Goal: Task Accomplishment & Management: Use online tool/utility

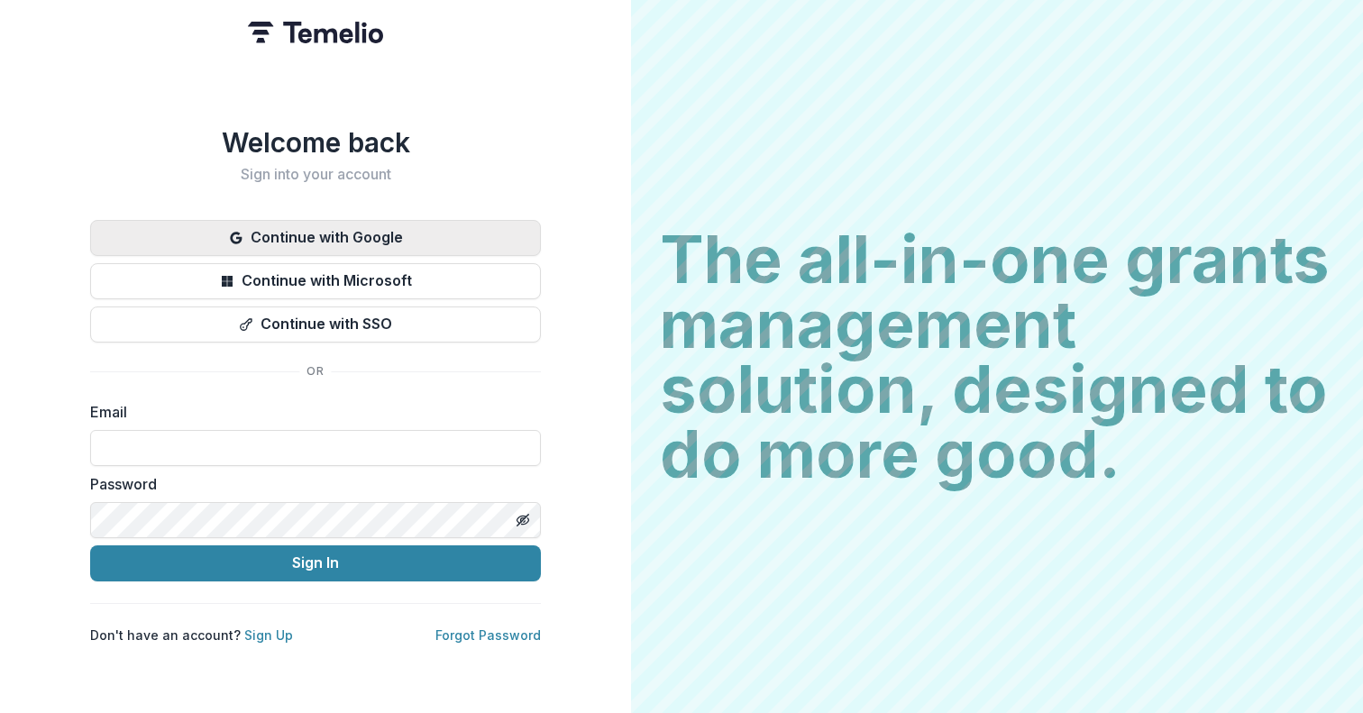
click at [321, 233] on button "Continue with Google" at bounding box center [315, 238] width 451 height 36
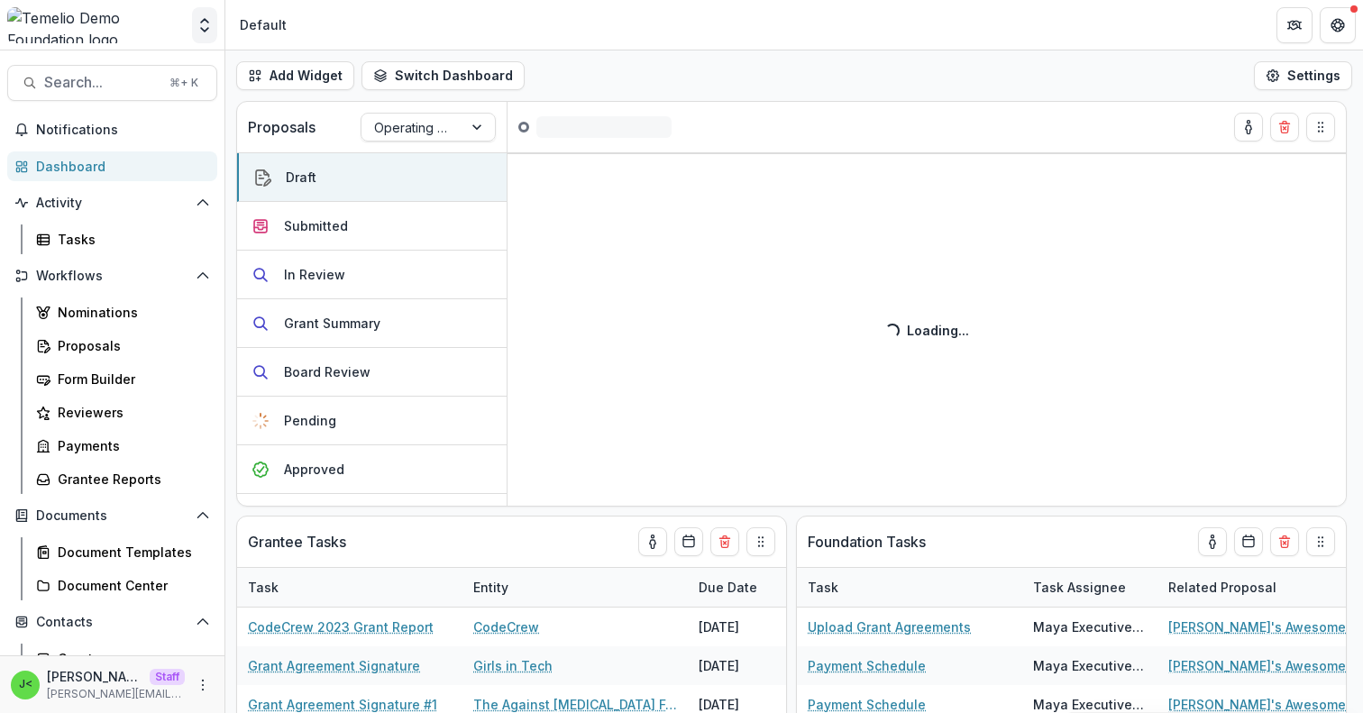
click at [198, 26] on icon "Open entity switcher" at bounding box center [205, 25] width 18 height 18
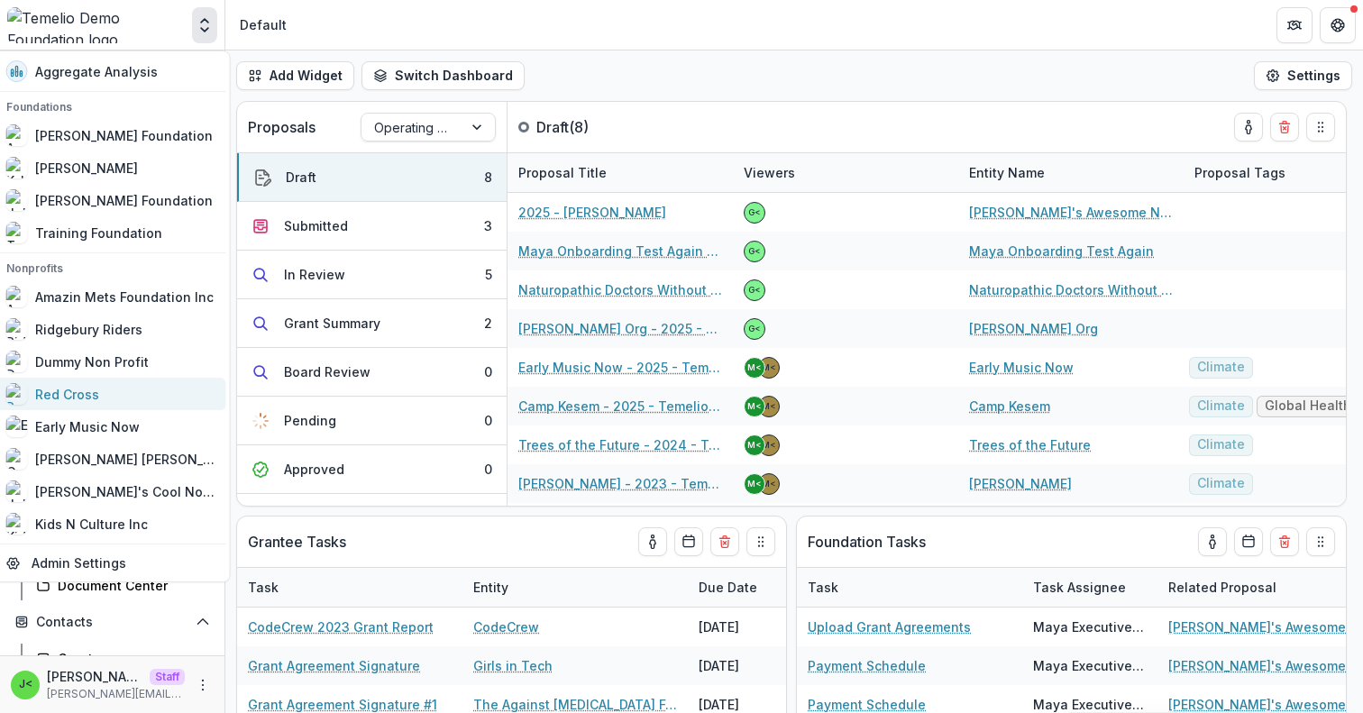
click at [119, 393] on div "Red Cross" at bounding box center [110, 394] width 209 height 22
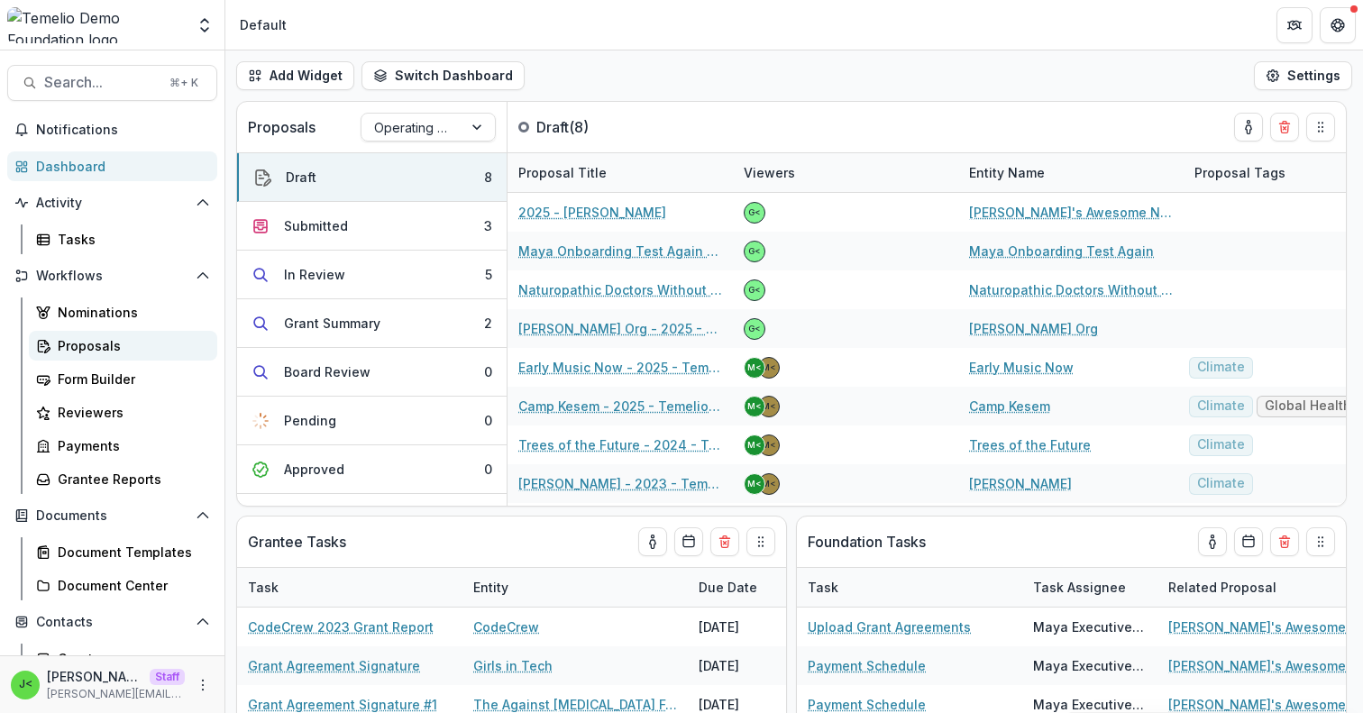
click at [113, 347] on div "Proposals" at bounding box center [130, 345] width 145 height 19
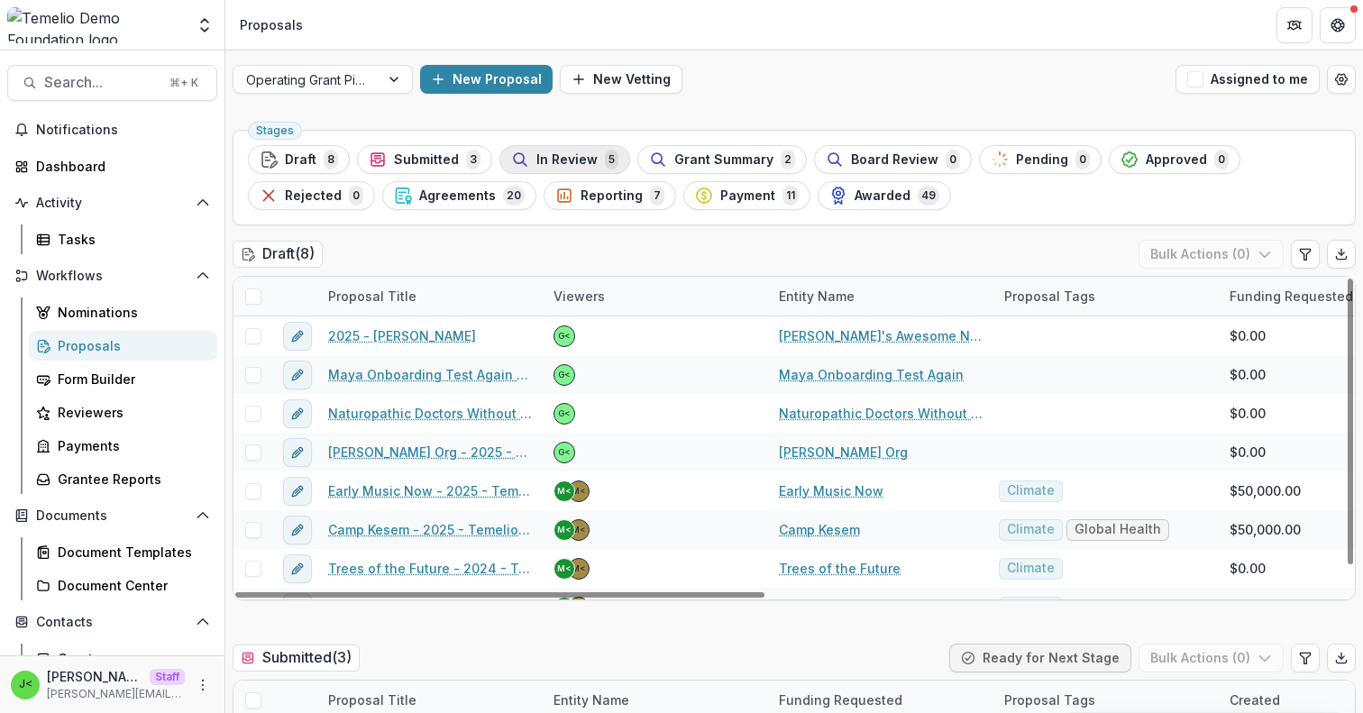
click at [572, 162] on span "In Review" at bounding box center [566, 159] width 61 height 15
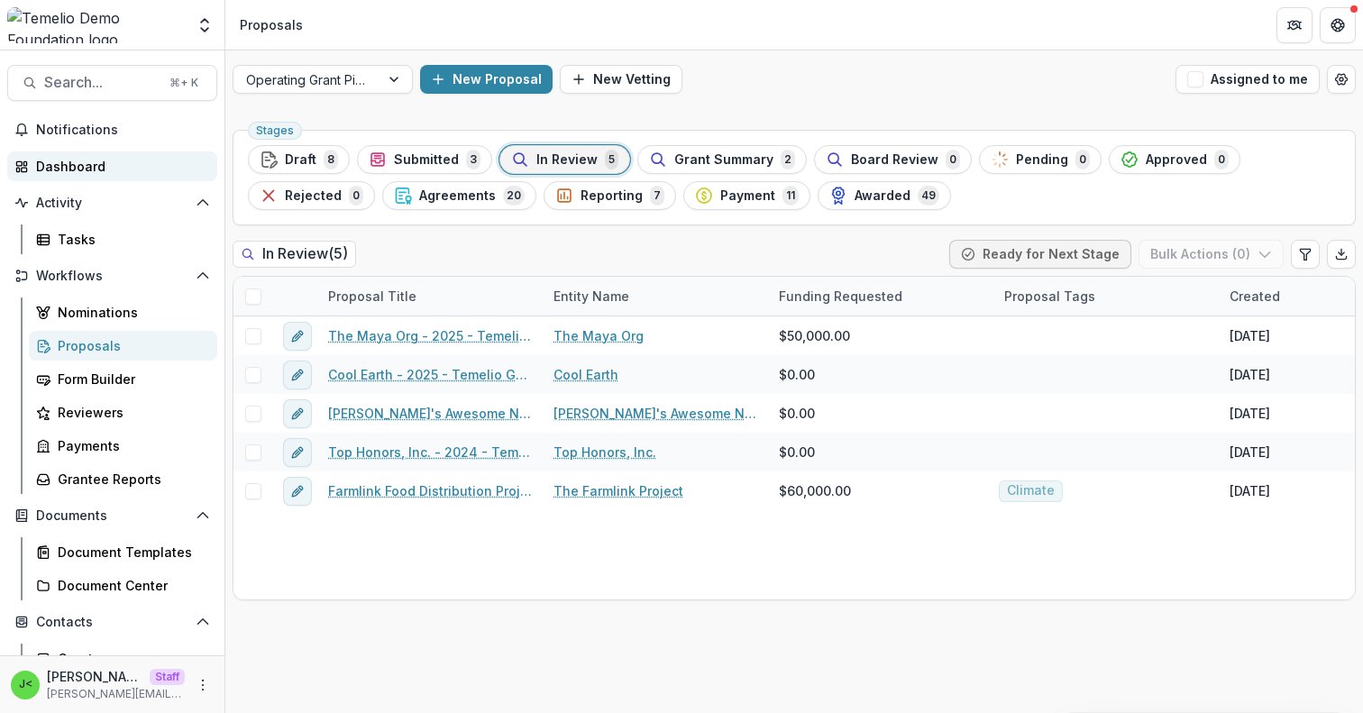
click at [69, 161] on div "Dashboard" at bounding box center [119, 166] width 167 height 19
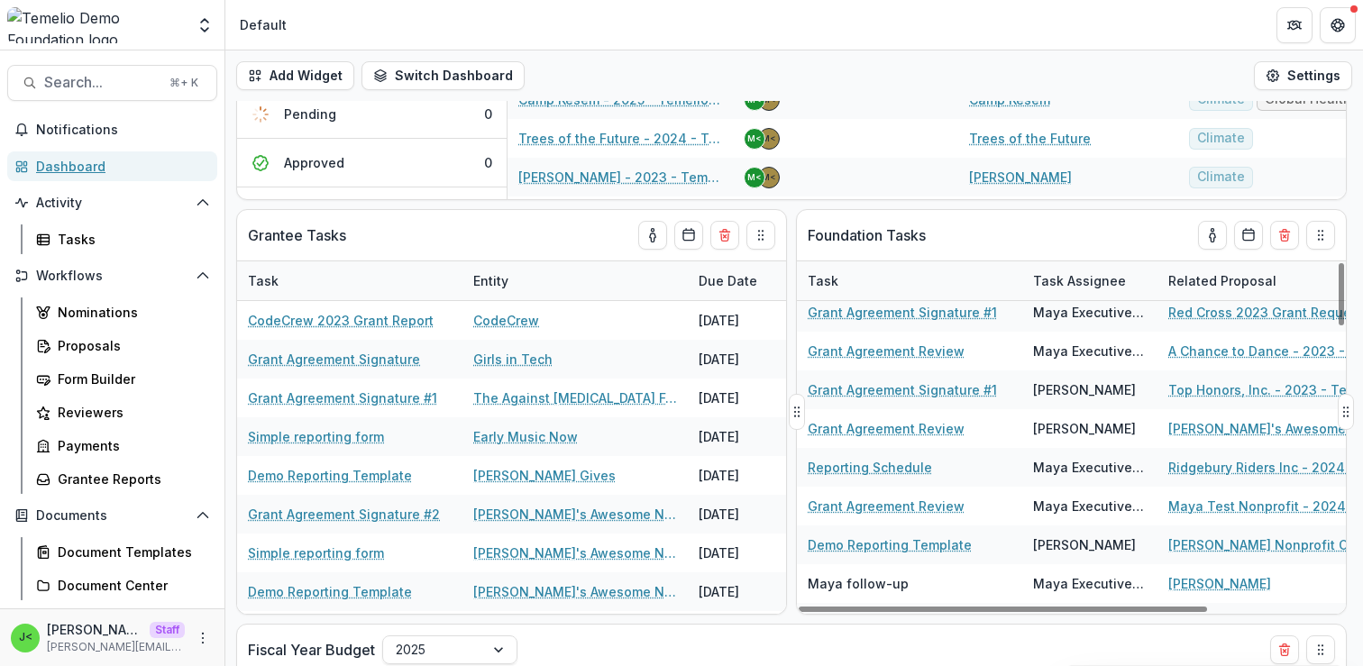
scroll to position [124, 2]
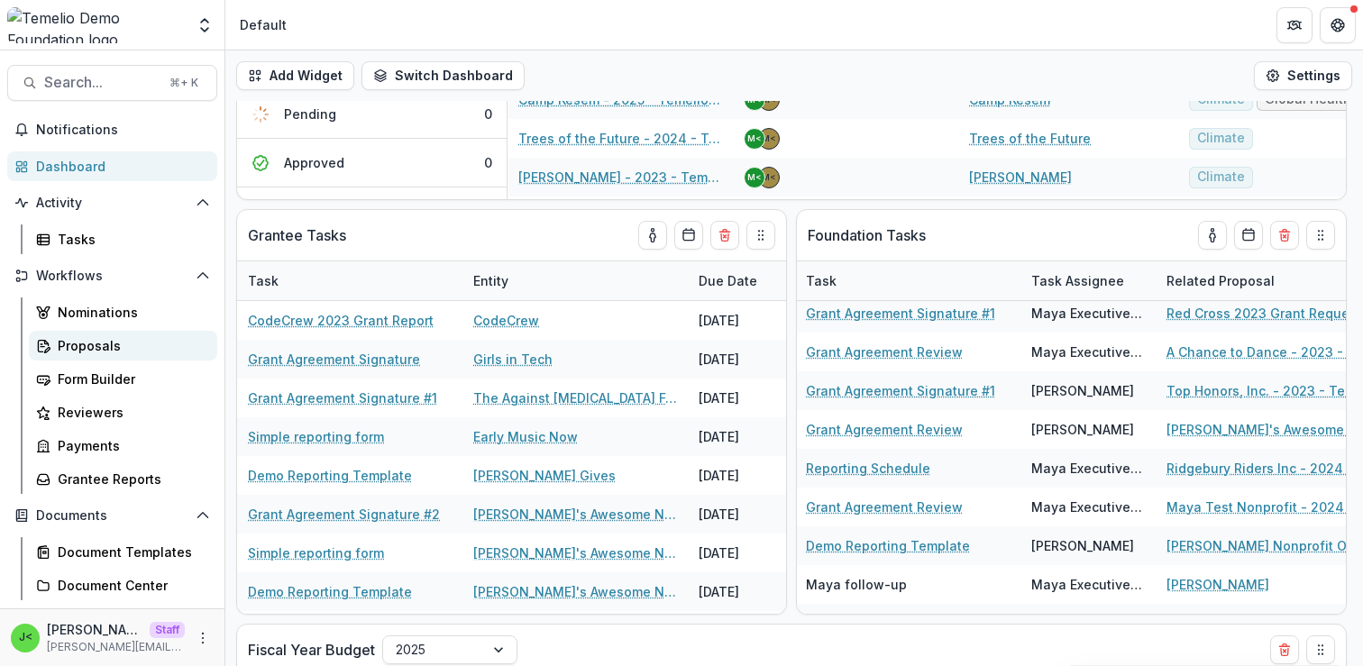
click at [132, 346] on div "Proposals" at bounding box center [130, 345] width 145 height 19
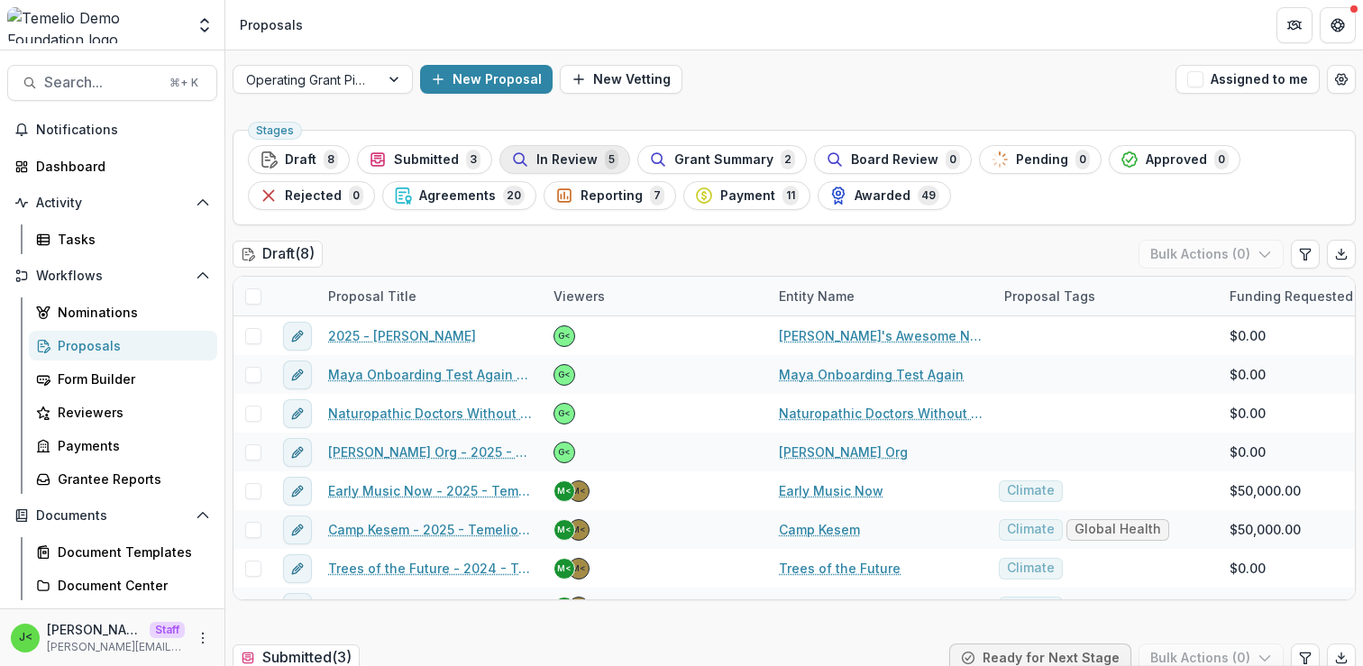
click at [553, 158] on span "In Review" at bounding box center [566, 159] width 61 height 15
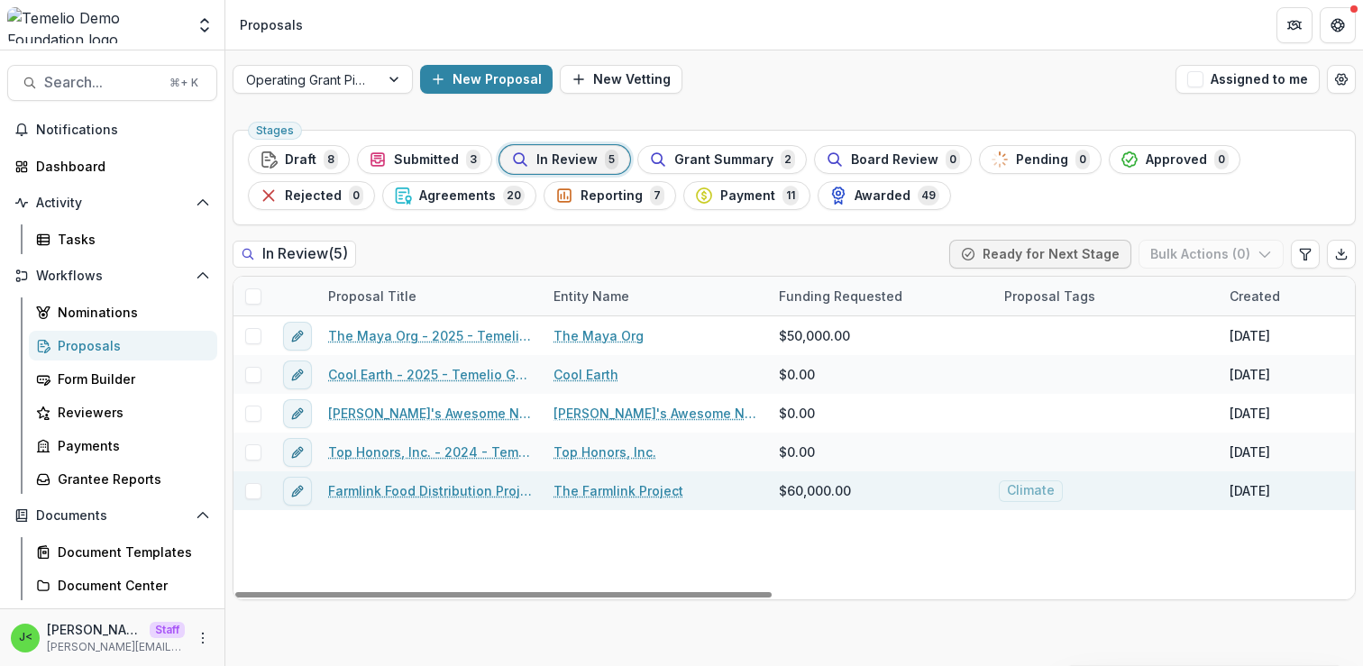
click at [404, 490] on link "Farmlink Food Distribution Project - updated" at bounding box center [430, 490] width 204 height 19
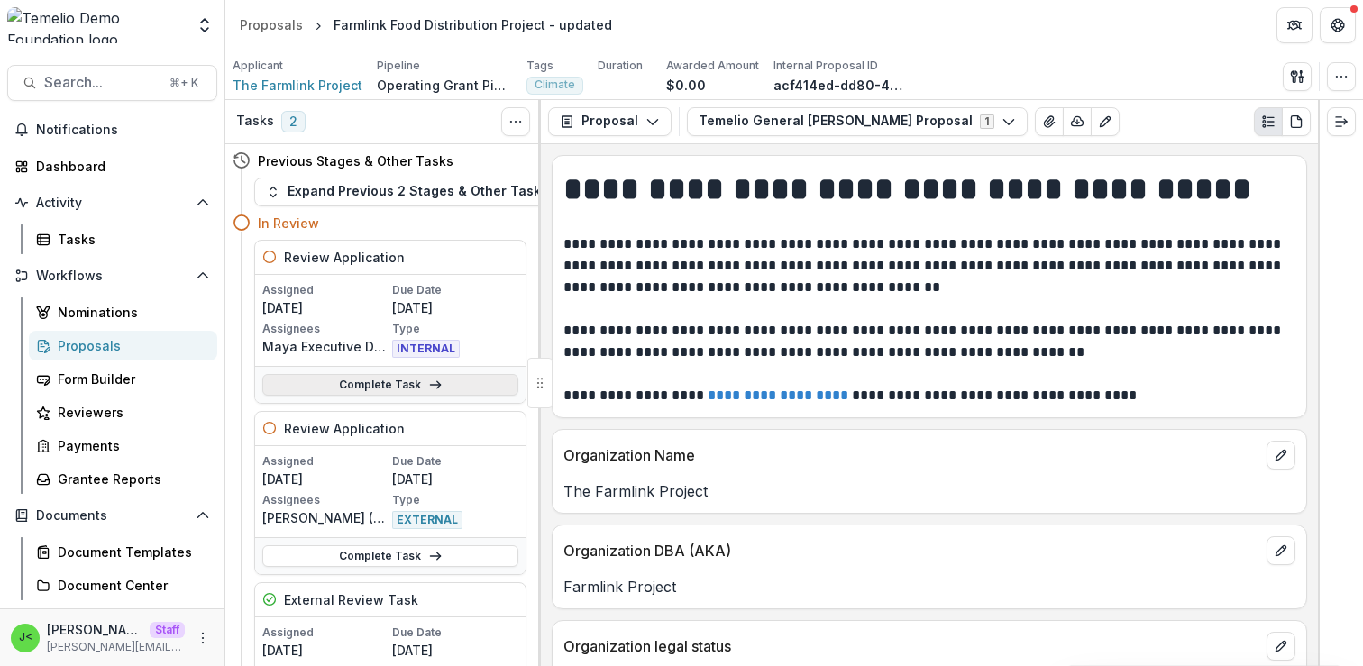
click at [378, 378] on link "Complete Task" at bounding box center [390, 385] width 256 height 22
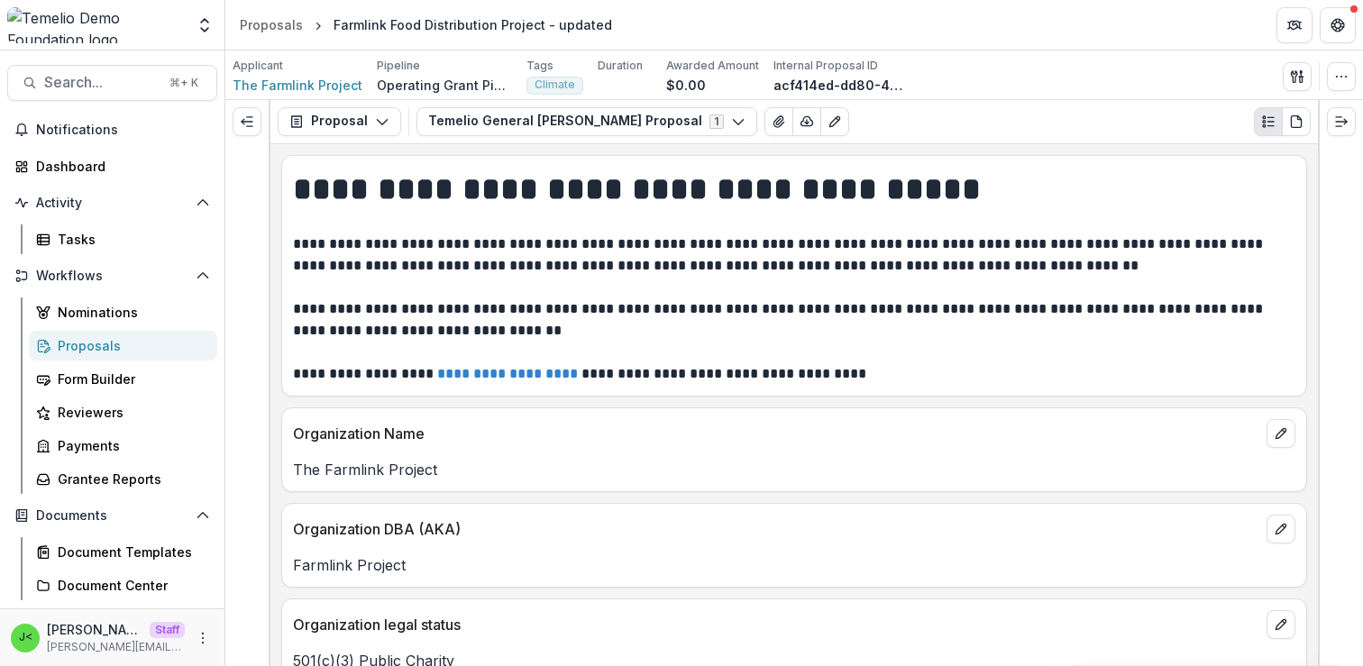
drag, startPoint x: 1335, startPoint y: 351, endPoint x: 1337, endPoint y: 273, distance: 77.6
click at [1330, 351] on div at bounding box center [1340, 383] width 45 height 566
click at [1341, 119] on icon "Expand right" at bounding box center [1341, 121] width 14 height 14
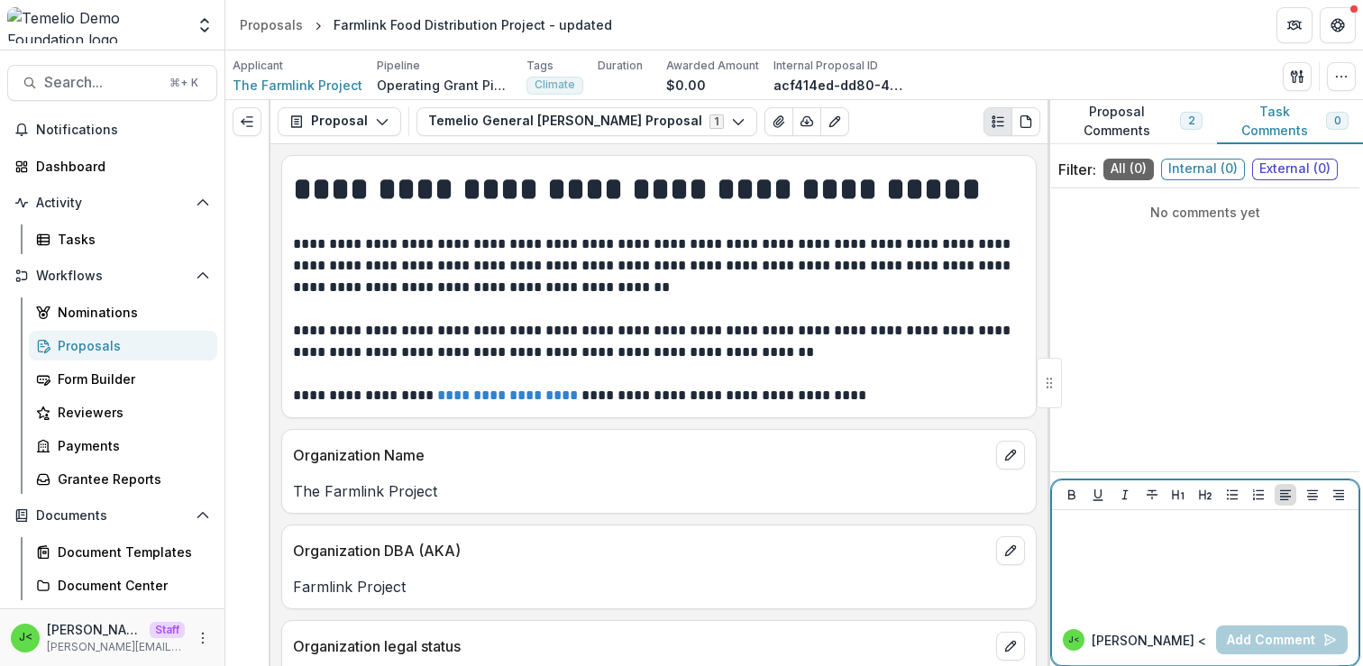
click at [1131, 554] on div at bounding box center [1205, 562] width 292 height 90
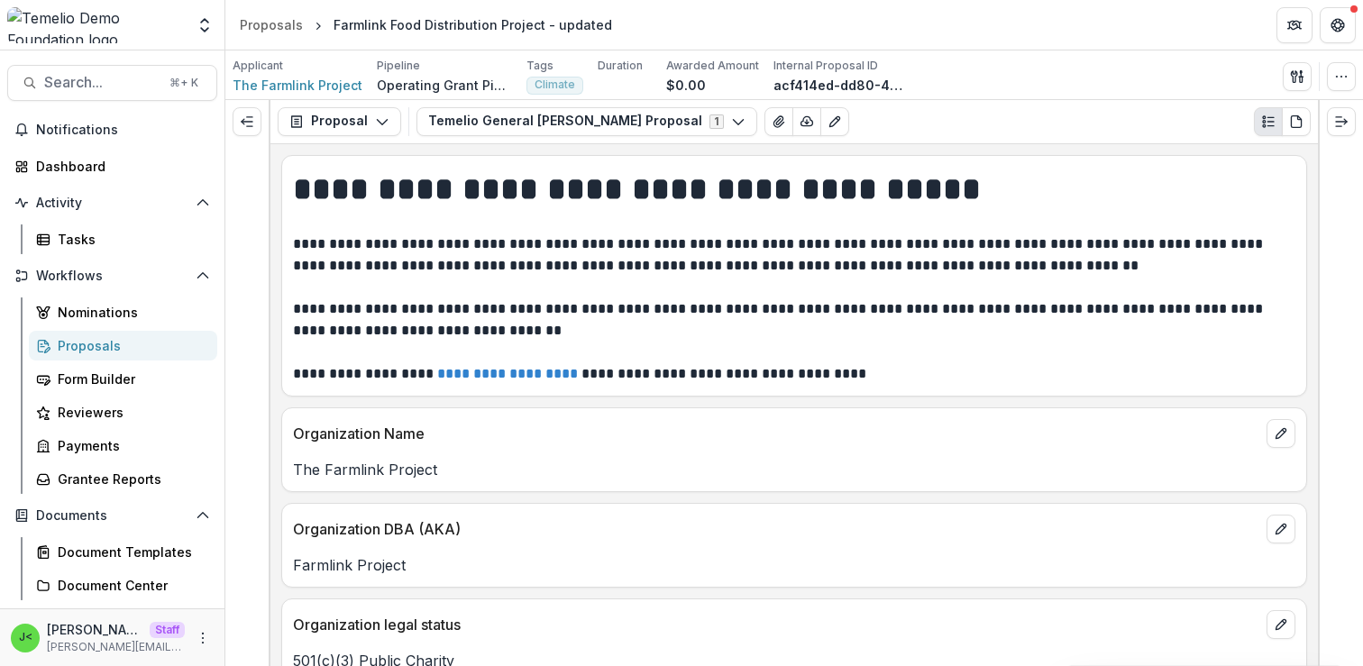
drag, startPoint x: 1050, startPoint y: 386, endPoint x: 1100, endPoint y: 23, distance: 365.8
click at [152, 378] on div "Form Builder" at bounding box center [130, 379] width 145 height 19
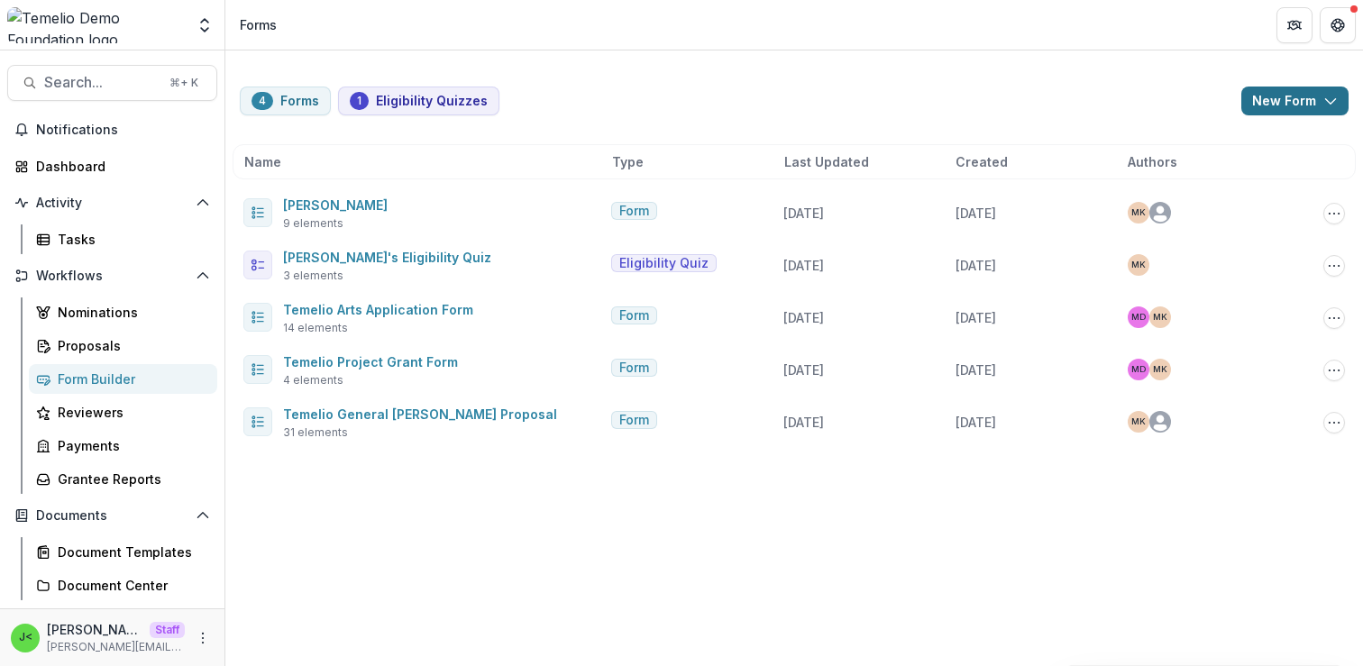
click at [1315, 99] on button "New Form" at bounding box center [1294, 101] width 107 height 29
click at [932, 75] on div "4 Forms 1 Eligibility Quizzes New Form New Eligibility Quiz New Form Name Type …" at bounding box center [794, 256] width 1138 height 412
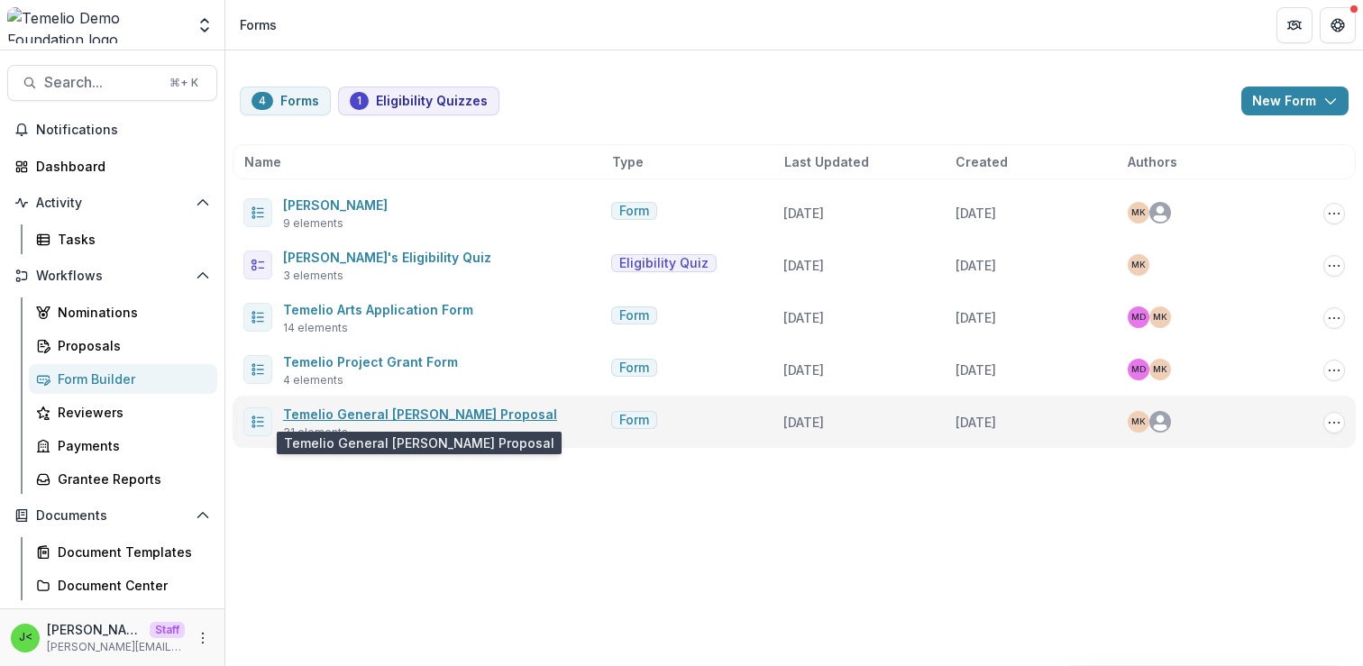
click at [366, 415] on link "Temelio General [PERSON_NAME] Proposal" at bounding box center [420, 414] width 274 height 15
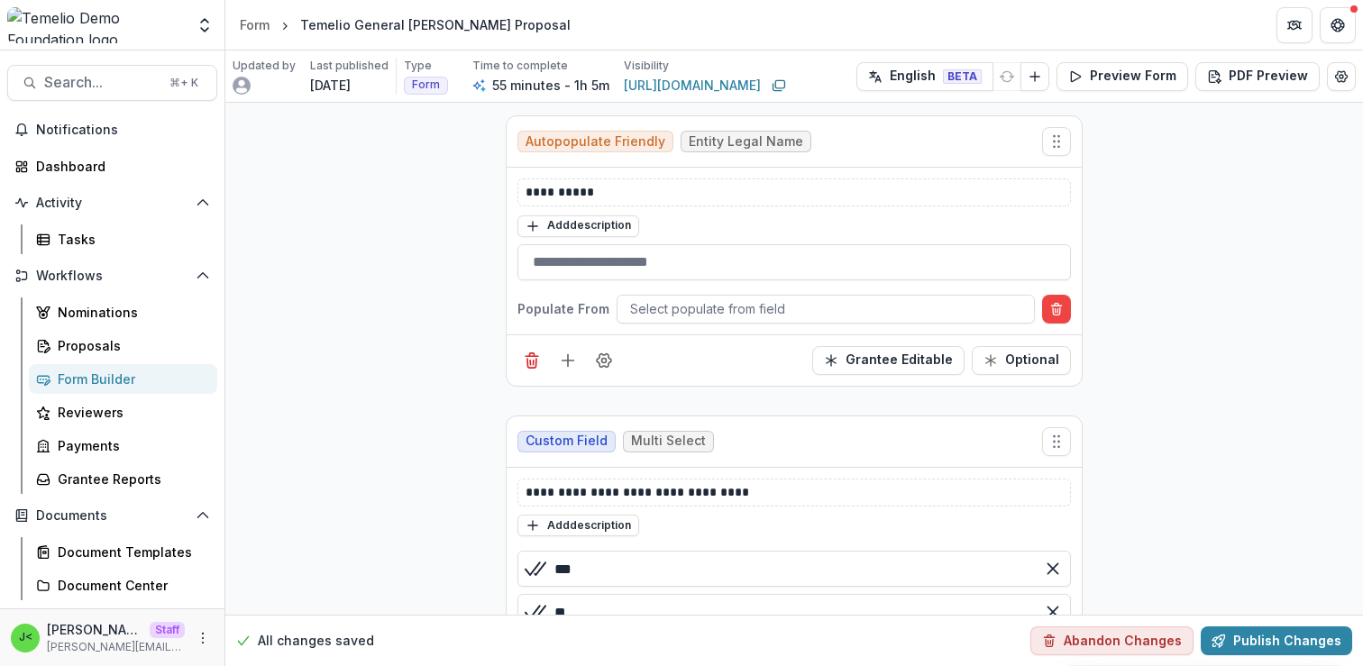
scroll to position [1133, 0]
click at [609, 191] on p "**********" at bounding box center [794, 190] width 537 height 19
click at [557, 225] on button "Add description" at bounding box center [578, 225] width 122 height 22
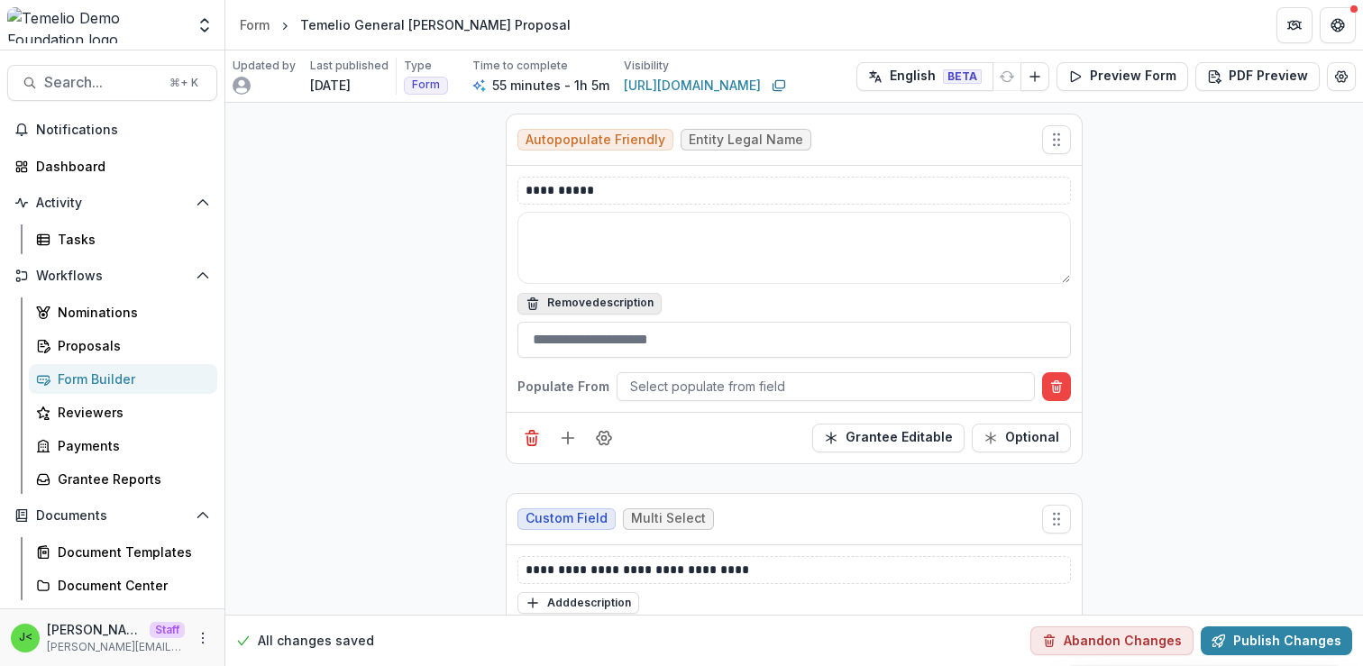
click at [576, 301] on button "Remove description" at bounding box center [589, 304] width 144 height 22
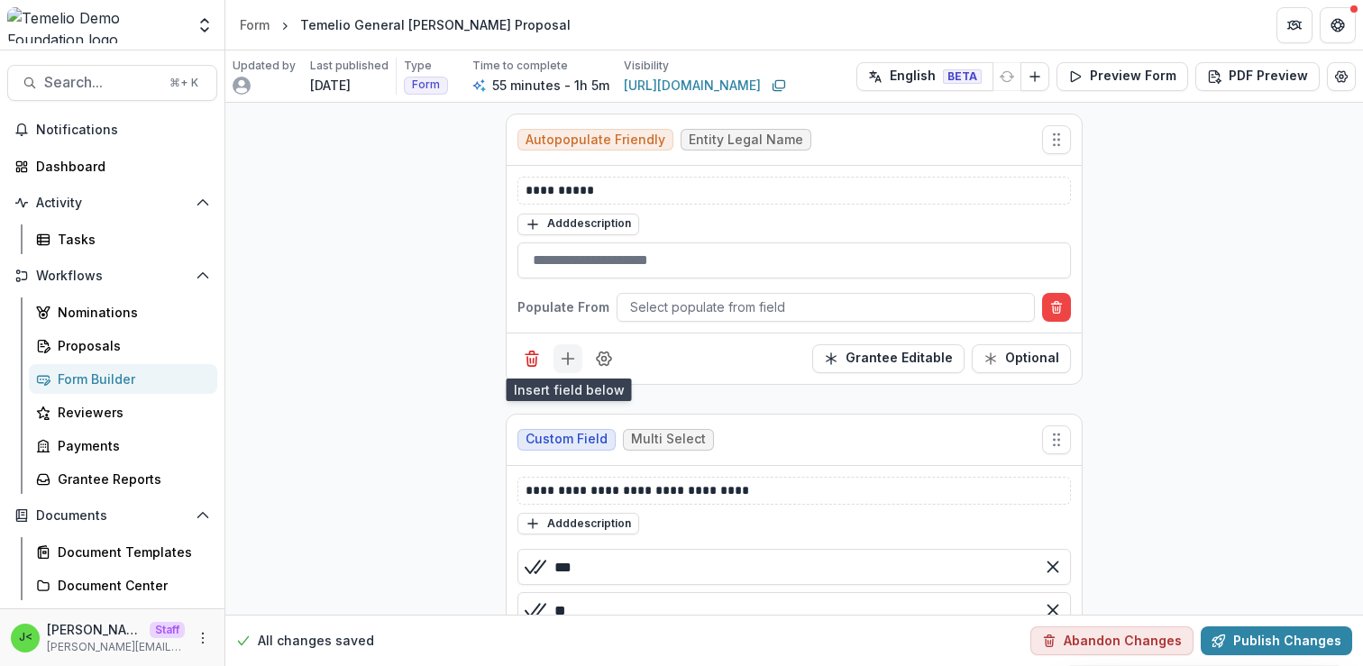
click at [567, 359] on icon "Add field" at bounding box center [568, 359] width 18 height 18
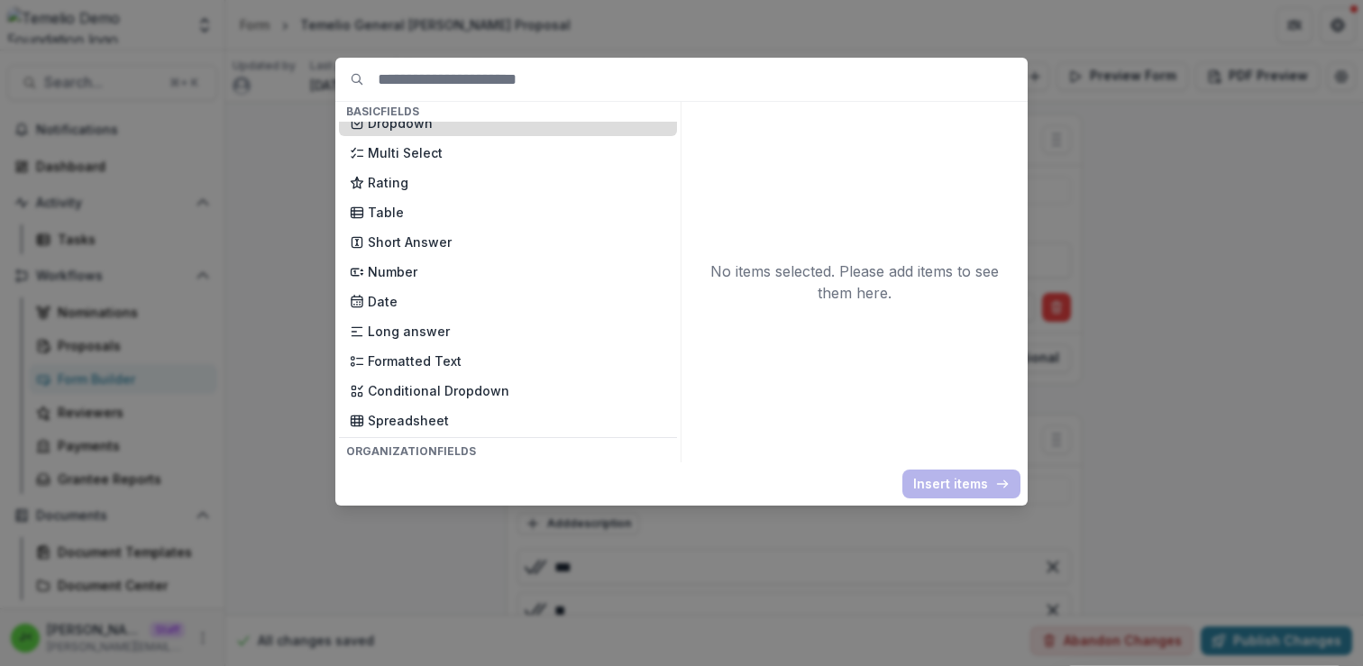
scroll to position [278, 0]
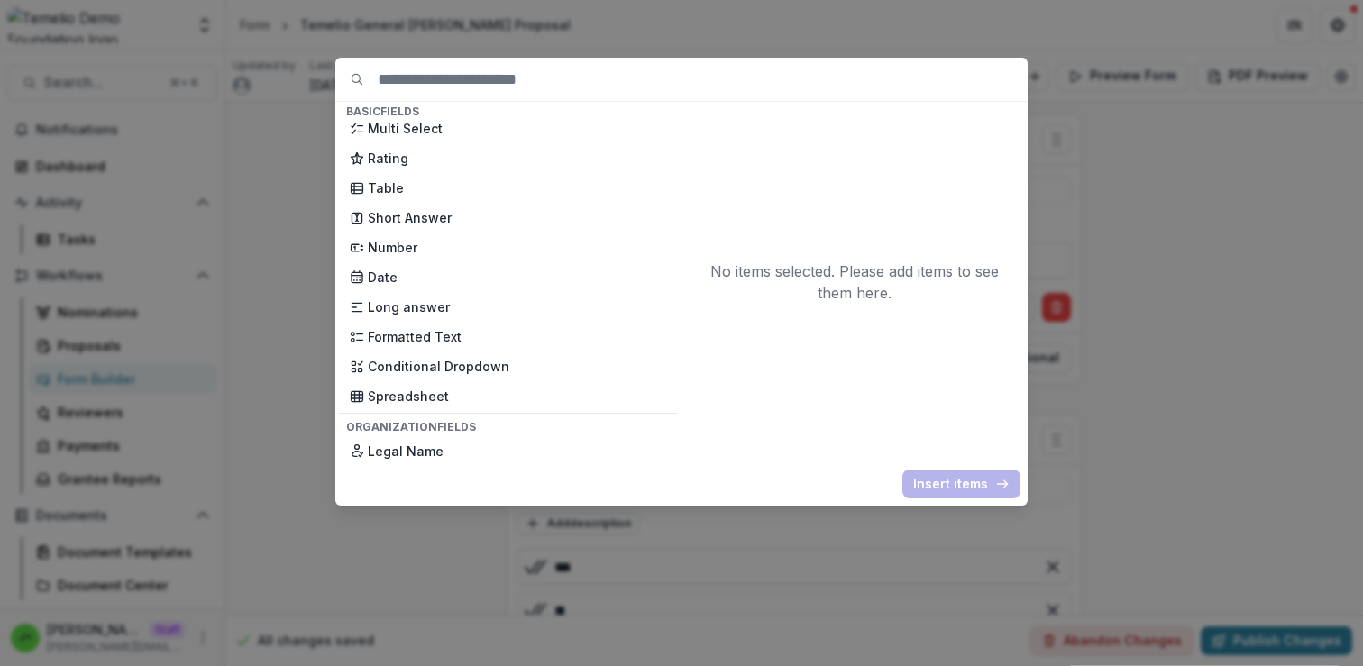
click at [1182, 250] on div "Basic Fields New Page File Download File Upload Text Block Currency Phone Numbe…" at bounding box center [681, 333] width 1363 height 666
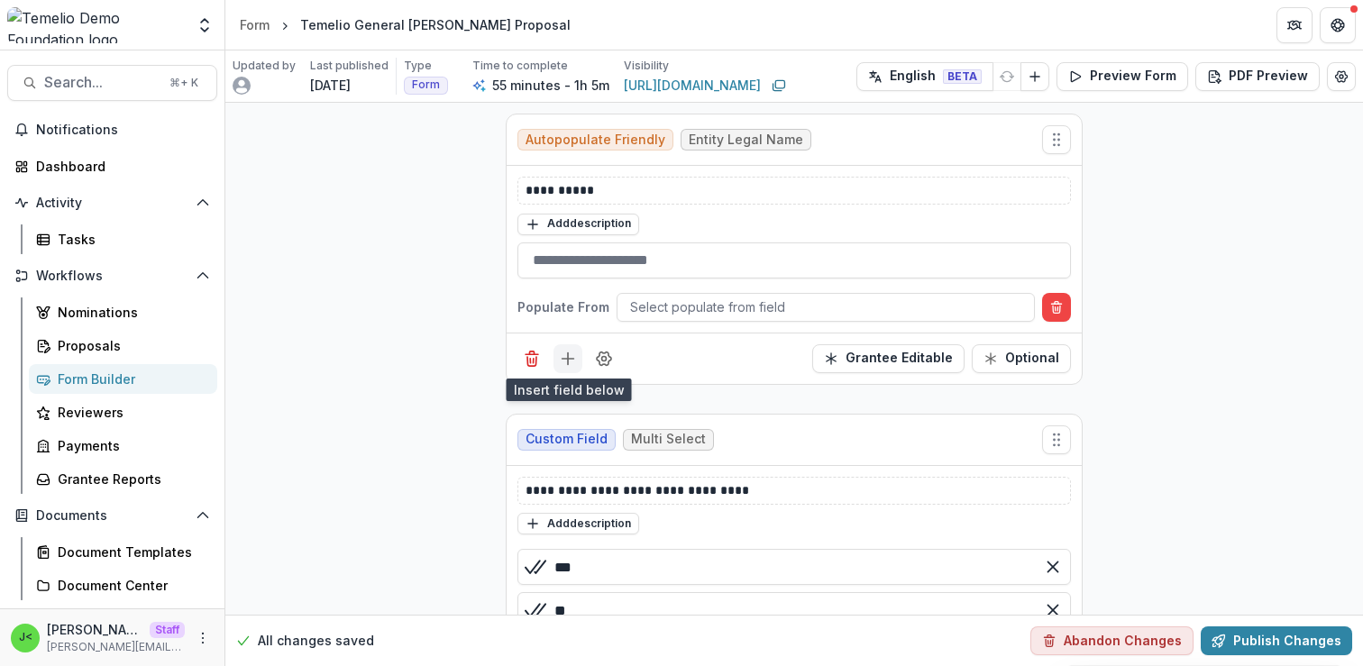
click at [563, 359] on line "Add field" at bounding box center [569, 359] width 12 height 0
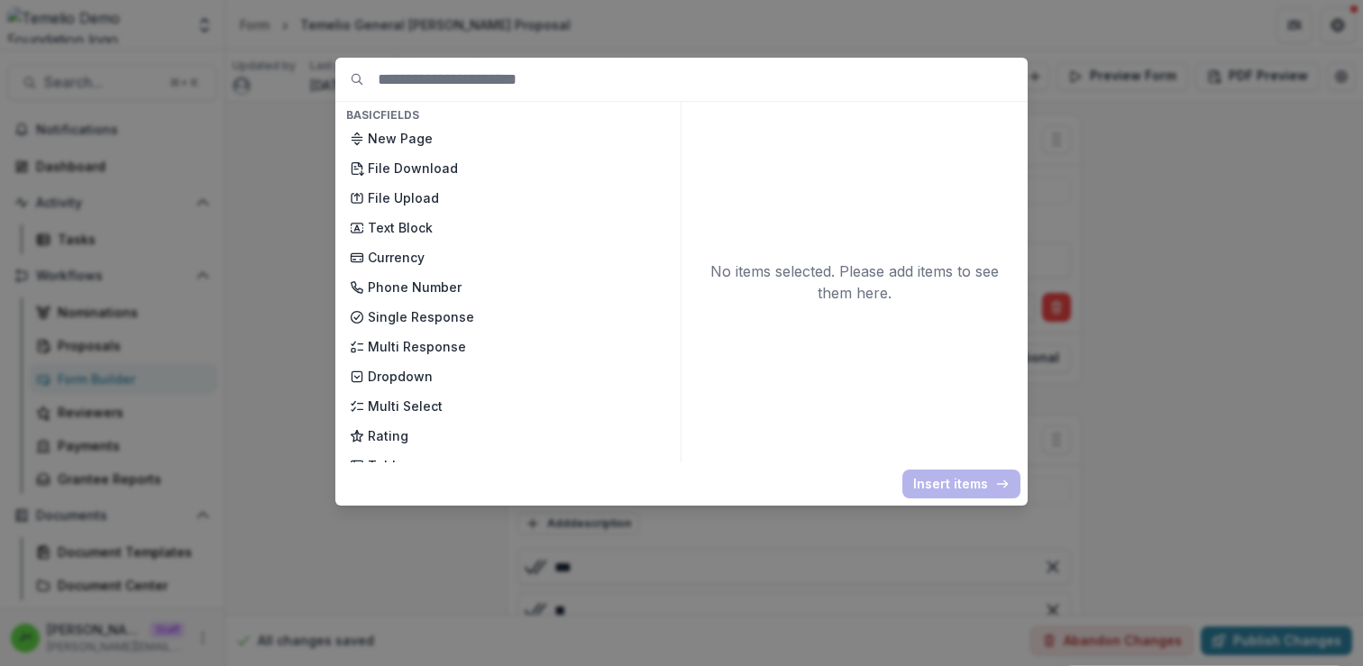
click at [1134, 205] on div "Basic Fields New Page File Download File Upload Text Block Currency Phone Numbe…" at bounding box center [681, 333] width 1363 height 666
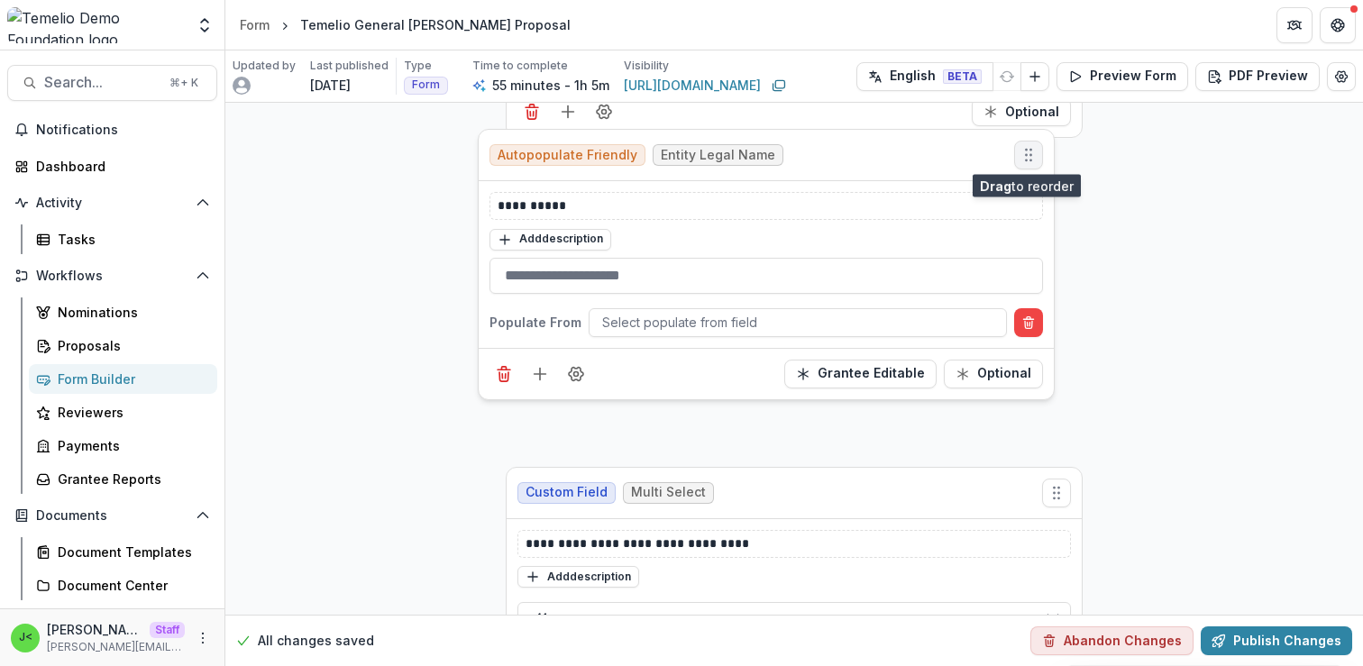
drag, startPoint x: 1053, startPoint y: 141, endPoint x: 1025, endPoint y: 155, distance: 31.4
click at [1025, 155] on icon "Move field" at bounding box center [1029, 155] width 18 height 18
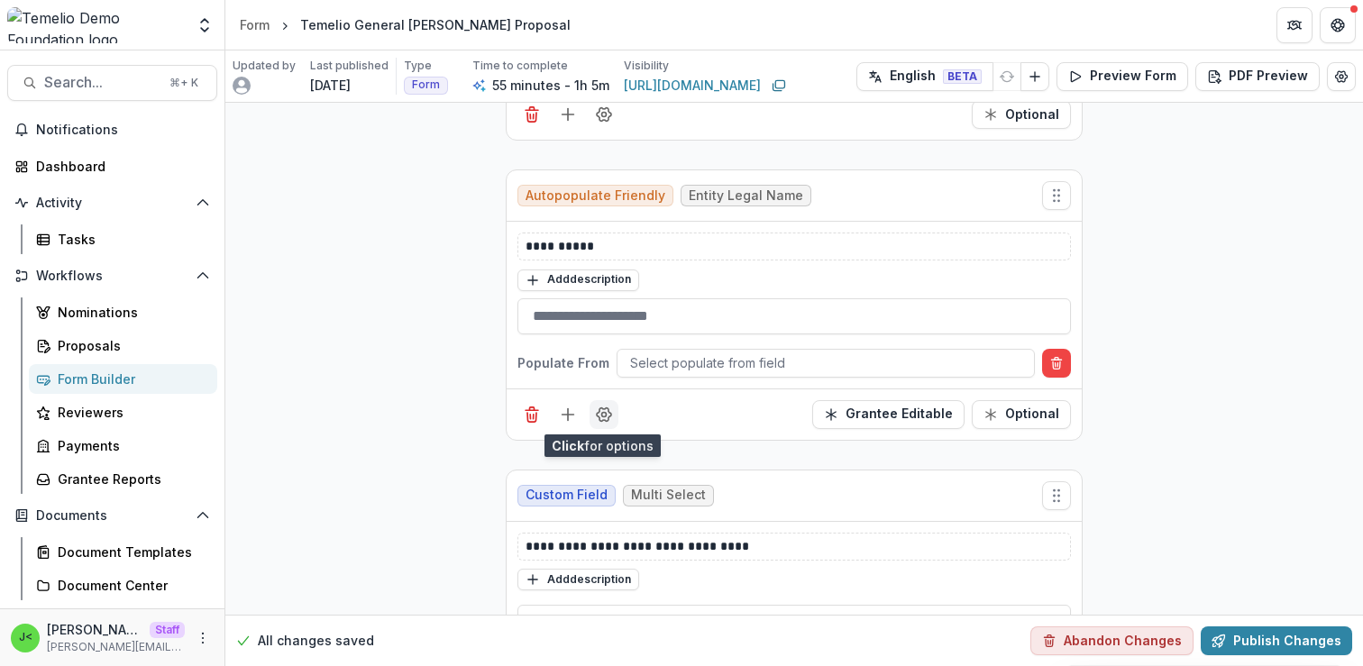
click at [603, 419] on icon "Field Settings" at bounding box center [604, 414] width 14 height 14
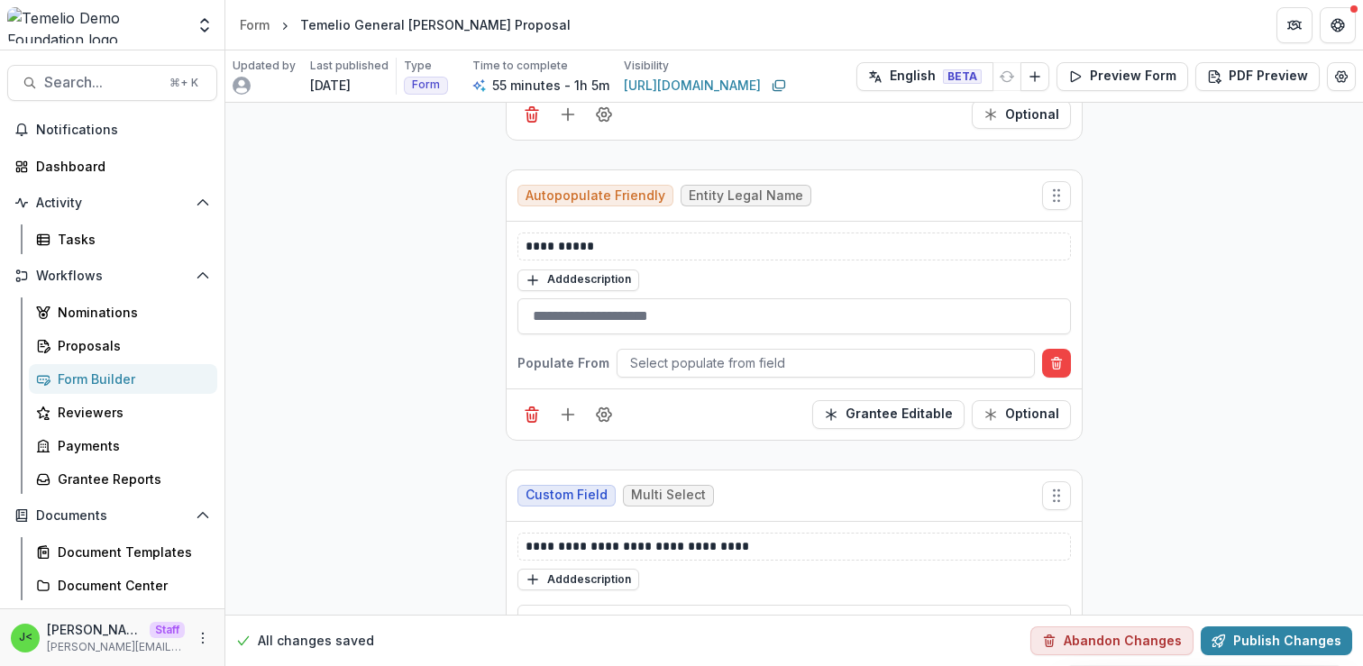
click at [1336, 77] on icon "Edit Form Settings" at bounding box center [1341, 76] width 14 height 14
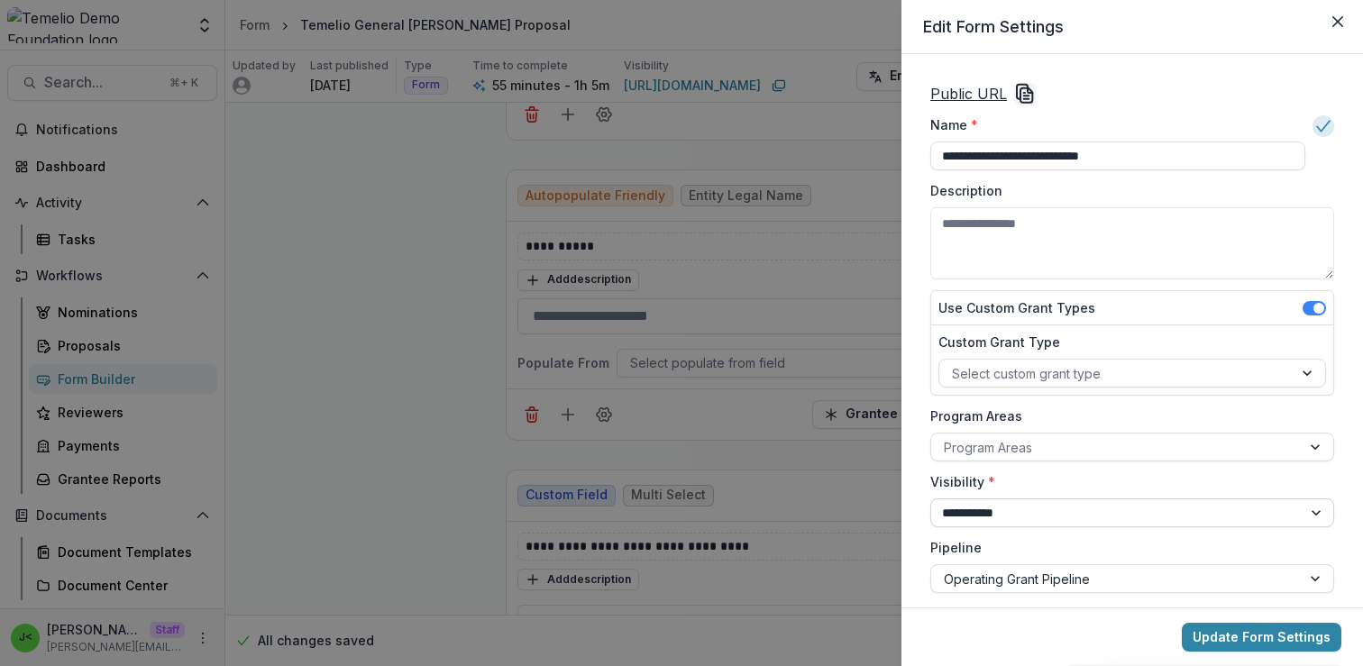
click at [1005, 519] on select "**********" at bounding box center [1132, 513] width 404 height 29
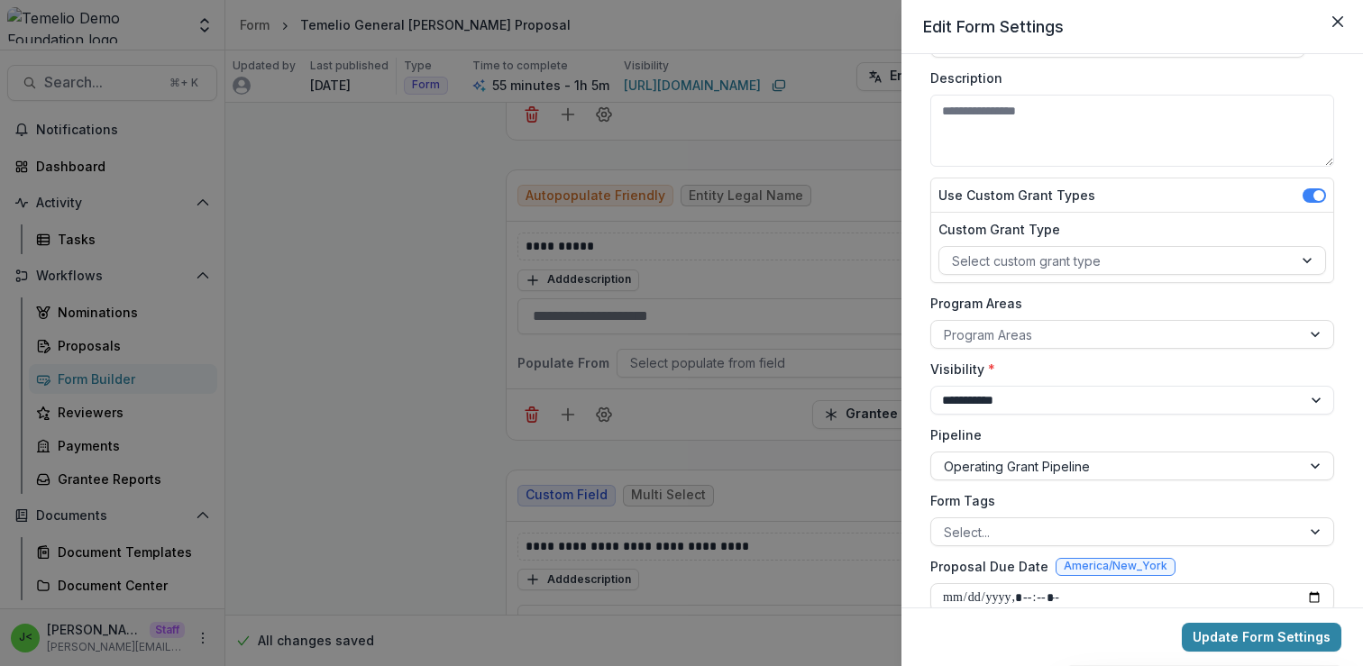
scroll to position [168, 0]
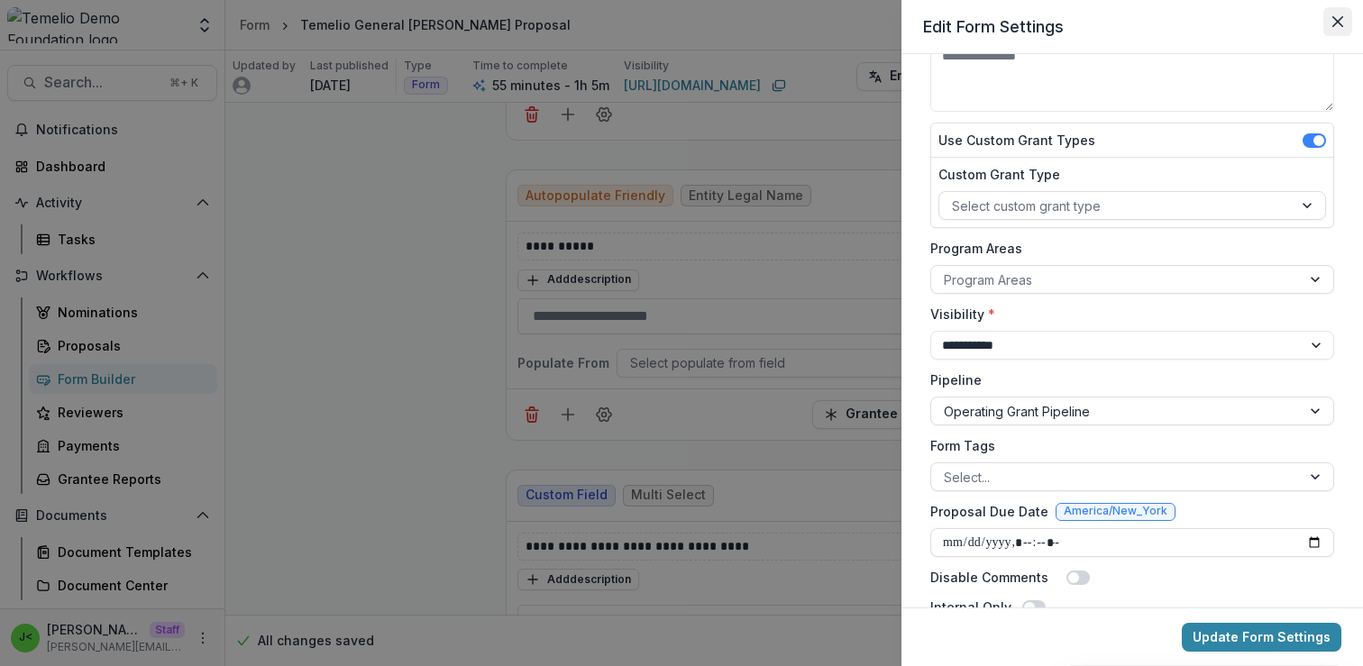
click at [1339, 25] on icon "Close" at bounding box center [1337, 21] width 11 height 11
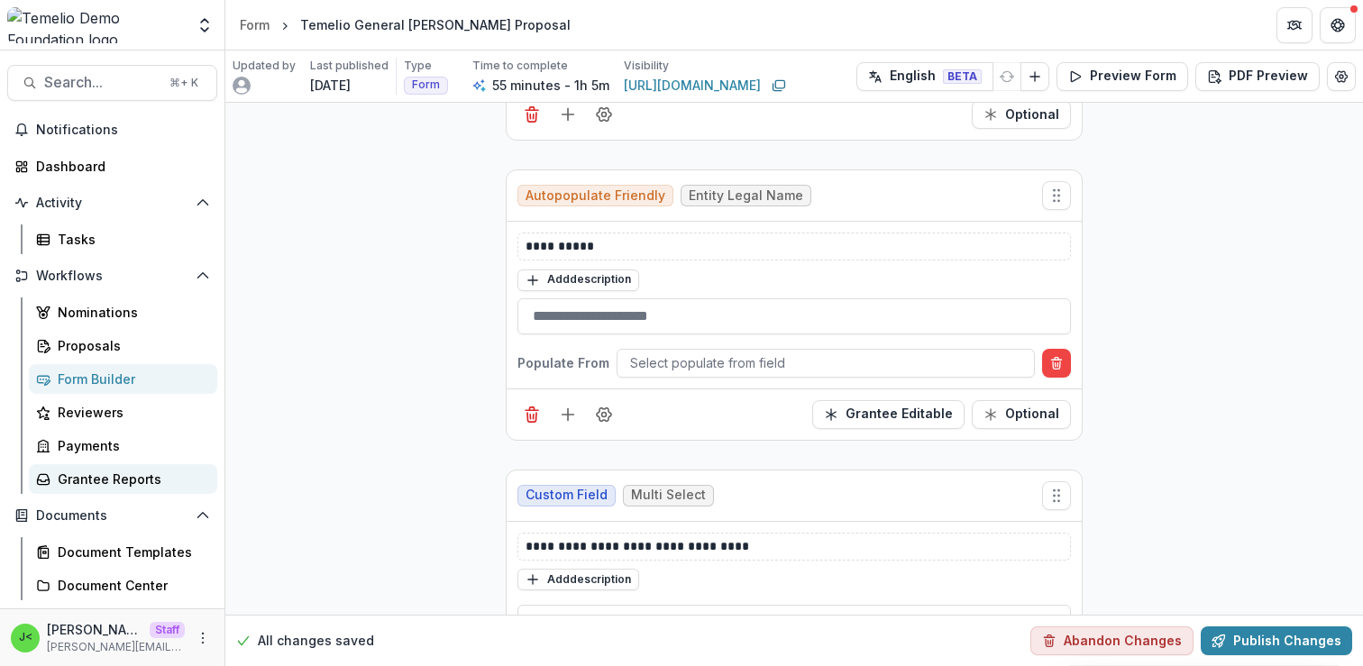
click at [119, 480] on div "Grantee Reports" at bounding box center [130, 479] width 145 height 19
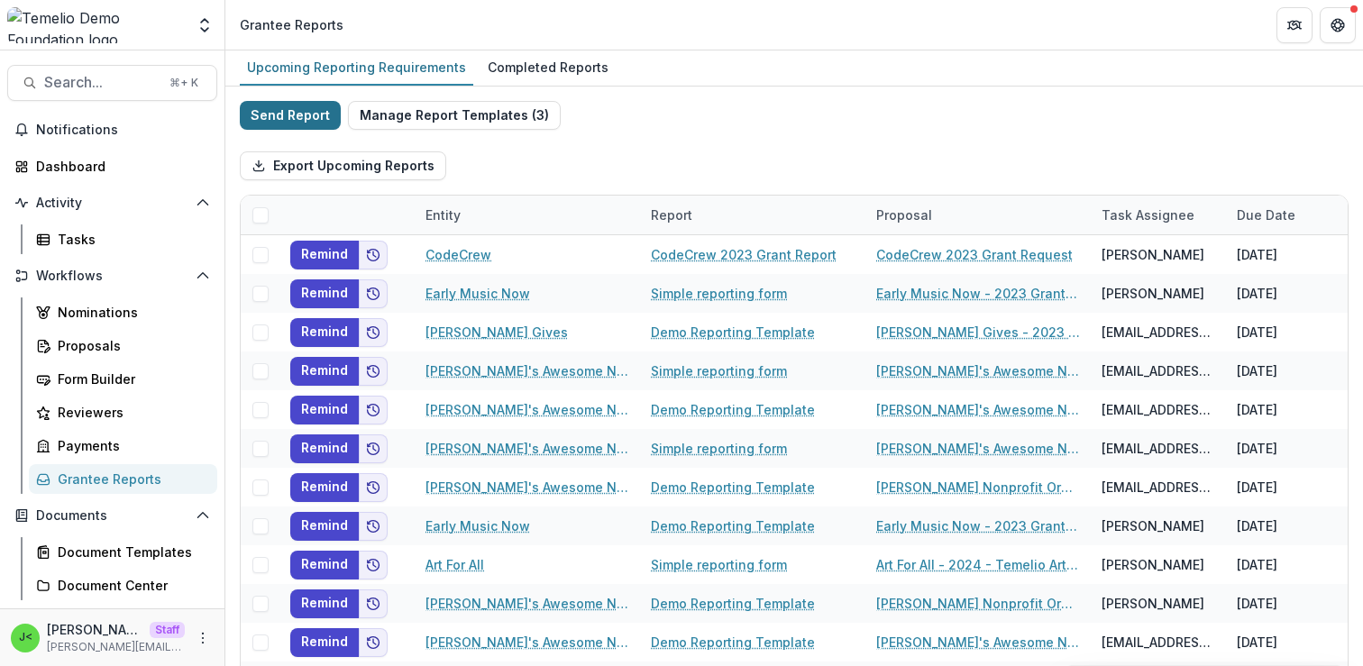
click at [287, 114] on button "Send Report" at bounding box center [290, 115] width 101 height 29
select select "********"
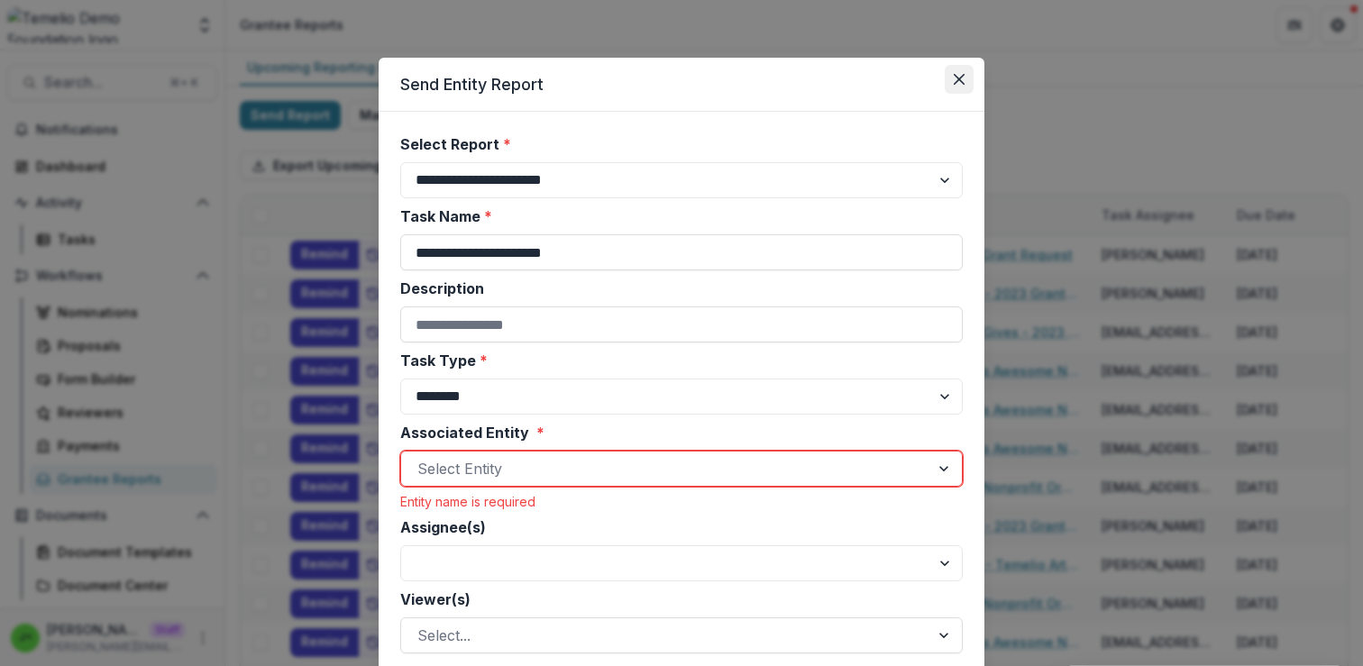
click at [964, 76] on button "Close" at bounding box center [959, 79] width 29 height 29
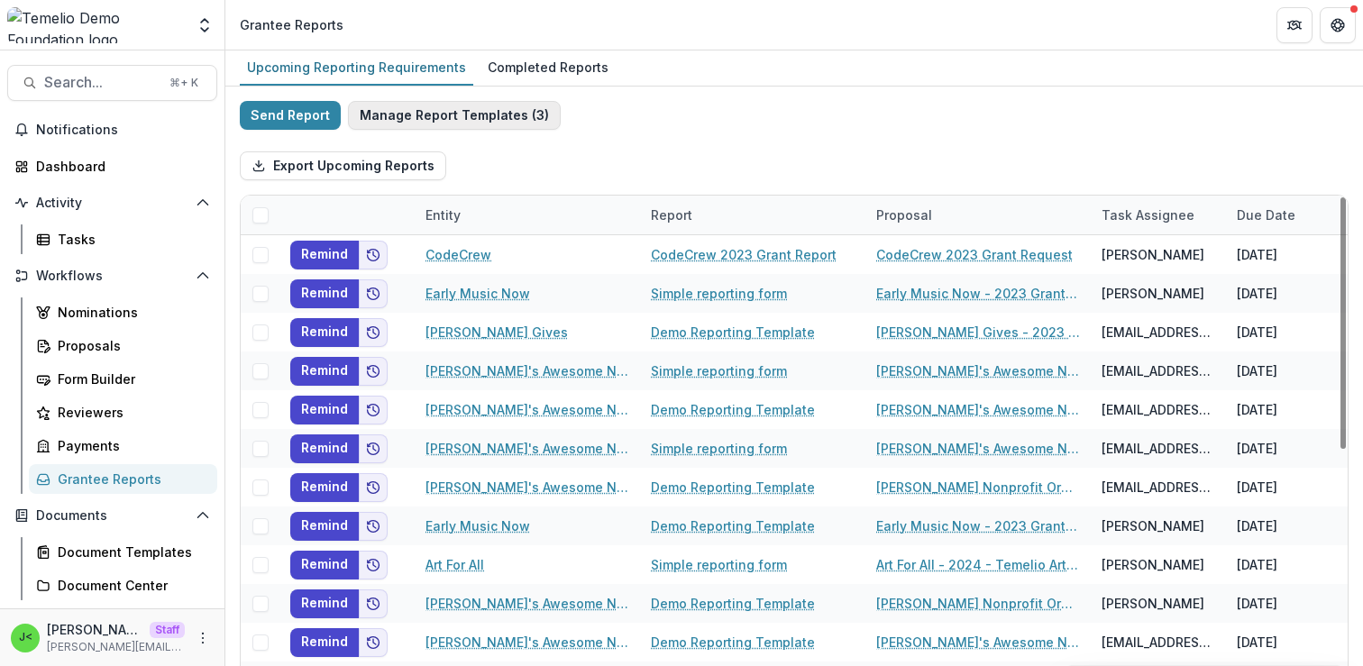
click at [449, 118] on button "Manage Report Templates ( 3 )" at bounding box center [454, 115] width 213 height 29
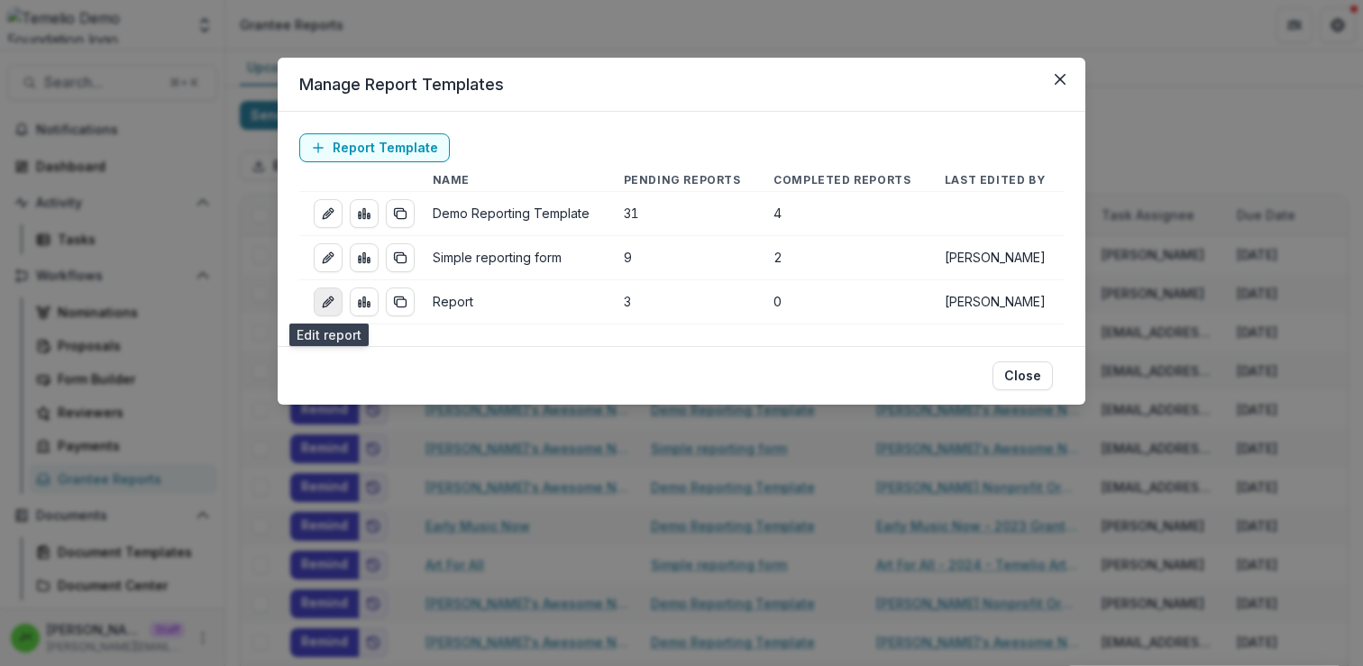
click at [332, 301] on icon "edit-report" at bounding box center [328, 302] width 14 height 14
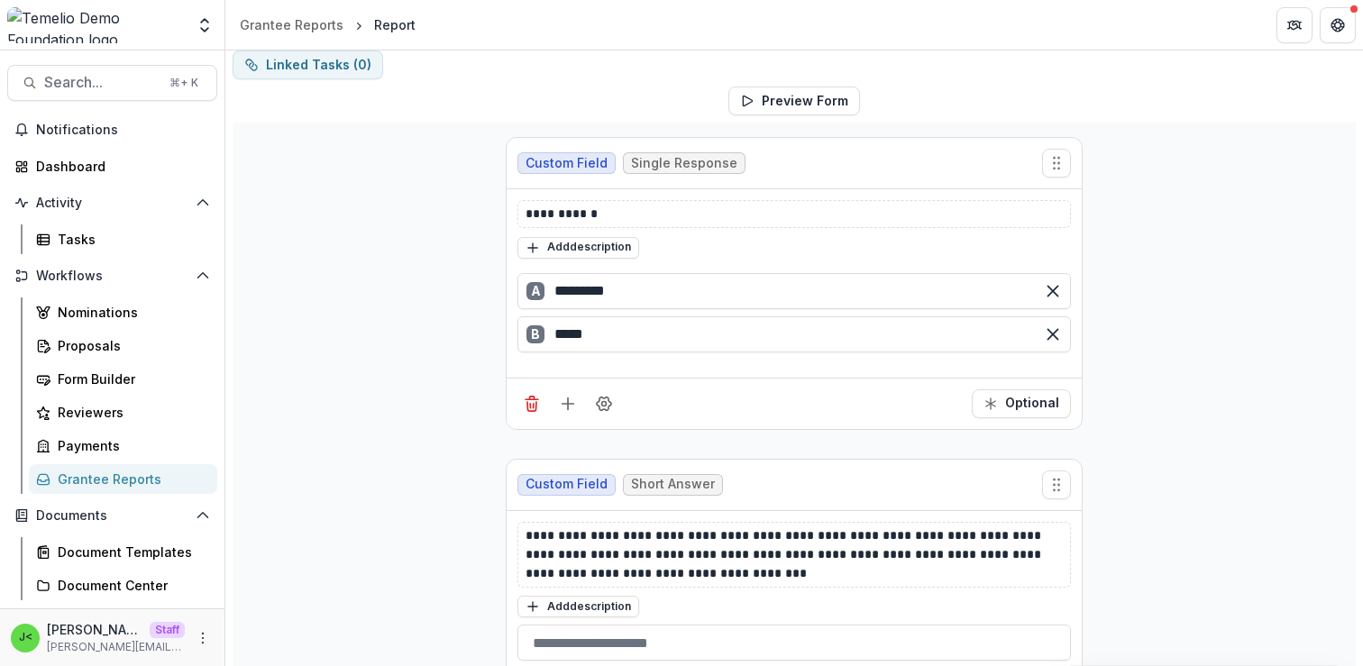
scroll to position [96, 0]
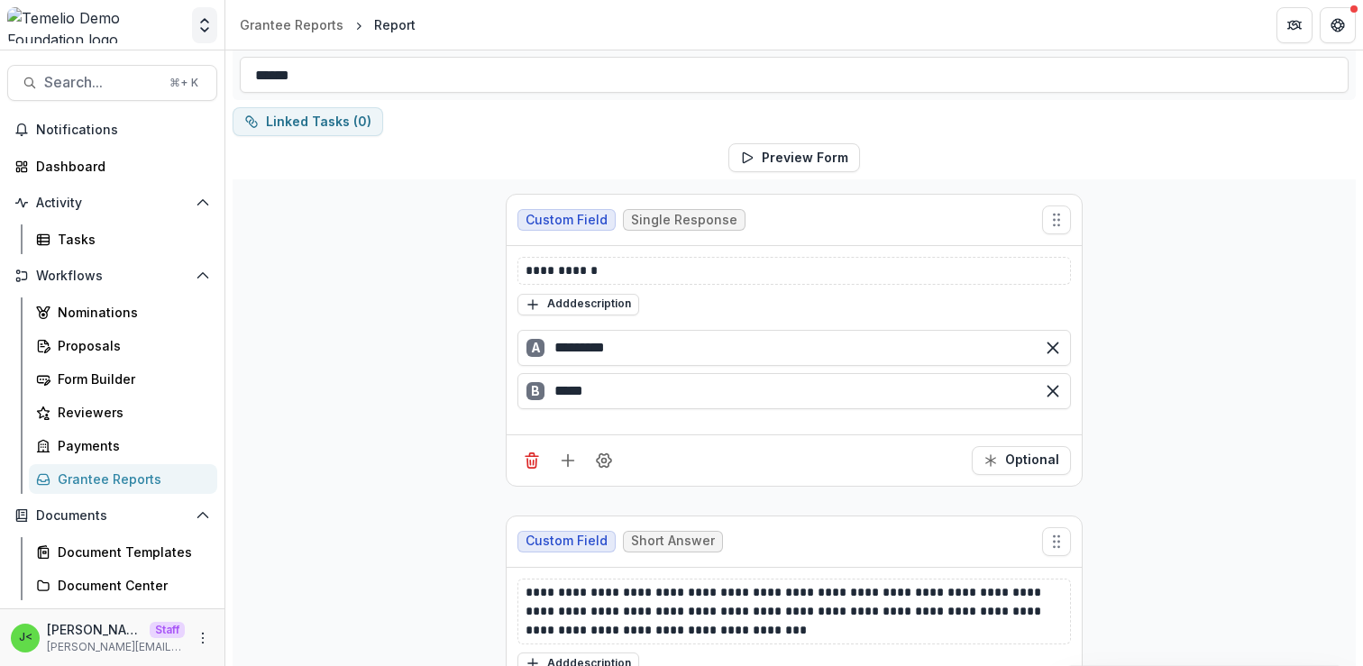
click at [206, 25] on icon "Open entity switcher" at bounding box center [205, 25] width 18 height 18
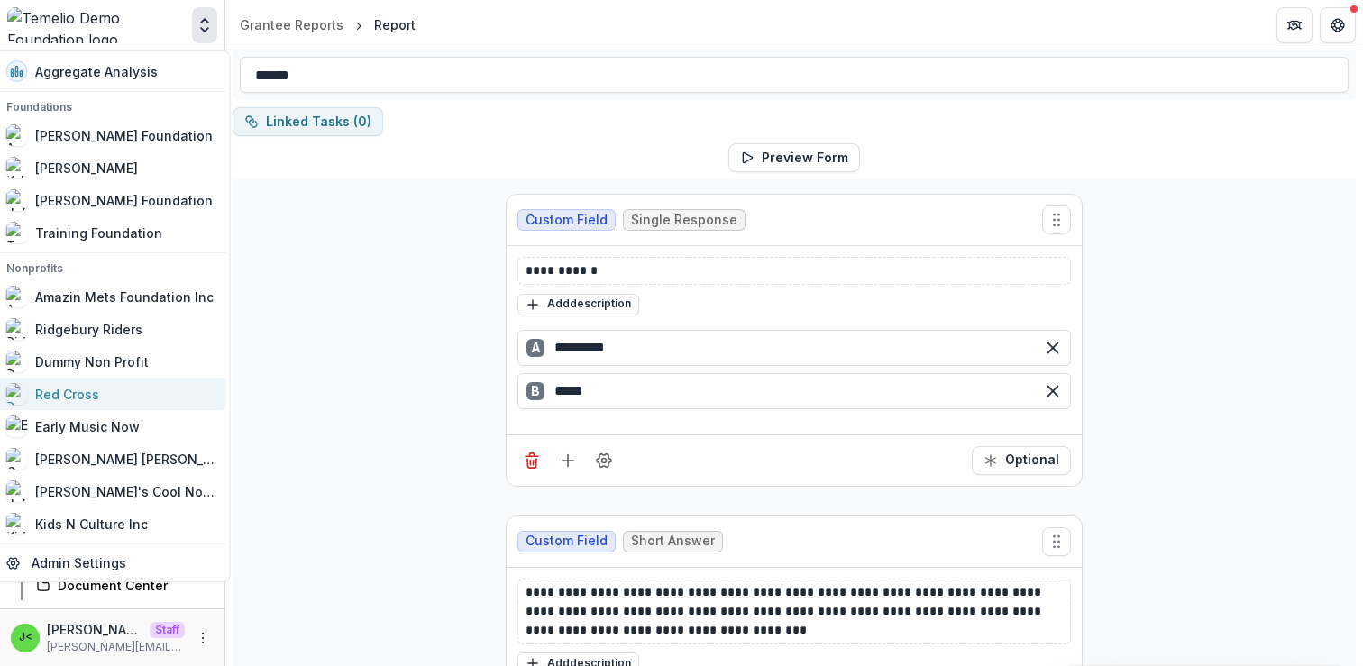
click at [98, 396] on div "Red Cross" at bounding box center [67, 394] width 64 height 19
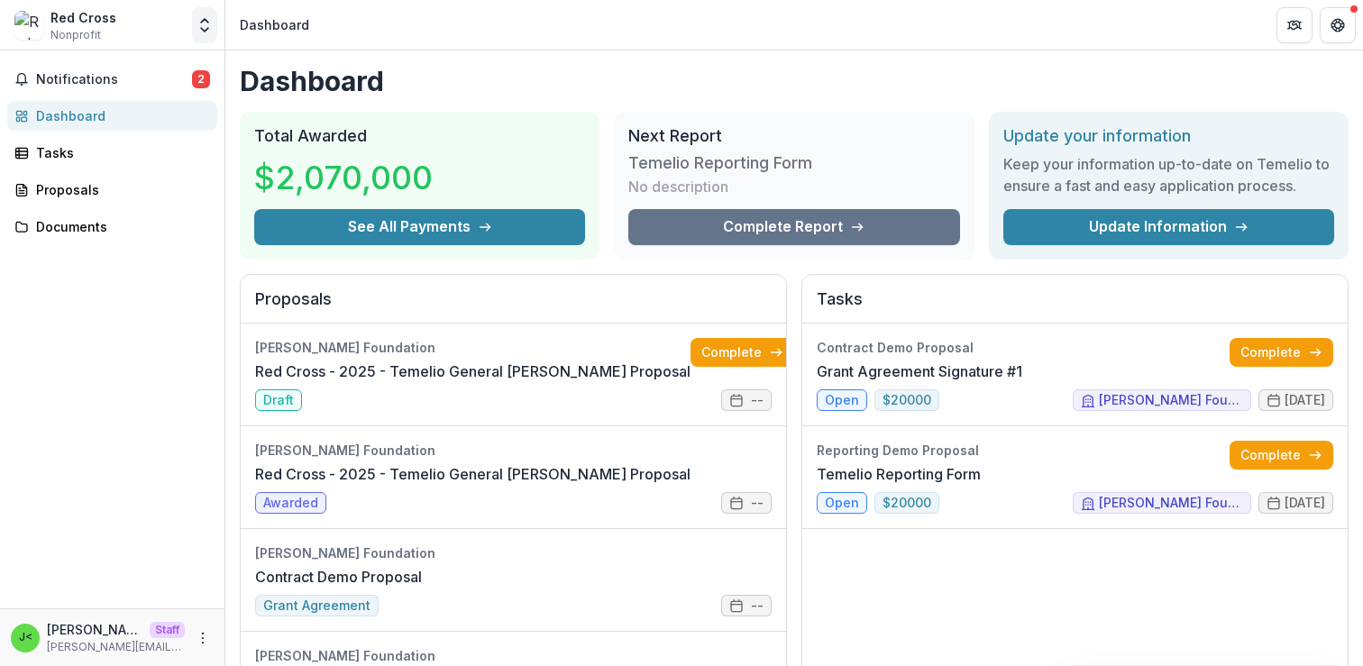
click at [207, 28] on polyline "Open entity switcher" at bounding box center [204, 30] width 7 height 4
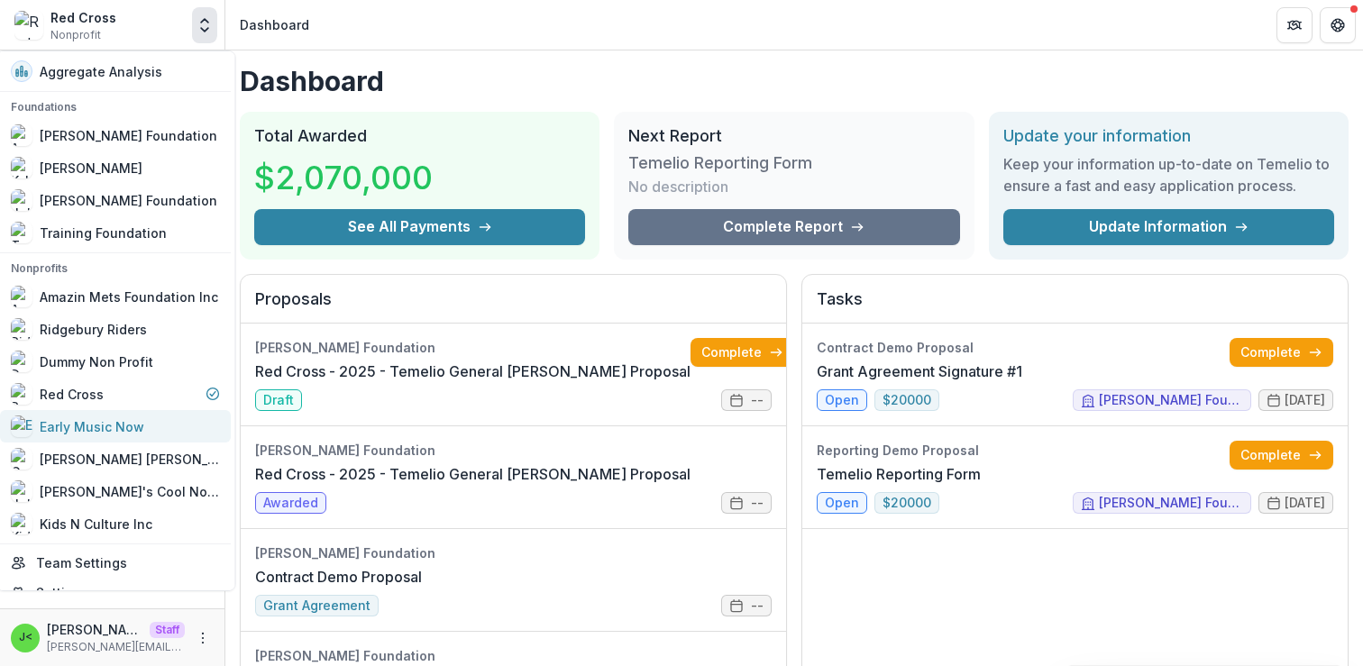
click at [131, 426] on div "Early Music Now" at bounding box center [93, 426] width 105 height 19
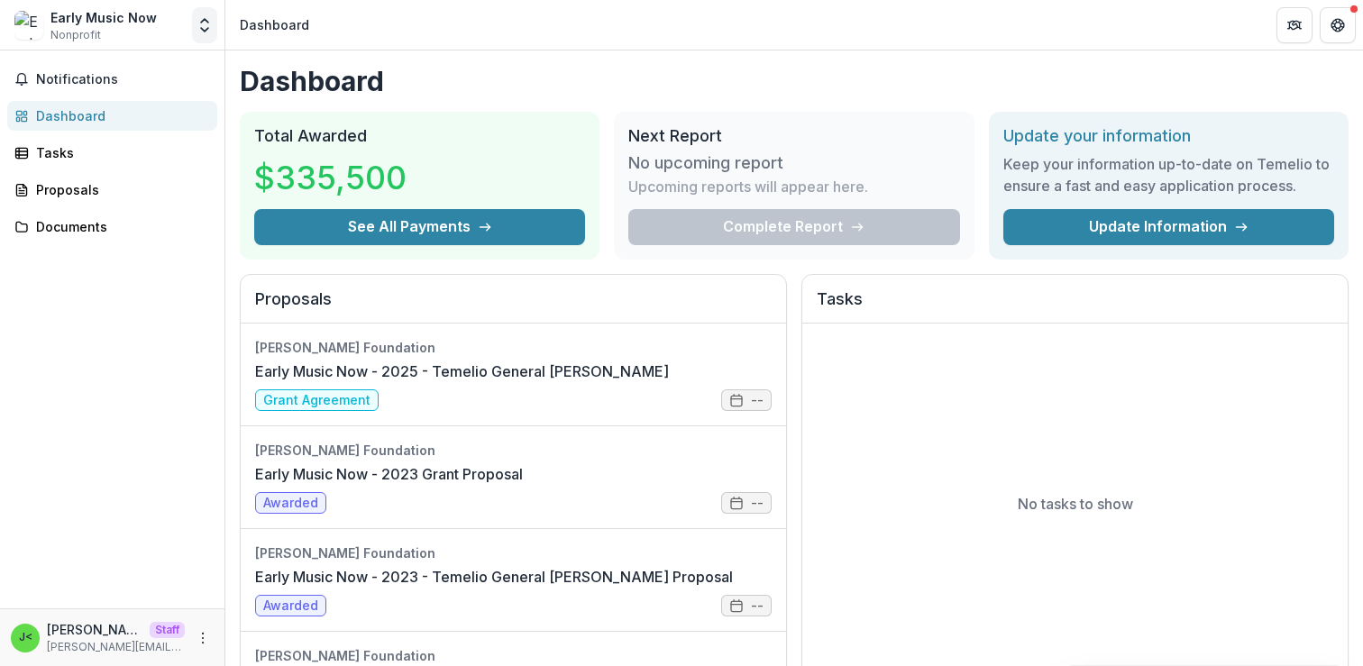
click at [205, 17] on icon "Open entity switcher" at bounding box center [205, 25] width 18 height 18
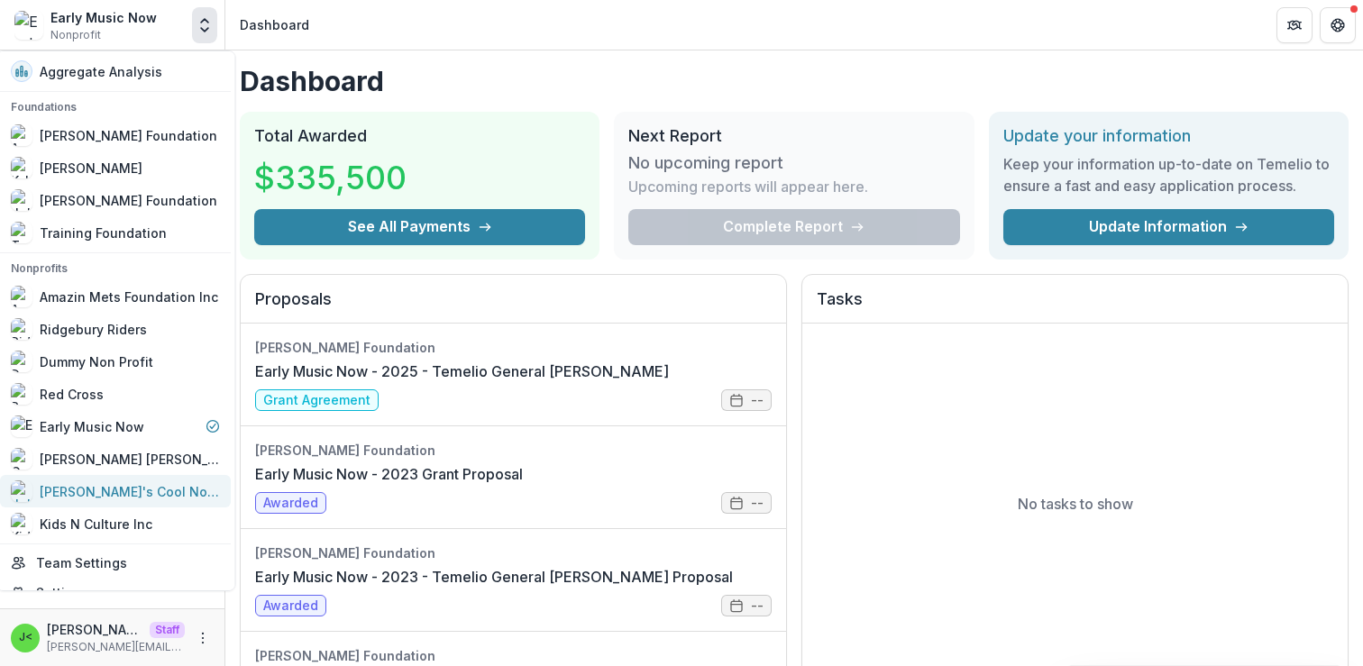
click at [96, 488] on div "[PERSON_NAME]'s Cool Nonprofit" at bounding box center [131, 491] width 180 height 19
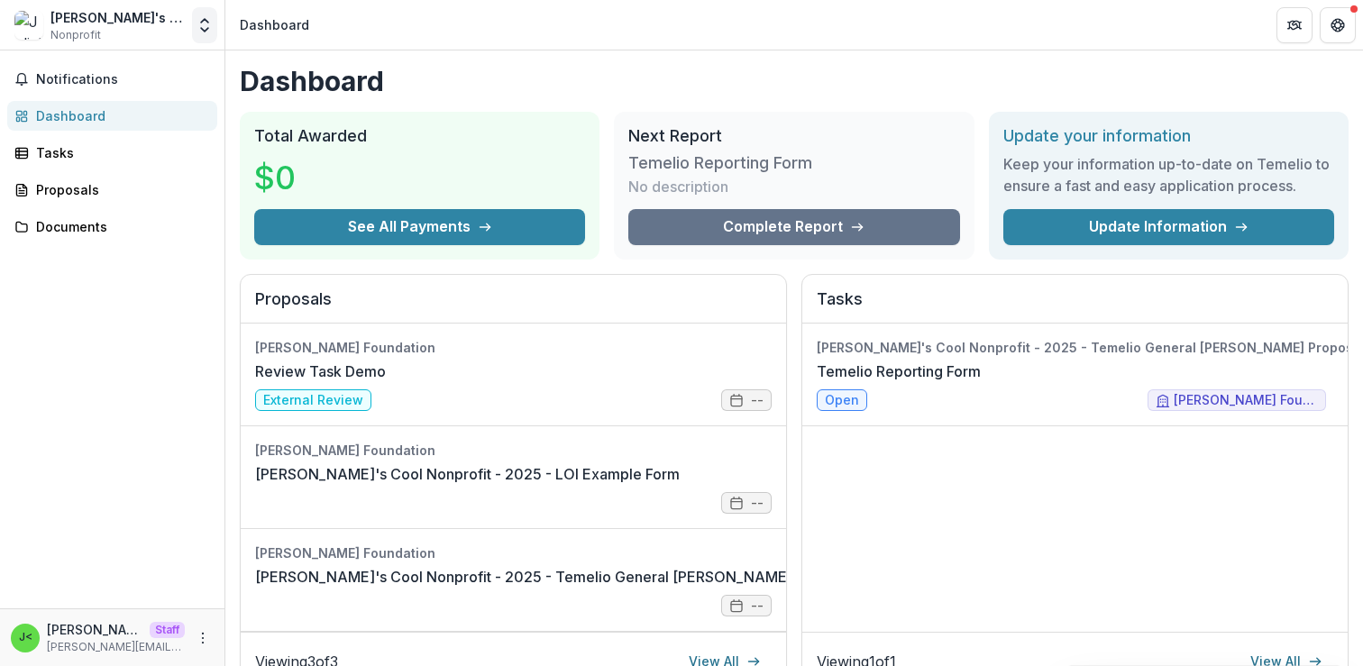
click at [200, 20] on icon "Open entity switcher" at bounding box center [205, 25] width 18 height 18
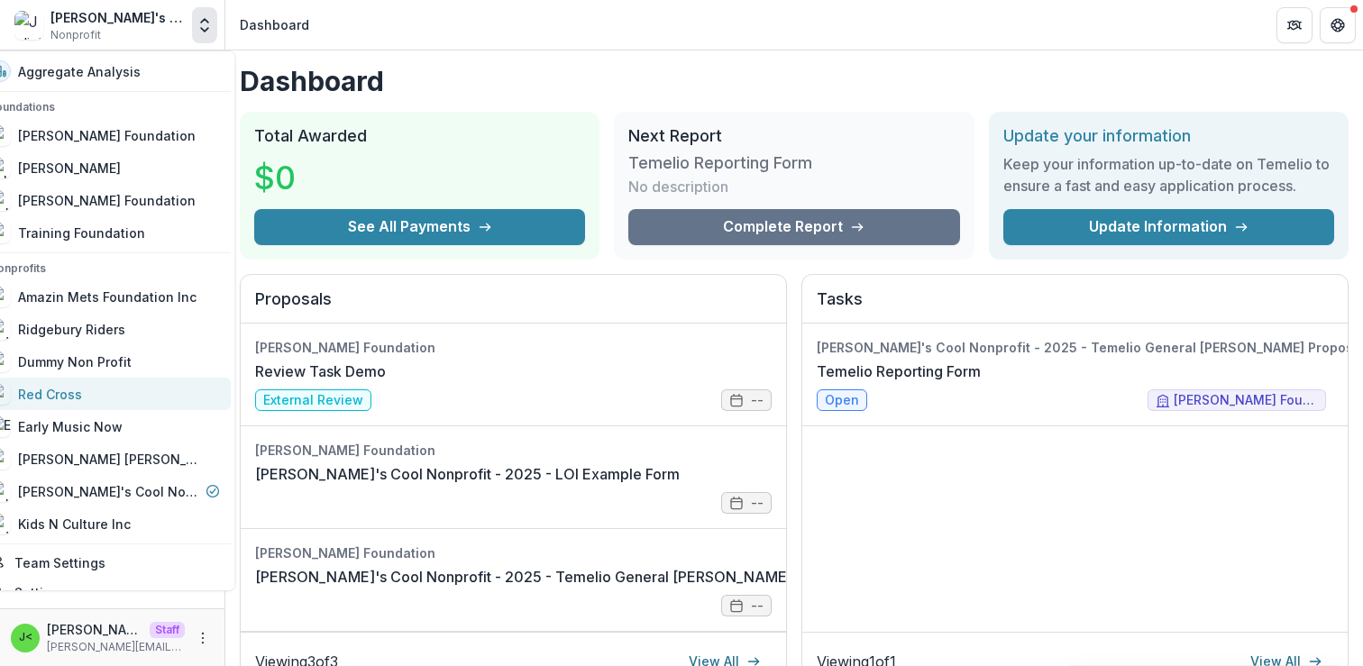
click at [108, 395] on div "Red Cross" at bounding box center [105, 394] width 231 height 22
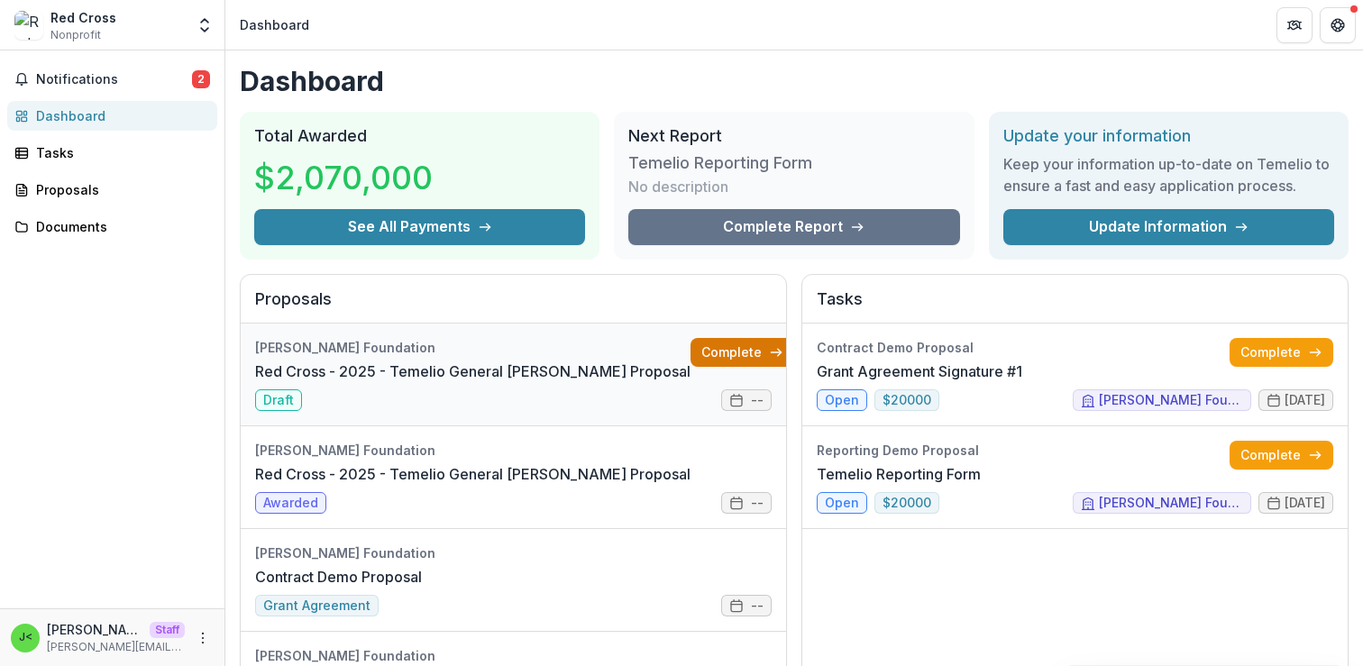
click at [701, 354] on link "Complete" at bounding box center [743, 352] width 104 height 29
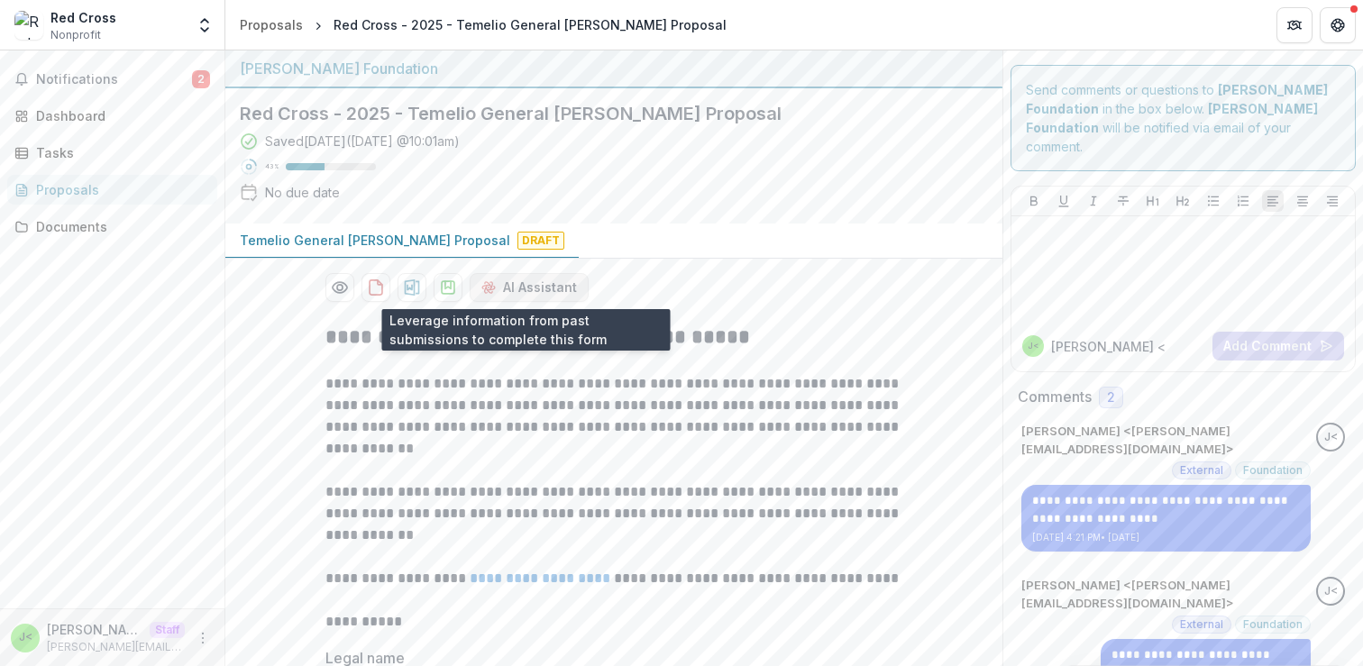
click at [513, 286] on button "AI Assistant" at bounding box center [529, 287] width 119 height 29
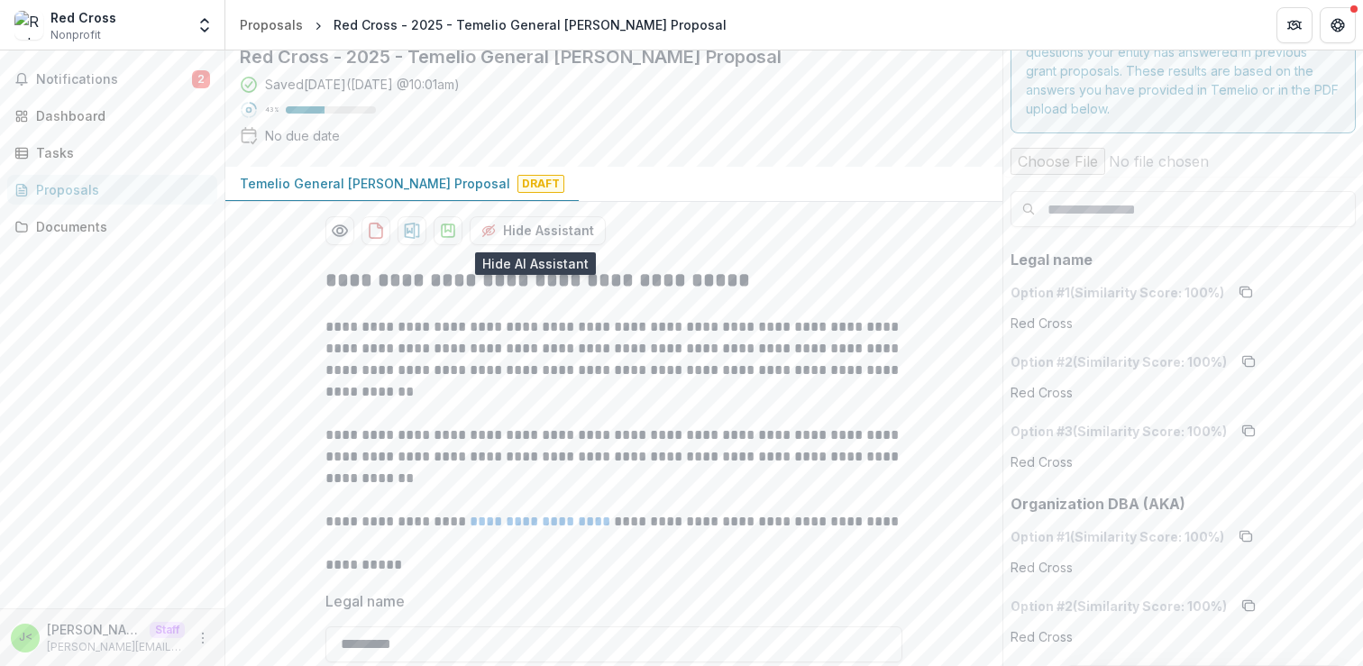
scroll to position [81, 0]
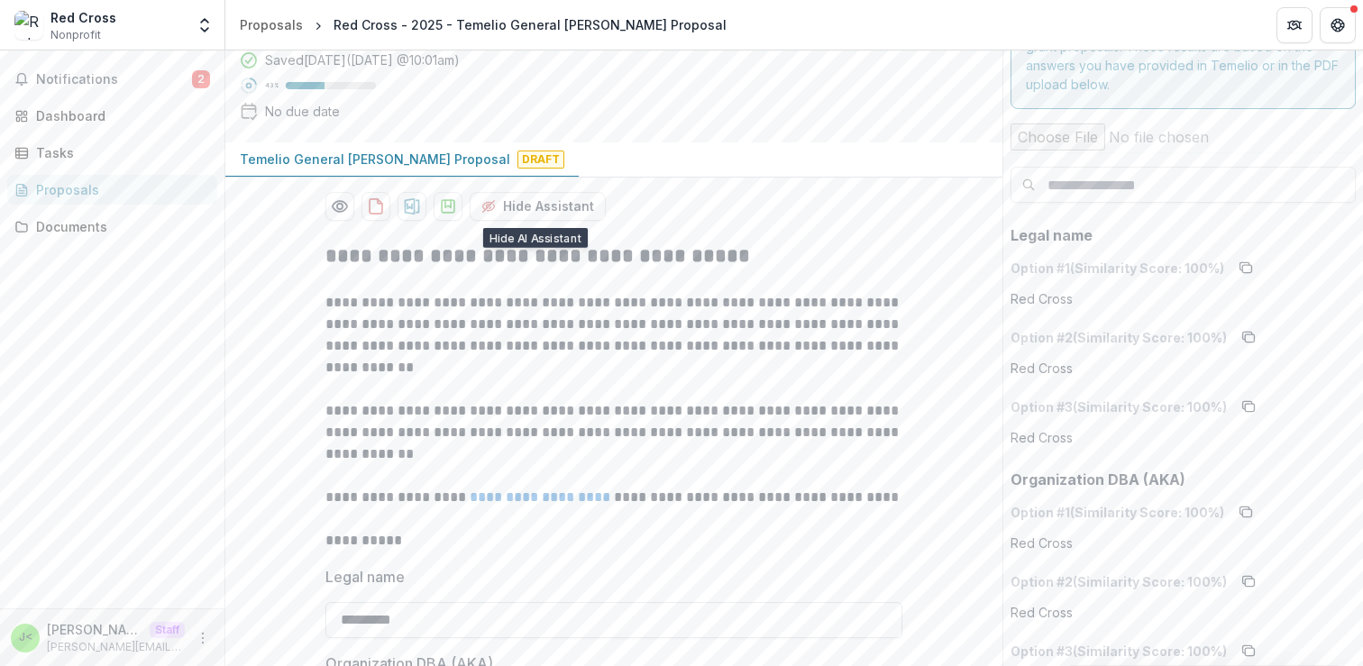
click at [450, 616] on input "*********" at bounding box center [613, 620] width 577 height 36
type input "*********"
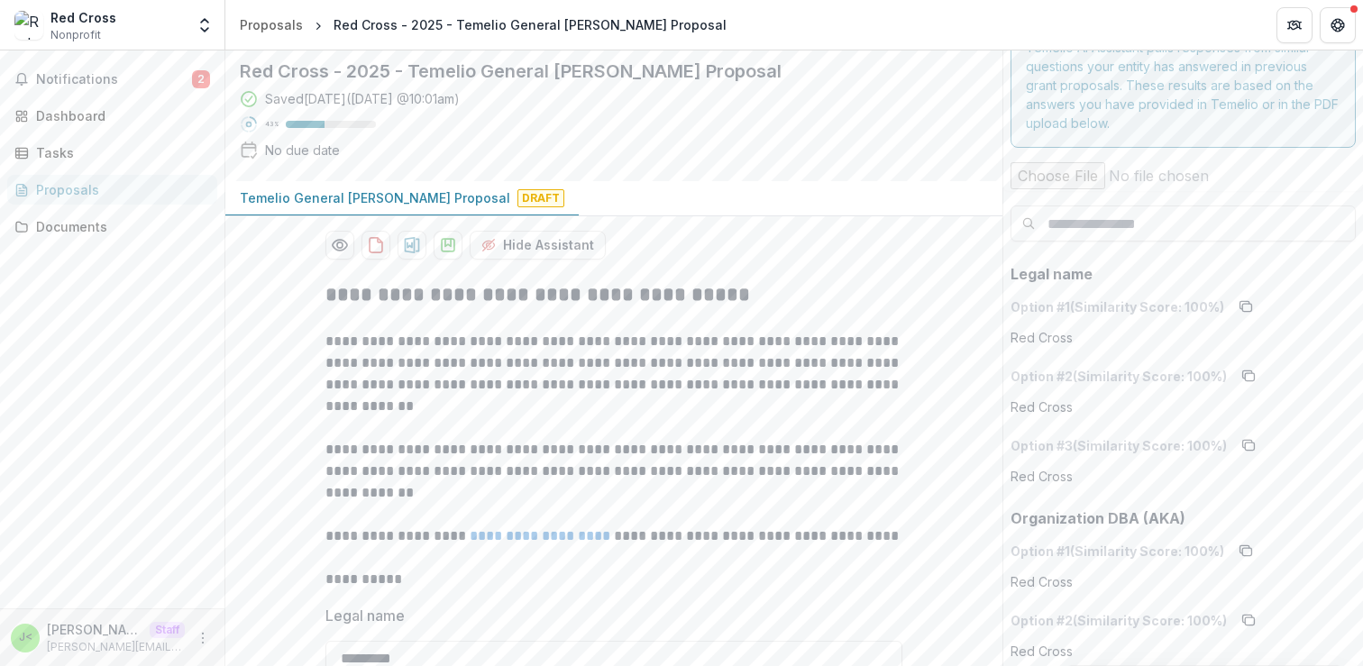
scroll to position [0, 0]
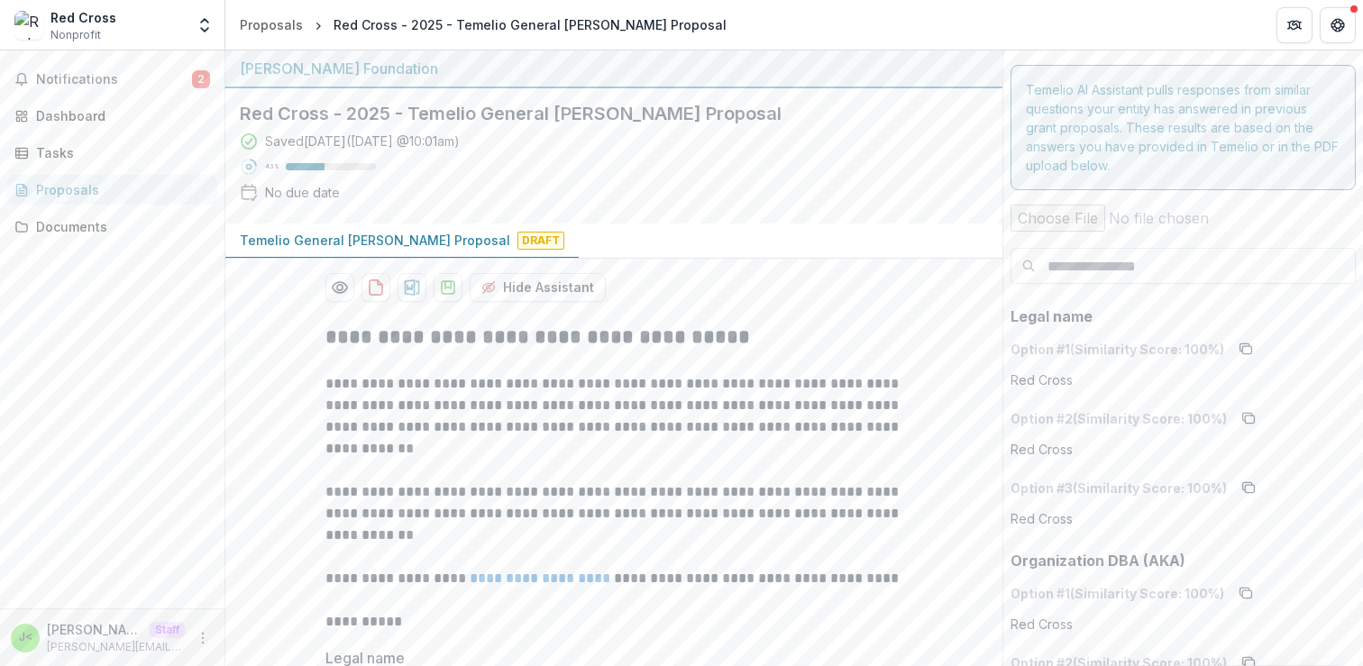
click at [736, 484] on p "**********" at bounding box center [613, 513] width 577 height 65
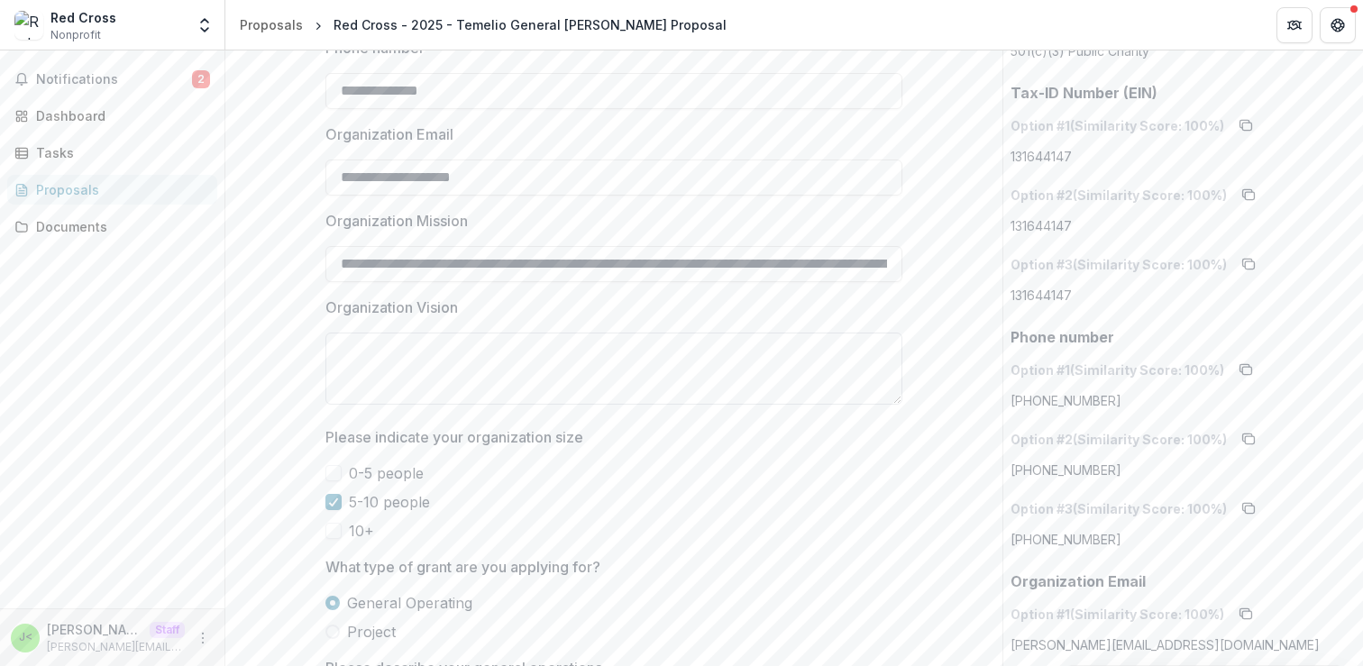
scroll to position [969, 0]
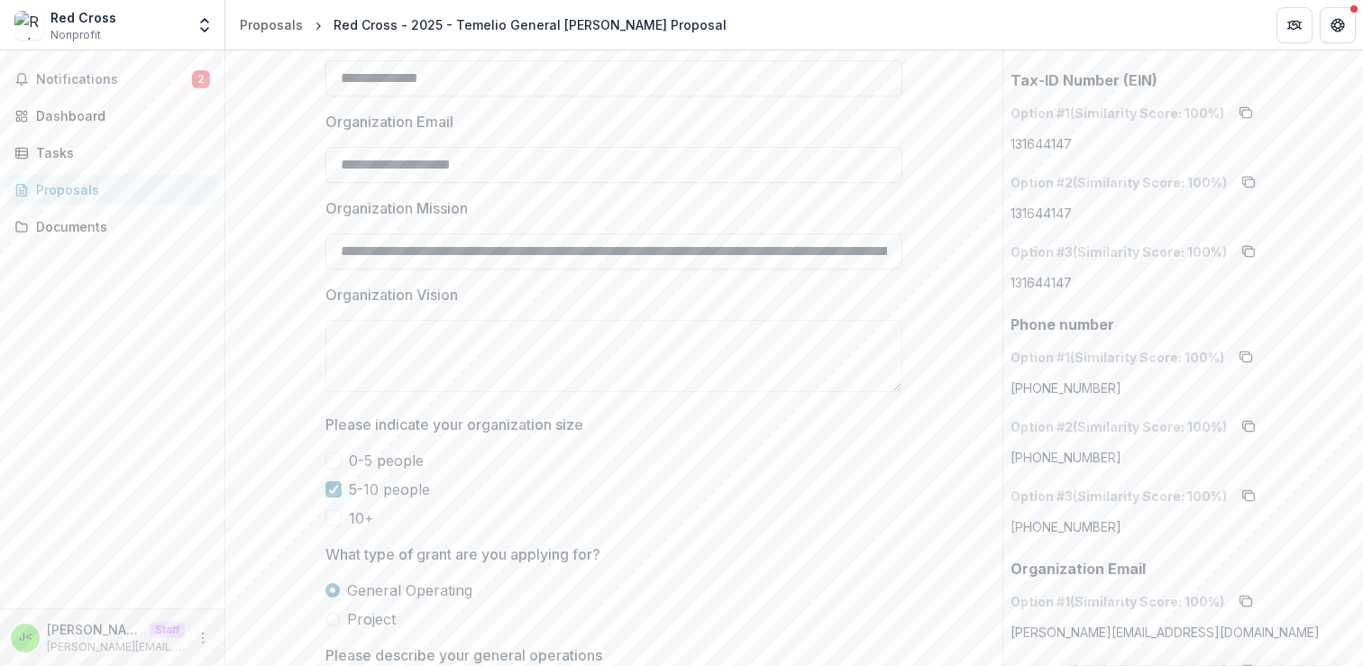
click at [337, 459] on span at bounding box center [333, 461] width 16 height 16
click at [332, 491] on icon at bounding box center [333, 489] width 11 height 9
click at [332, 523] on span at bounding box center [333, 518] width 16 height 16
click at [330, 494] on span at bounding box center [333, 489] width 16 height 16
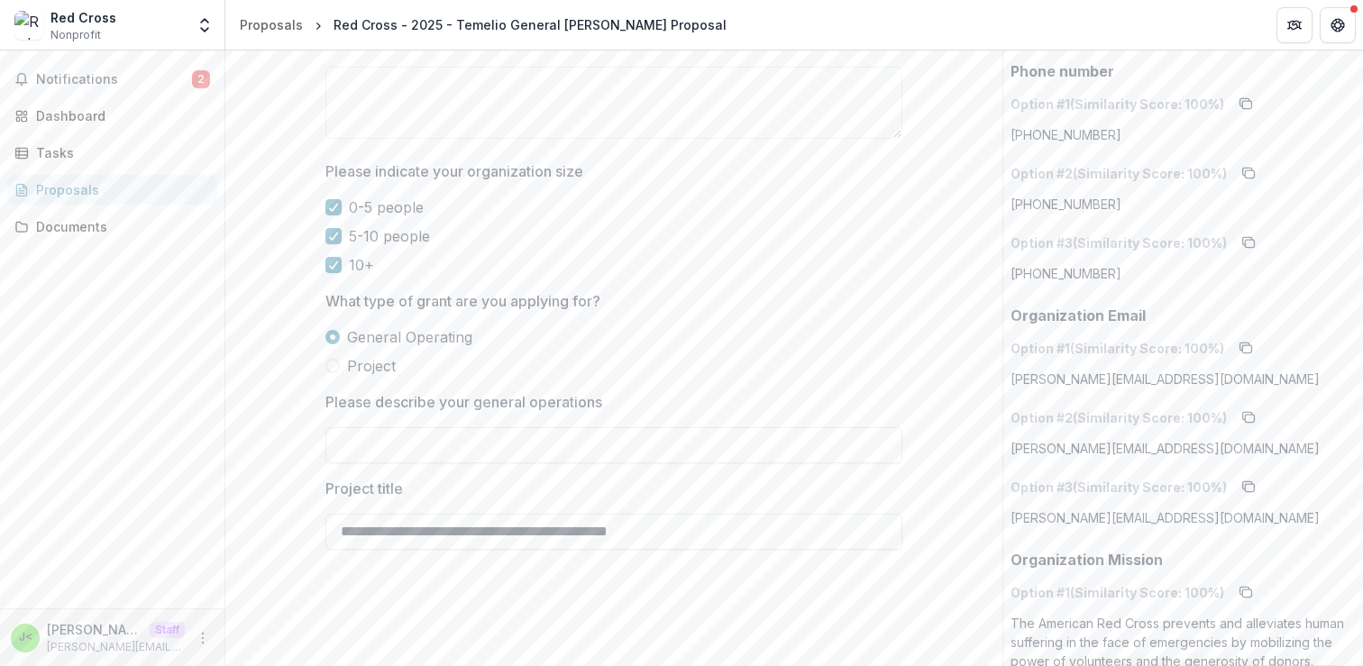
scroll to position [1232, 0]
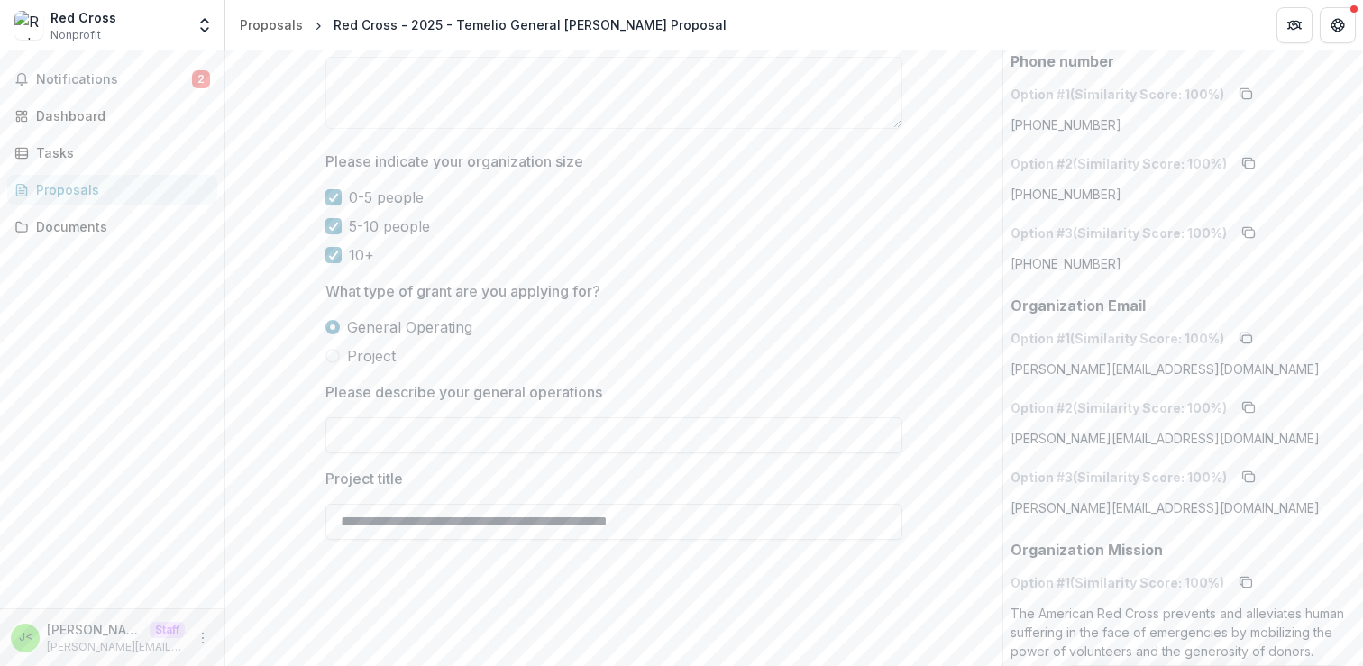
click at [364, 358] on span "Project" at bounding box center [371, 356] width 49 height 22
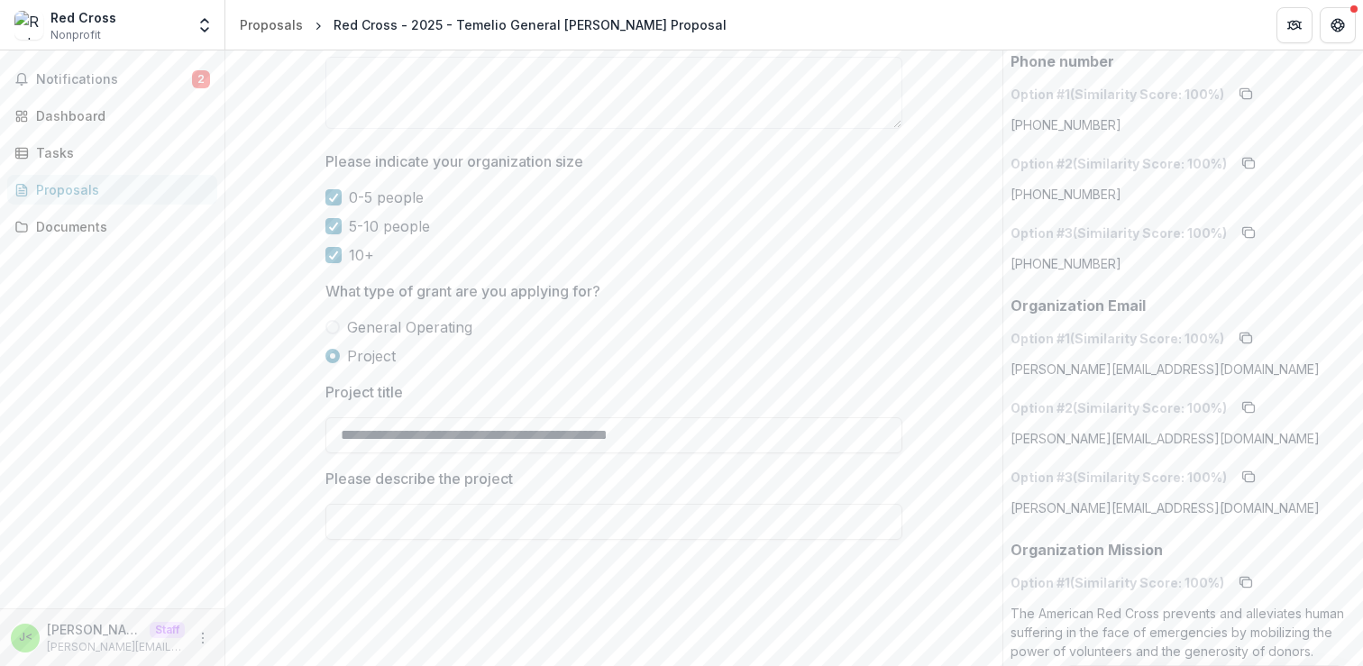
click at [414, 326] on span "General Operating" at bounding box center [409, 327] width 125 height 22
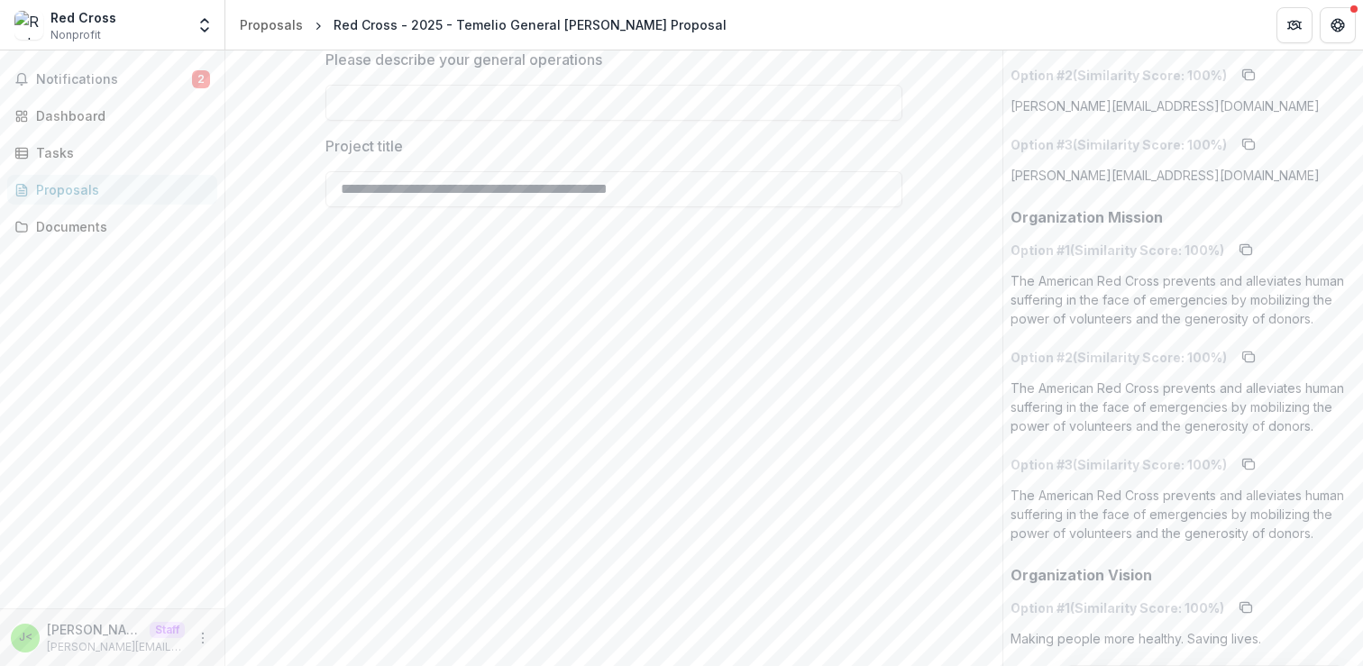
scroll to position [1450, 0]
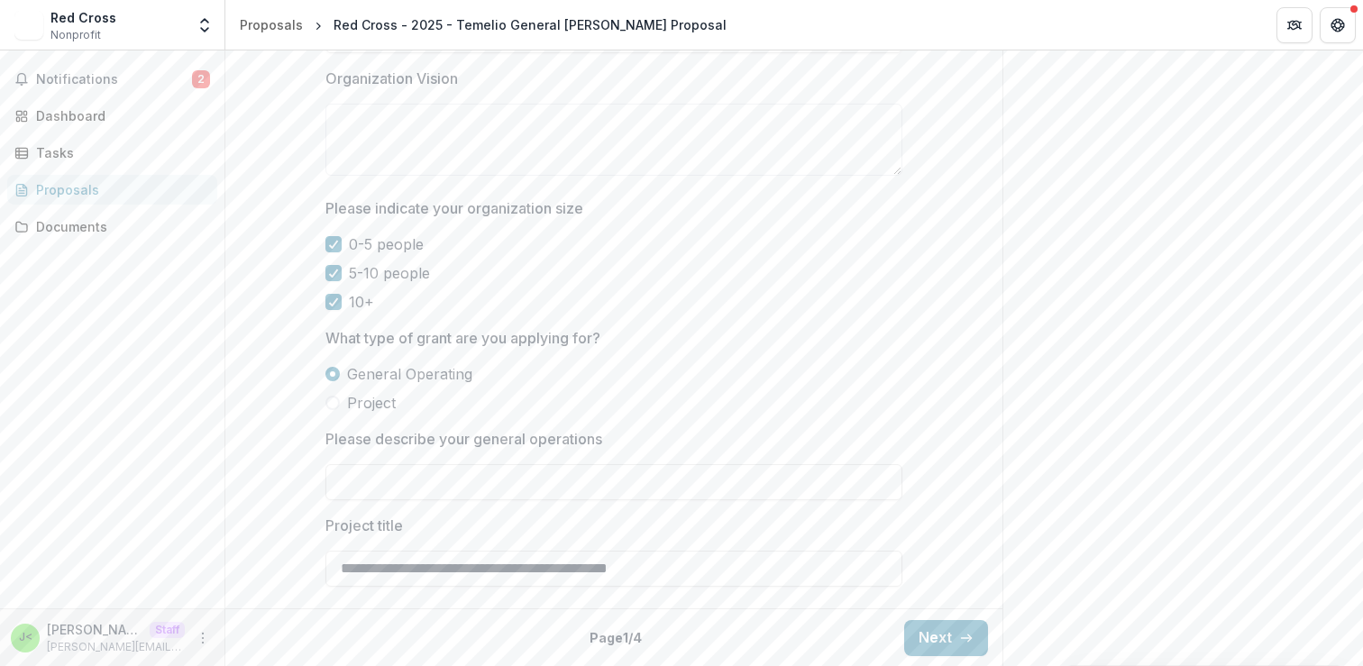
scroll to position [1186, 0]
click at [932, 637] on button "Next" at bounding box center [946, 637] width 84 height 36
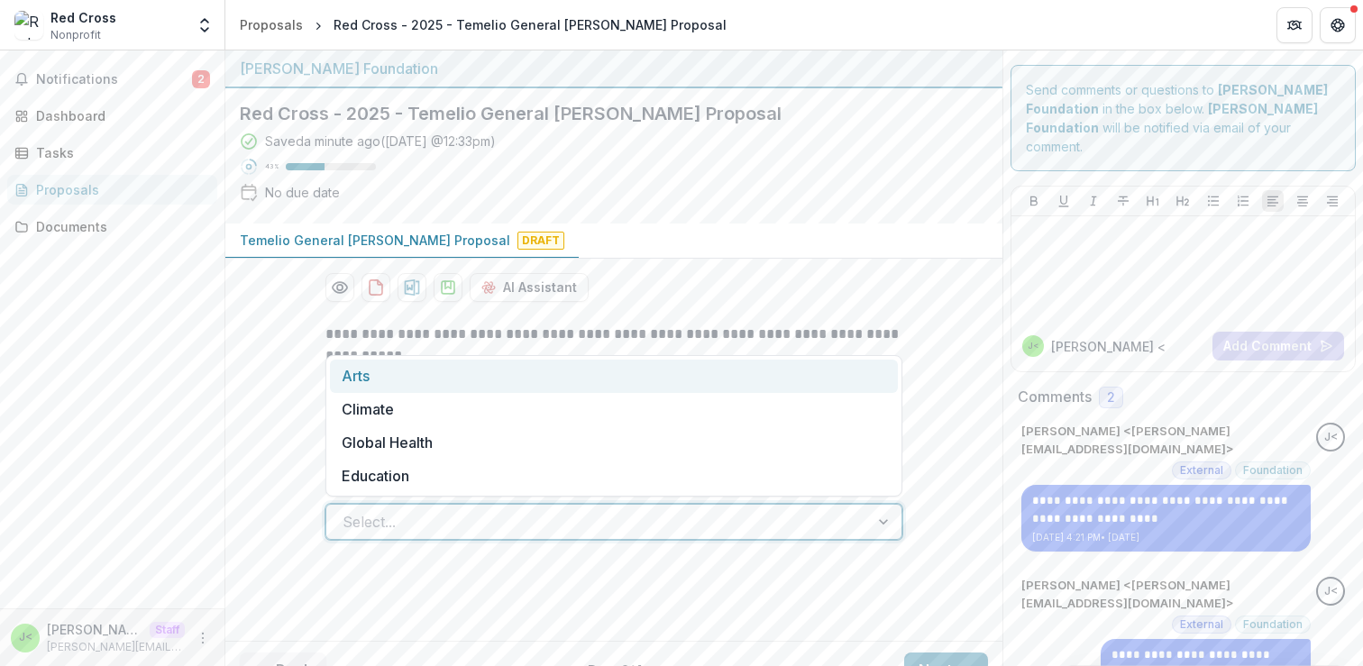
click at [655, 525] on div at bounding box center [598, 521] width 510 height 25
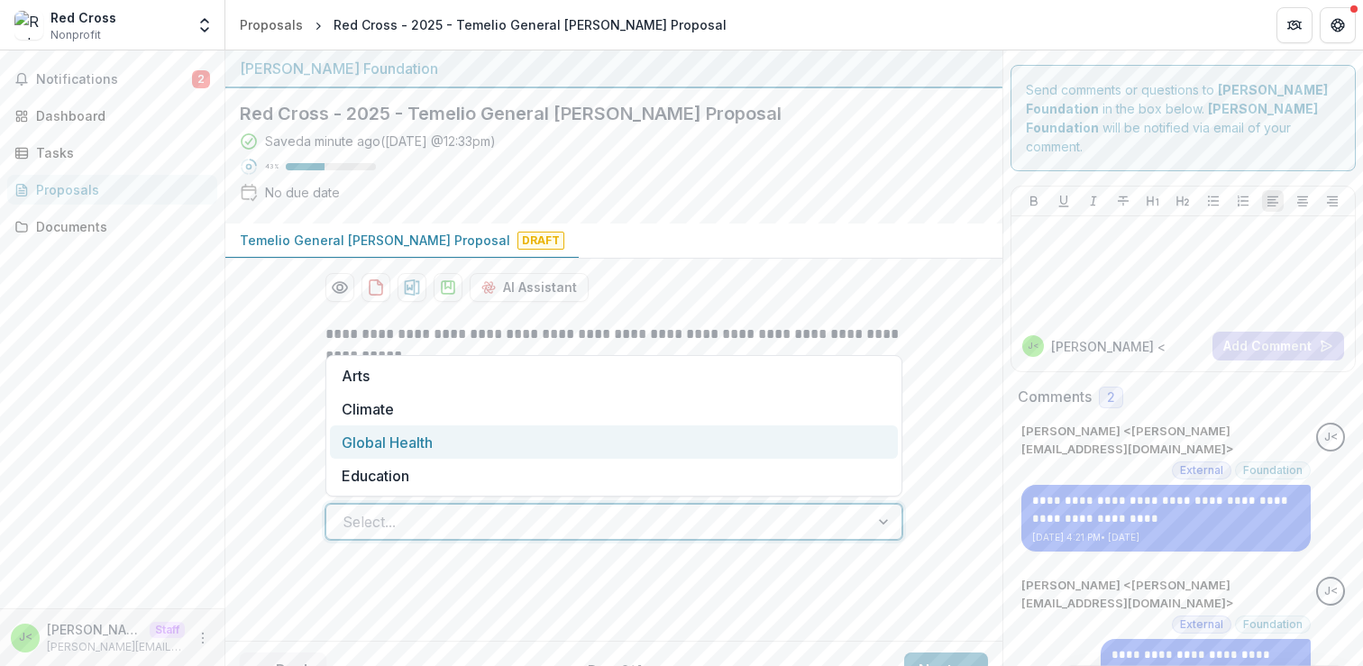
click at [949, 482] on div "**********" at bounding box center [613, 471] width 777 height 325
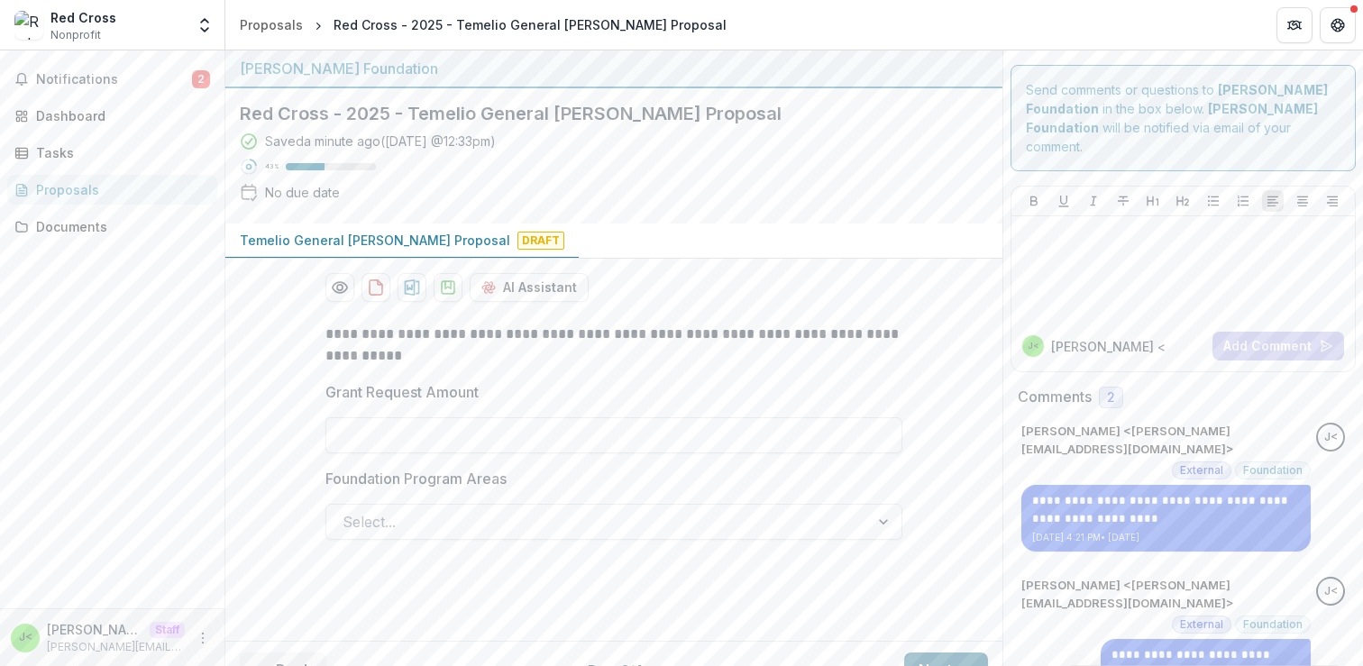
click at [929, 653] on button "Next" at bounding box center [946, 671] width 84 height 36
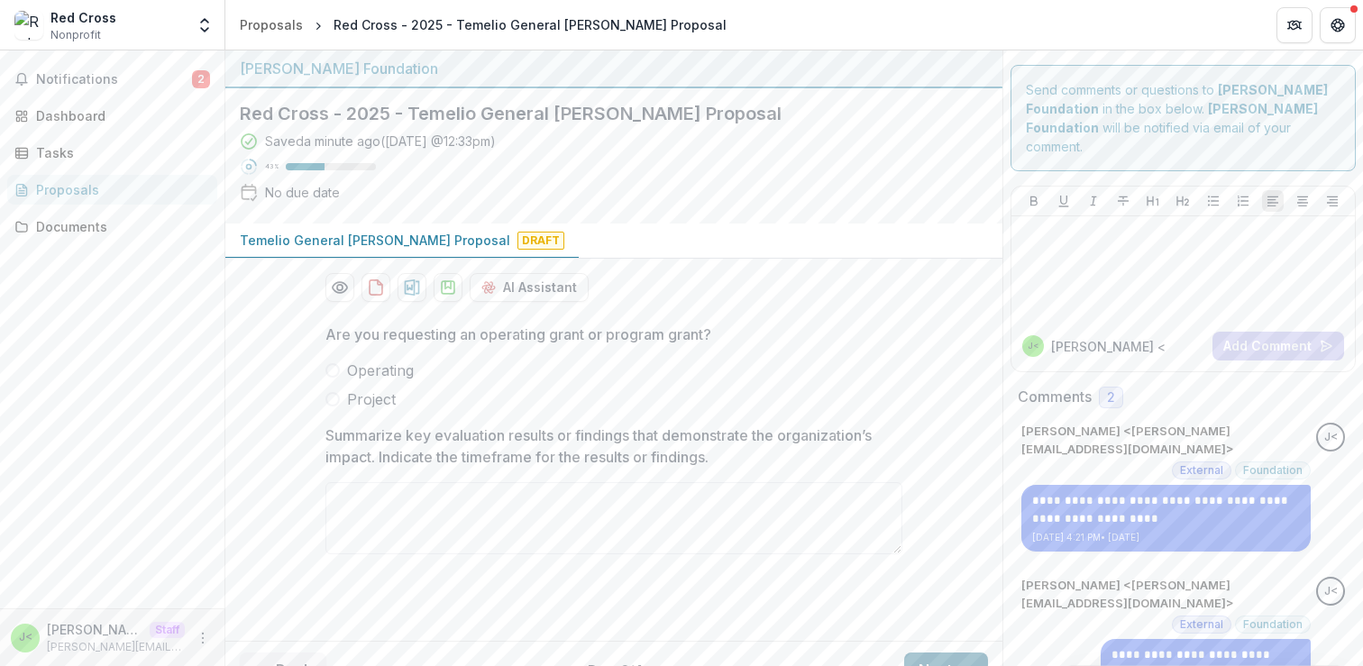
click at [929, 653] on button "Next" at bounding box center [946, 671] width 84 height 36
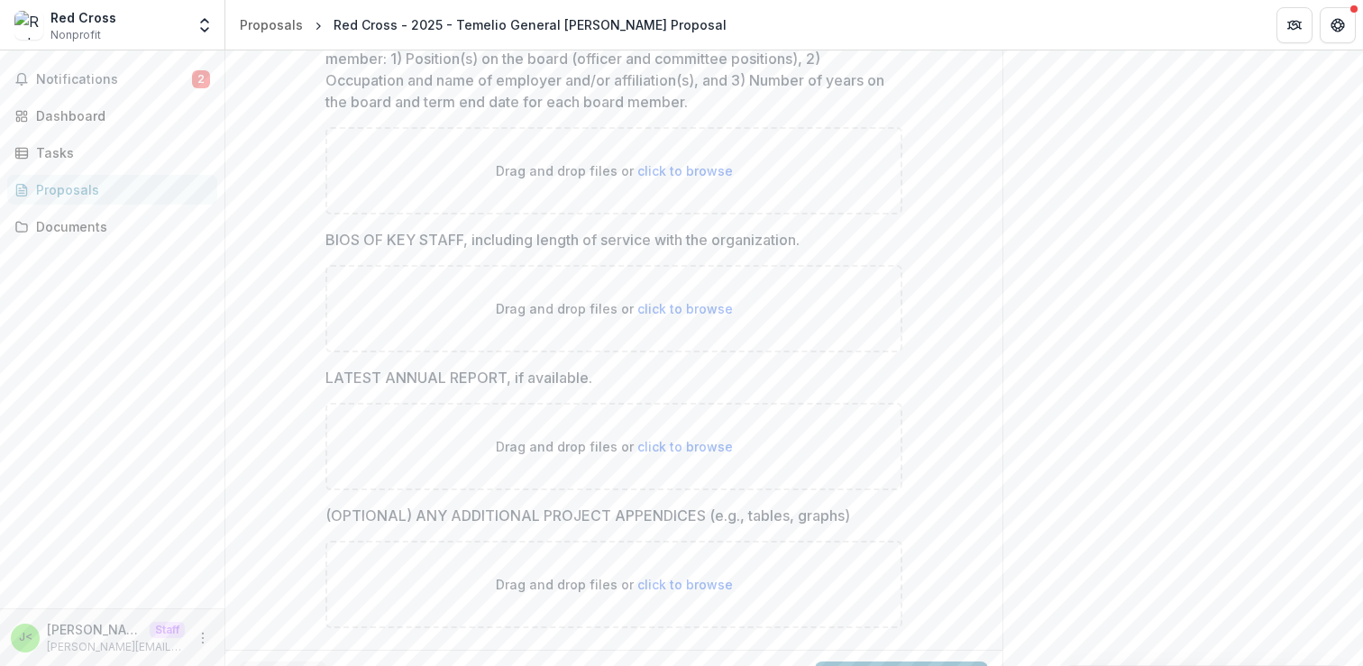
scroll to position [775, 0]
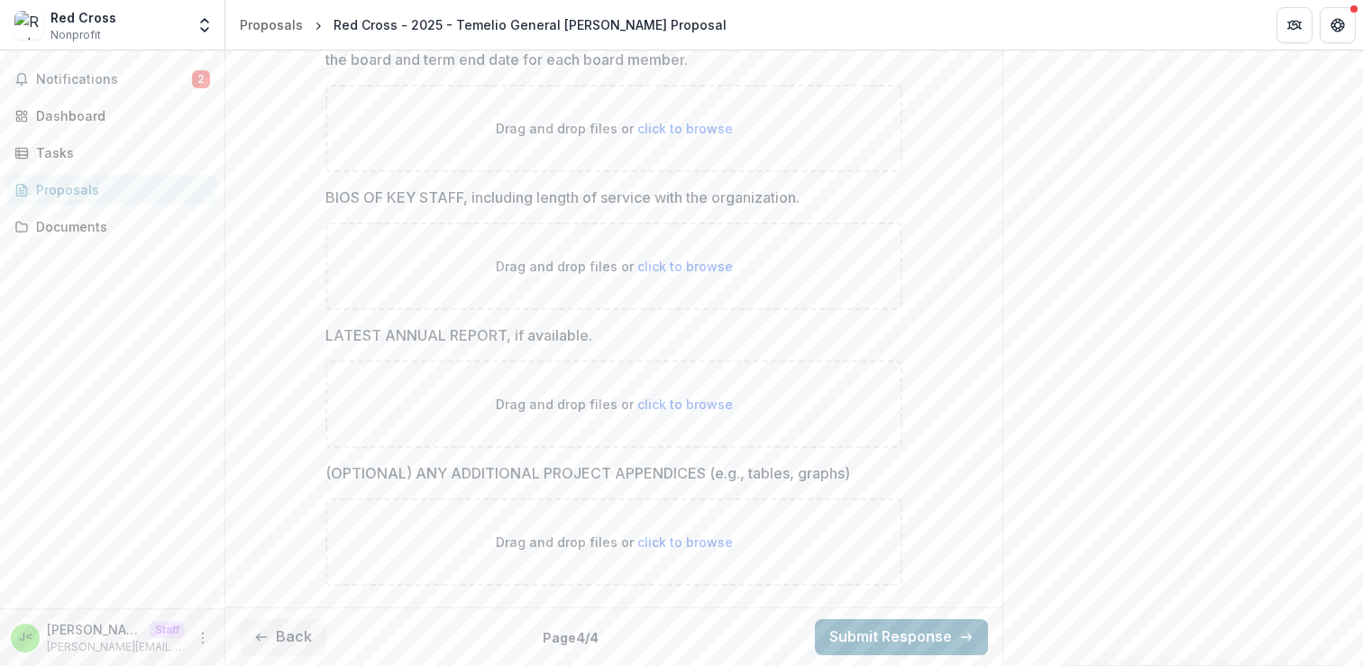
click at [884, 640] on button "Submit Response" at bounding box center [901, 637] width 173 height 36
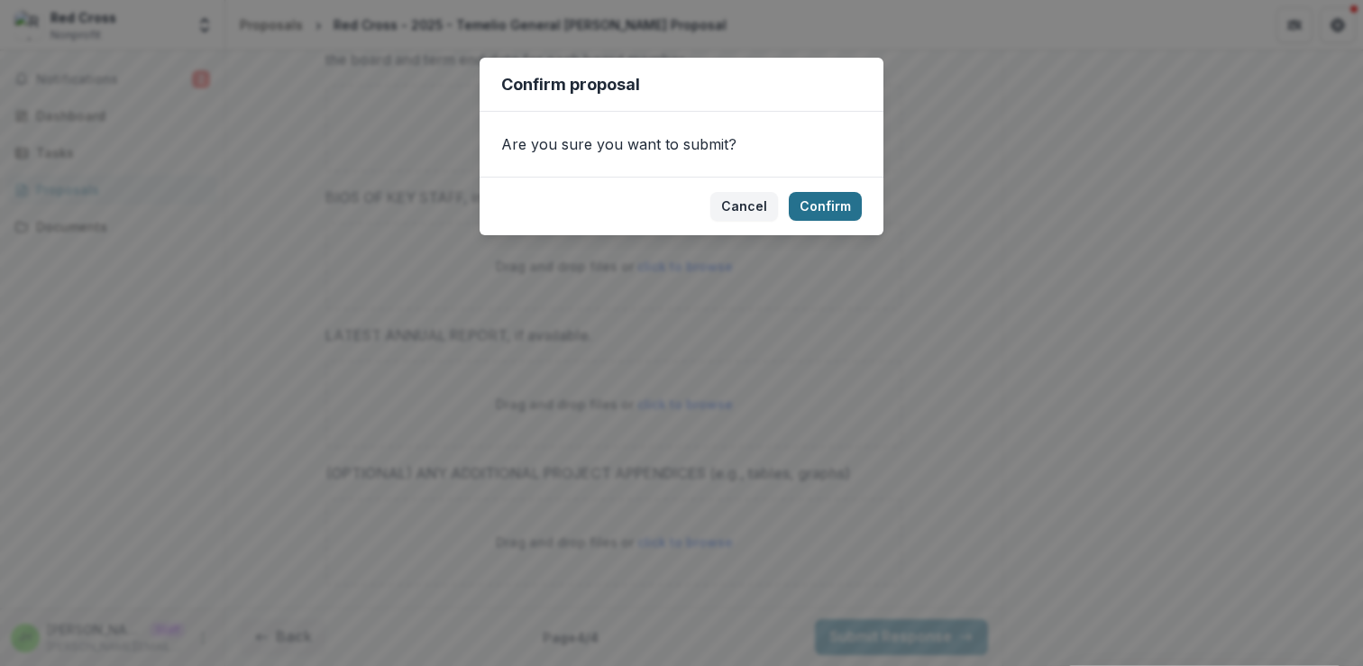
click at [821, 205] on button "Confirm" at bounding box center [825, 206] width 73 height 29
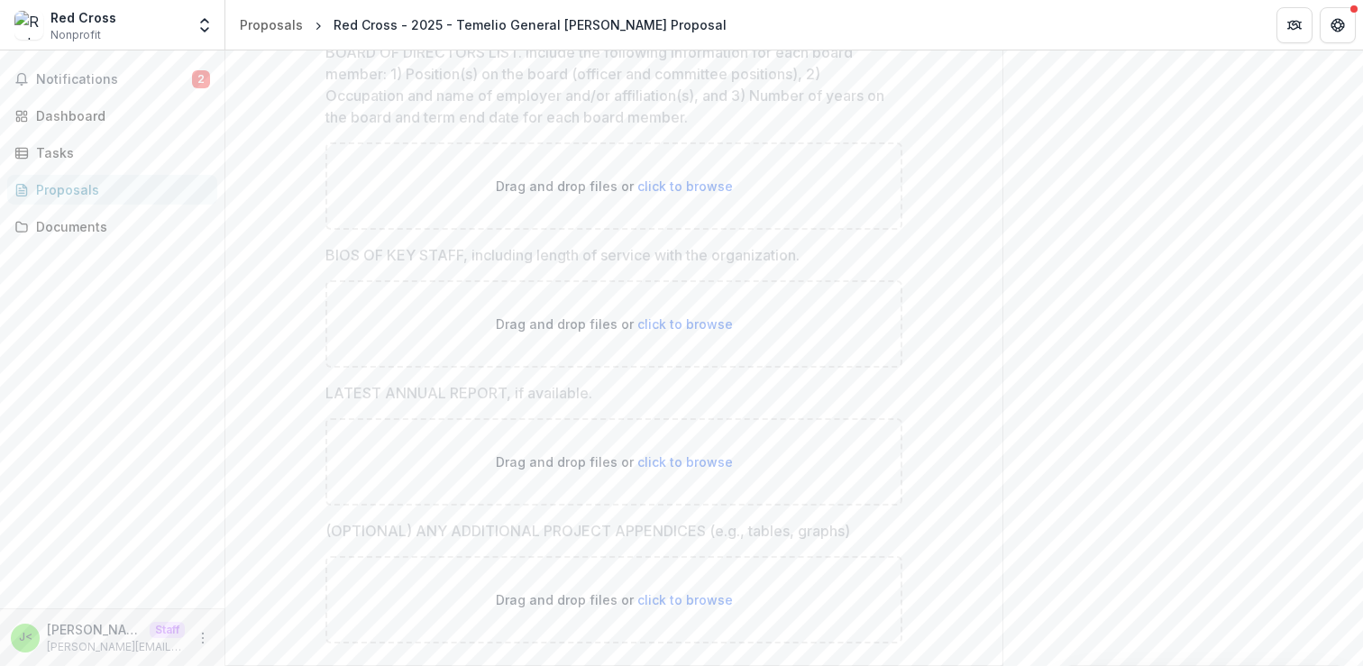
scroll to position [833, 0]
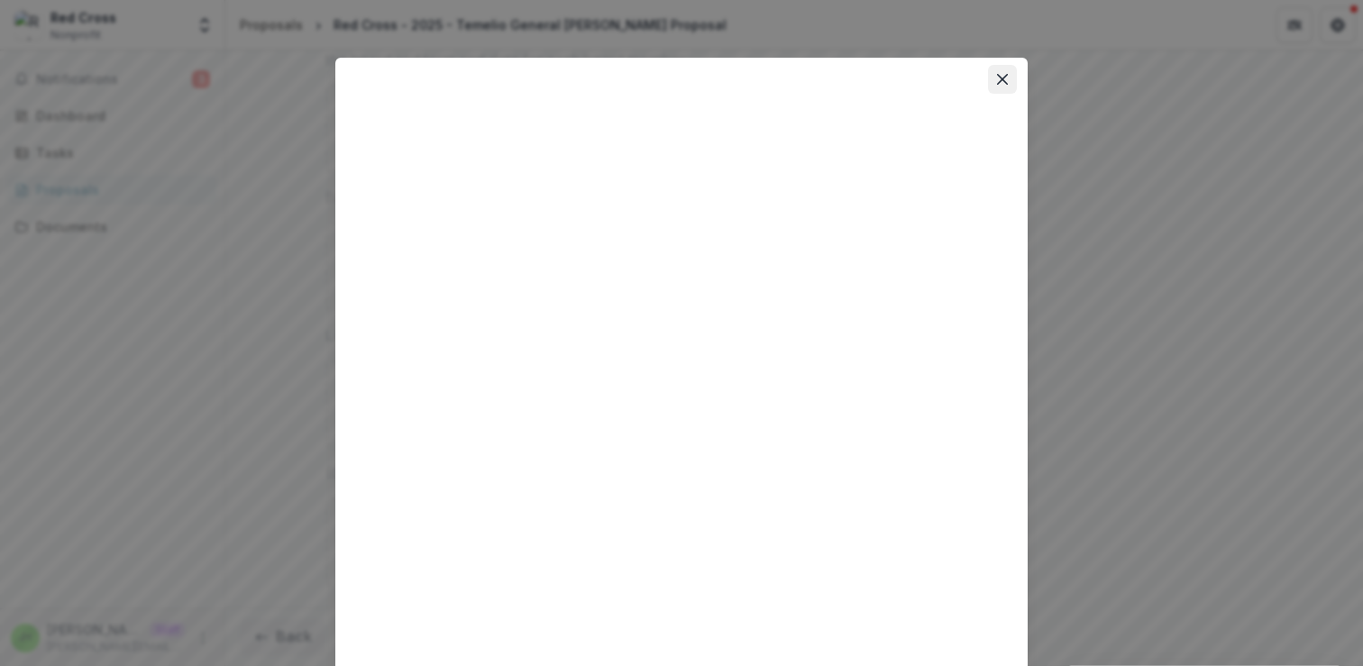
click at [999, 78] on icon "Close" at bounding box center [1002, 79] width 11 height 11
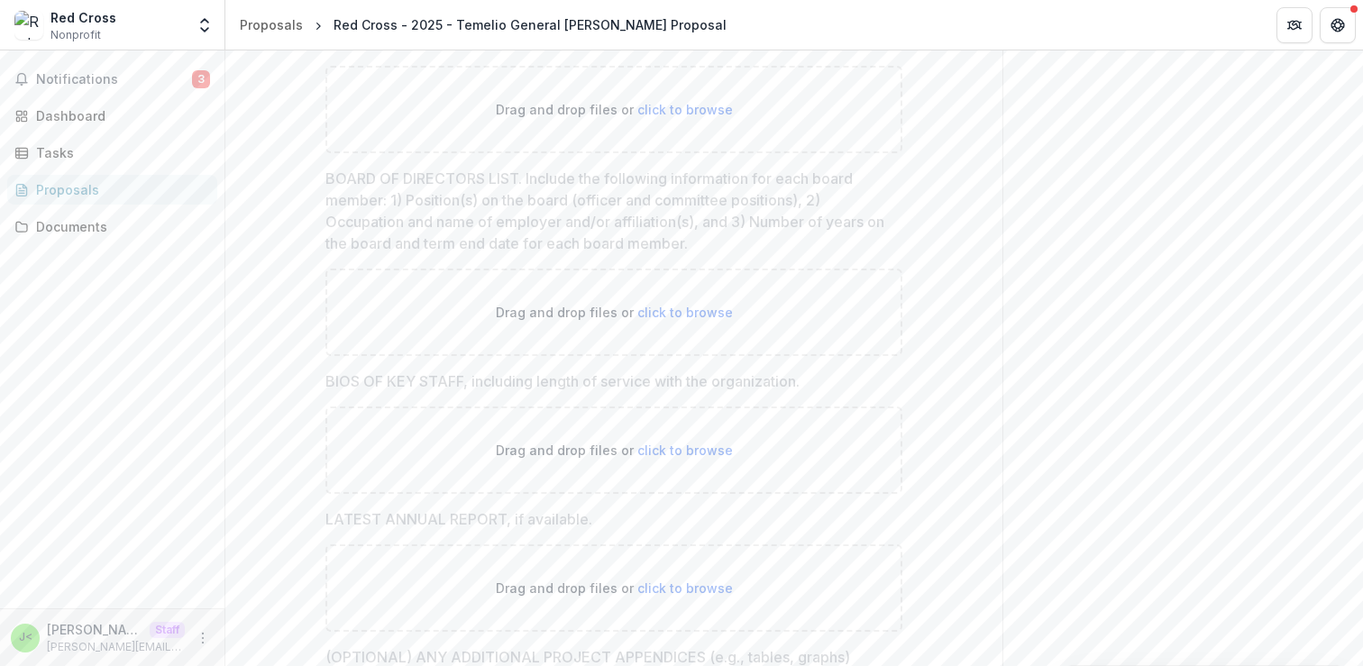
scroll to position [0, 0]
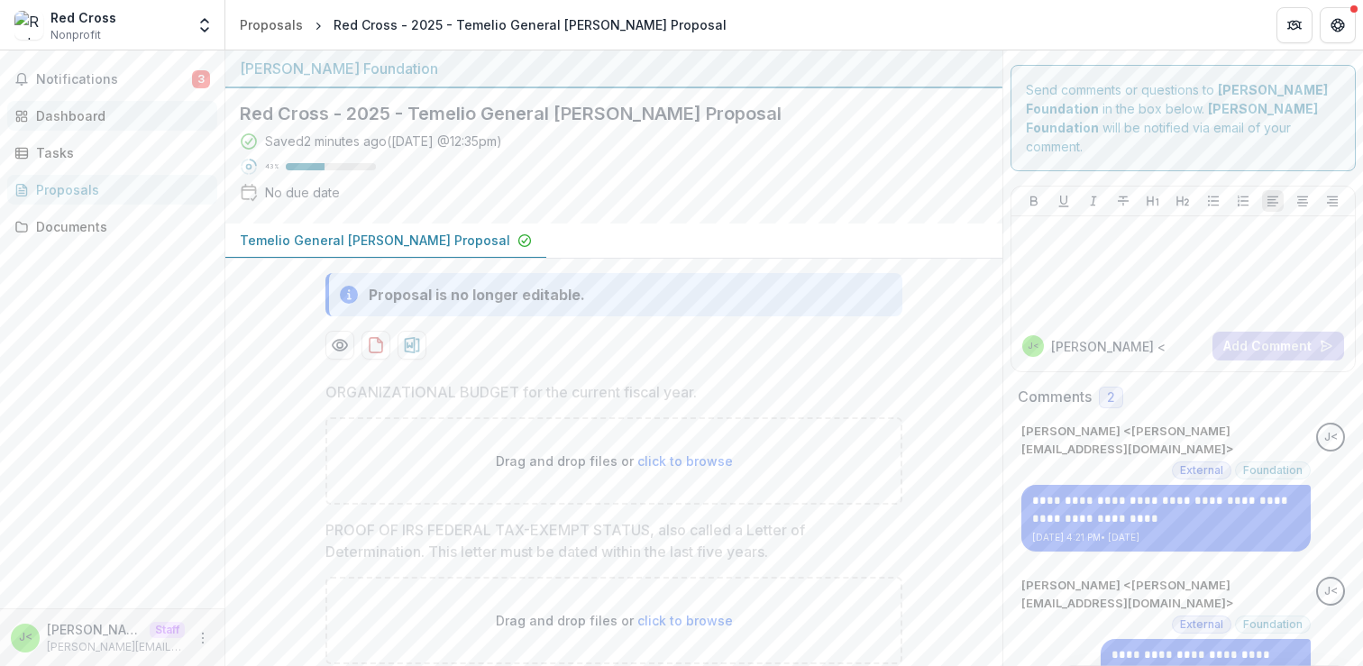
click at [110, 118] on div "Dashboard" at bounding box center [119, 115] width 167 height 19
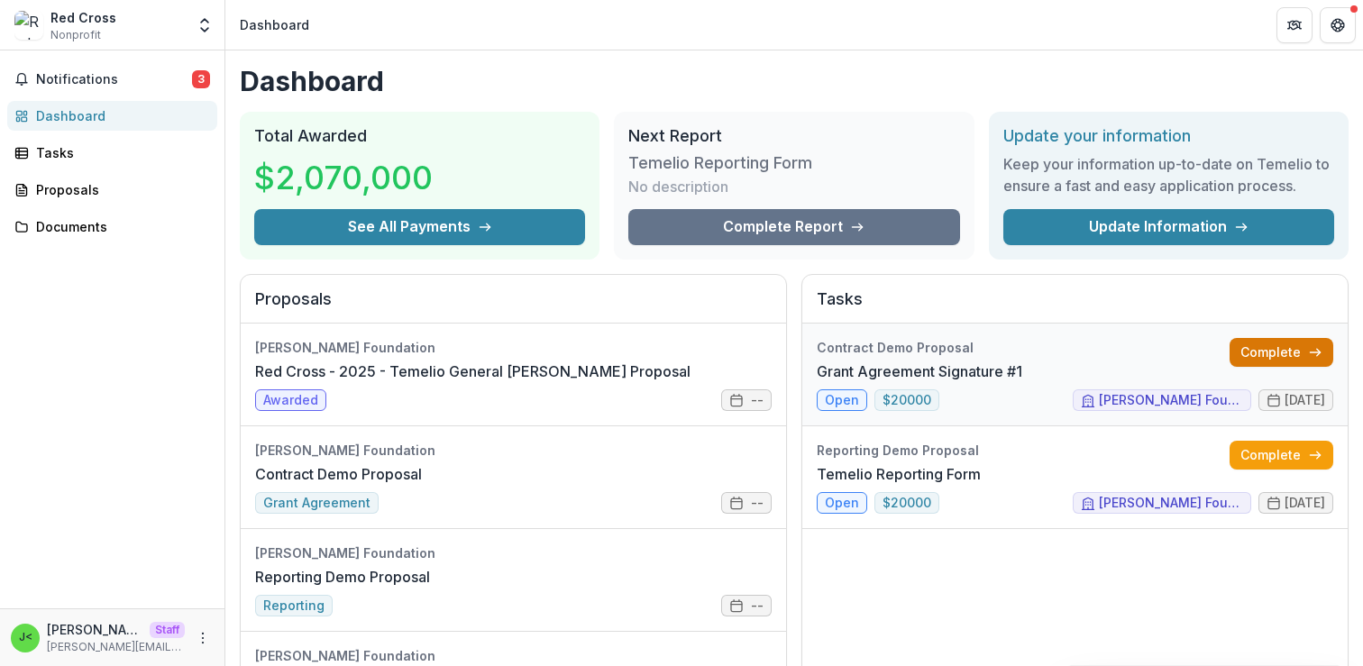
click at [1264, 348] on link "Complete" at bounding box center [1282, 352] width 104 height 29
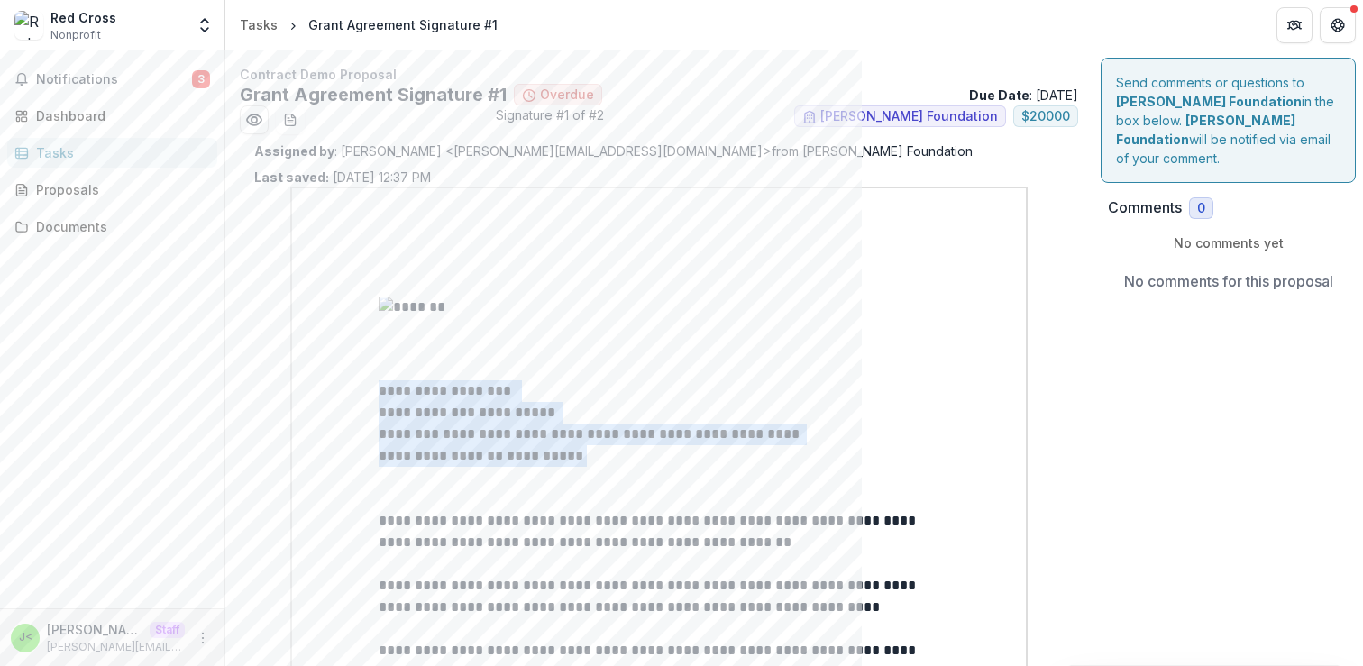
drag, startPoint x: 653, startPoint y: 471, endPoint x: 367, endPoint y: 400, distance: 294.5
click at [667, 478] on p at bounding box center [659, 478] width 561 height 22
click at [671, 537] on p "**********" at bounding box center [659, 531] width 561 height 43
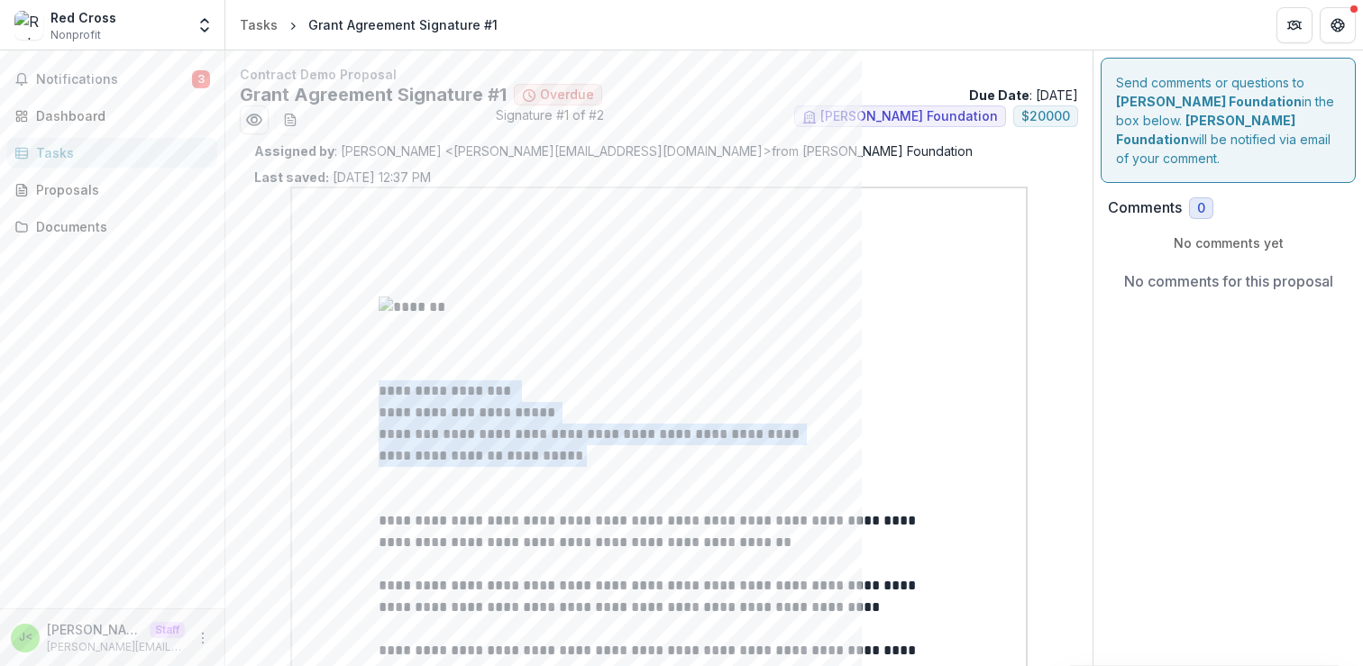
click at [747, 565] on p at bounding box center [659, 565] width 561 height 22
click at [684, 477] on p at bounding box center [659, 478] width 561 height 22
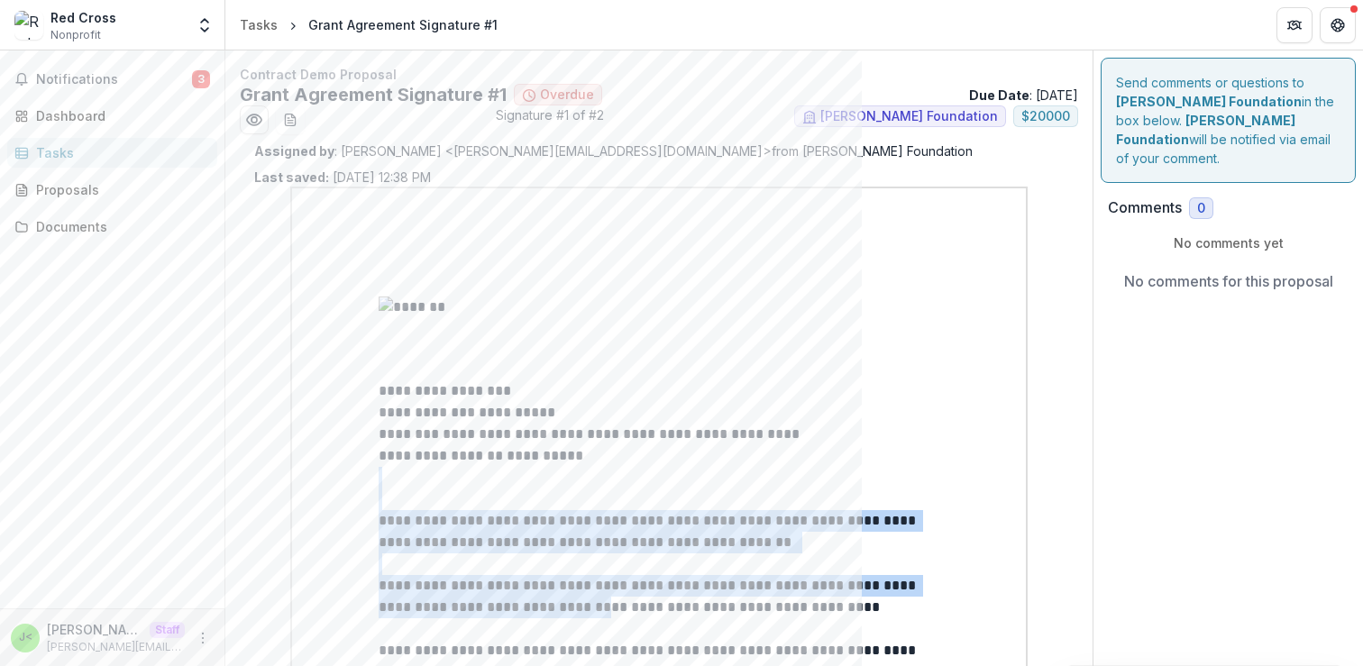
click at [590, 612] on p "**********" at bounding box center [659, 596] width 561 height 43
click at [597, 610] on p "**********" at bounding box center [659, 596] width 561 height 43
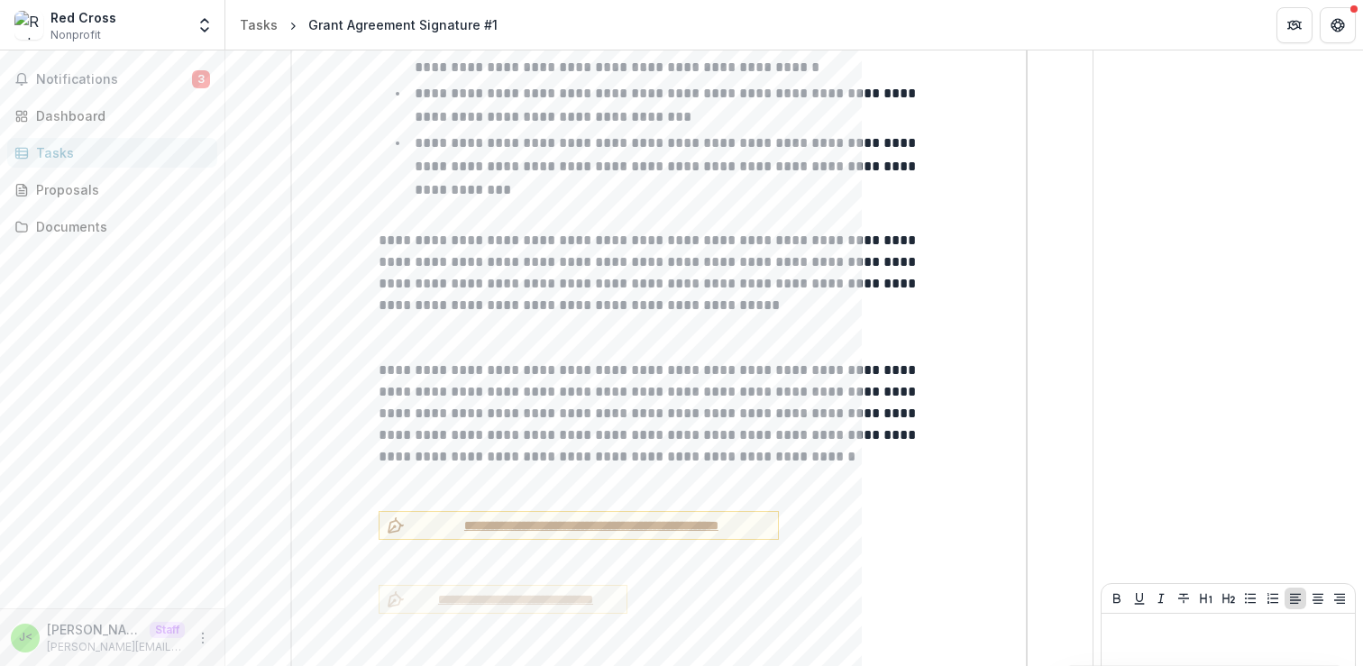
scroll to position [1670, 0]
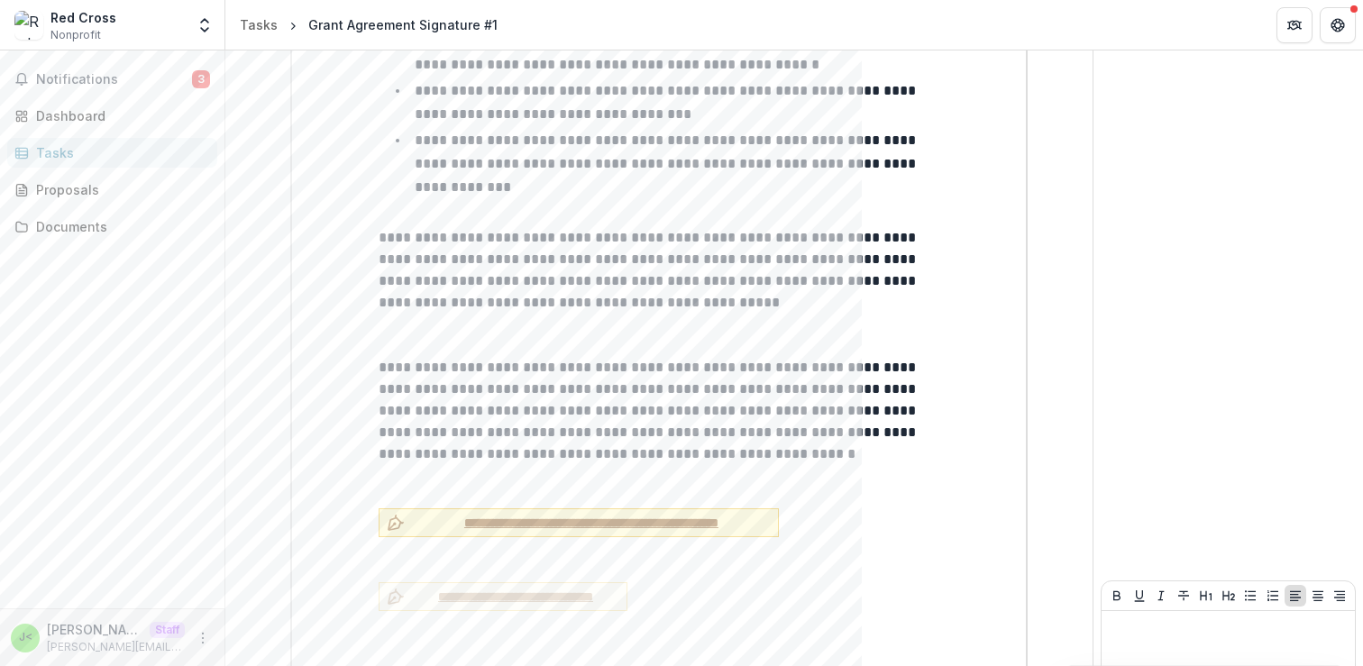
click at [531, 514] on span "**********" at bounding box center [591, 523] width 359 height 19
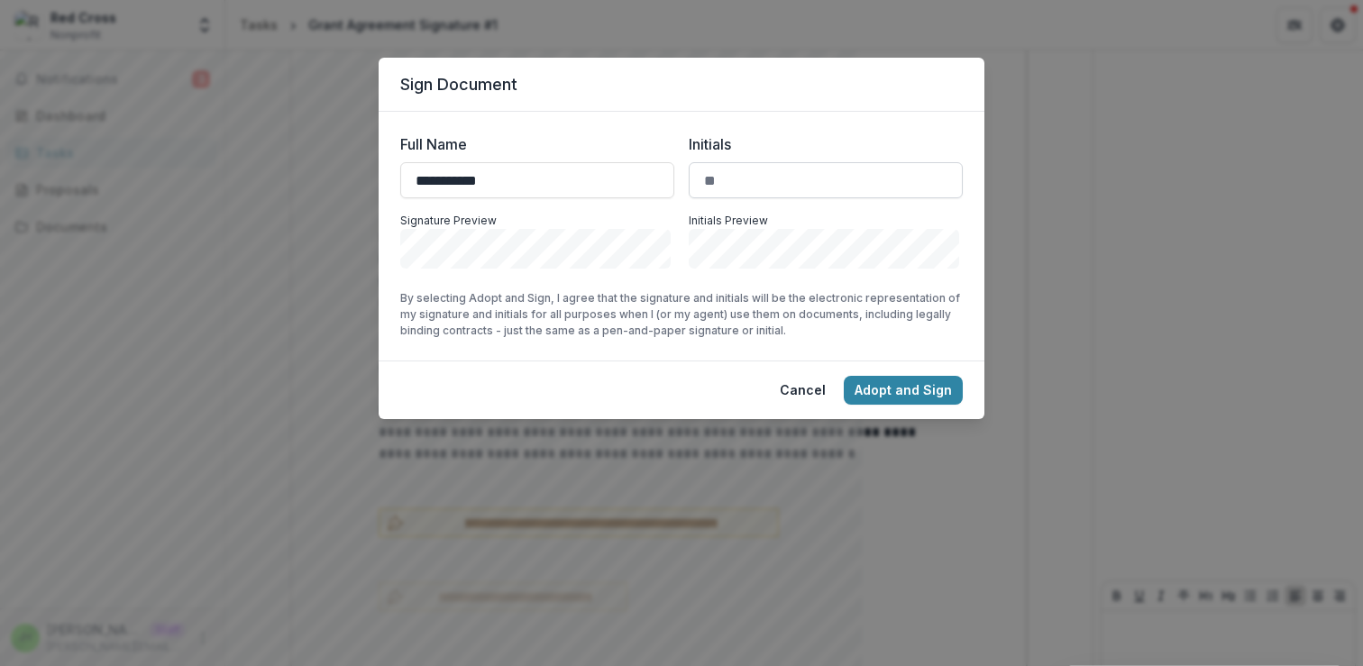
type input "**********"
click at [738, 185] on input "Initials" at bounding box center [826, 180] width 274 height 36
type input "**"
click at [802, 390] on button "Cancel" at bounding box center [803, 390] width 68 height 29
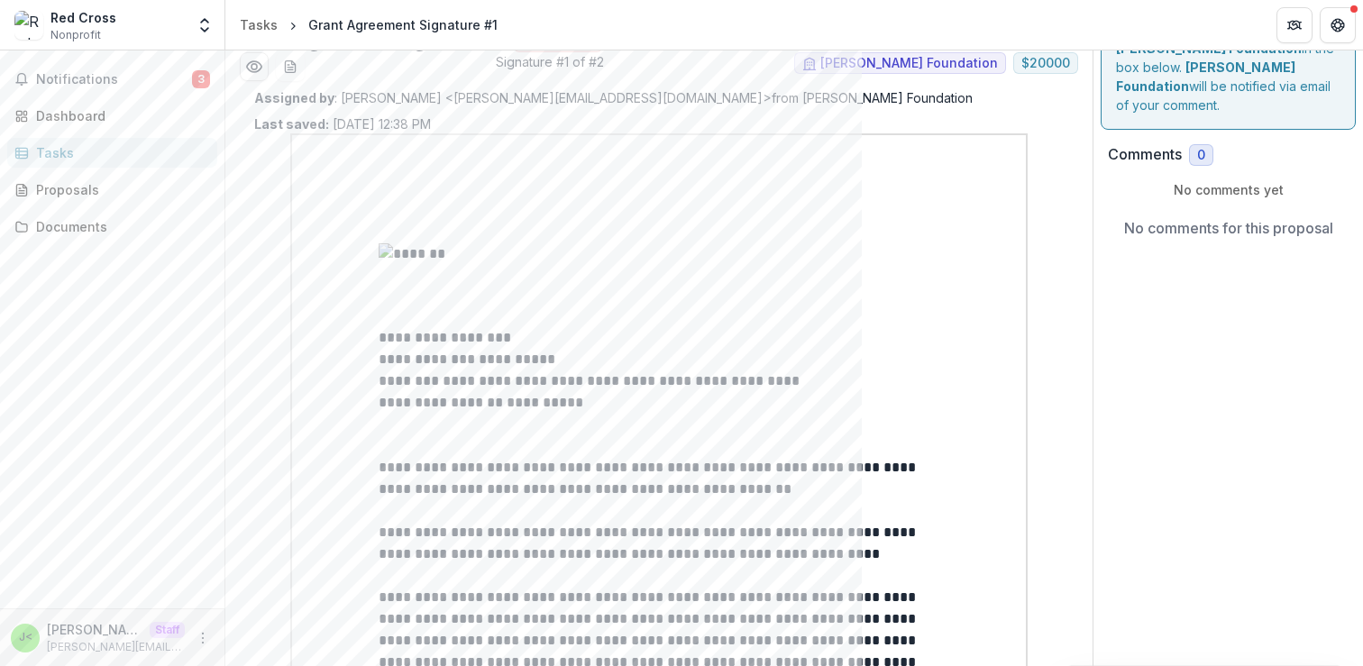
scroll to position [0, 0]
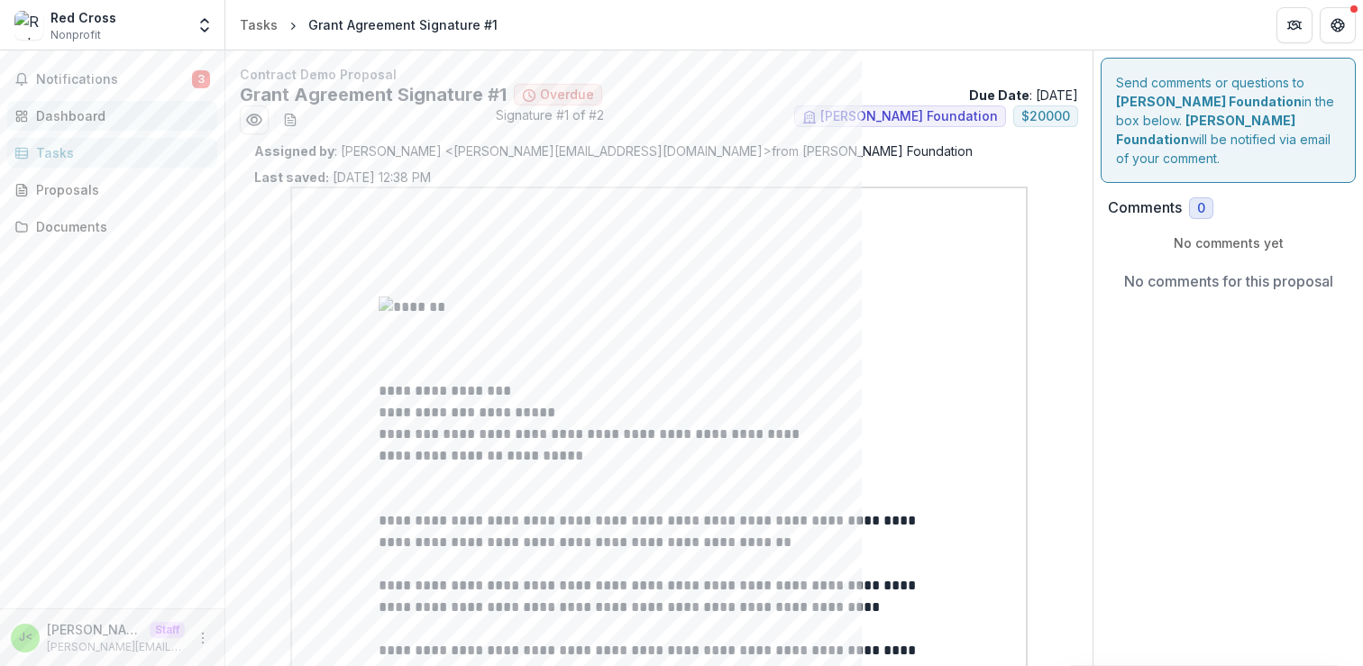
click at [64, 112] on div "Dashboard" at bounding box center [119, 115] width 167 height 19
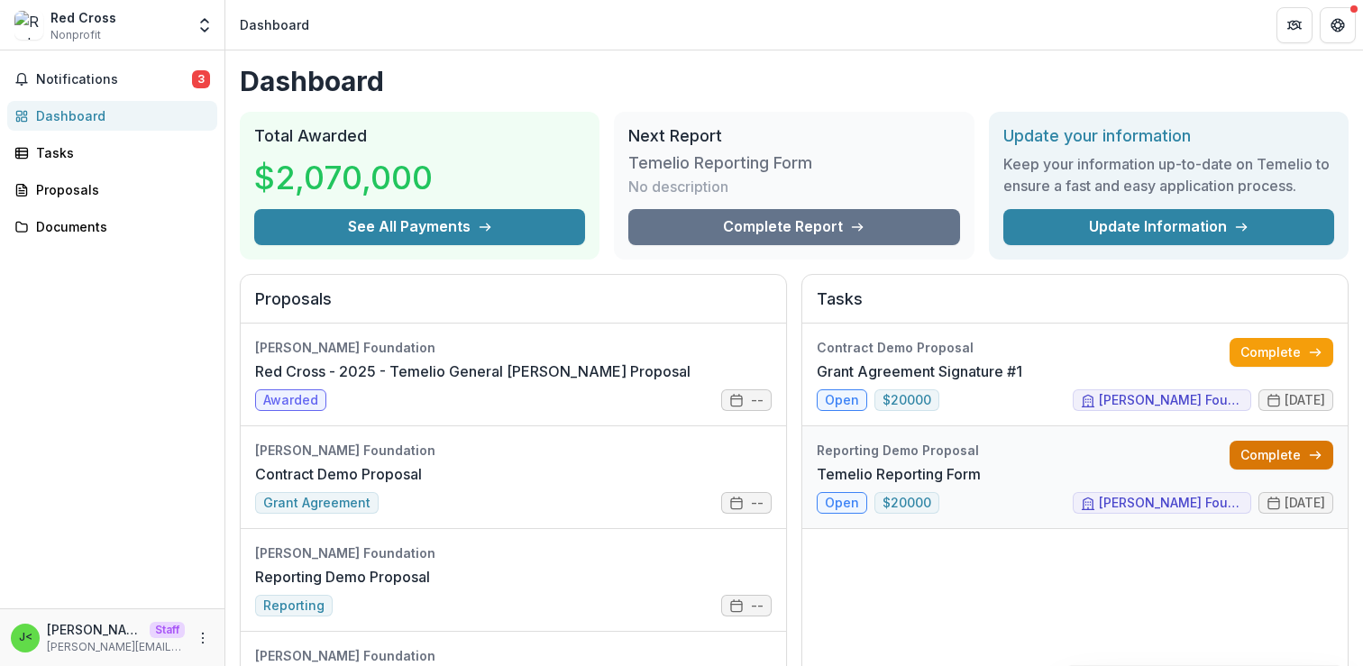
click at [1281, 456] on link "Complete" at bounding box center [1282, 455] width 104 height 29
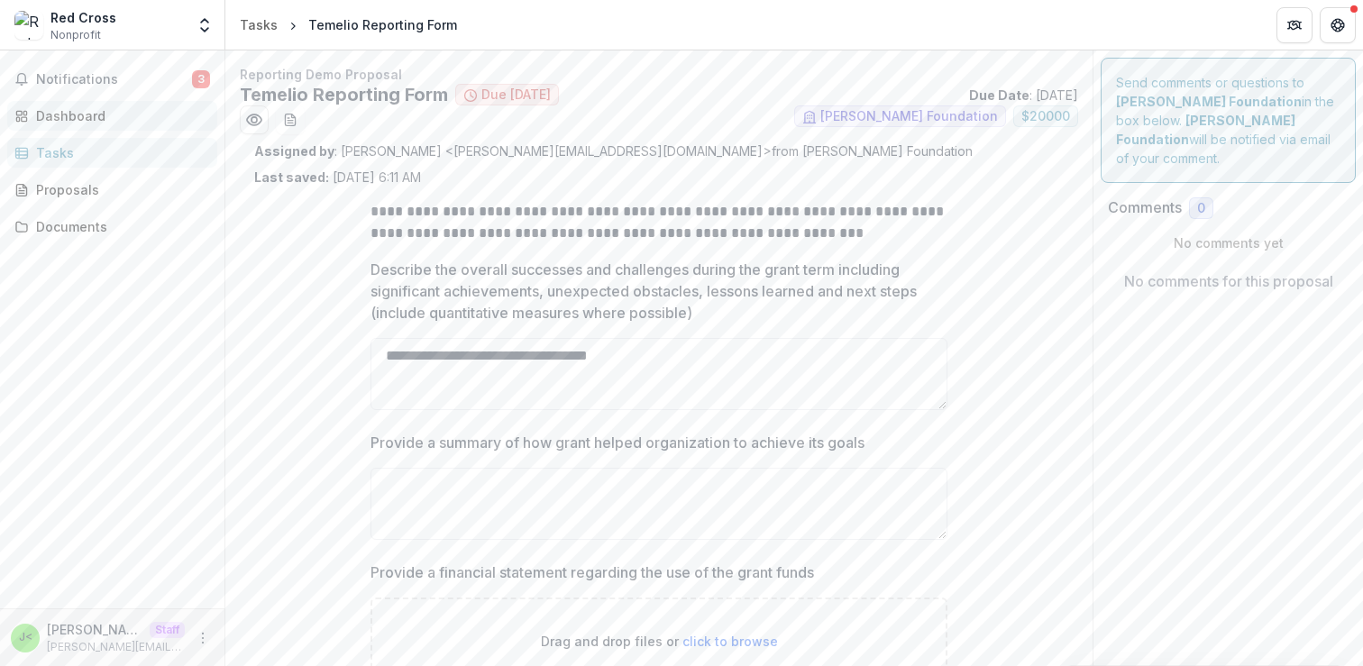
click at [78, 116] on div "Dashboard" at bounding box center [119, 115] width 167 height 19
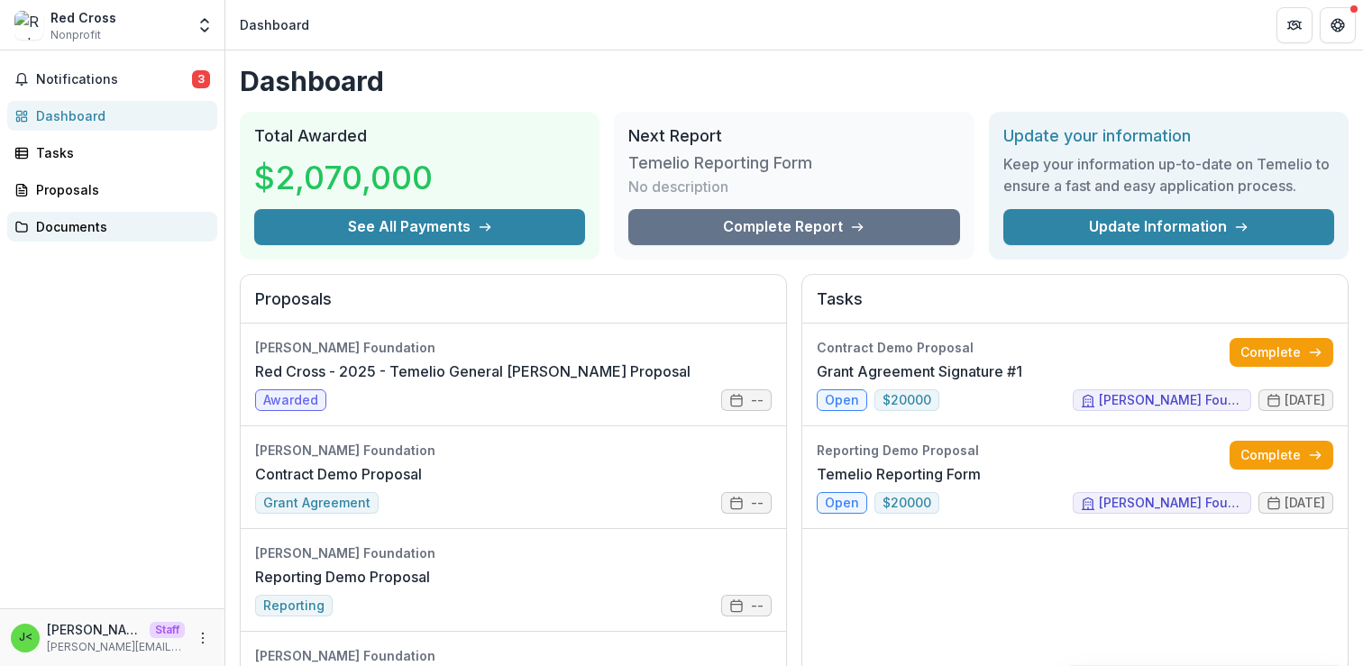
click at [108, 223] on div "Documents" at bounding box center [119, 226] width 167 height 19
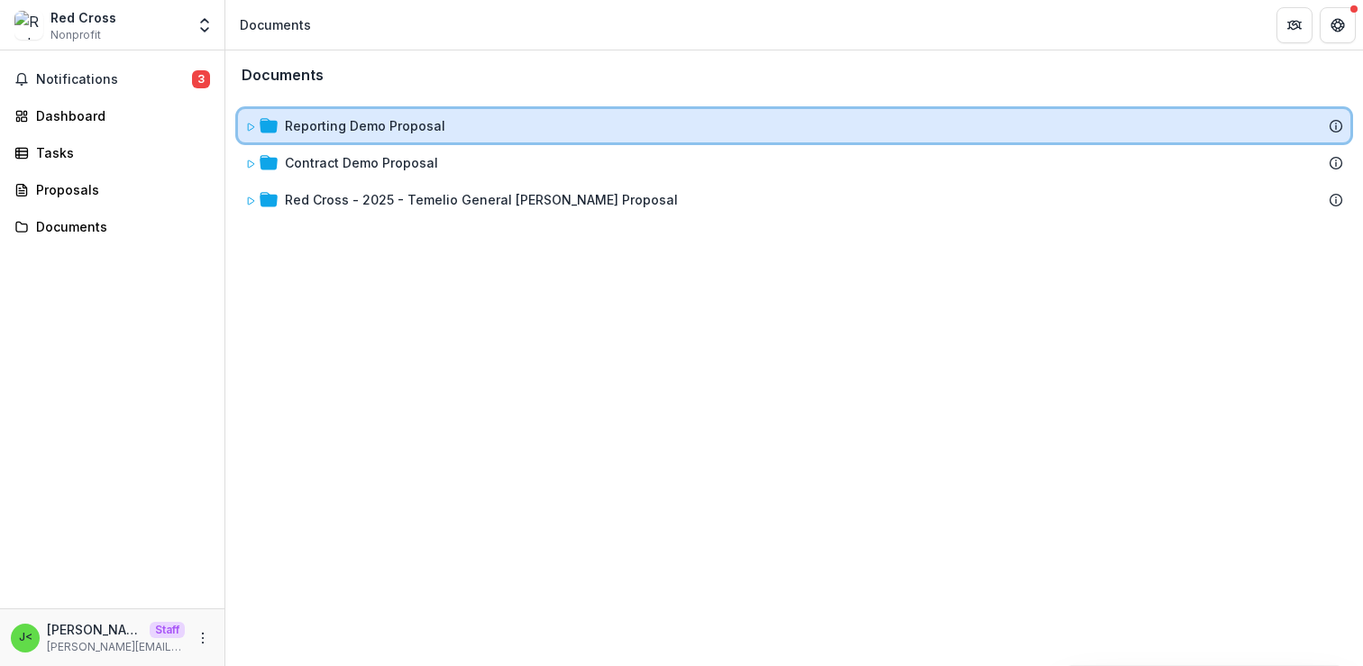
click at [251, 127] on icon at bounding box center [250, 127] width 11 height 11
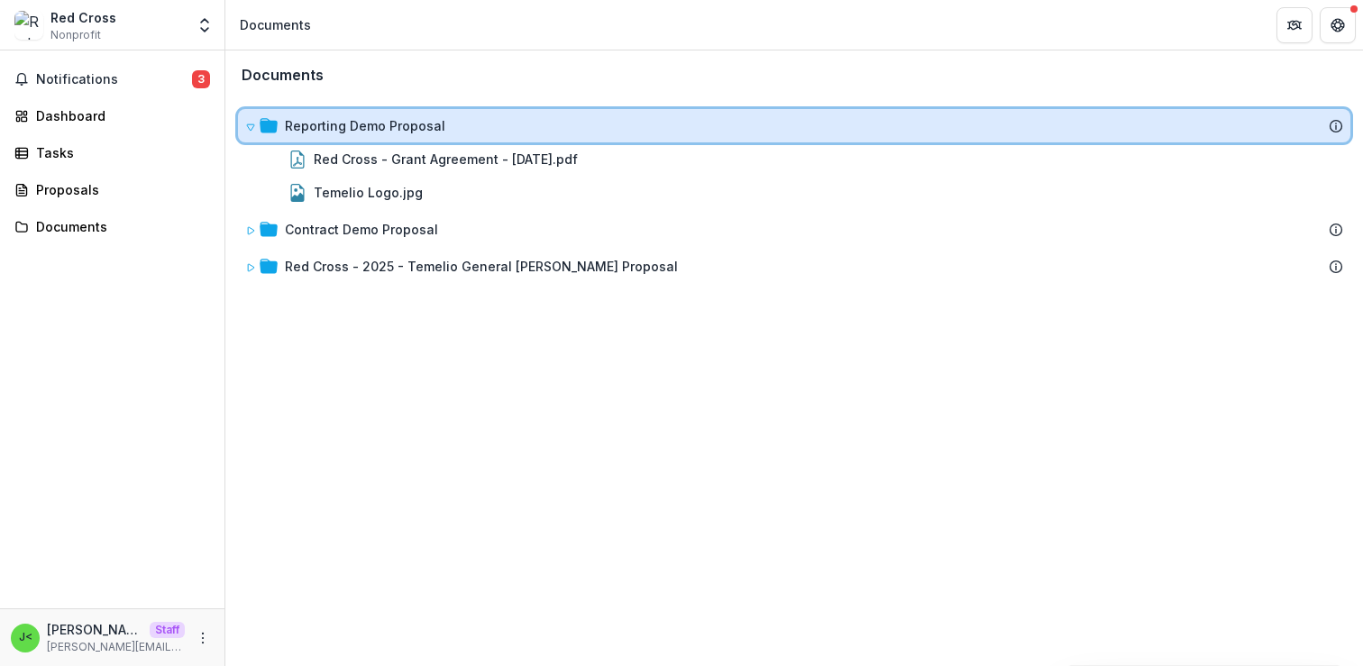
click at [251, 129] on icon at bounding box center [250, 127] width 11 height 11
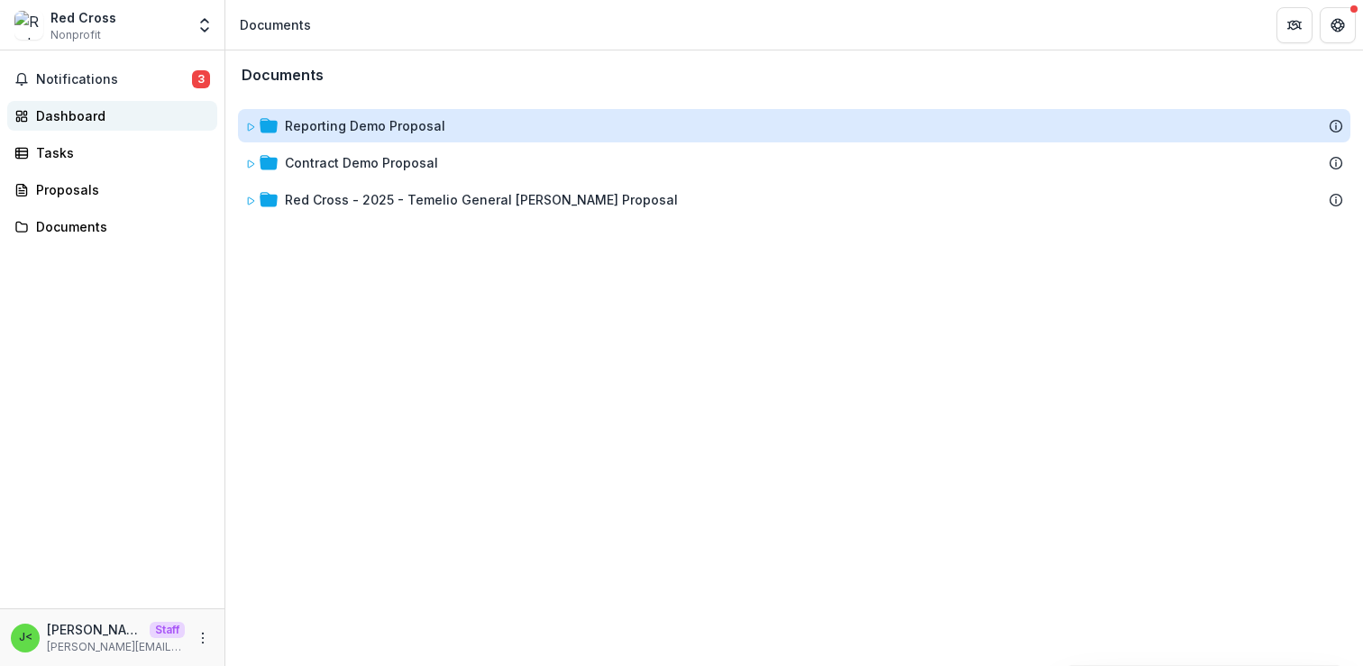
click at [122, 103] on link "Dashboard" at bounding box center [112, 116] width 210 height 30
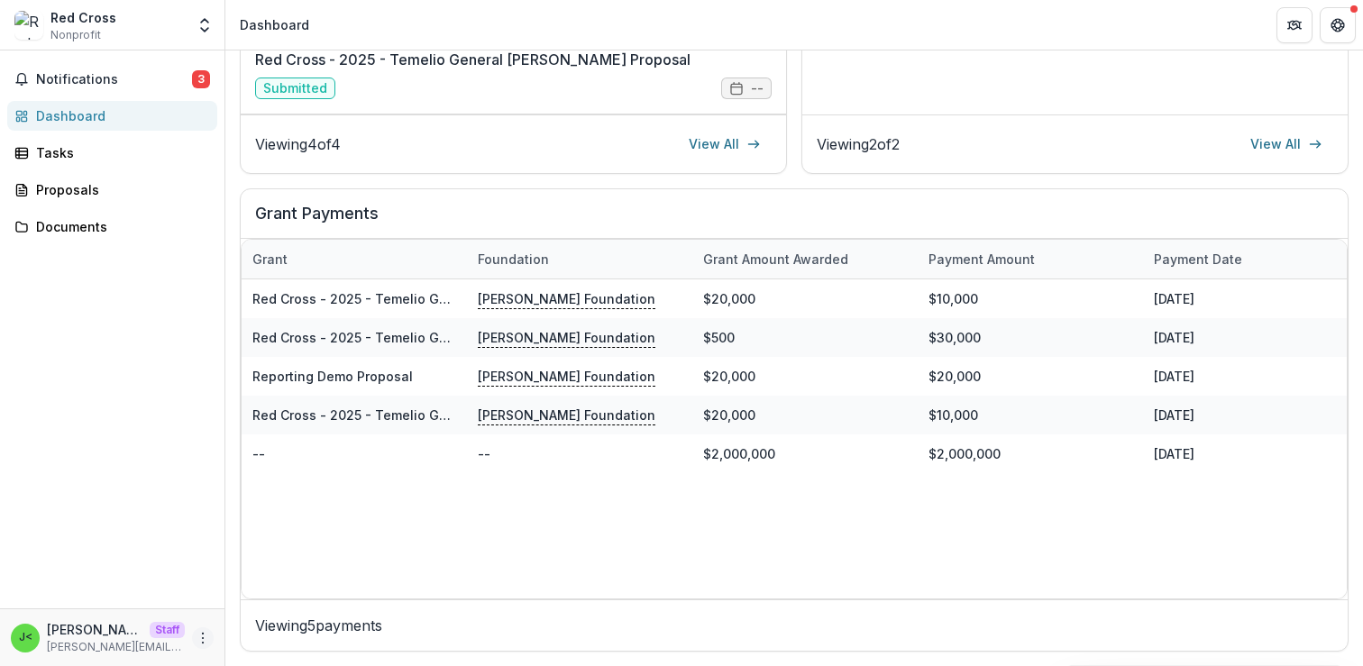
click at [203, 635] on icon "More" at bounding box center [203, 638] width 14 height 14
click at [323, 596] on link "Settings" at bounding box center [321, 600] width 193 height 30
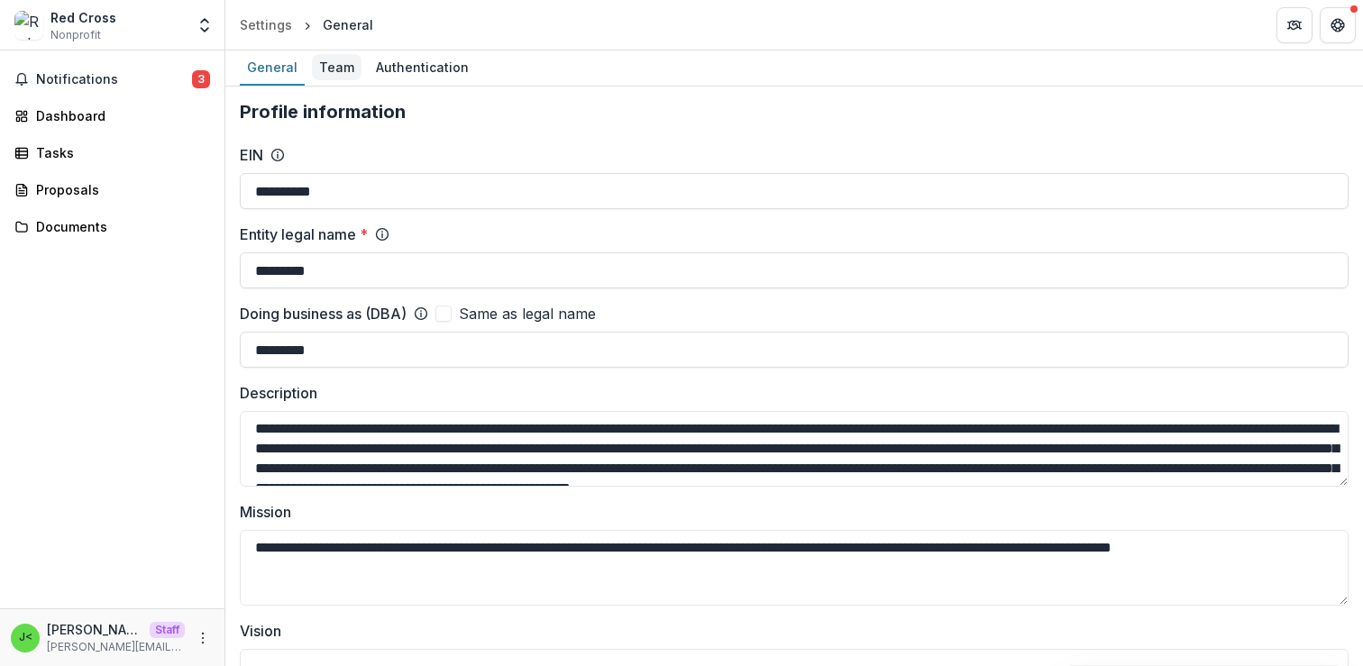
click at [341, 64] on div "Team" at bounding box center [337, 67] width 50 height 26
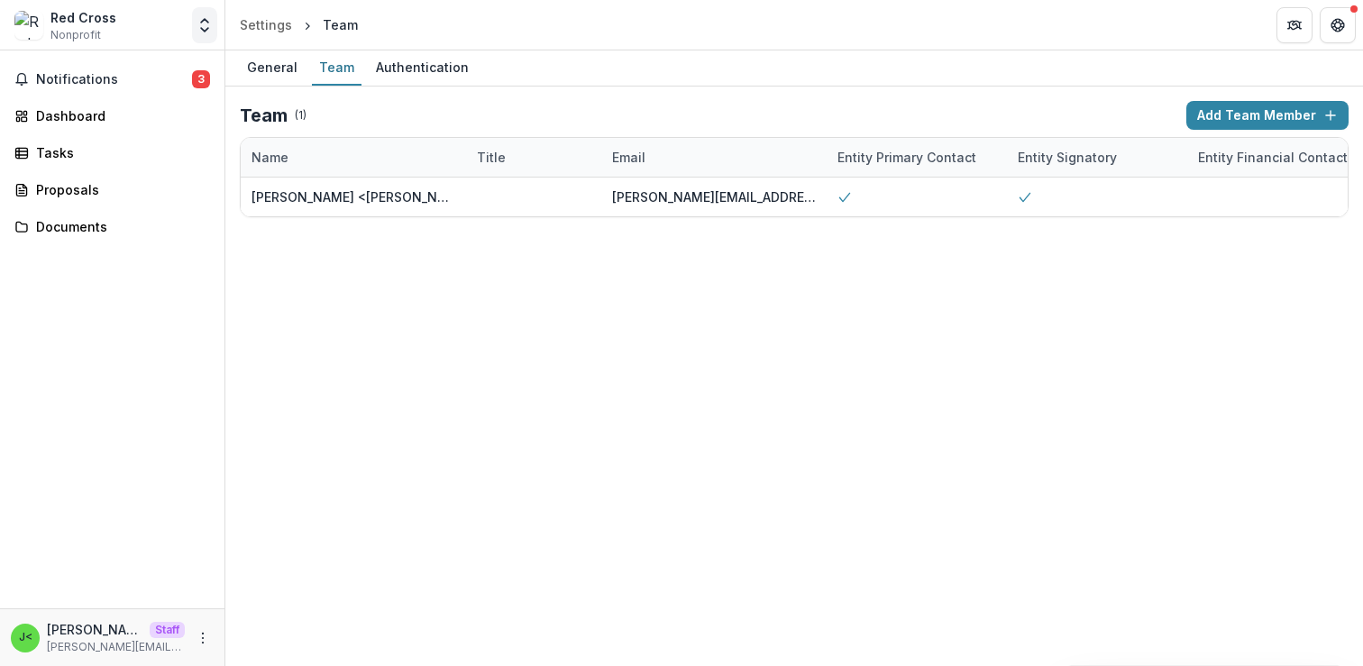
click at [203, 22] on icon "Open entity switcher" at bounding box center [205, 25] width 18 height 18
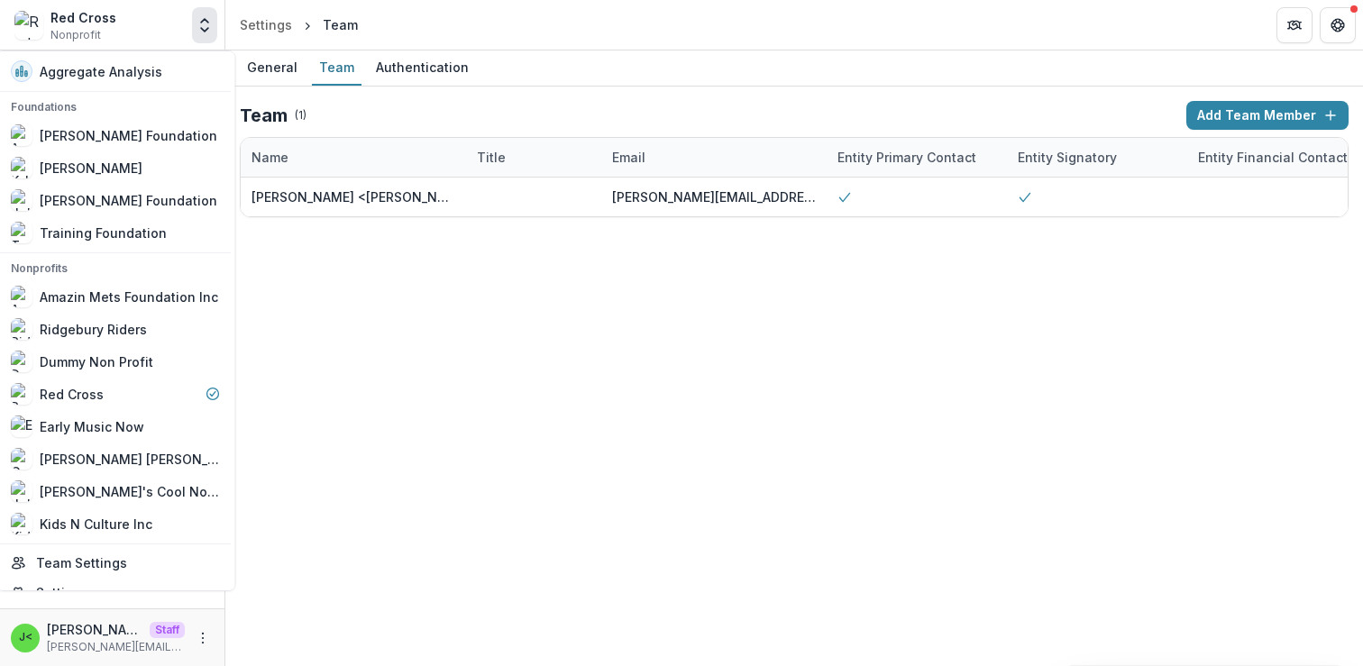
click at [202, 22] on polyline "Open entity switcher" at bounding box center [204, 21] width 7 height 4
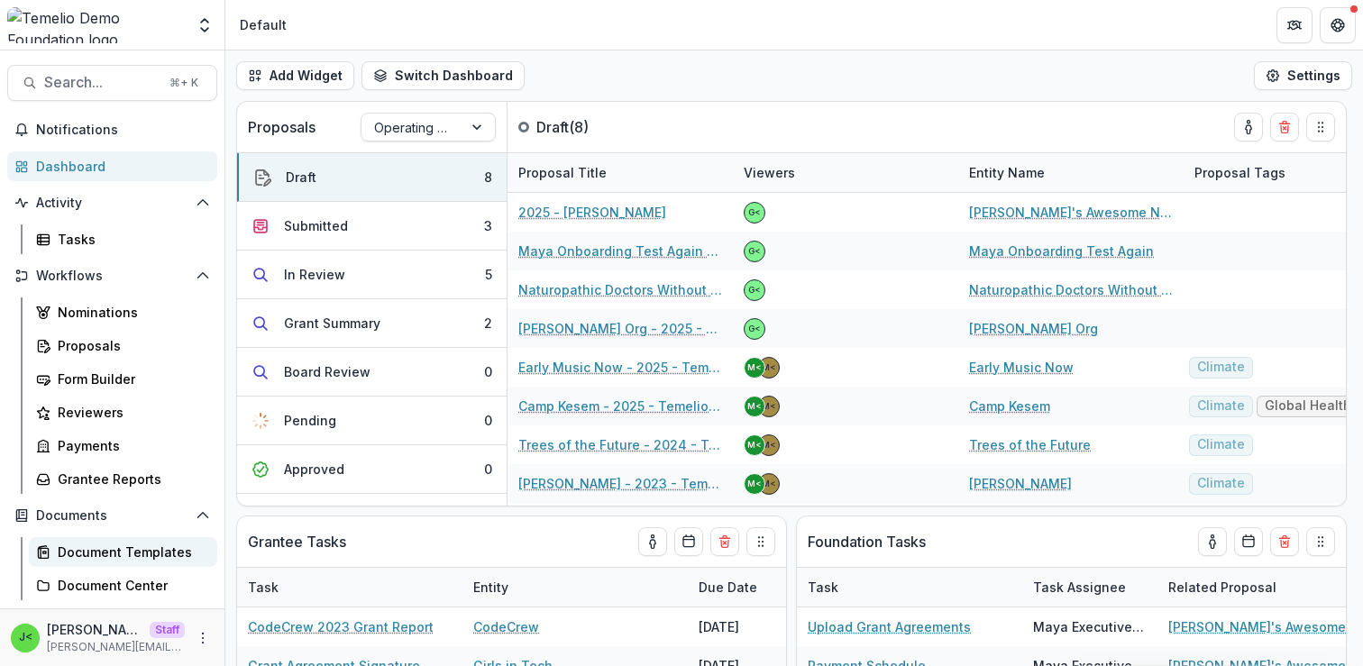
click at [128, 554] on div "Document Templates" at bounding box center [130, 552] width 145 height 19
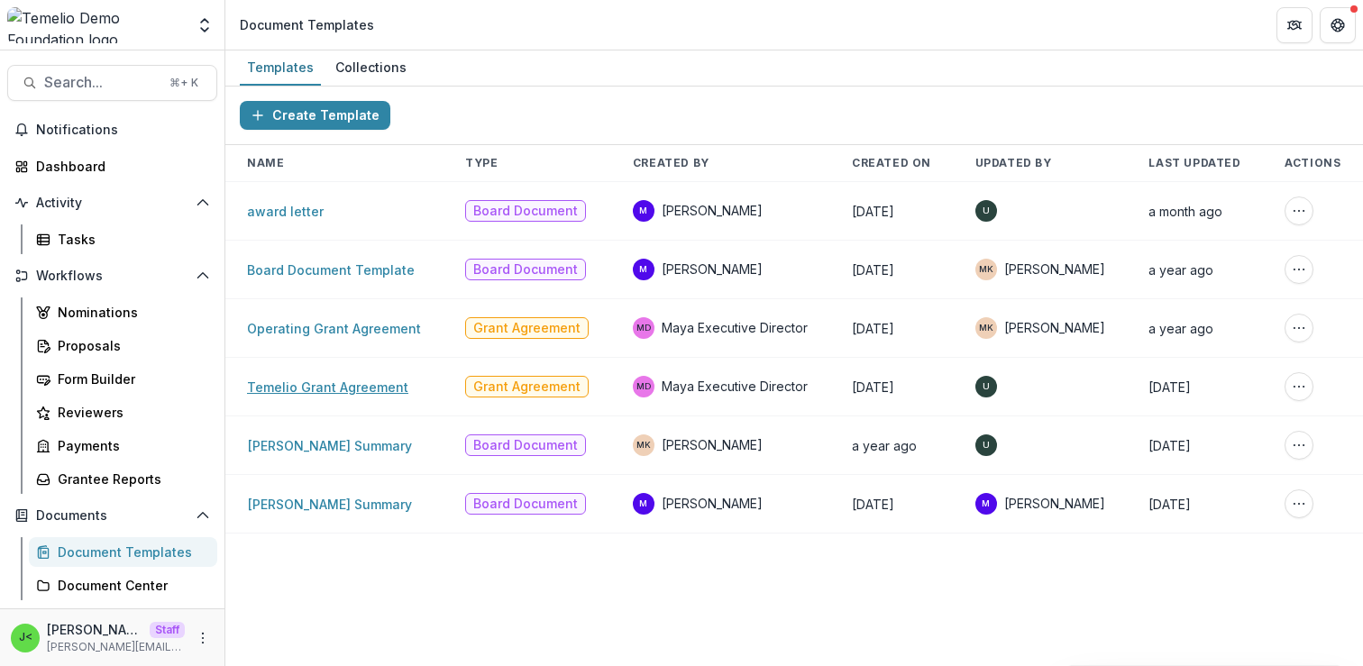
click at [340, 388] on link "Temelio Grant Agreement" at bounding box center [327, 387] width 161 height 15
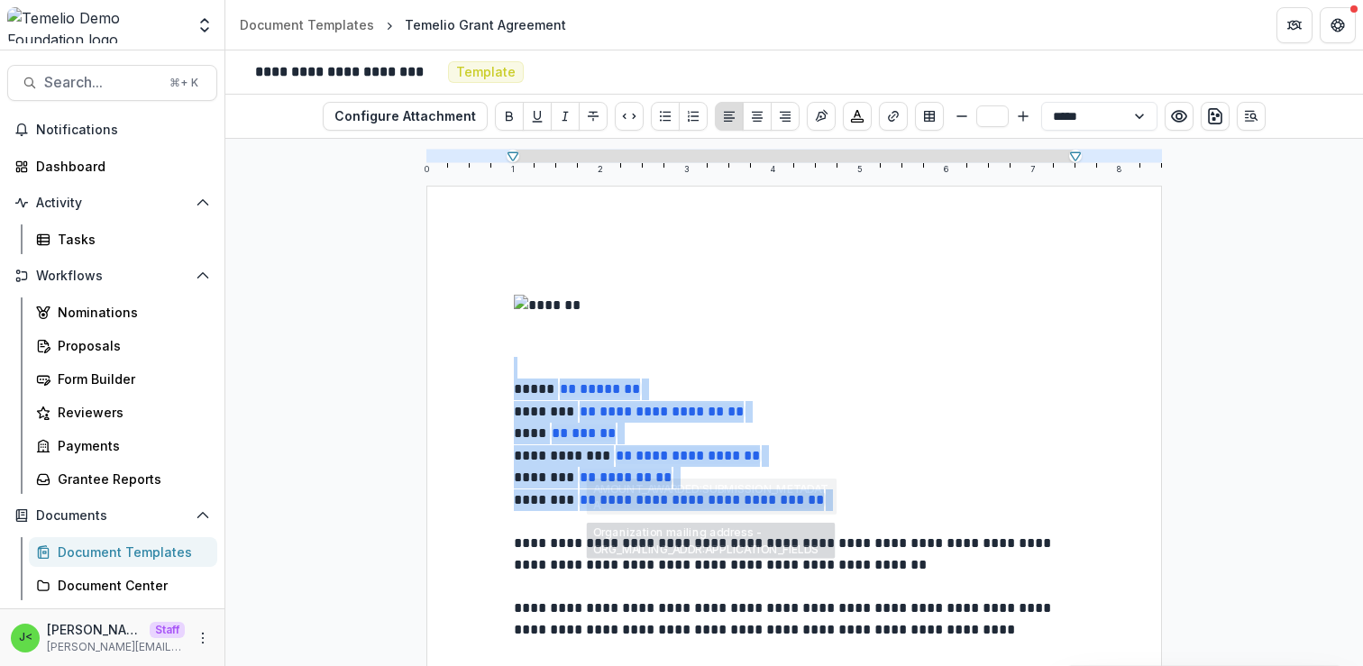
drag, startPoint x: 853, startPoint y: 511, endPoint x: 447, endPoint y: 371, distance: 429.4
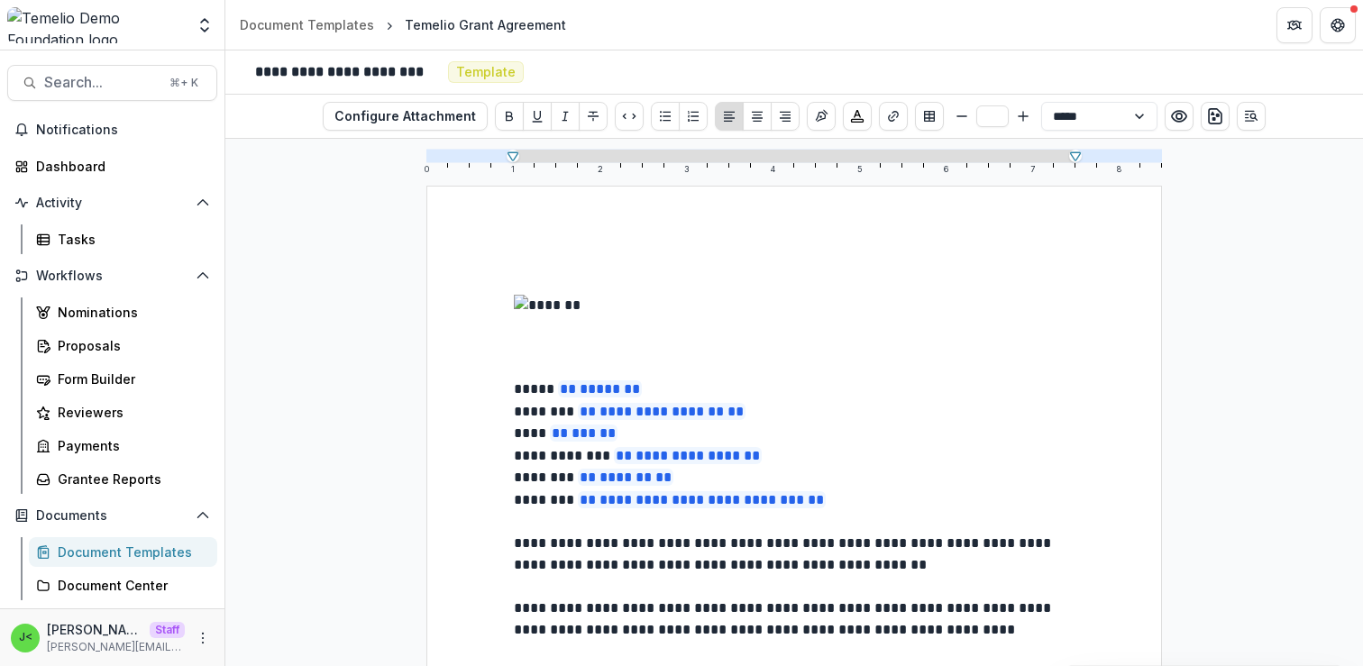
click at [880, 511] on p "**********" at bounding box center [794, 501] width 561 height 23
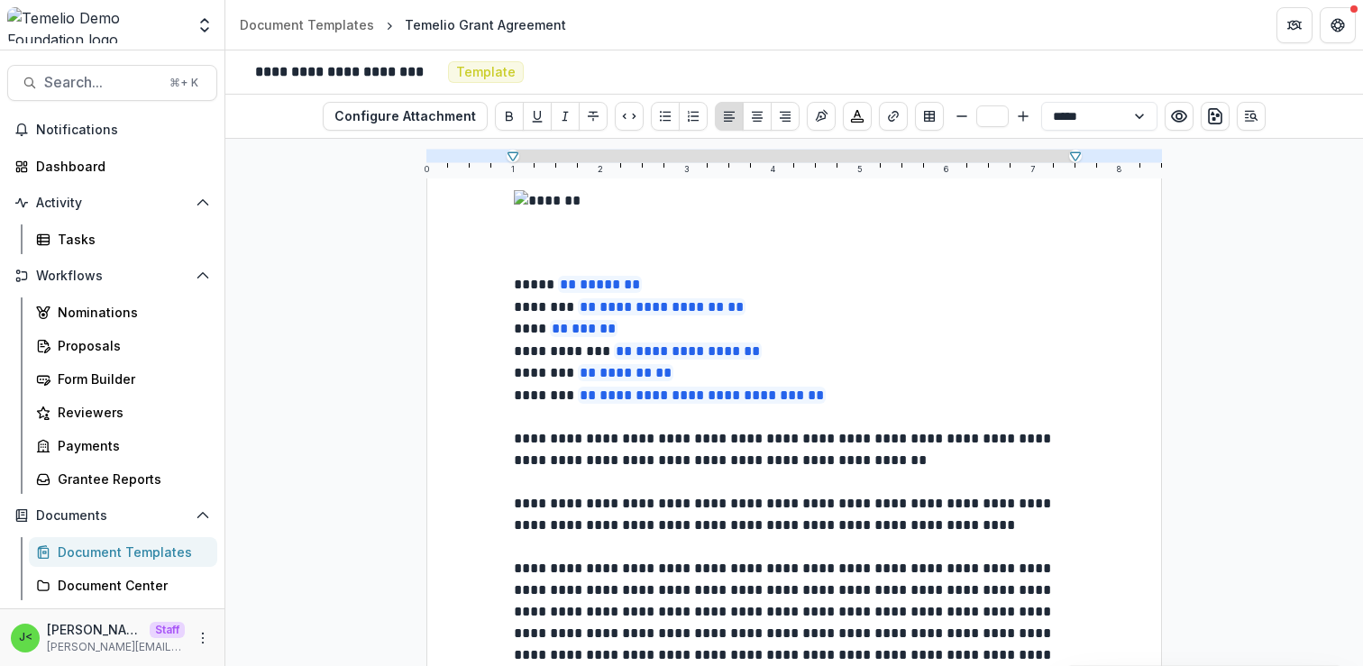
scroll to position [108, 0]
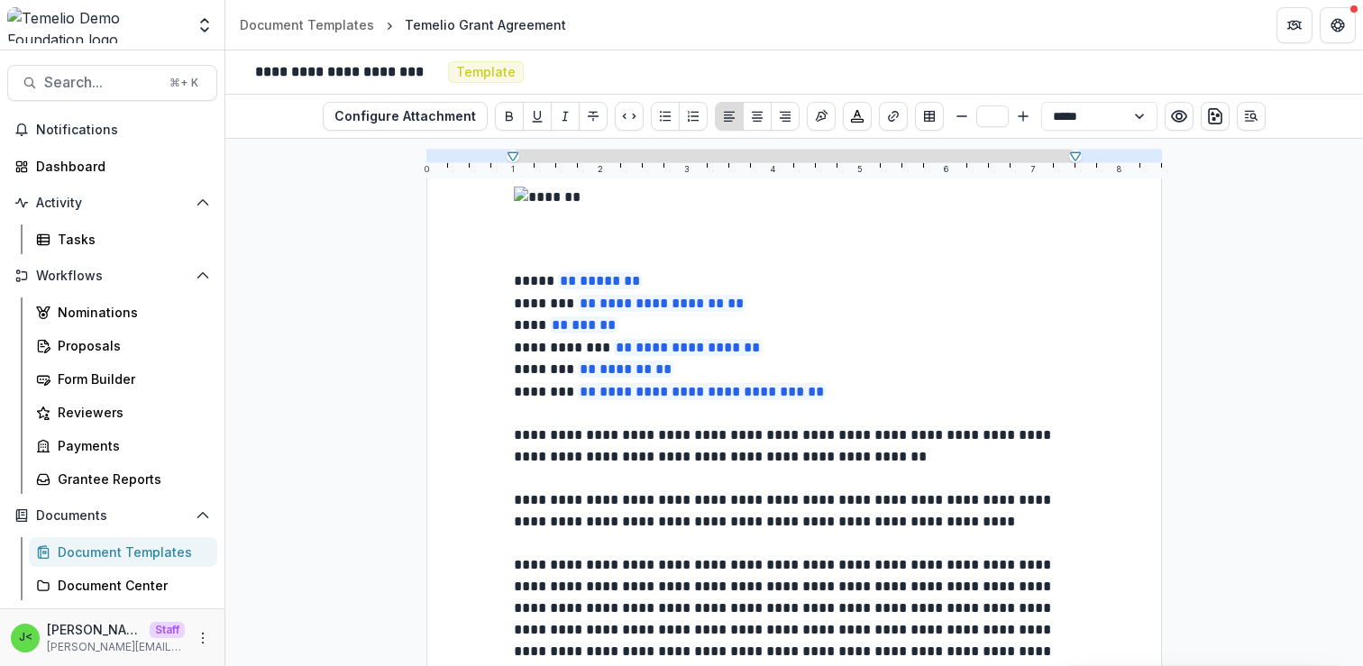
click at [922, 464] on p "**********" at bounding box center [794, 446] width 561 height 43
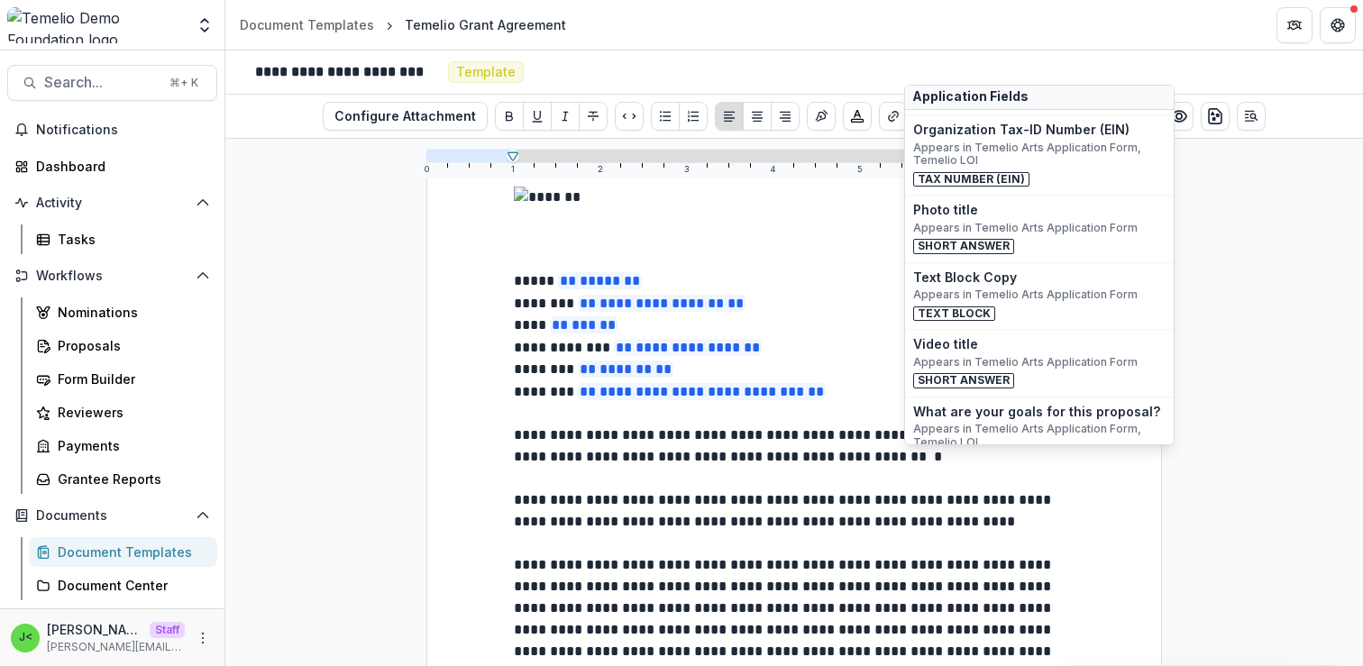
scroll to position [537, 0]
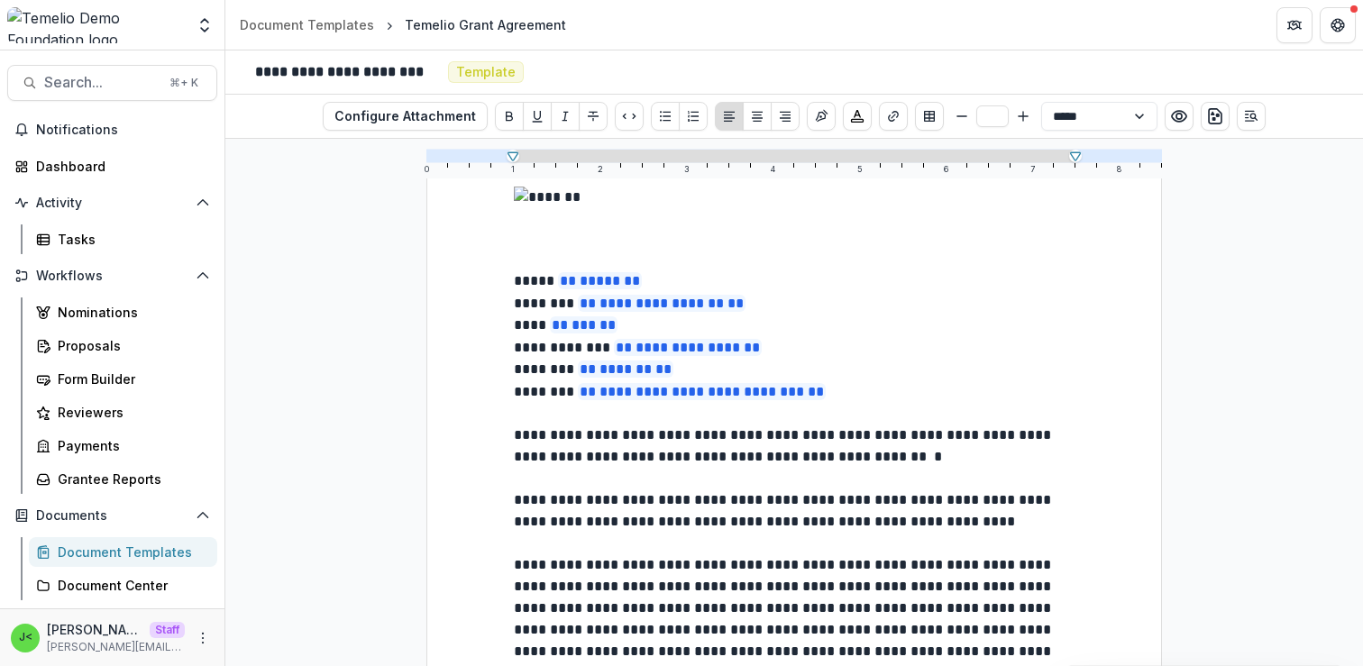
click at [942, 467] on p "**********" at bounding box center [794, 446] width 561 height 43
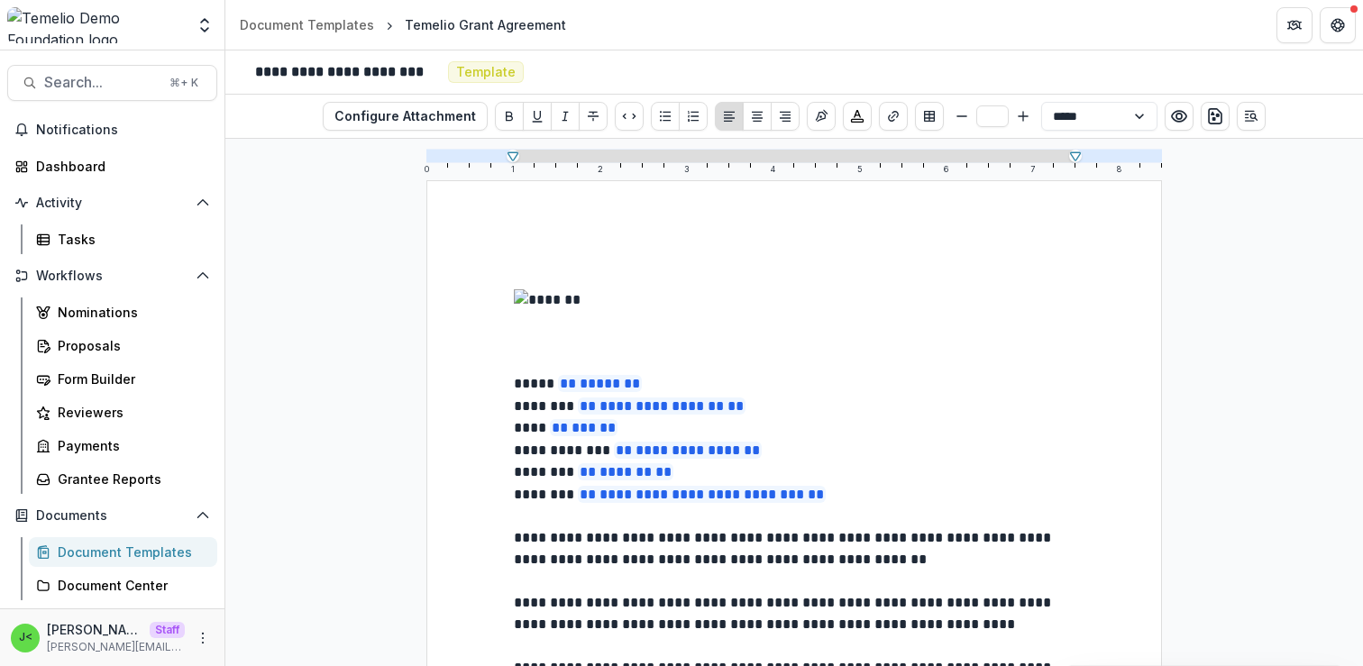
scroll to position [0, 0]
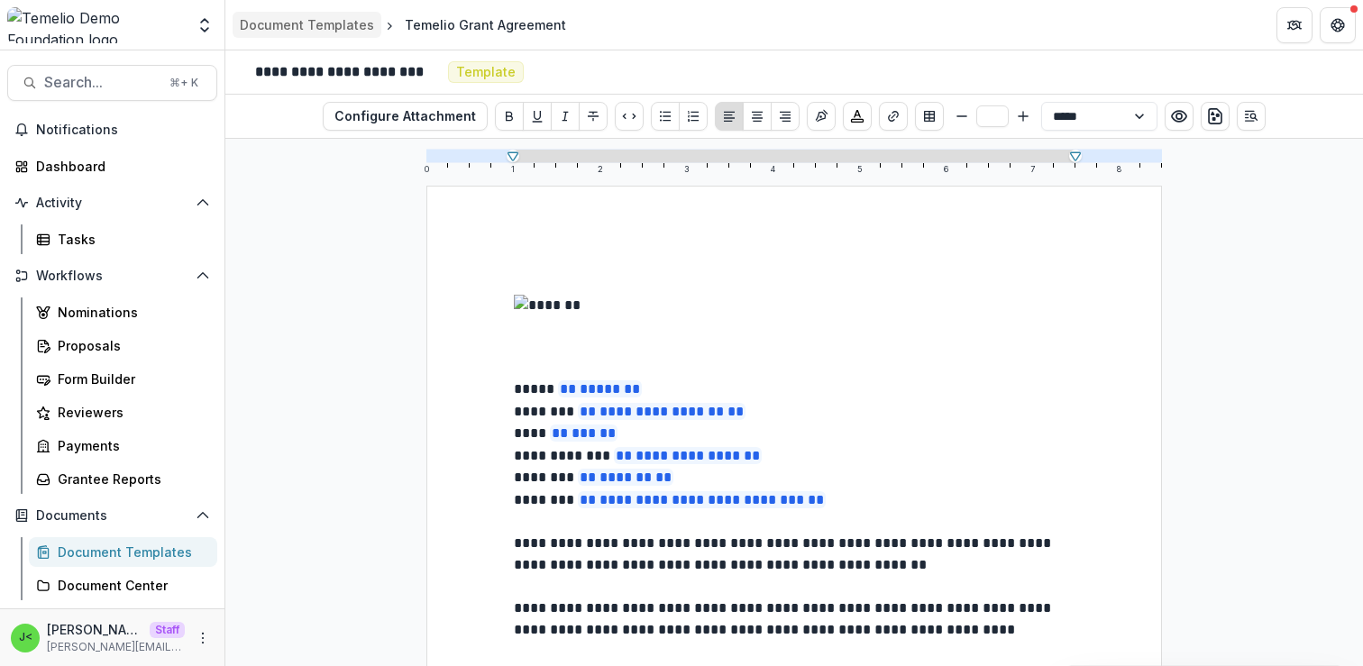
click at [323, 20] on div "Document Templates" at bounding box center [307, 24] width 134 height 19
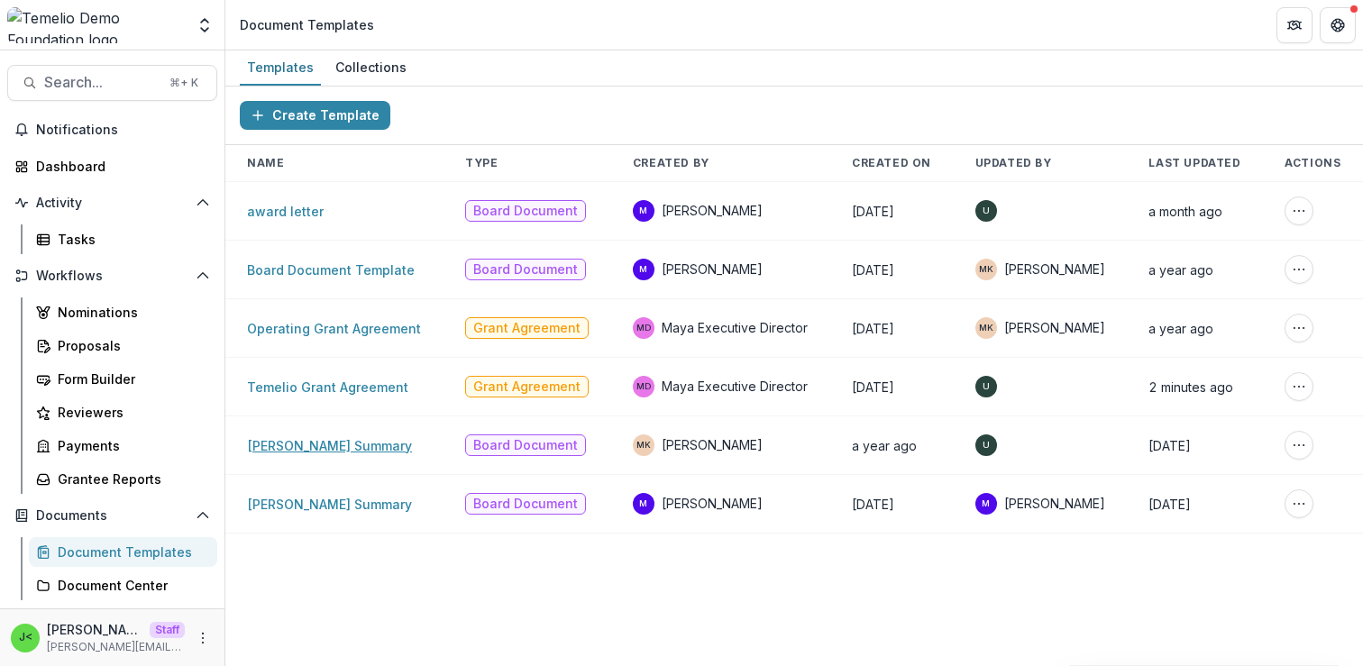
click at [359, 448] on link "[PERSON_NAME] Summary" at bounding box center [329, 445] width 165 height 15
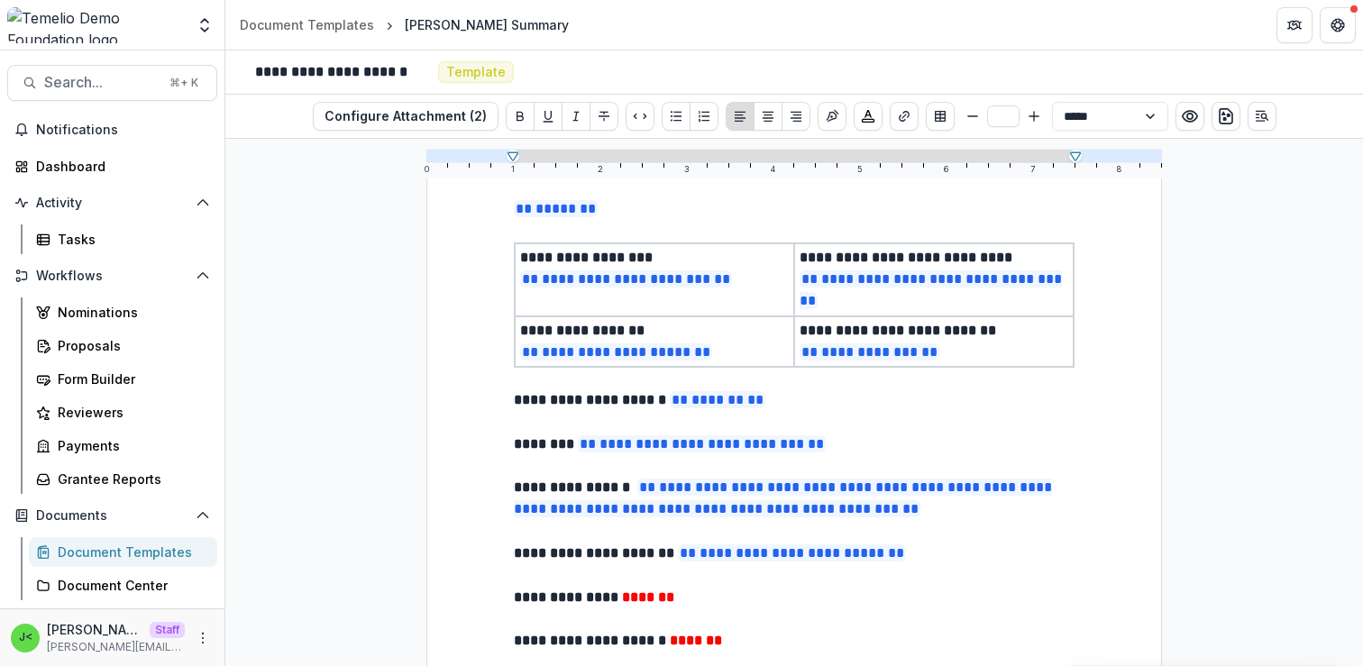
scroll to position [99, 0]
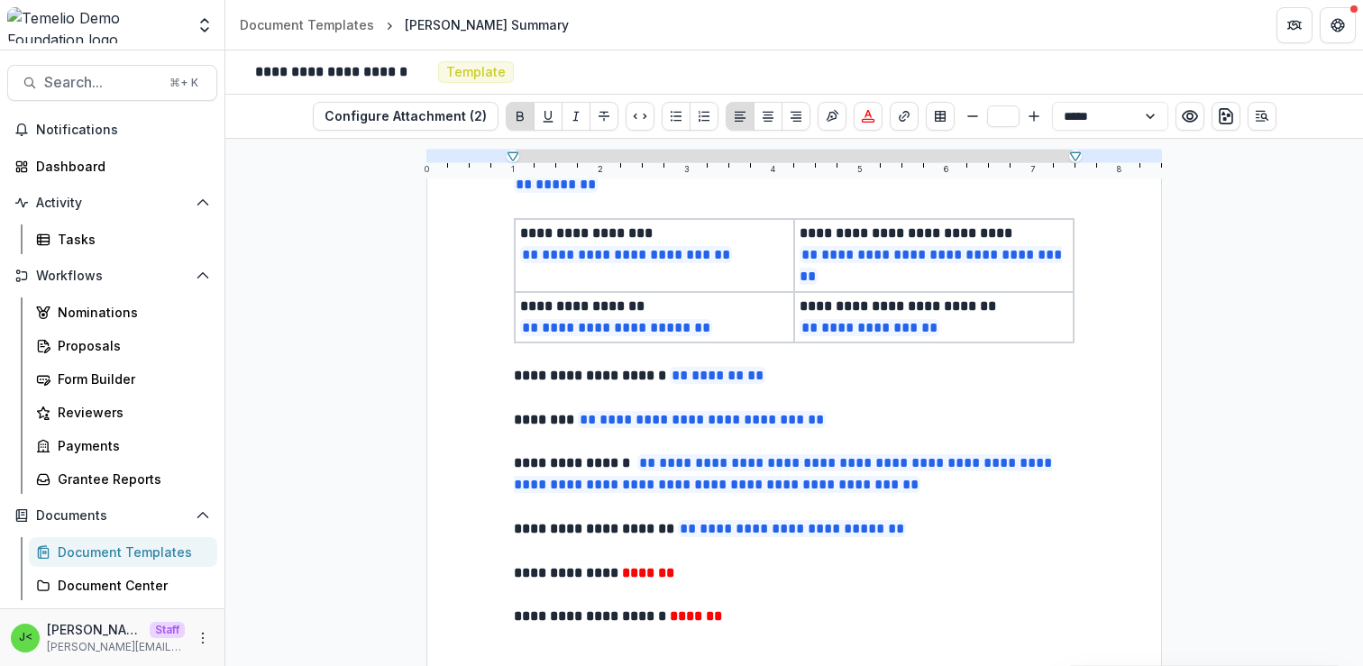
click at [701, 576] on p "**********" at bounding box center [794, 574] width 561 height 22
drag, startPoint x: 701, startPoint y: 574, endPoint x: 630, endPoint y: 575, distance: 71.2
click at [630, 575] on p "**********" at bounding box center [794, 574] width 561 height 22
click at [757, 577] on p "**********" at bounding box center [794, 574] width 561 height 22
click at [311, 32] on div "Document Templates" at bounding box center [307, 24] width 134 height 19
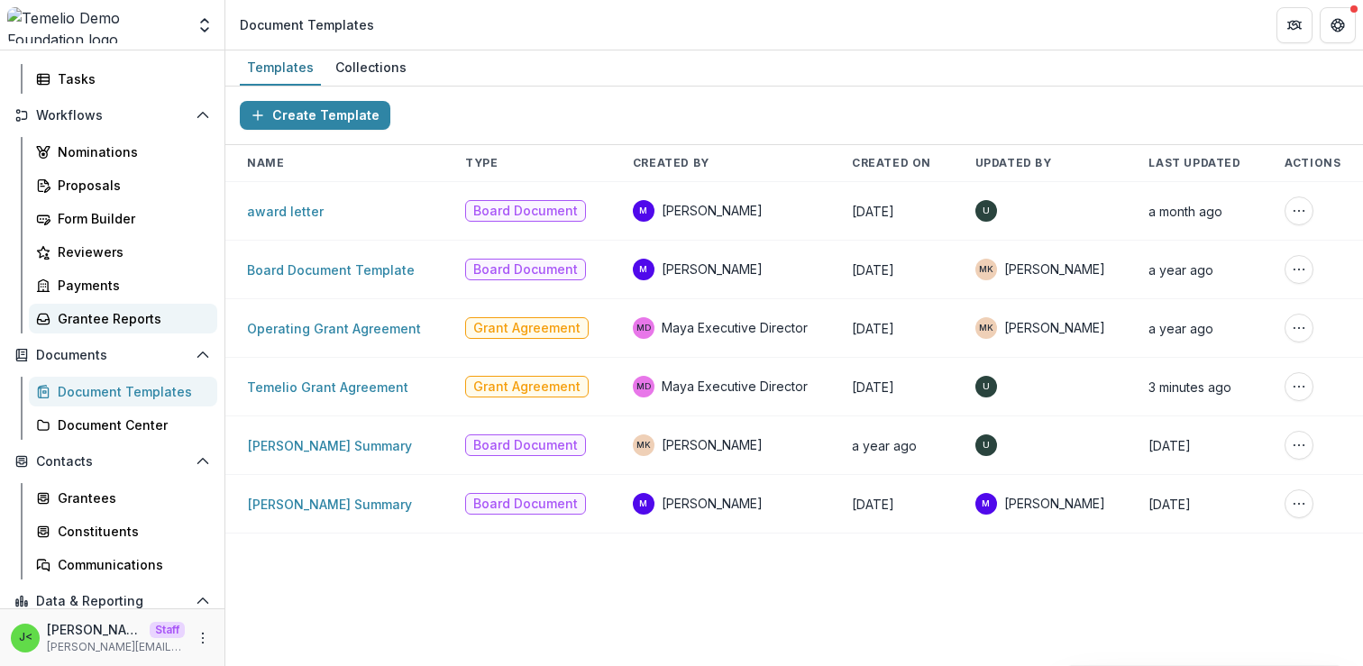
scroll to position [162, 0]
click at [112, 499] on div "Grantees" at bounding box center [130, 496] width 145 height 19
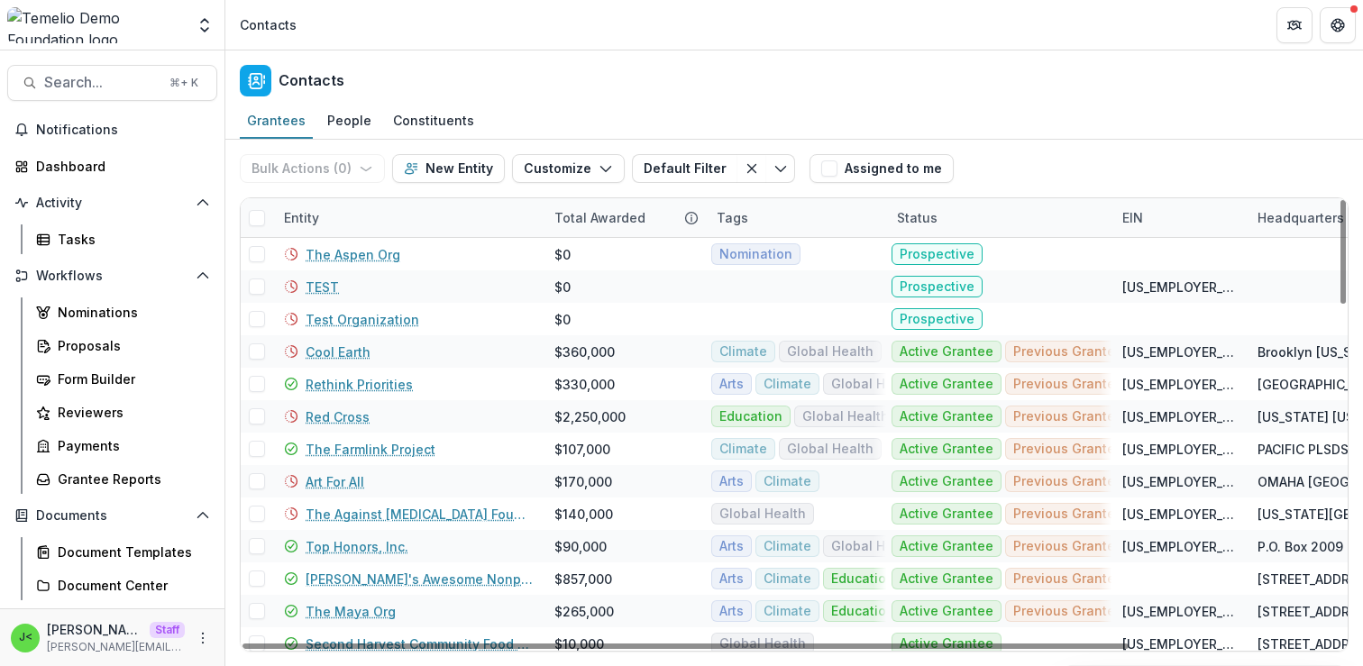
click at [757, 215] on div "Tags" at bounding box center [796, 217] width 180 height 39
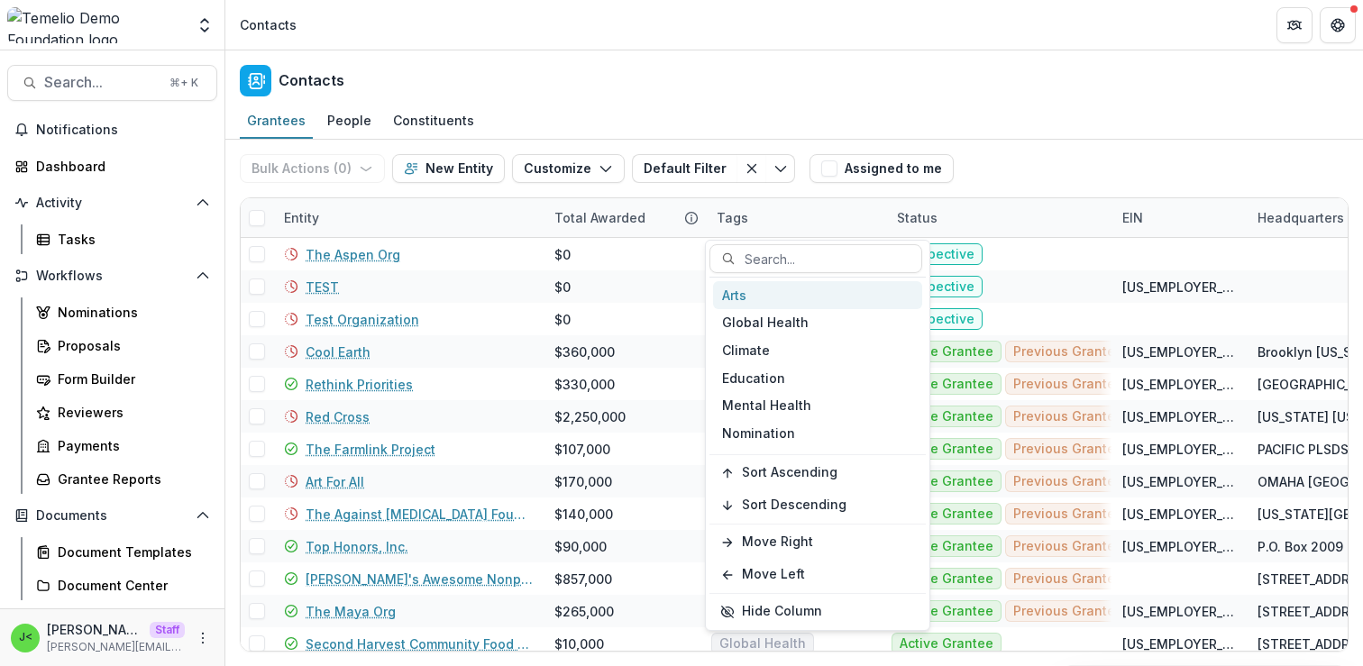
click at [762, 294] on div "Arts" at bounding box center [817, 295] width 209 height 28
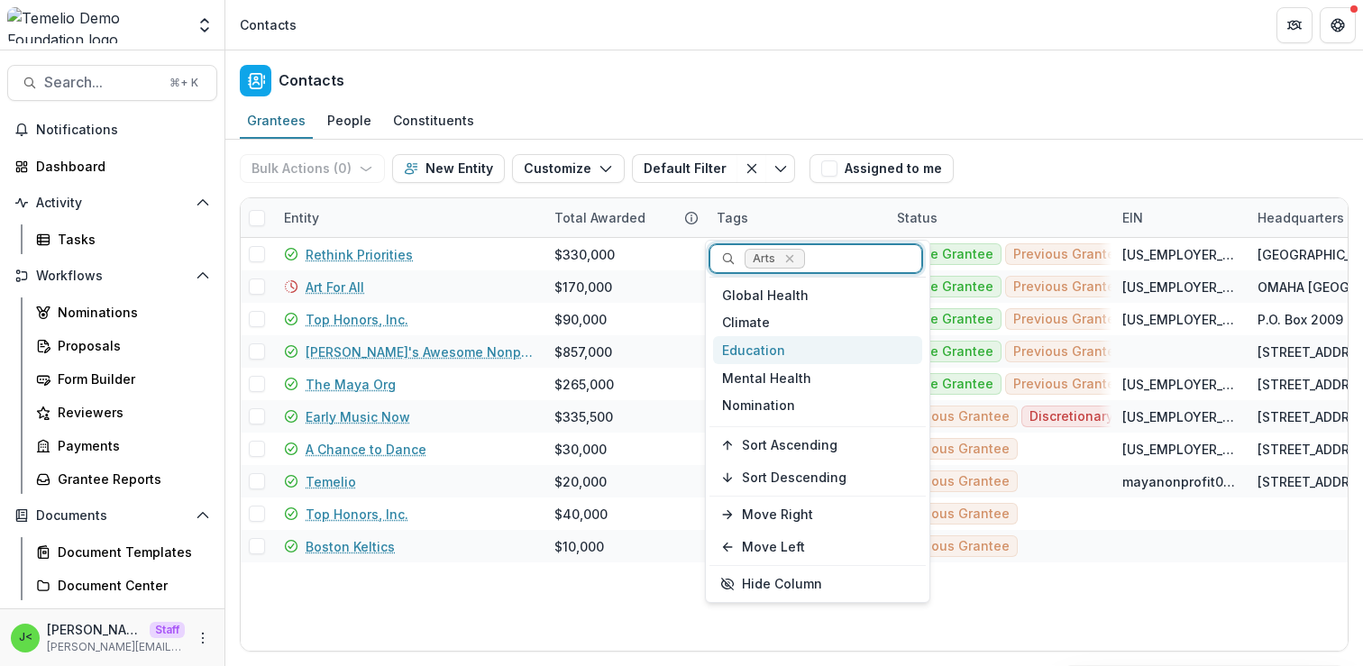
click at [762, 349] on div "Education" at bounding box center [817, 350] width 209 height 28
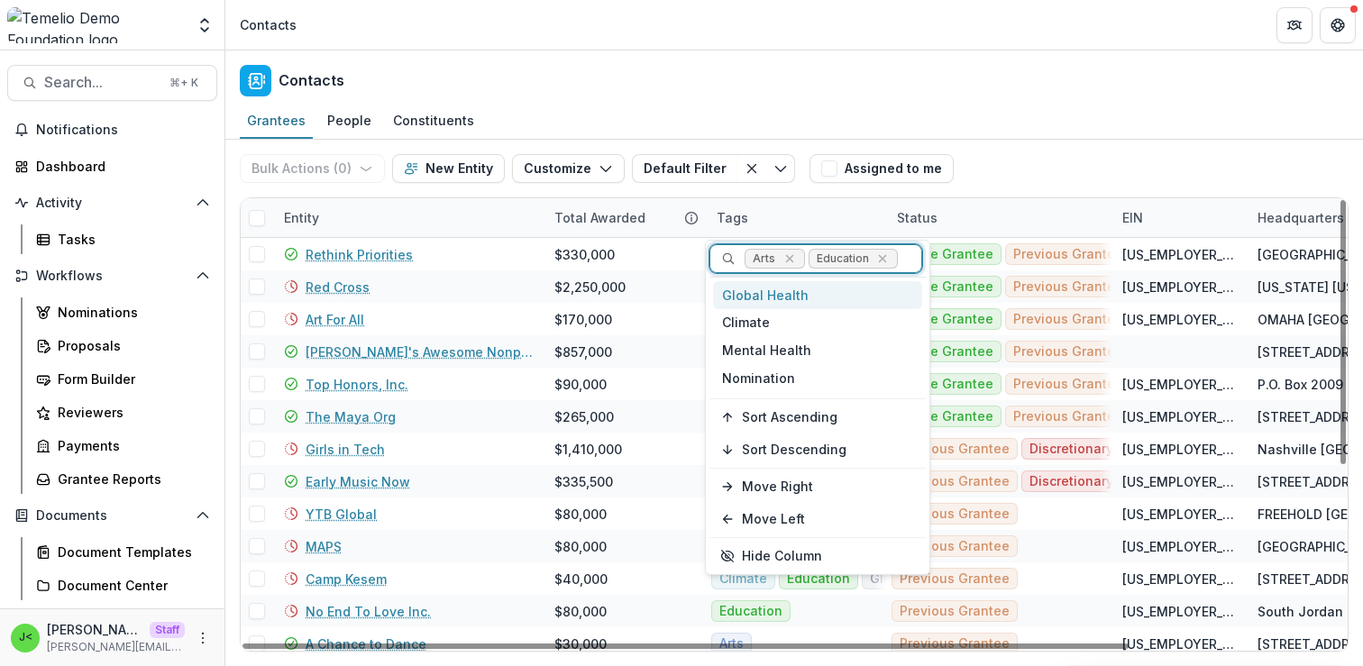
click at [1068, 113] on div "Grantees People Constituents" at bounding box center [794, 122] width 1138 height 36
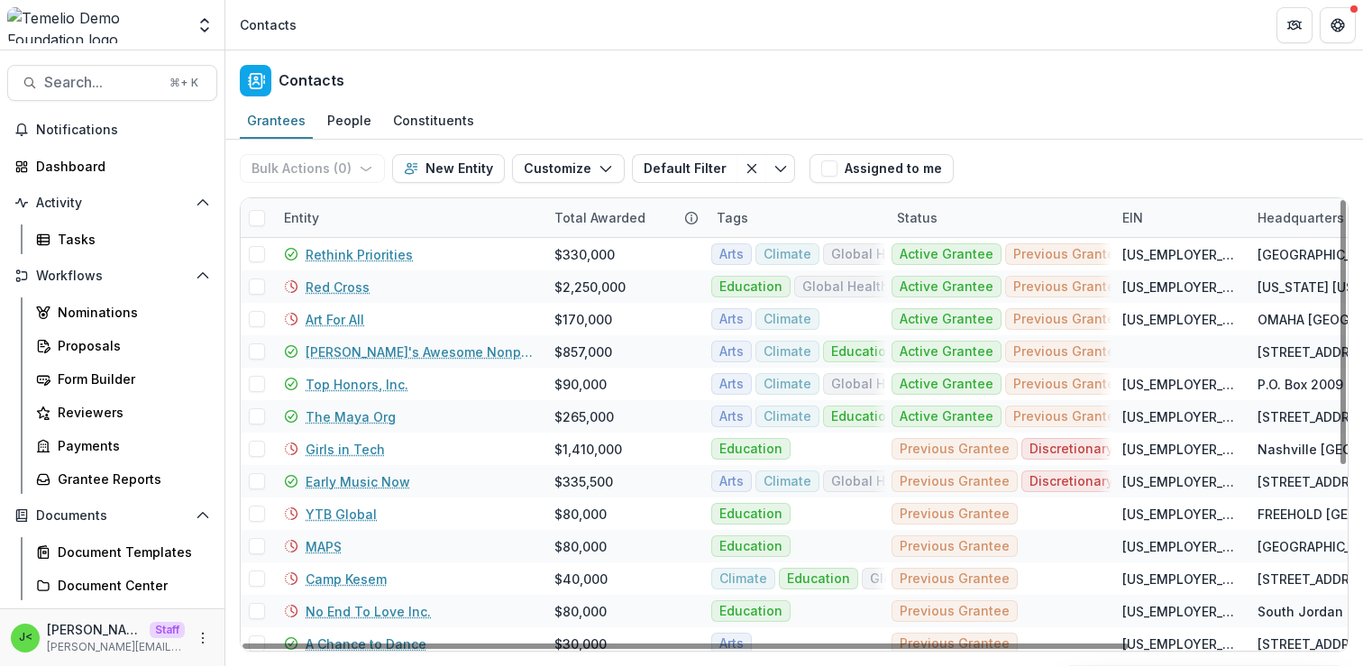
click at [949, 213] on div "Status" at bounding box center [998, 217] width 225 height 39
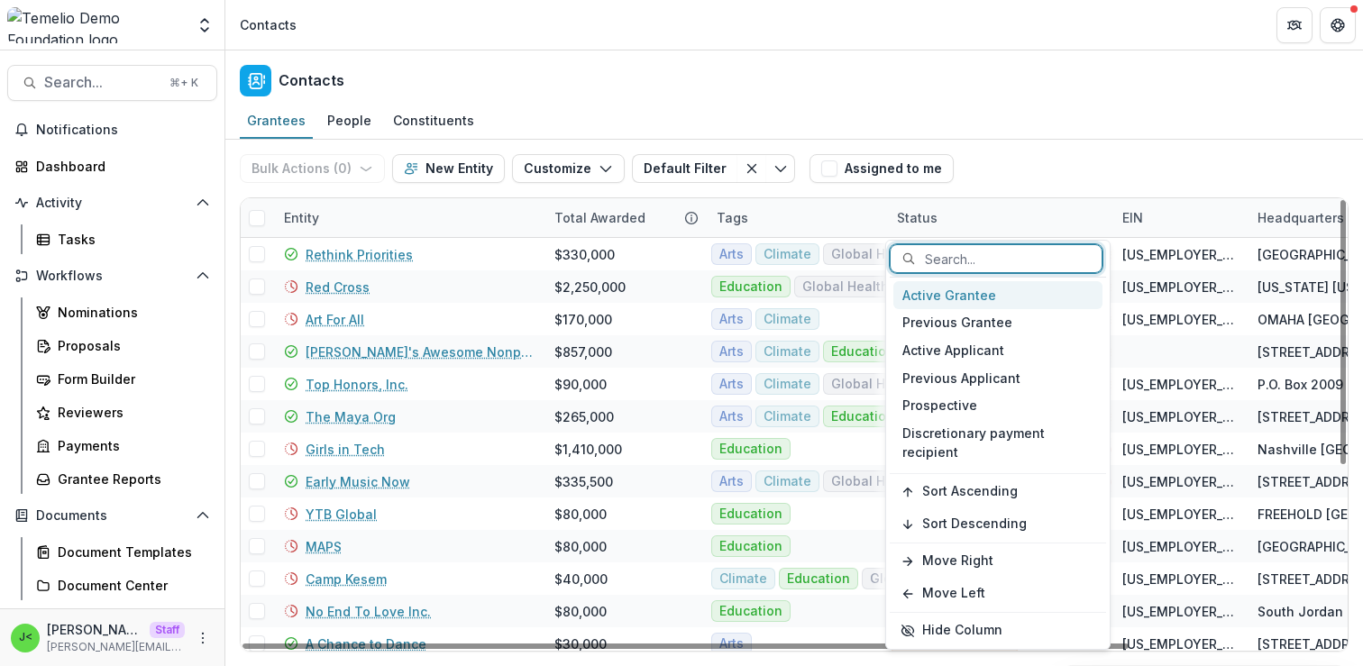
click at [957, 293] on div "Active Grantee" at bounding box center [997, 295] width 209 height 28
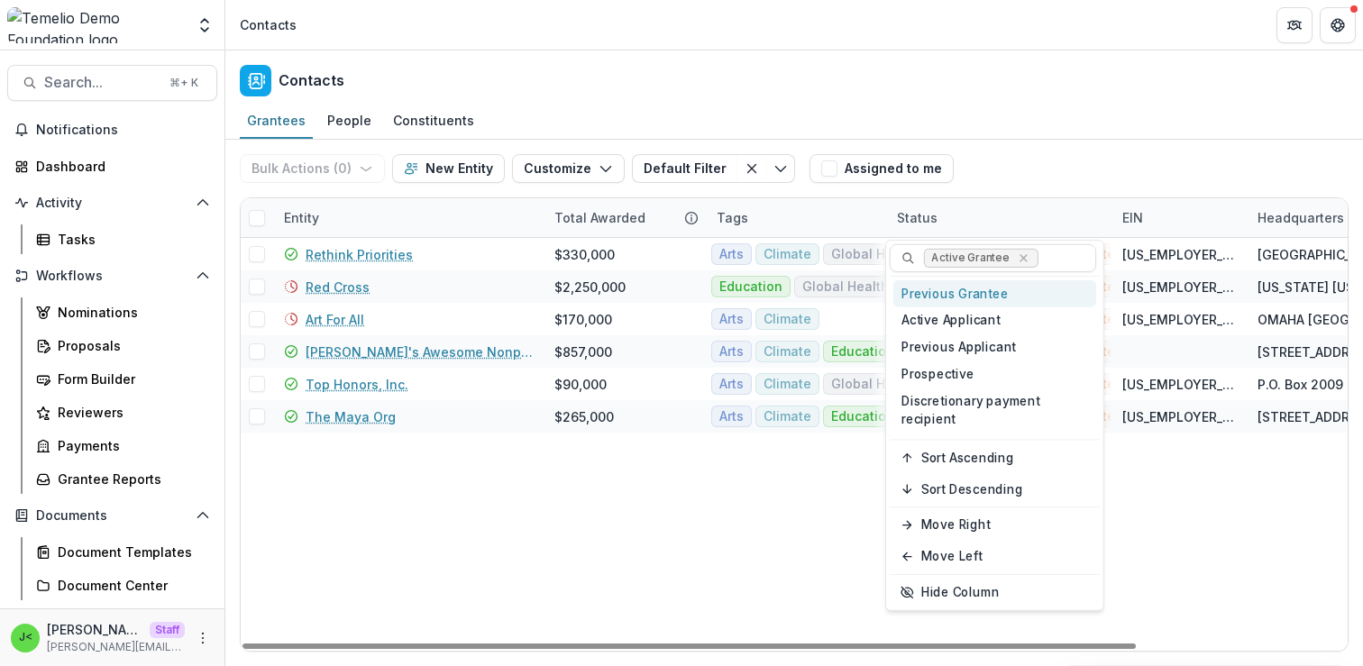
click at [1105, 119] on div "Grantees People Constituents" at bounding box center [794, 122] width 1138 height 36
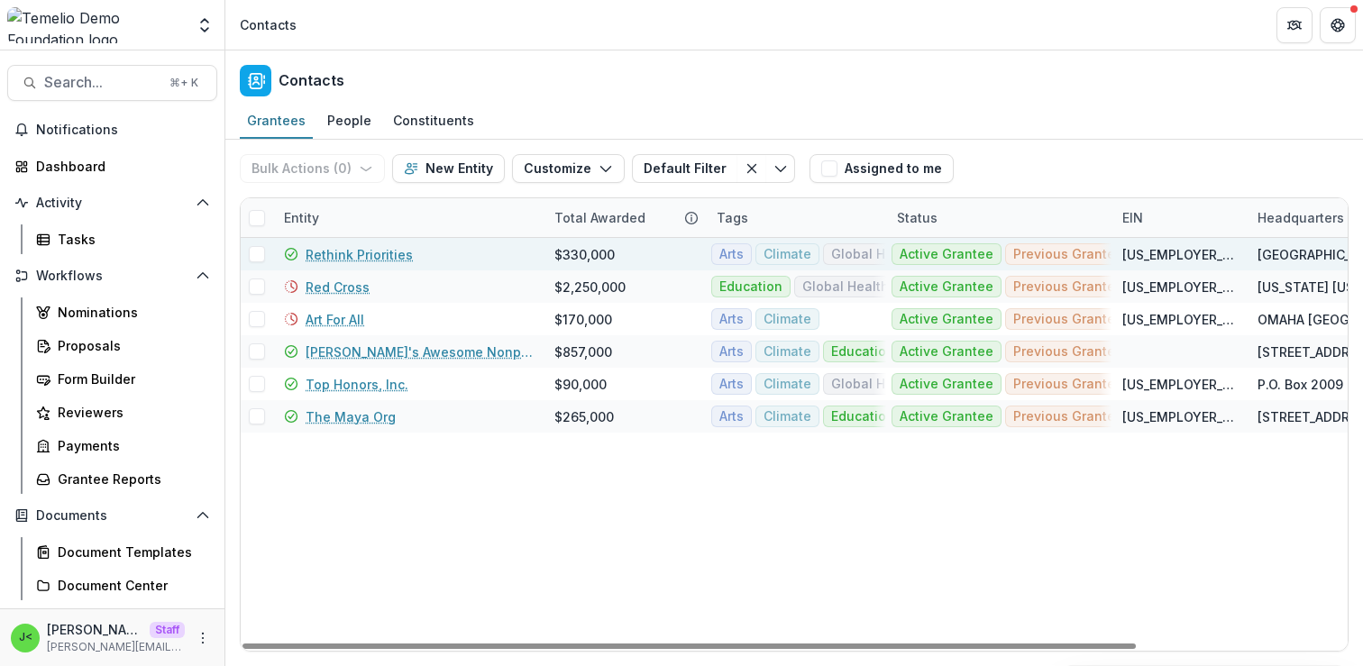
click at [253, 258] on span at bounding box center [257, 254] width 16 height 16
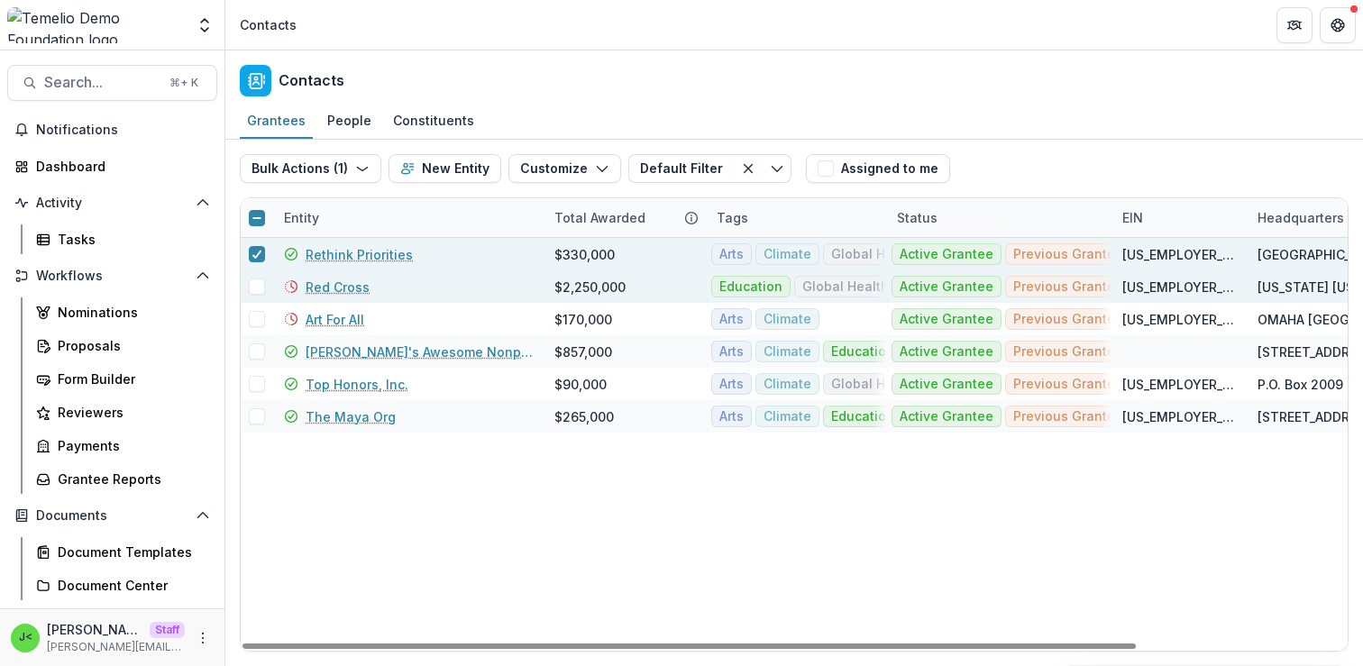
click at [257, 282] on span at bounding box center [257, 287] width 16 height 16
click at [336, 169] on button "Bulk Actions ( 2 )" at bounding box center [312, 168] width 144 height 29
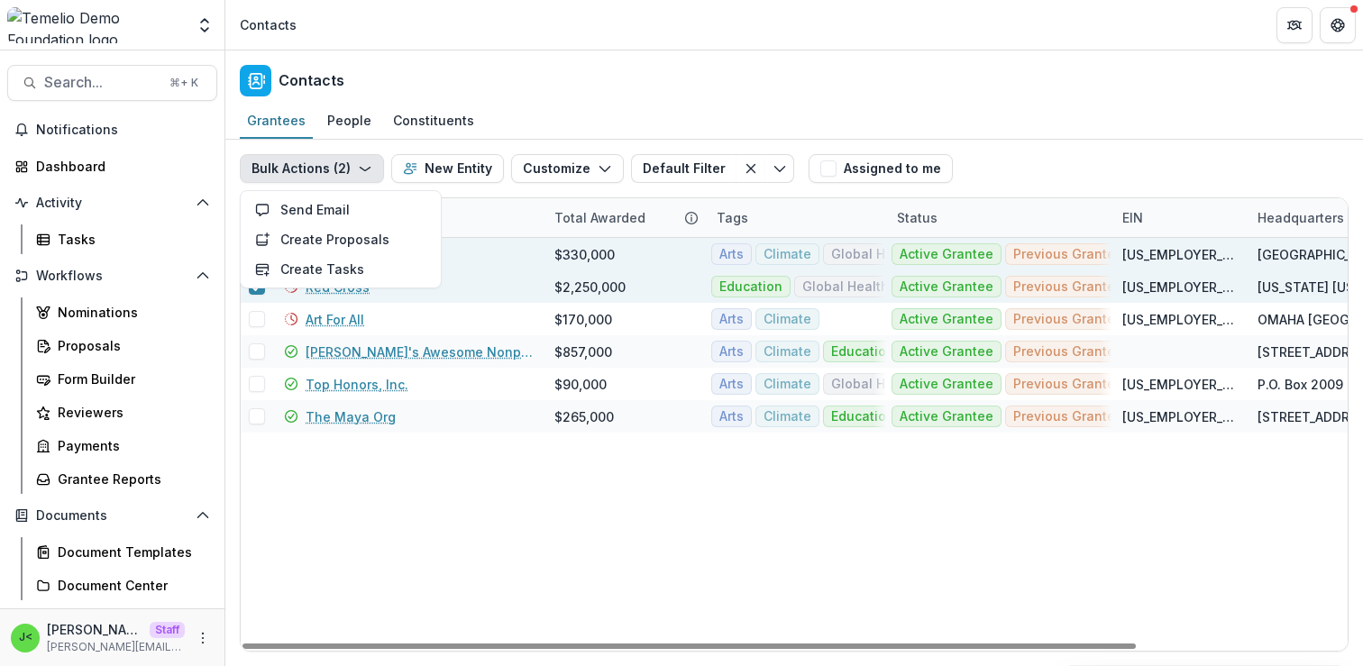
click at [299, 499] on div "Rethink Priorities $330,000 Arts Climate Global Health Active Grantee Previous …" at bounding box center [924, 444] width 1367 height 413
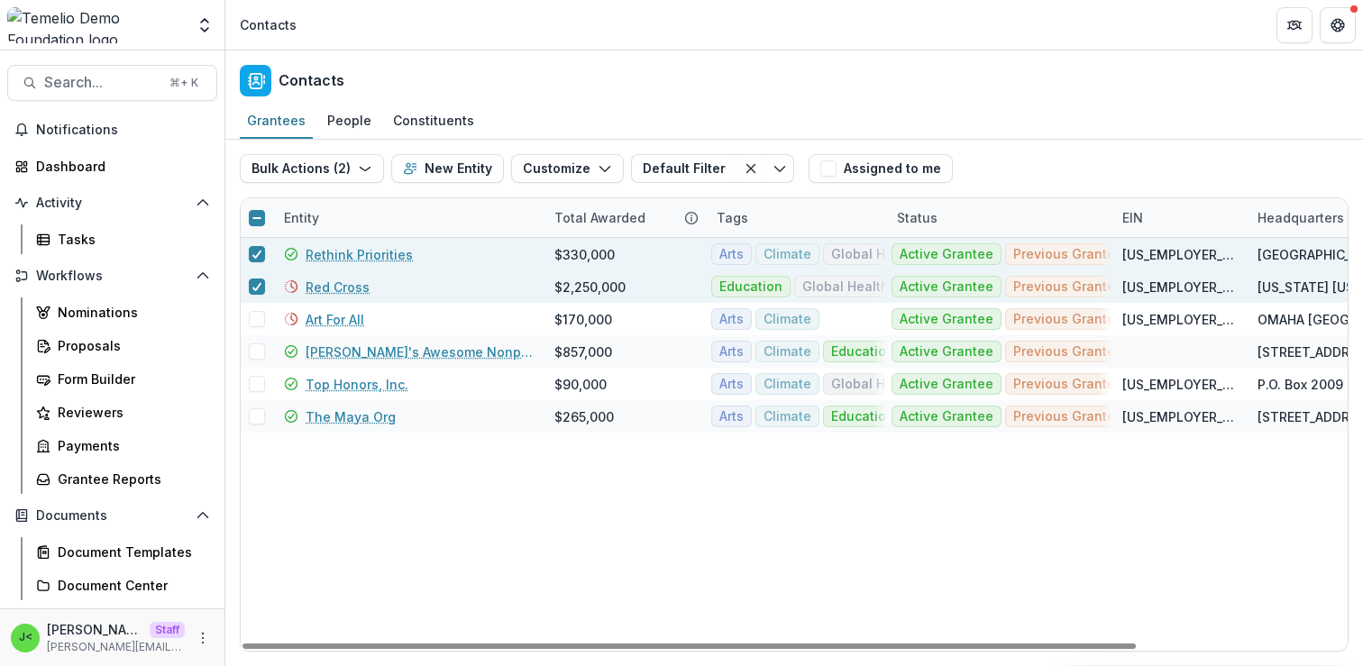
click at [261, 214] on icon at bounding box center [257, 218] width 11 height 11
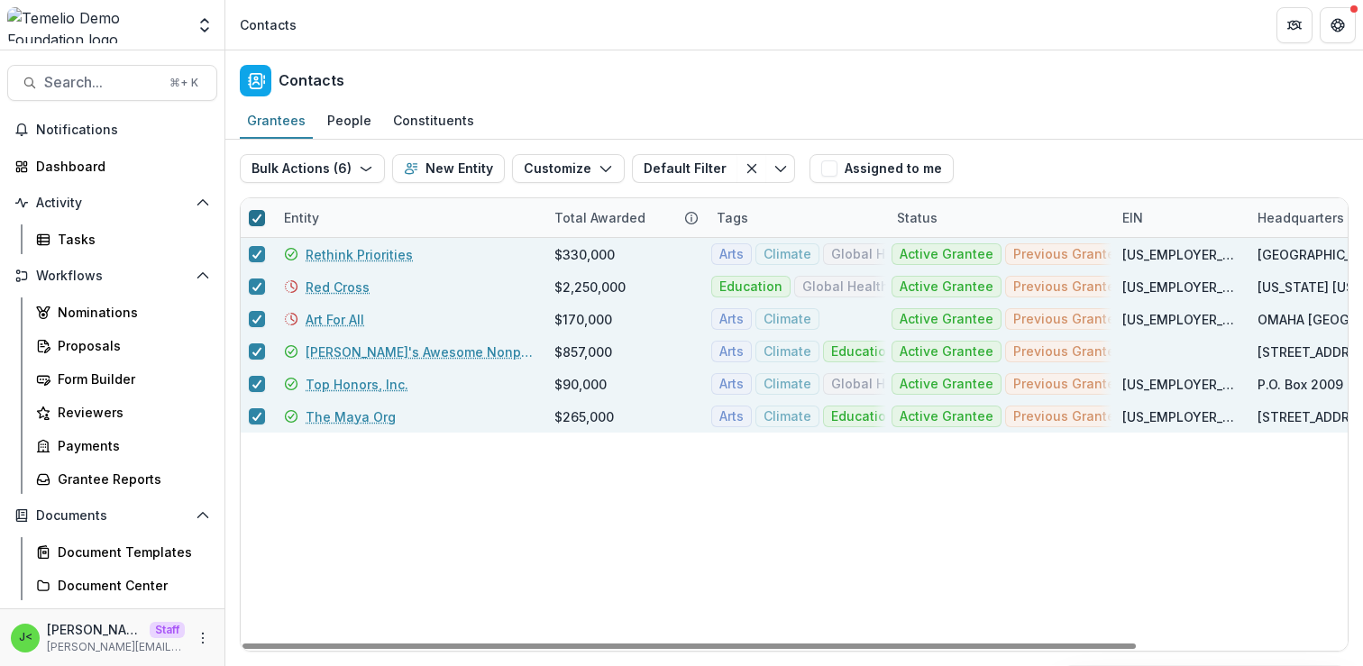
click at [261, 215] on polyline at bounding box center [257, 218] width 8 height 7
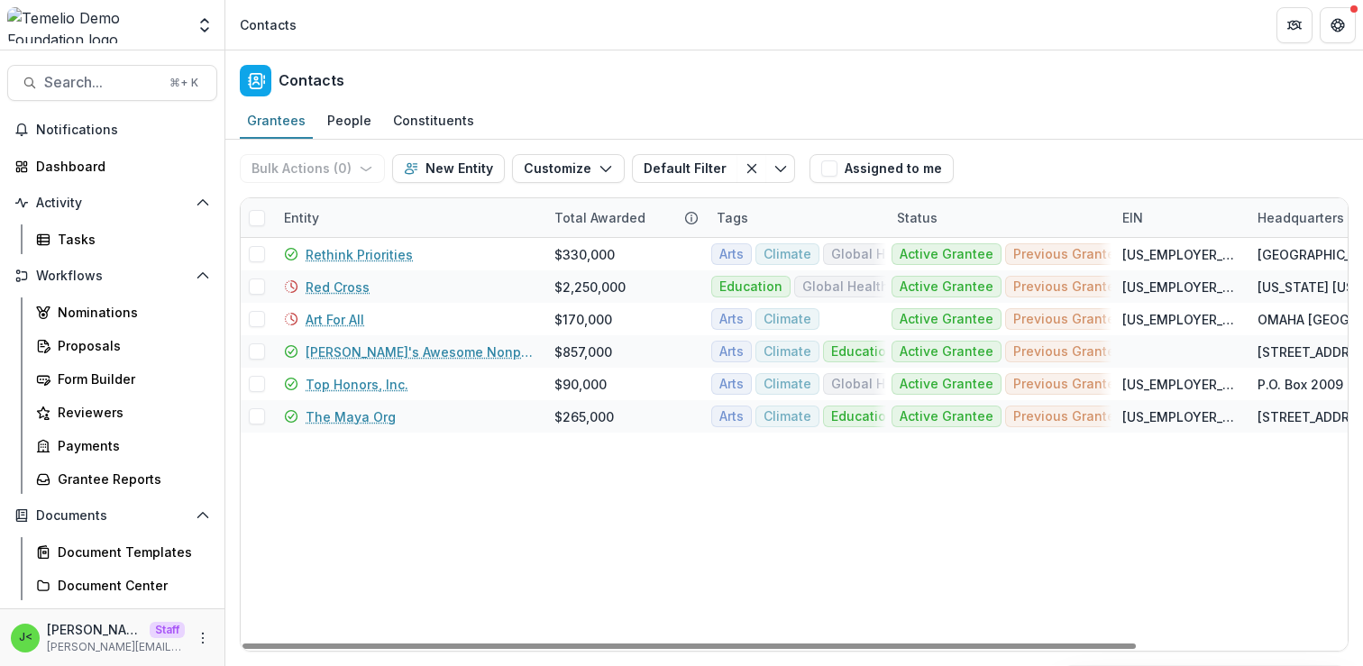
click at [767, 215] on div "Tags" at bounding box center [796, 217] width 180 height 39
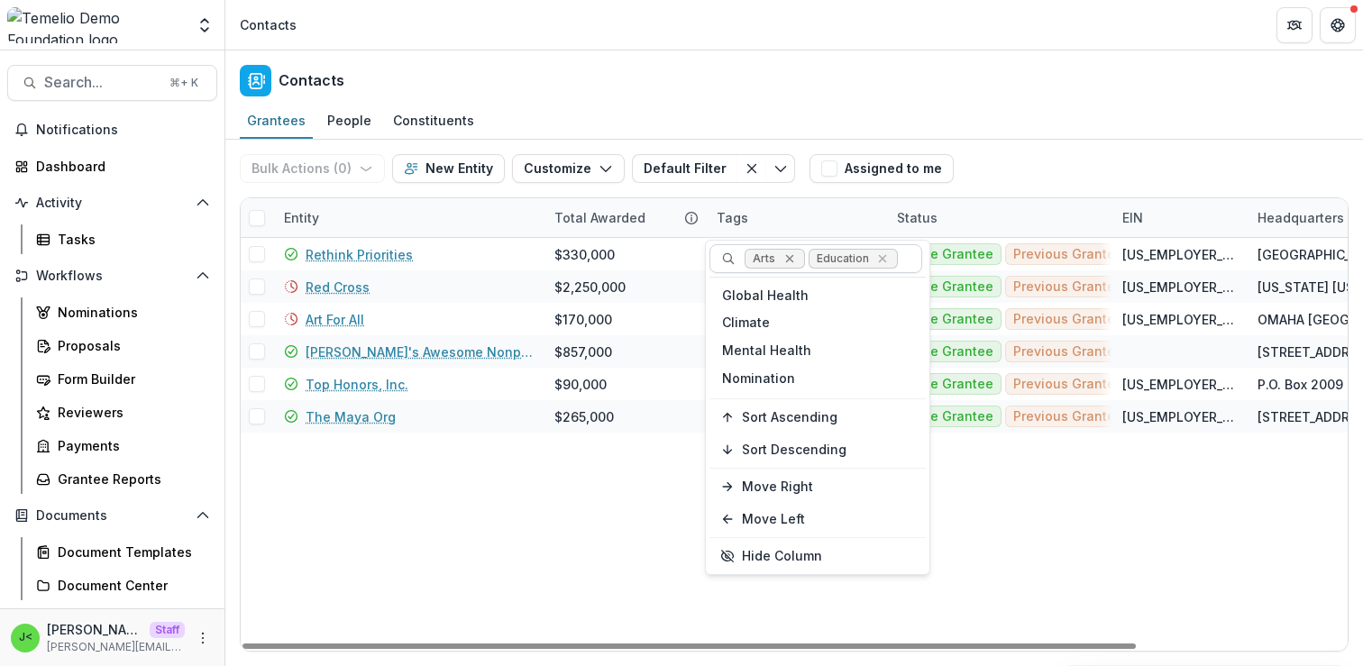
click at [791, 261] on icon "Remove Arts" at bounding box center [789, 259] width 8 height 8
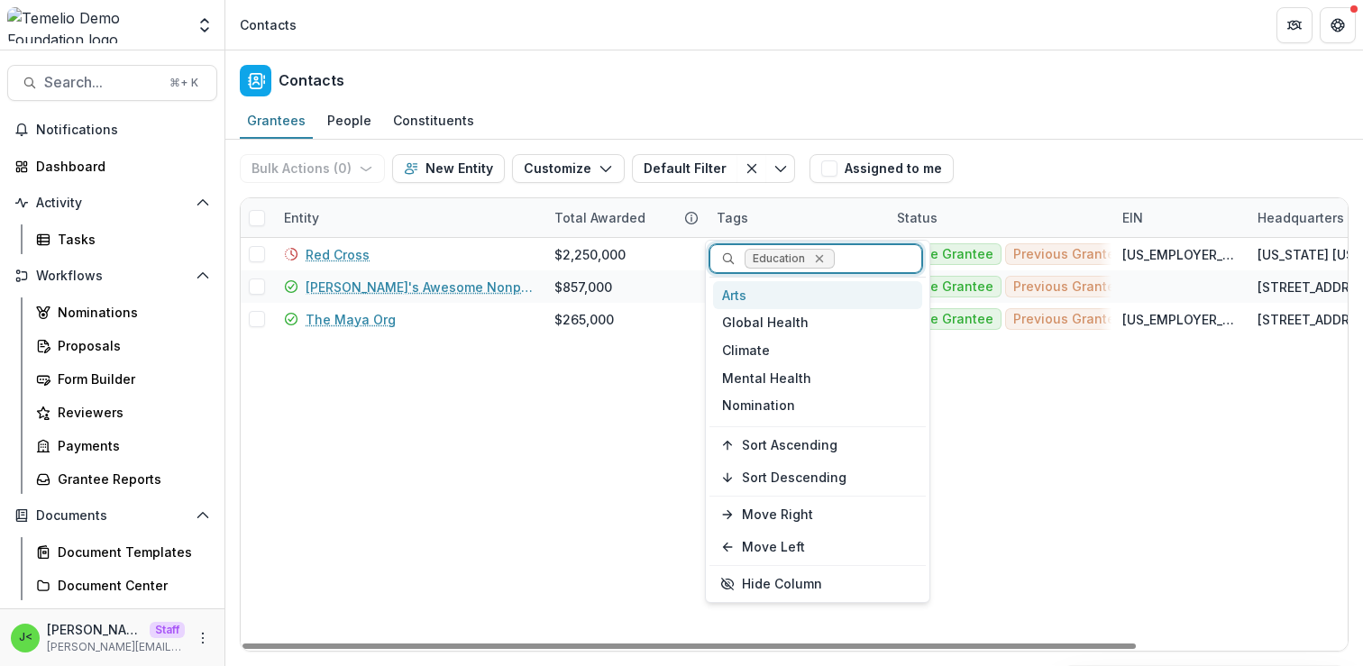
click at [822, 259] on icon "Remove Education" at bounding box center [819, 259] width 14 height 14
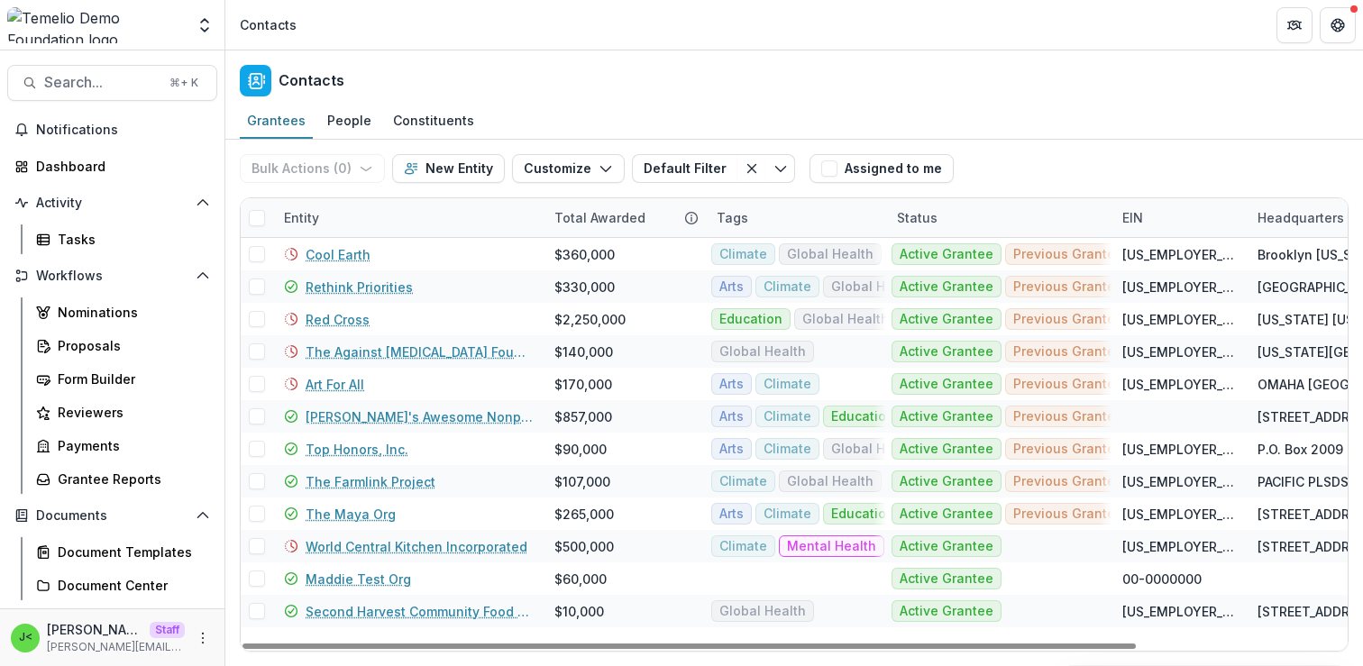
click at [998, 218] on div "Status" at bounding box center [998, 217] width 225 height 39
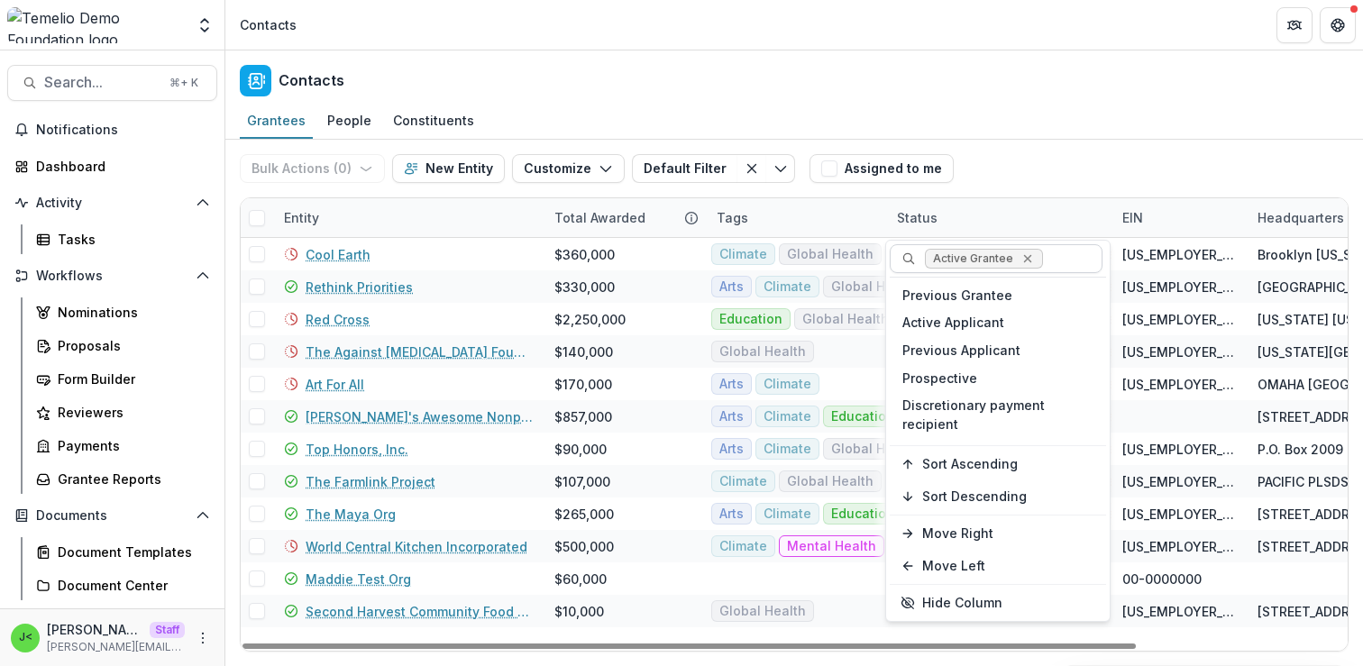
click at [1025, 260] on icon "Remove Active Grantee" at bounding box center [1027, 259] width 8 height 8
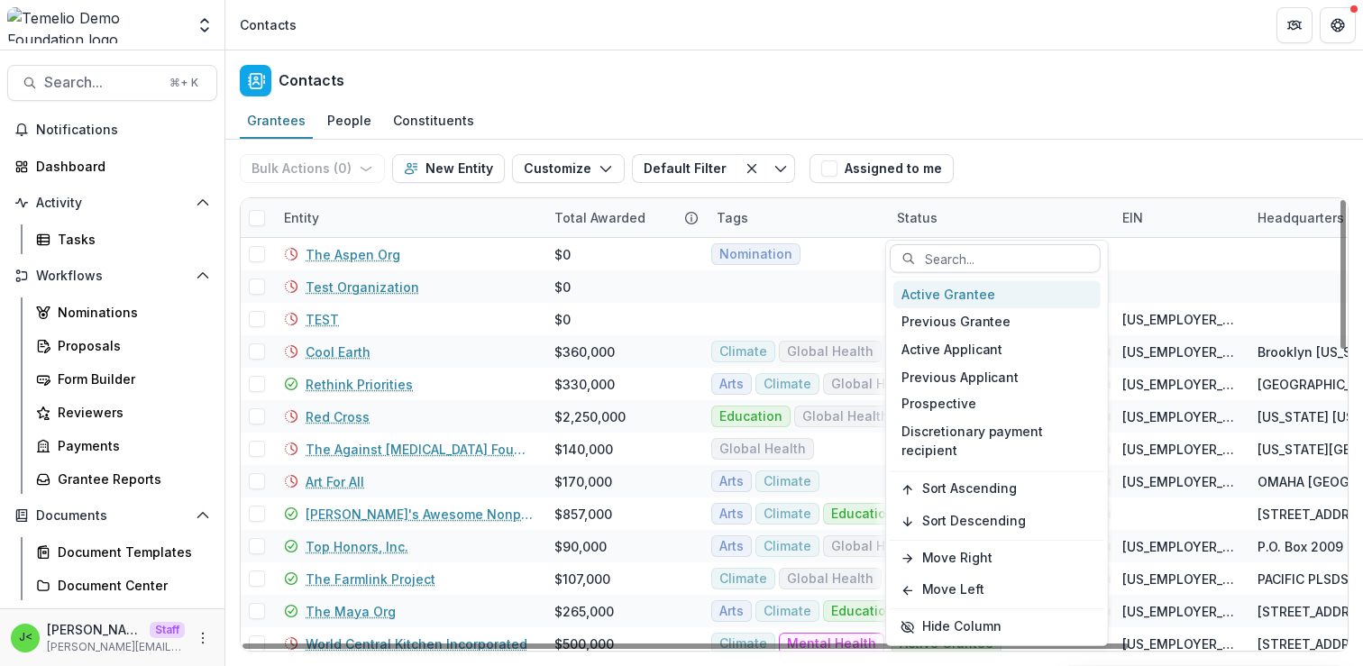
click at [311, 221] on div "Entity" at bounding box center [301, 217] width 57 height 19
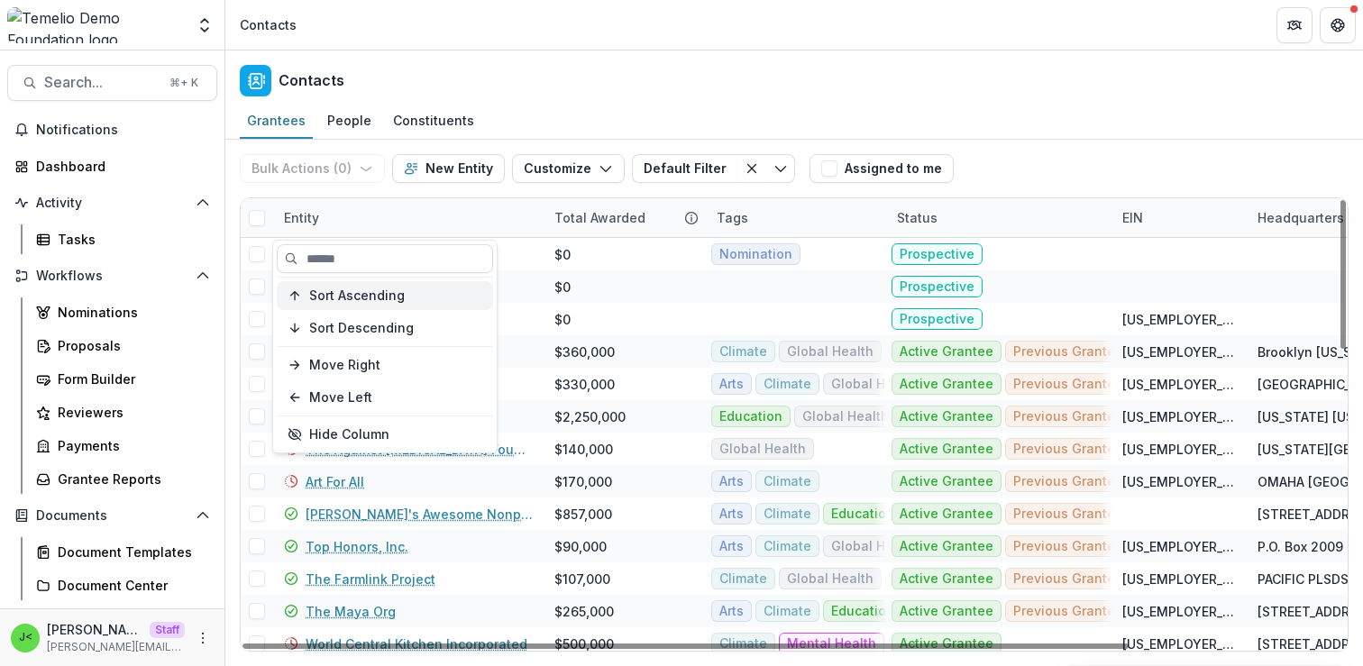
click at [371, 291] on span "Sort Ascending" at bounding box center [357, 295] width 96 height 15
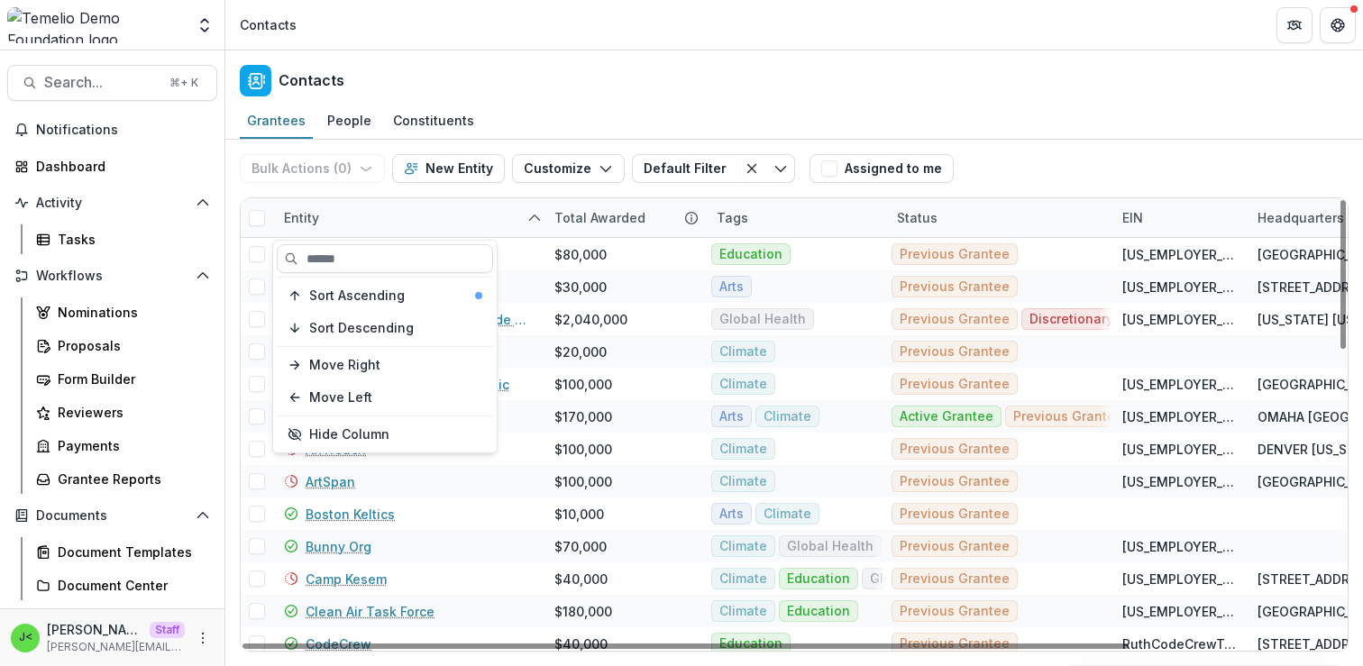
click at [1060, 127] on div "Grantees People Constituents" at bounding box center [794, 122] width 1138 height 36
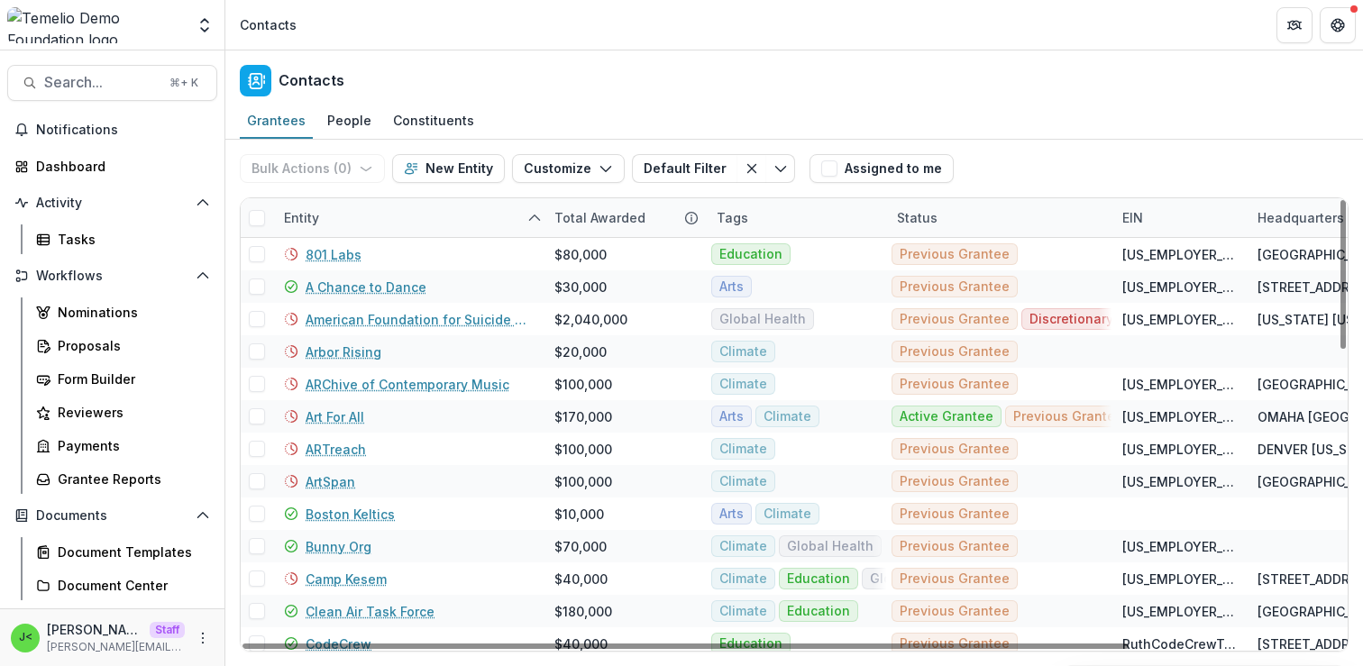
click at [380, 218] on div "Entity" at bounding box center [408, 217] width 270 height 39
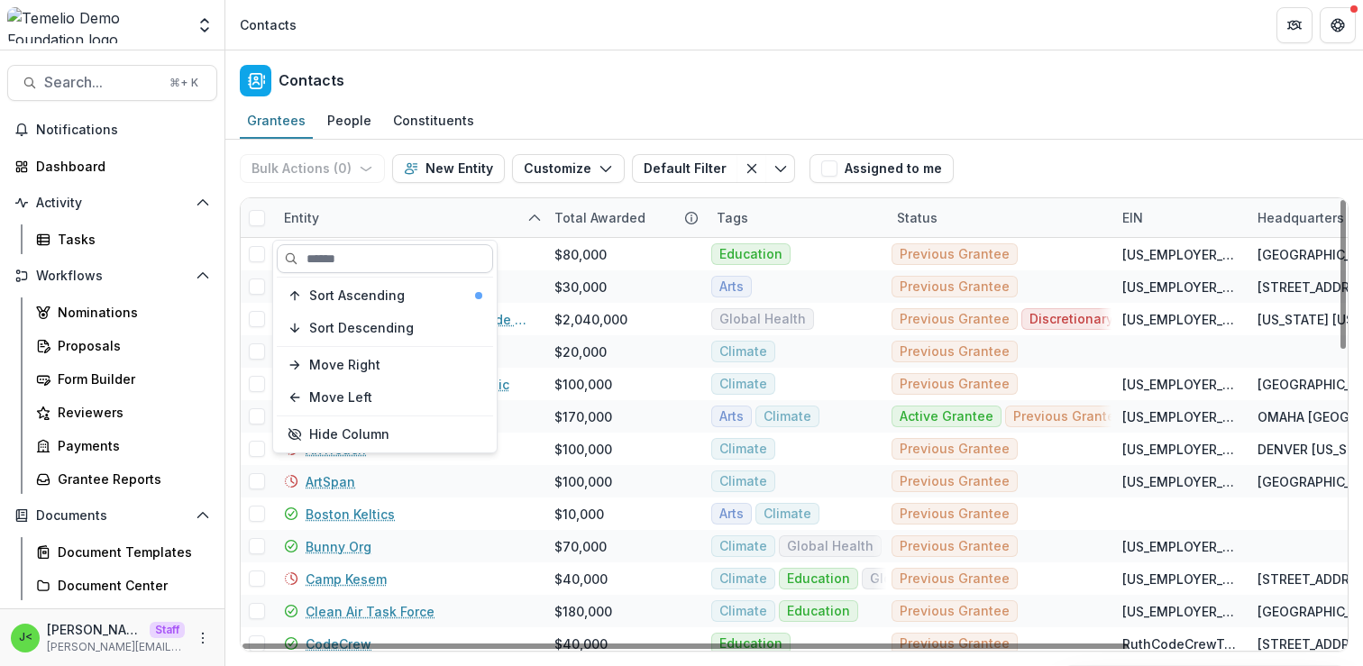
click at [366, 255] on input at bounding box center [385, 258] width 216 height 29
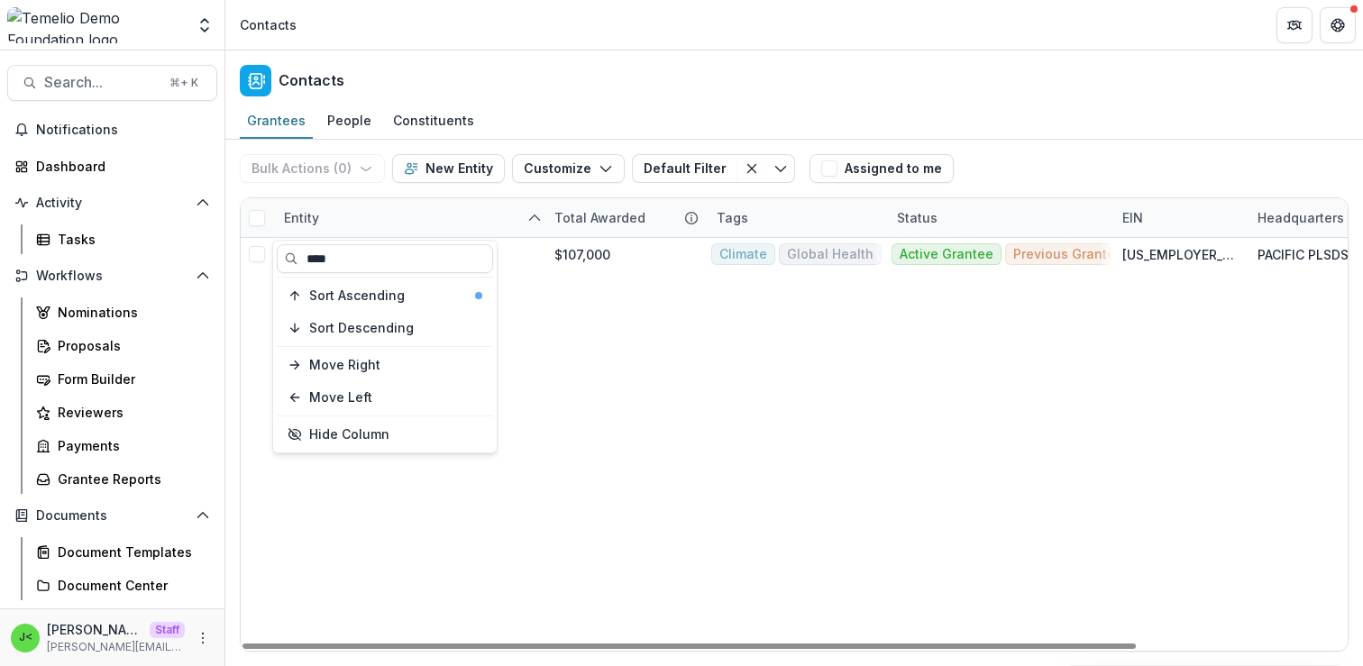
type input "****"
click at [696, 369] on div "The Farmlink Project $107,000 Climate Global Health Active Grantee Previous Gra…" at bounding box center [924, 444] width 1367 height 413
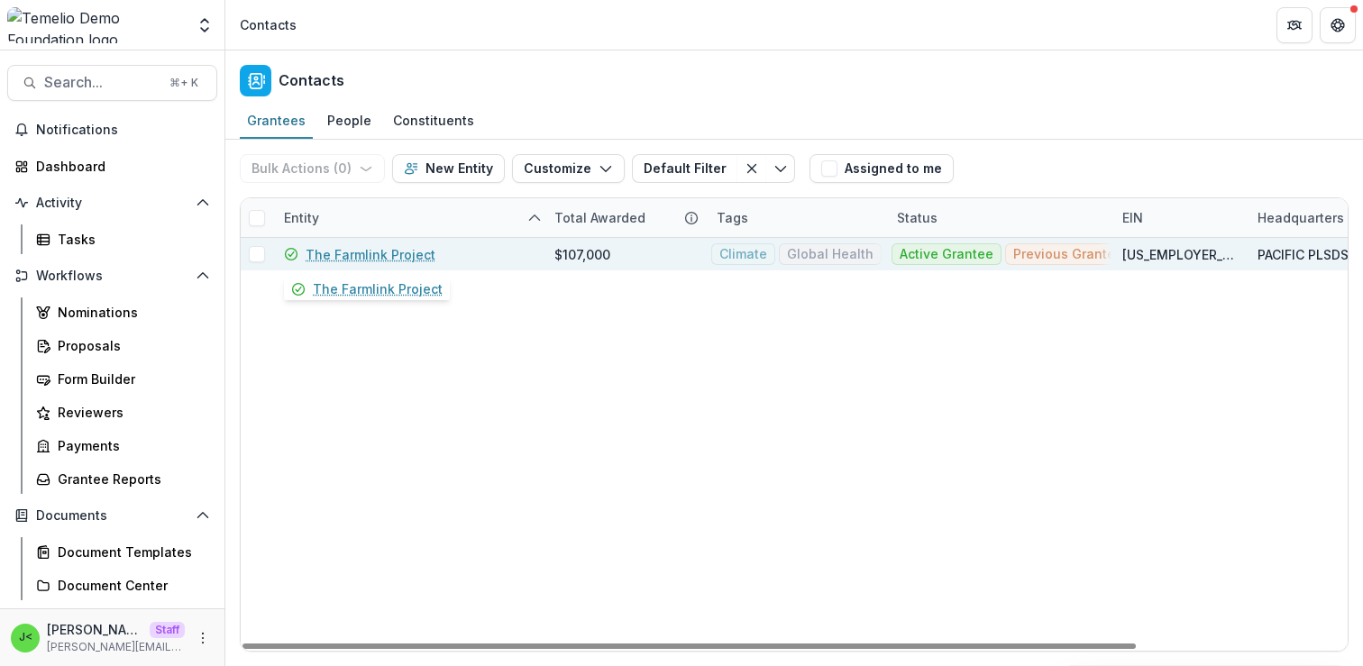
click at [380, 255] on link "The Farmlink Project" at bounding box center [371, 254] width 130 height 19
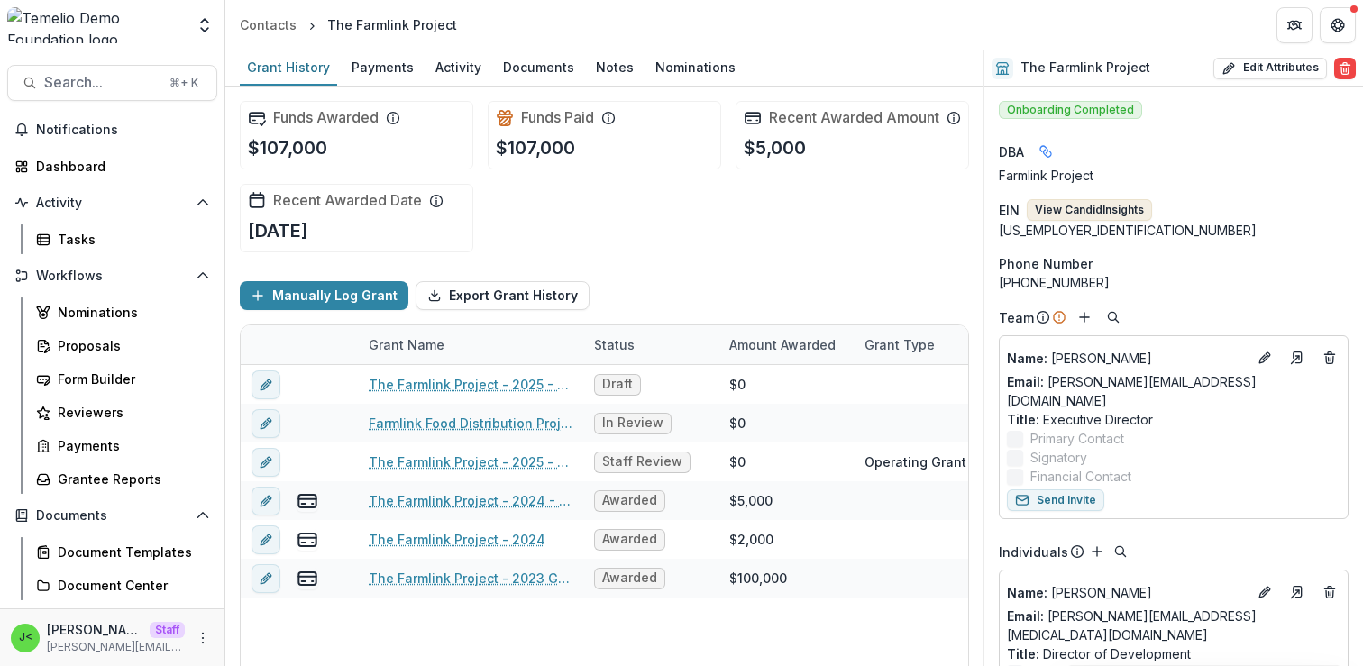
click at [1082, 207] on button "View Candid Insights" at bounding box center [1089, 210] width 125 height 22
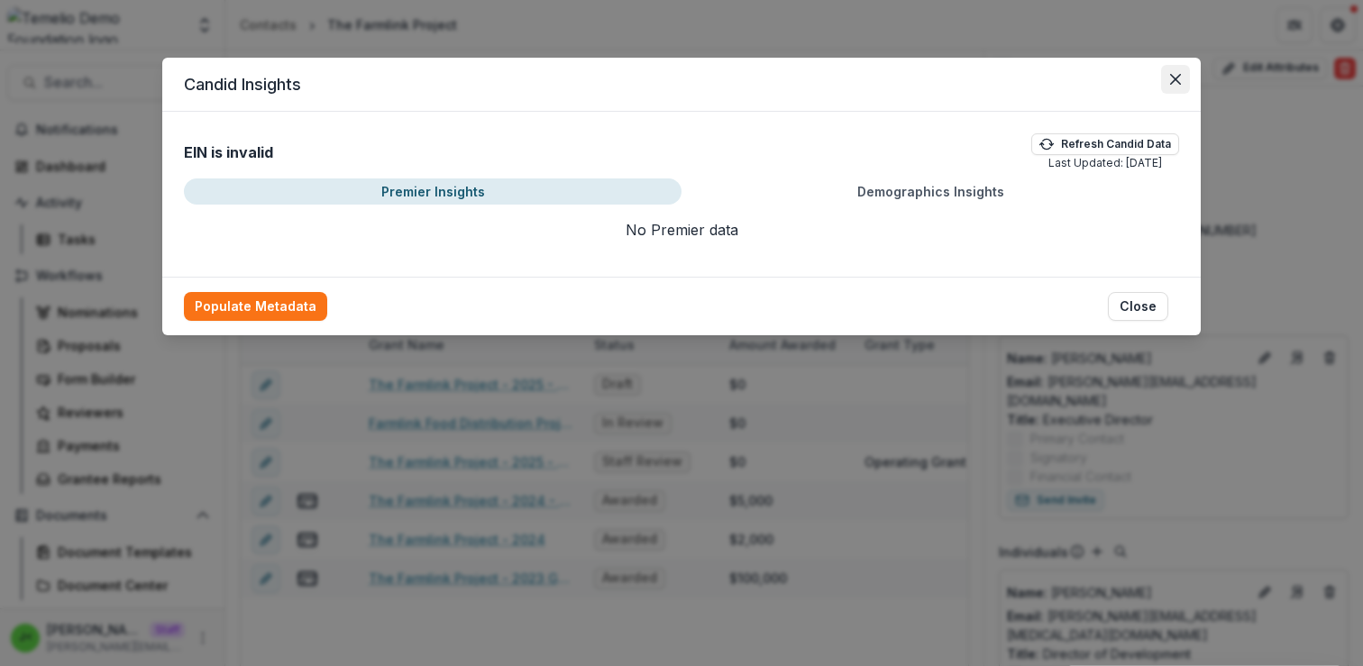
click at [1171, 79] on icon "Close" at bounding box center [1175, 79] width 11 height 11
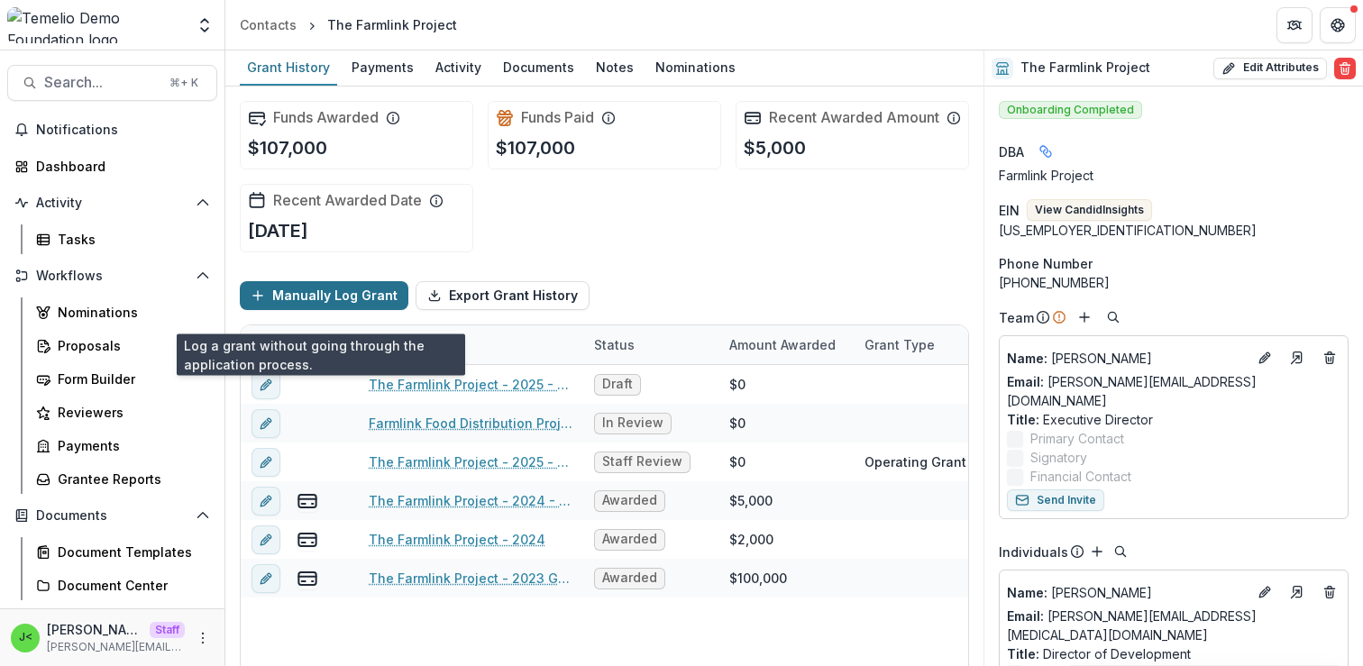
click at [314, 310] on button "Manually Log Grant" at bounding box center [324, 295] width 169 height 29
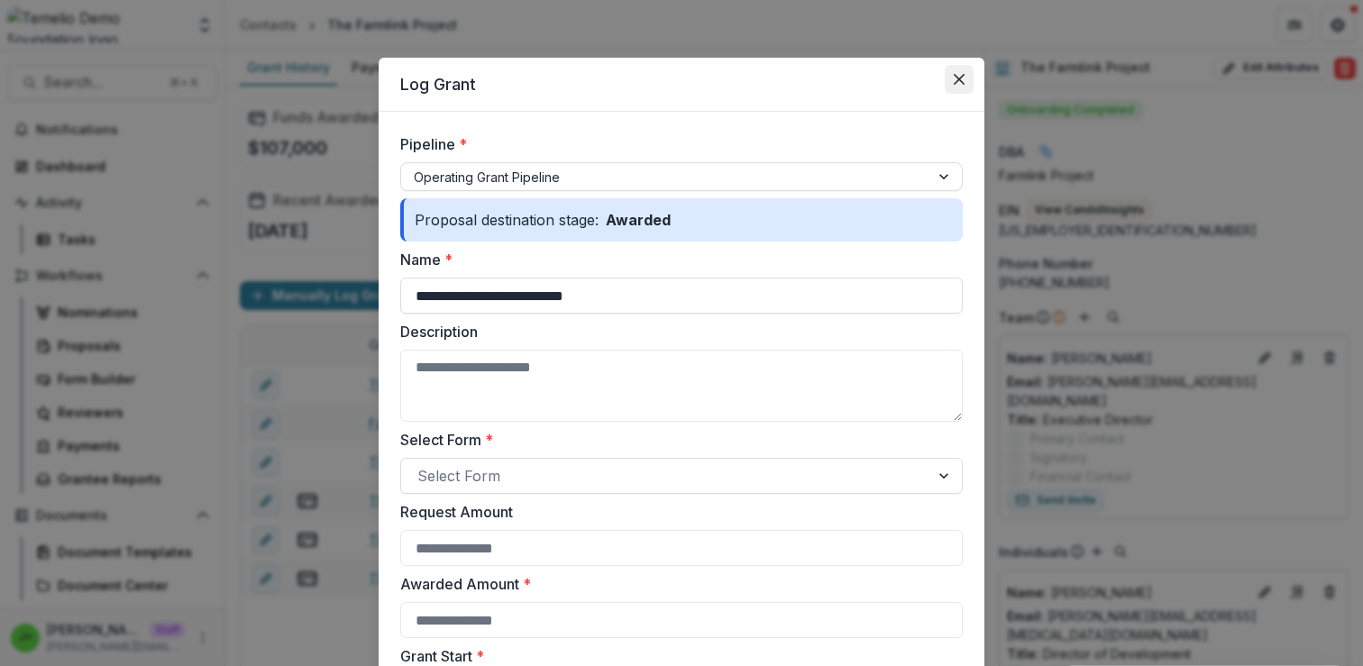
click at [961, 83] on icon "Close" at bounding box center [959, 79] width 11 height 11
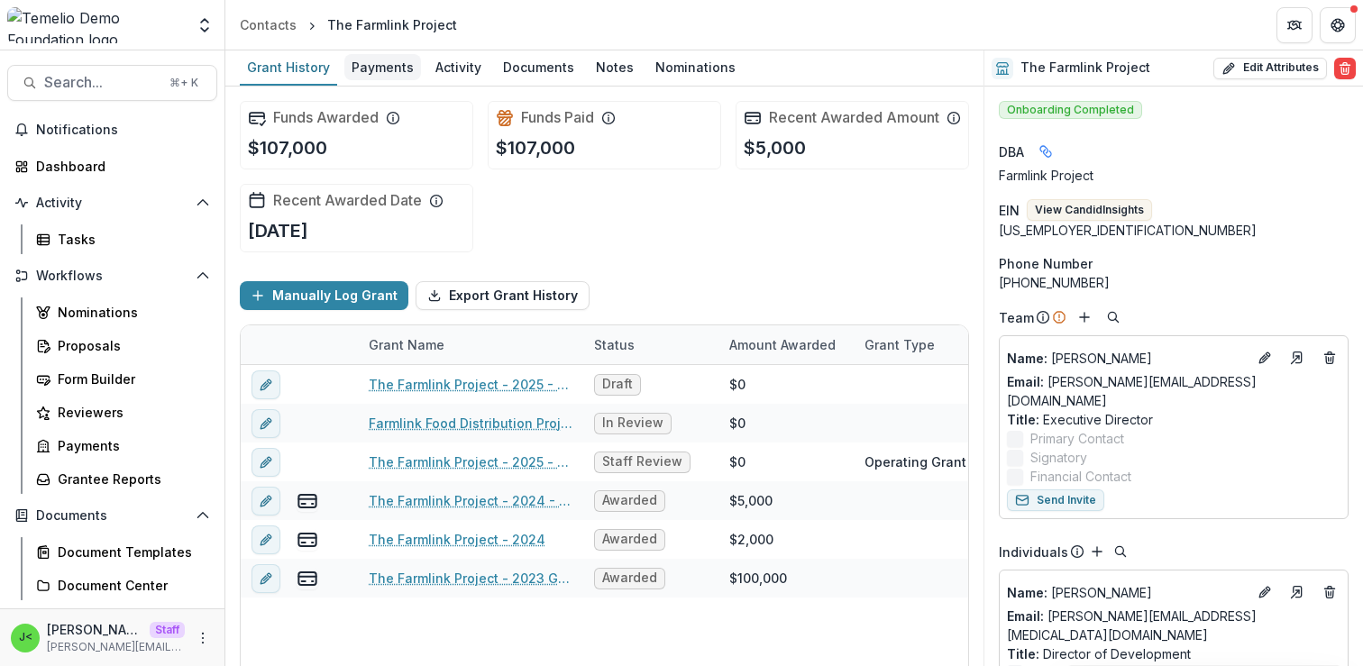
click at [373, 71] on div "Payments" at bounding box center [382, 67] width 77 height 26
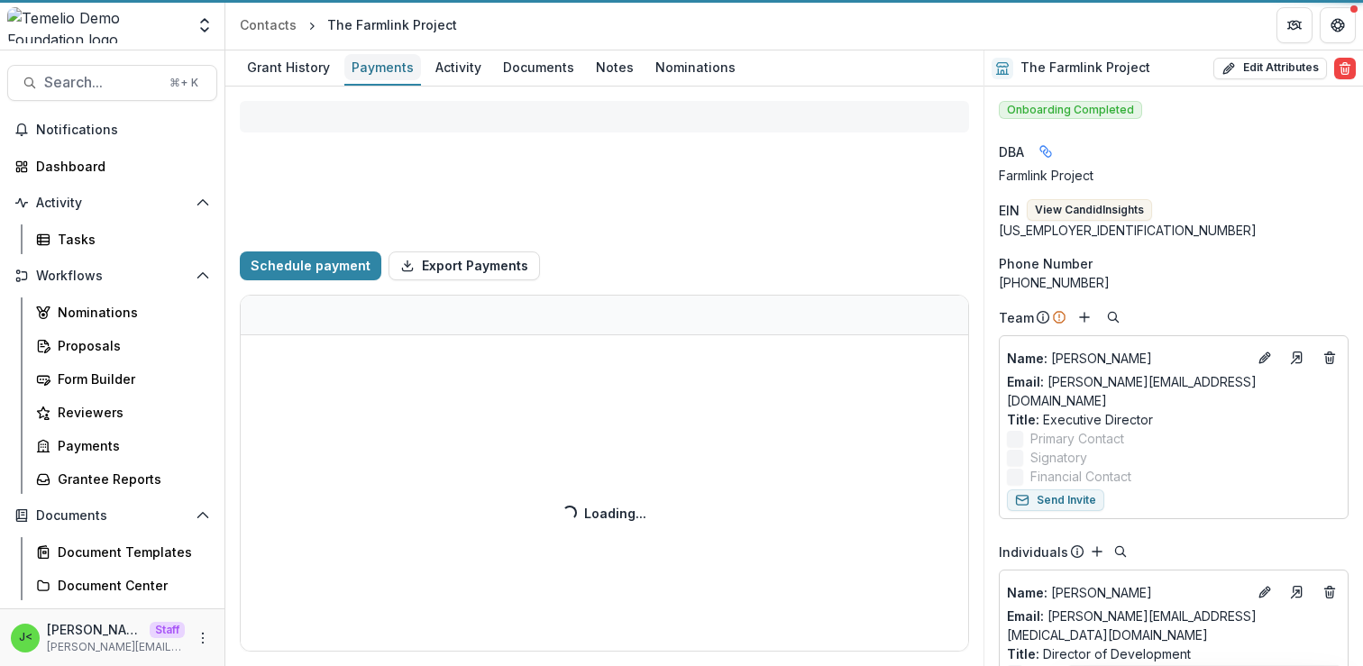
select select "****"
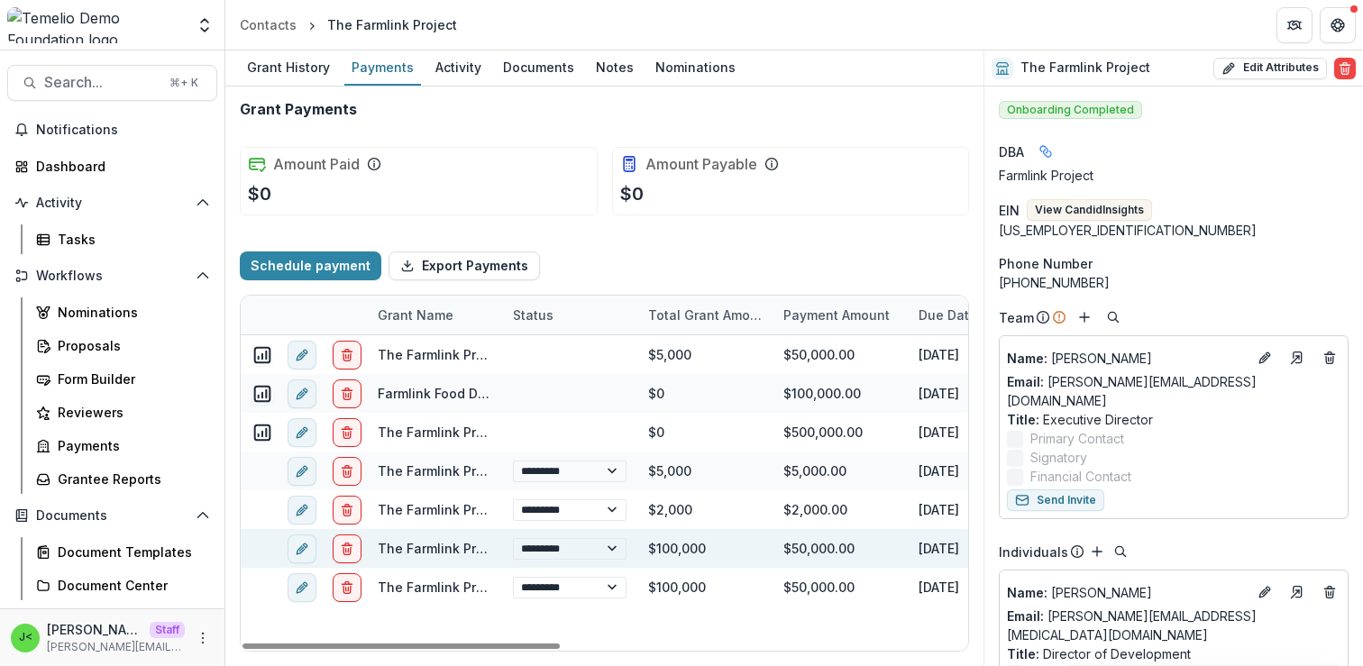
select select "****"
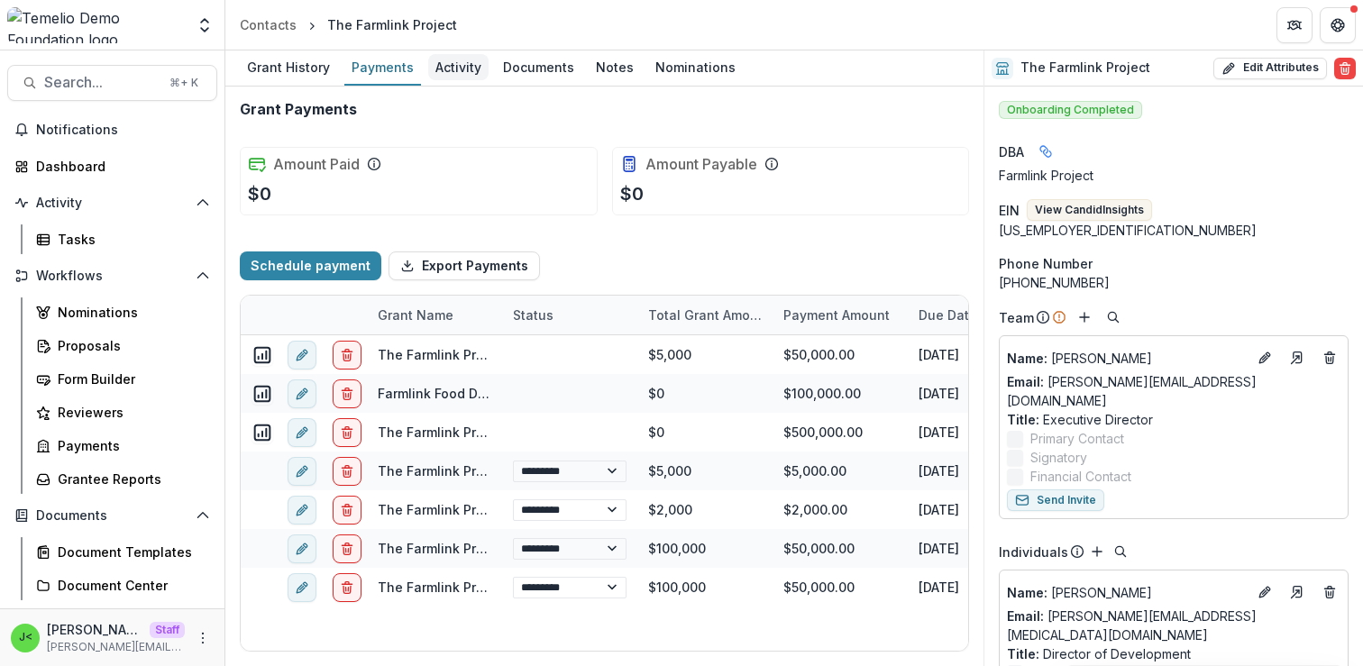
click at [457, 66] on div "Activity" at bounding box center [458, 67] width 60 height 26
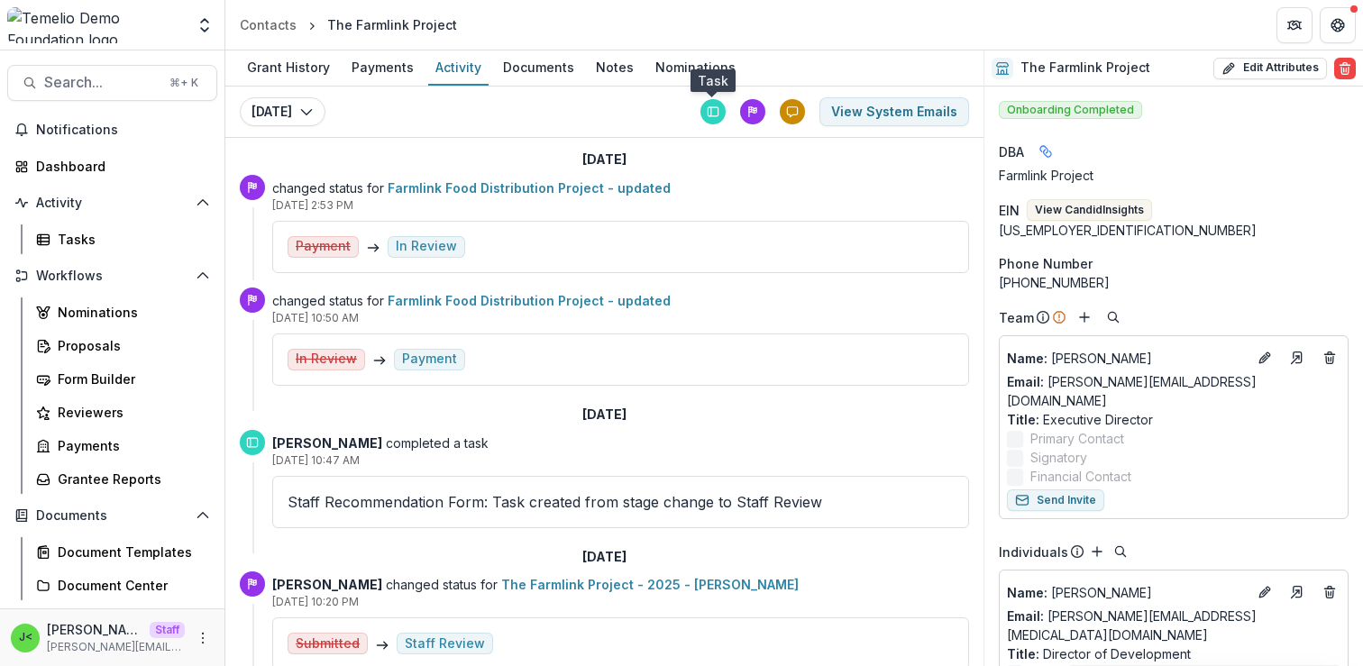
click at [709, 114] on rect at bounding box center [711, 111] width 4 height 9
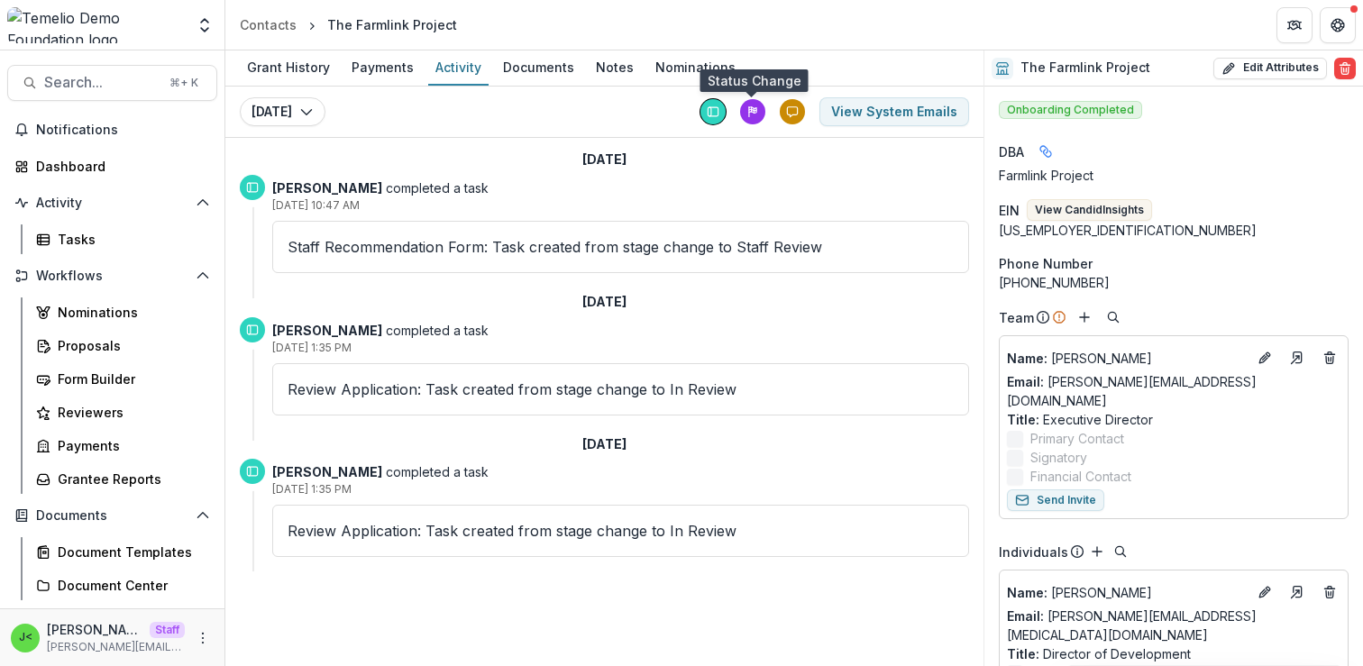
click at [755, 113] on icon at bounding box center [752, 110] width 7 height 6
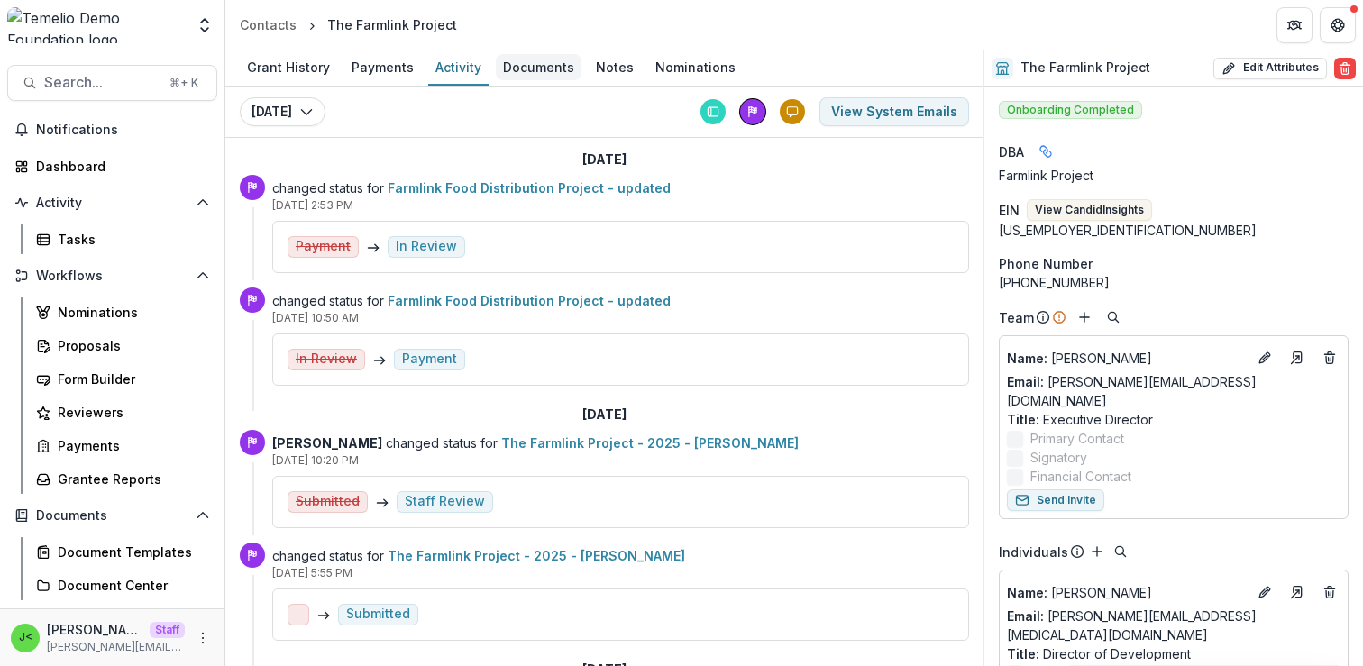
click at [531, 69] on div "Documents" at bounding box center [539, 67] width 86 height 26
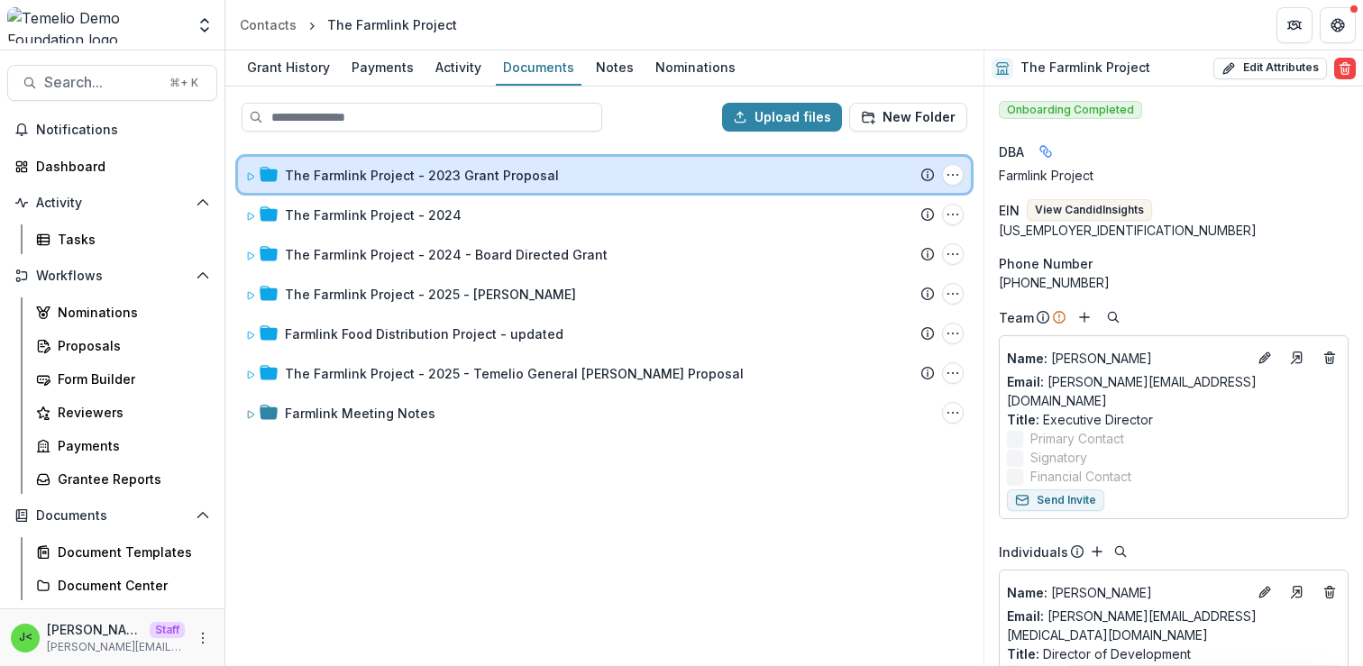
click at [248, 173] on icon at bounding box center [251, 176] width 6 height 7
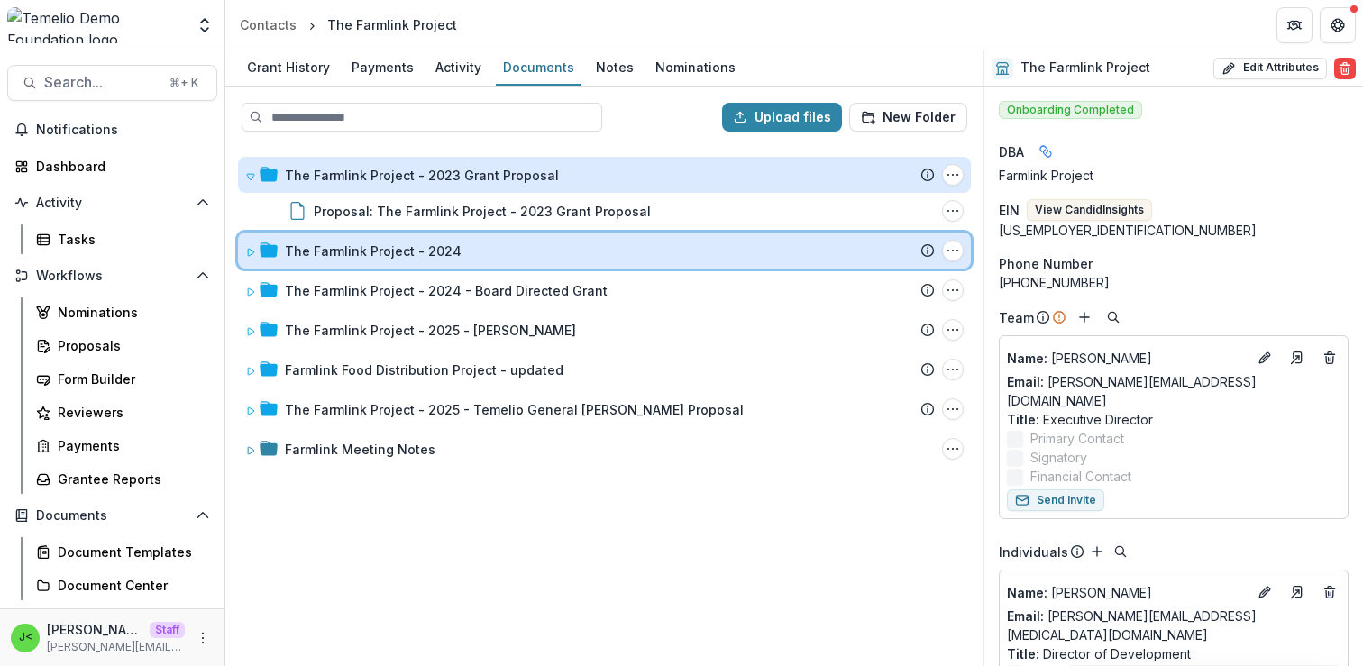
click at [248, 256] on icon at bounding box center [250, 252] width 11 height 11
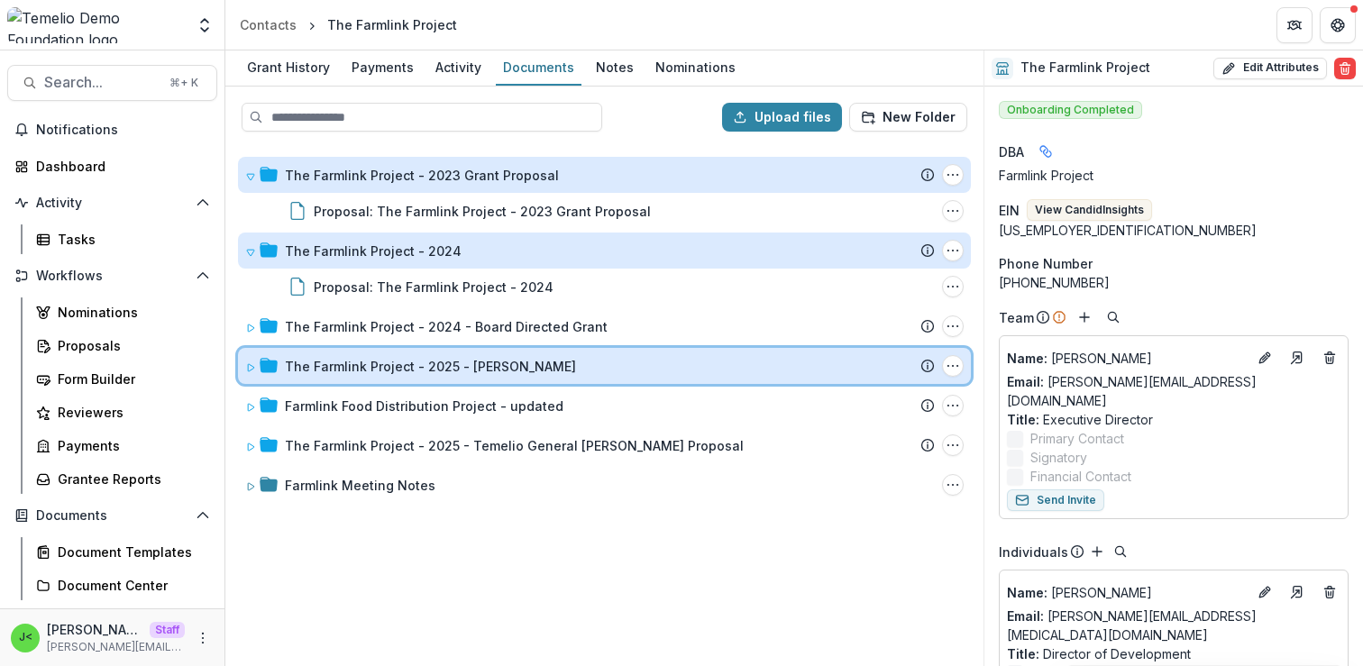
click at [252, 368] on icon at bounding box center [250, 367] width 11 height 11
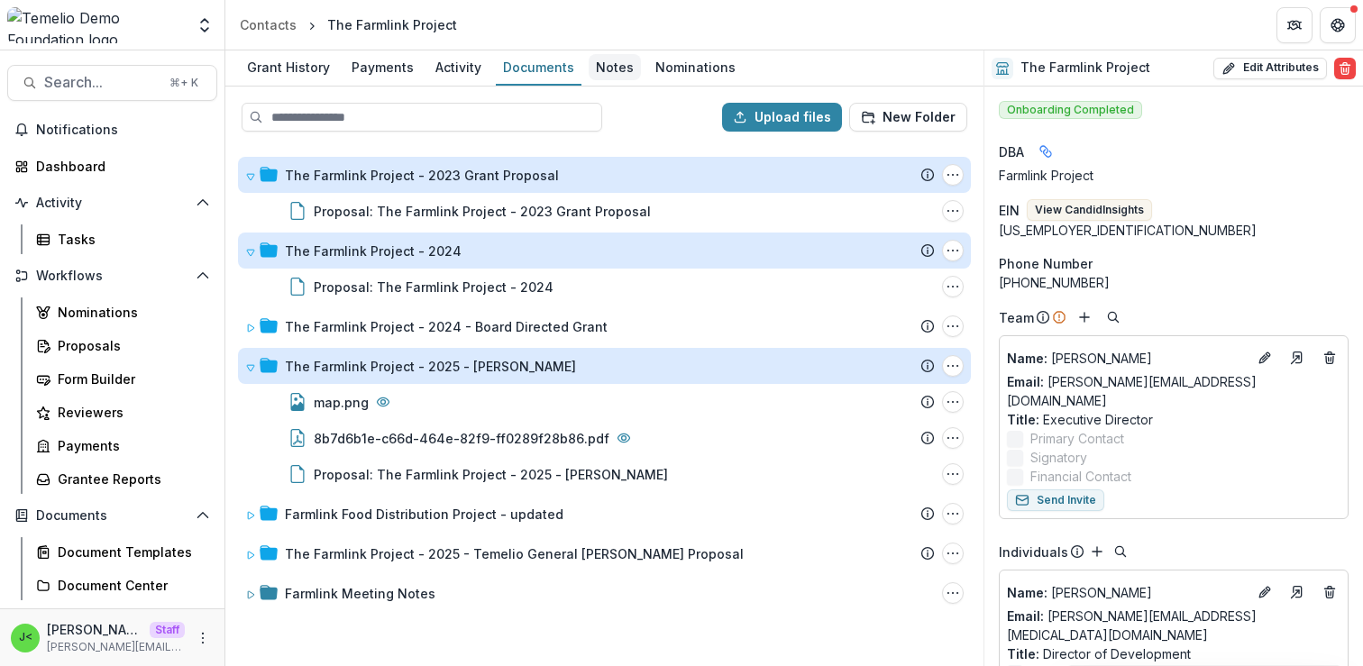
click at [609, 68] on div "Notes" at bounding box center [615, 67] width 52 height 26
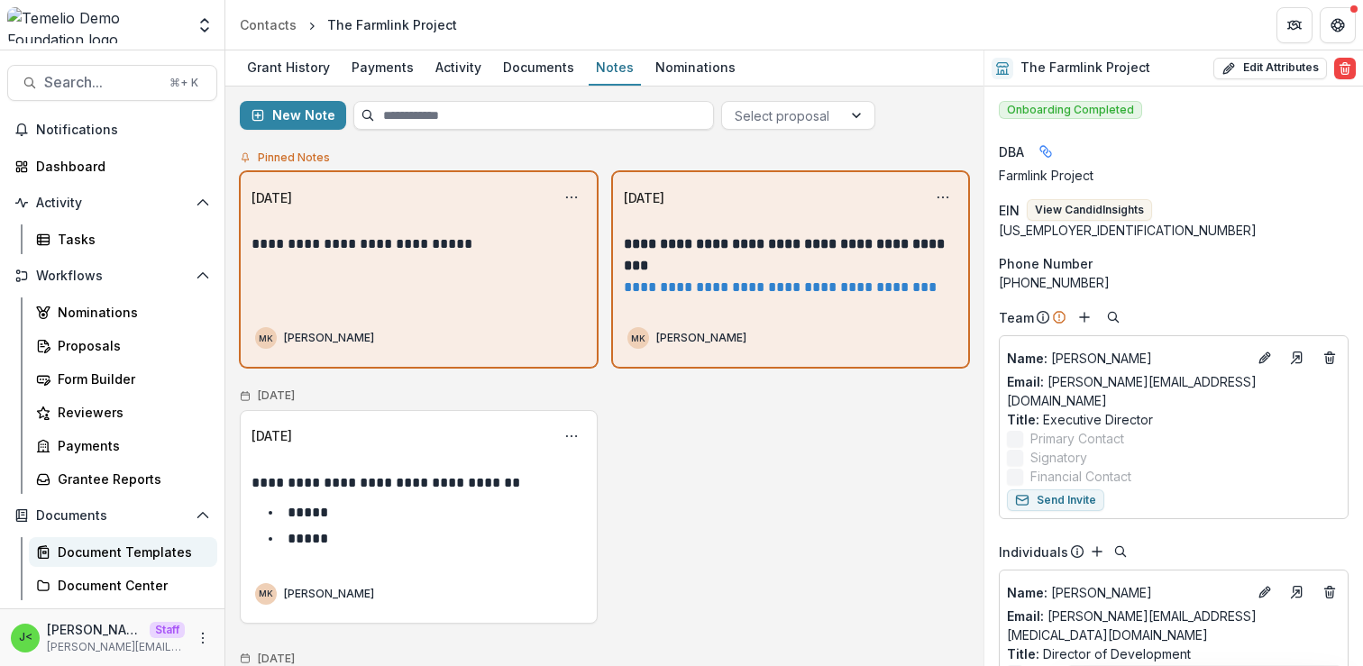
scroll to position [271, 0]
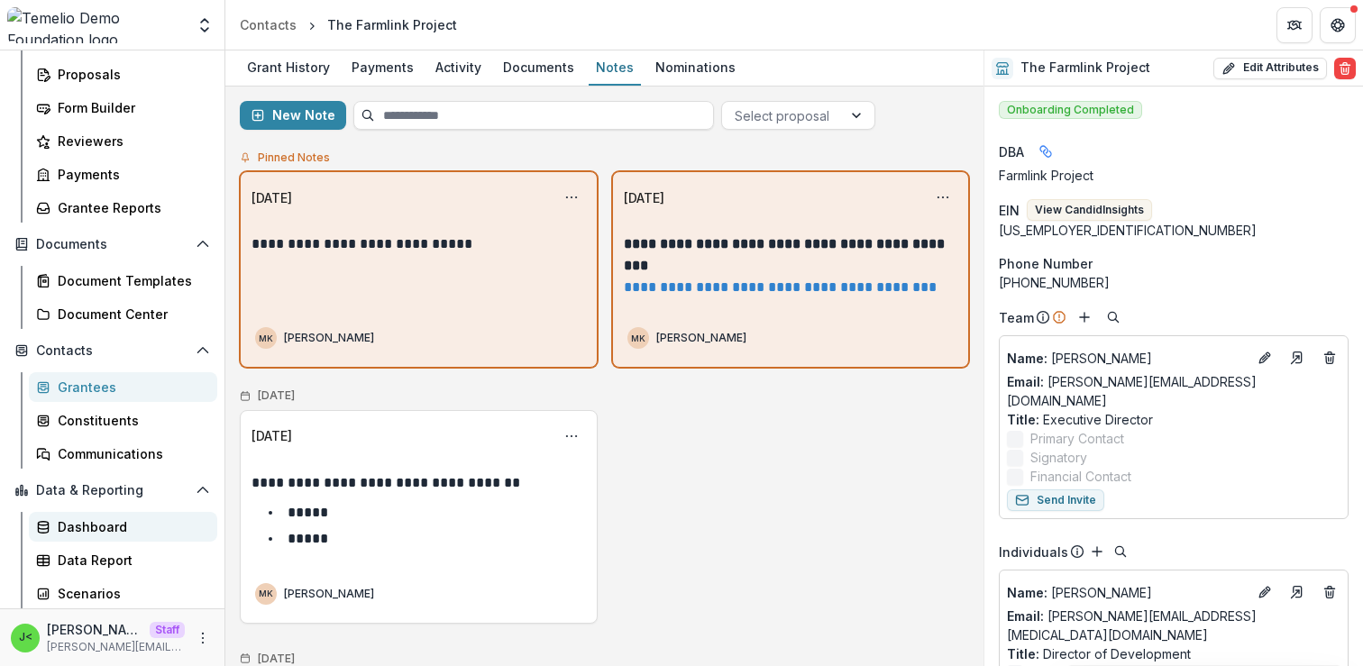
click at [98, 526] on div "Dashboard" at bounding box center [130, 526] width 145 height 19
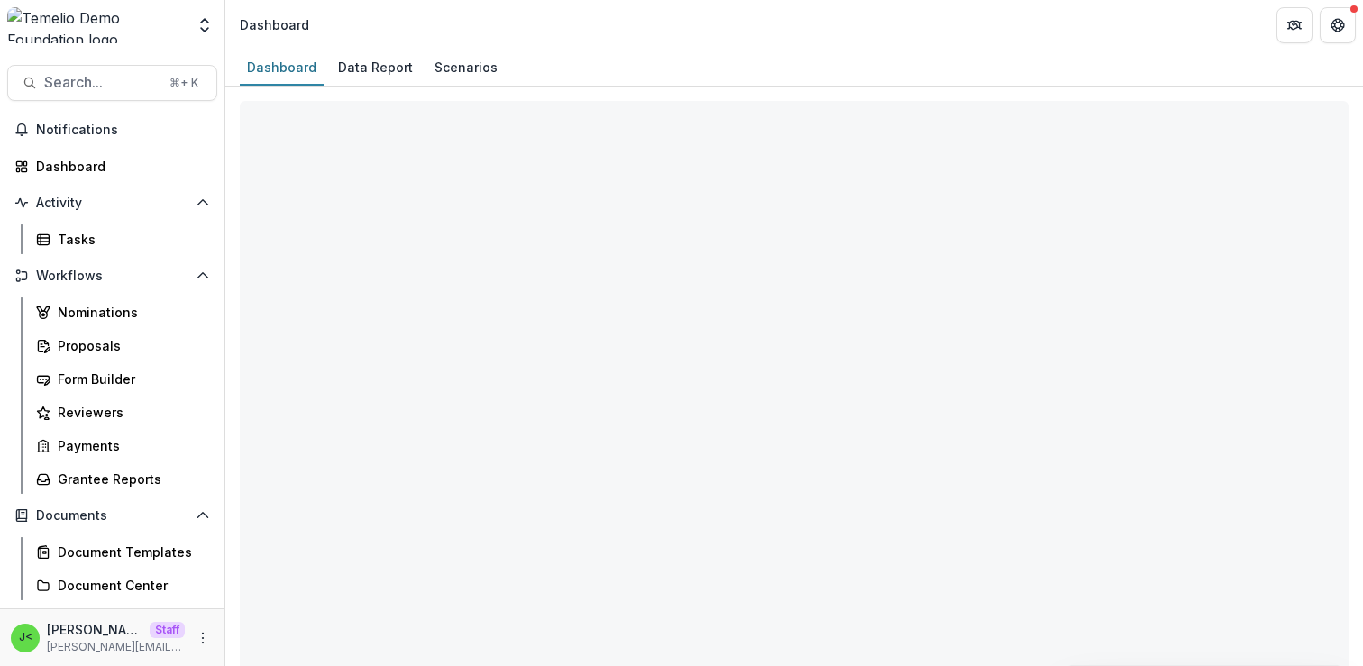
select select "**********"
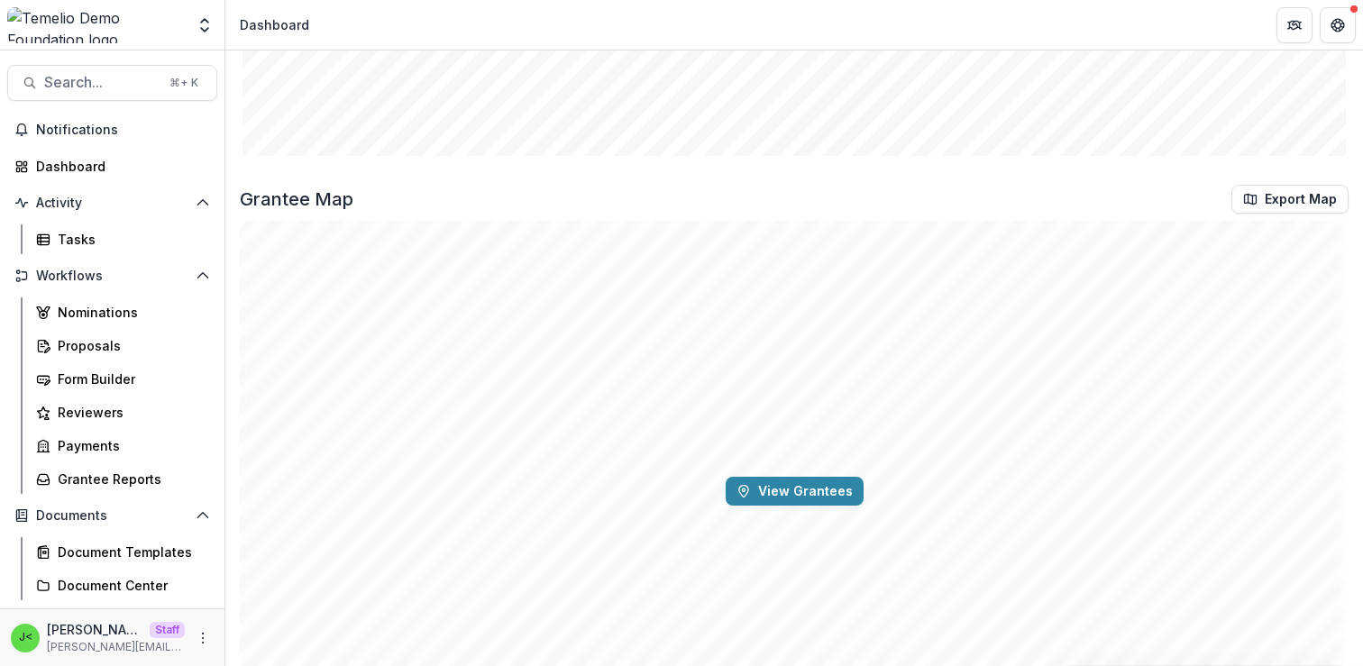
scroll to position [2634, 0]
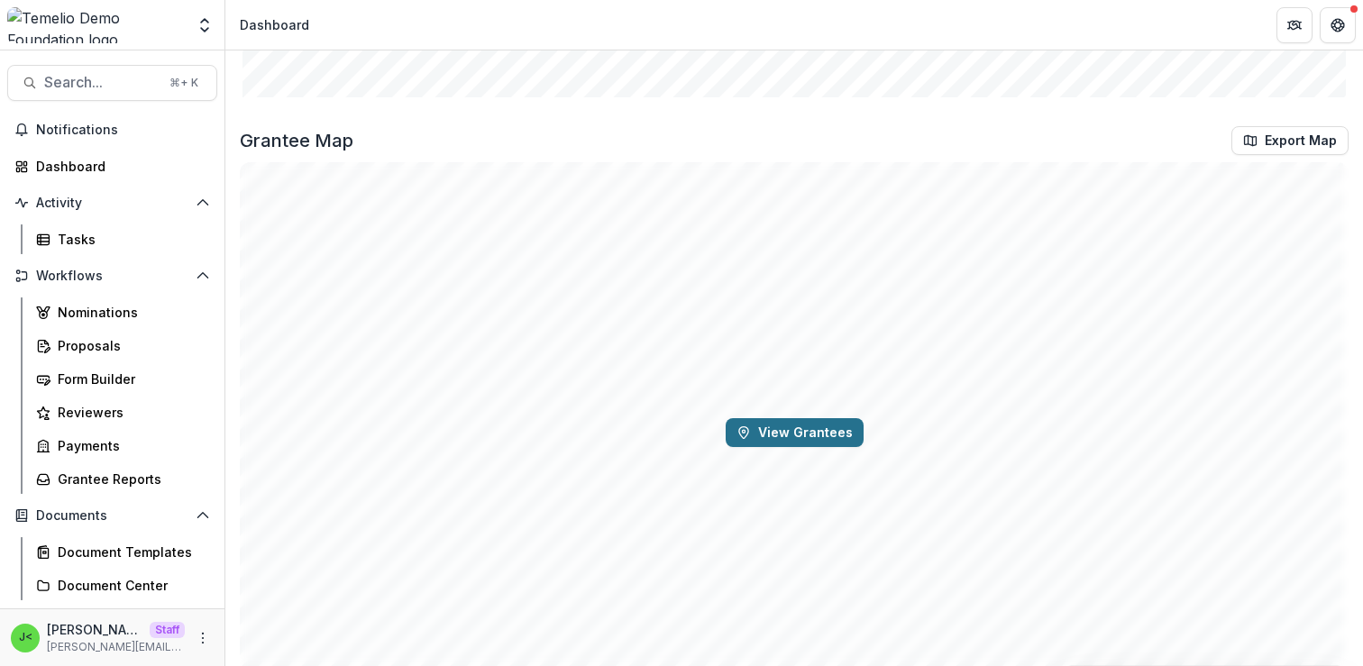
click at [811, 433] on button "View Grantees" at bounding box center [795, 432] width 138 height 29
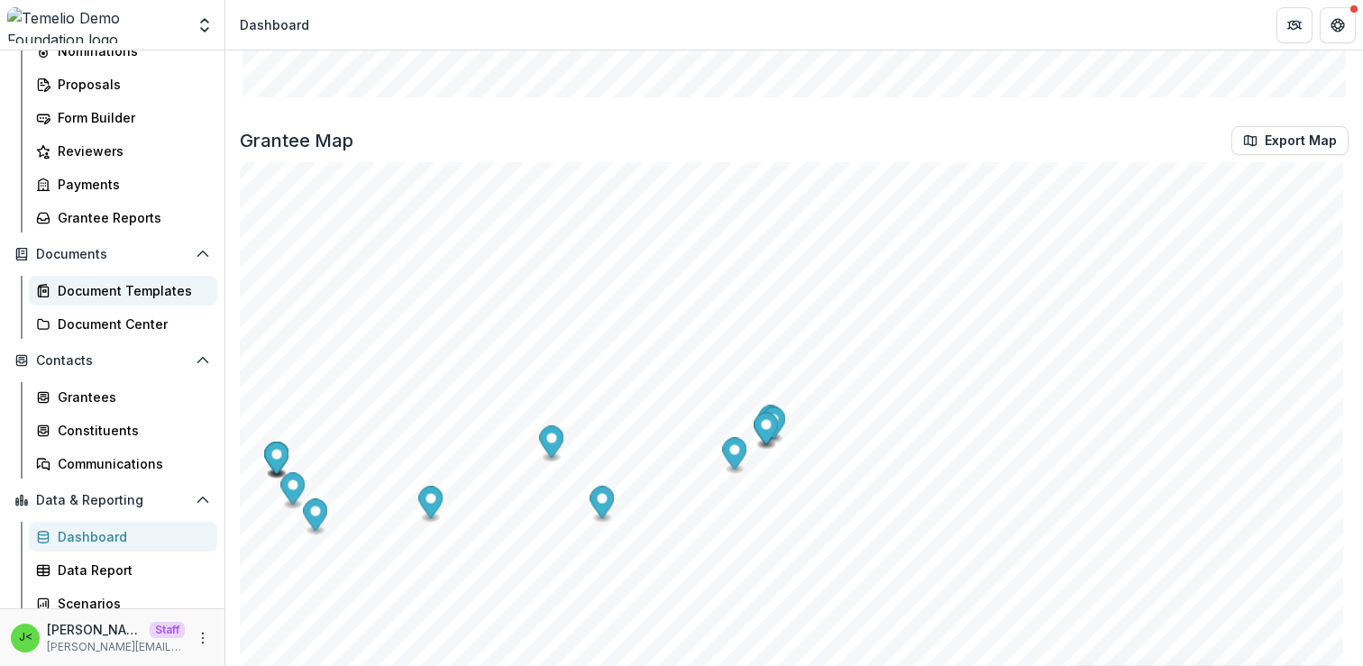
scroll to position [271, 0]
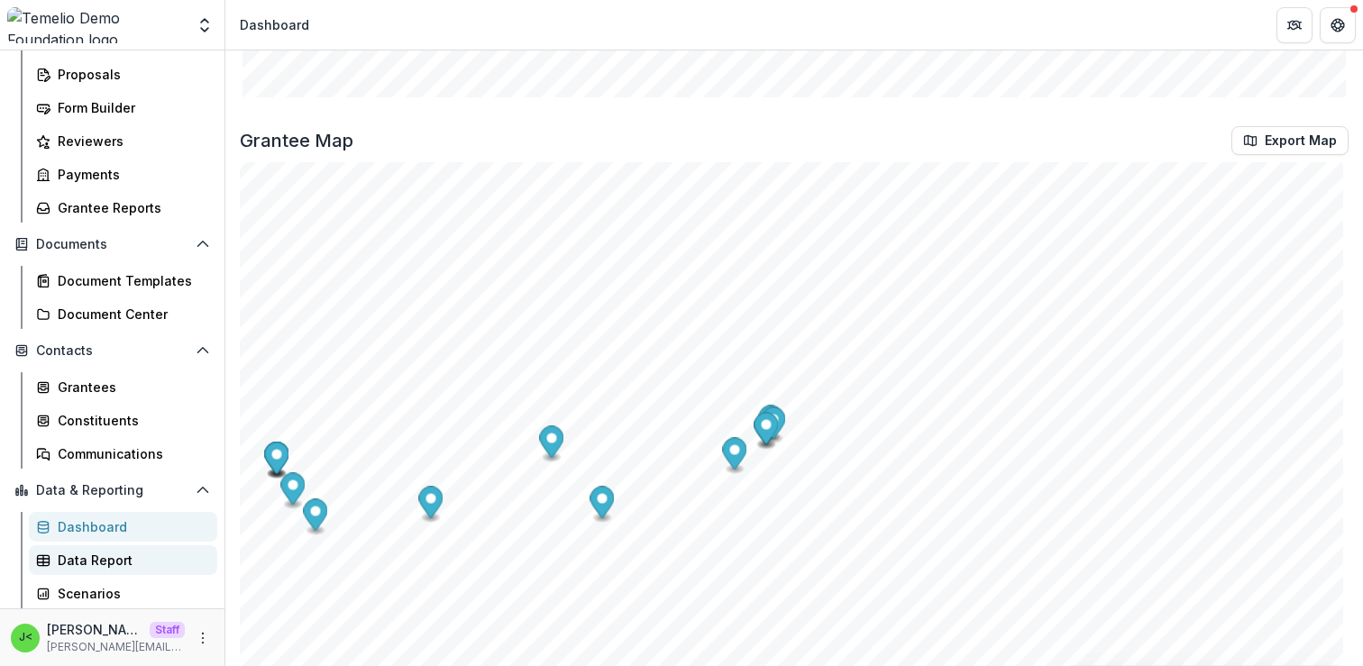
click at [96, 563] on div "Data Report" at bounding box center [130, 560] width 145 height 19
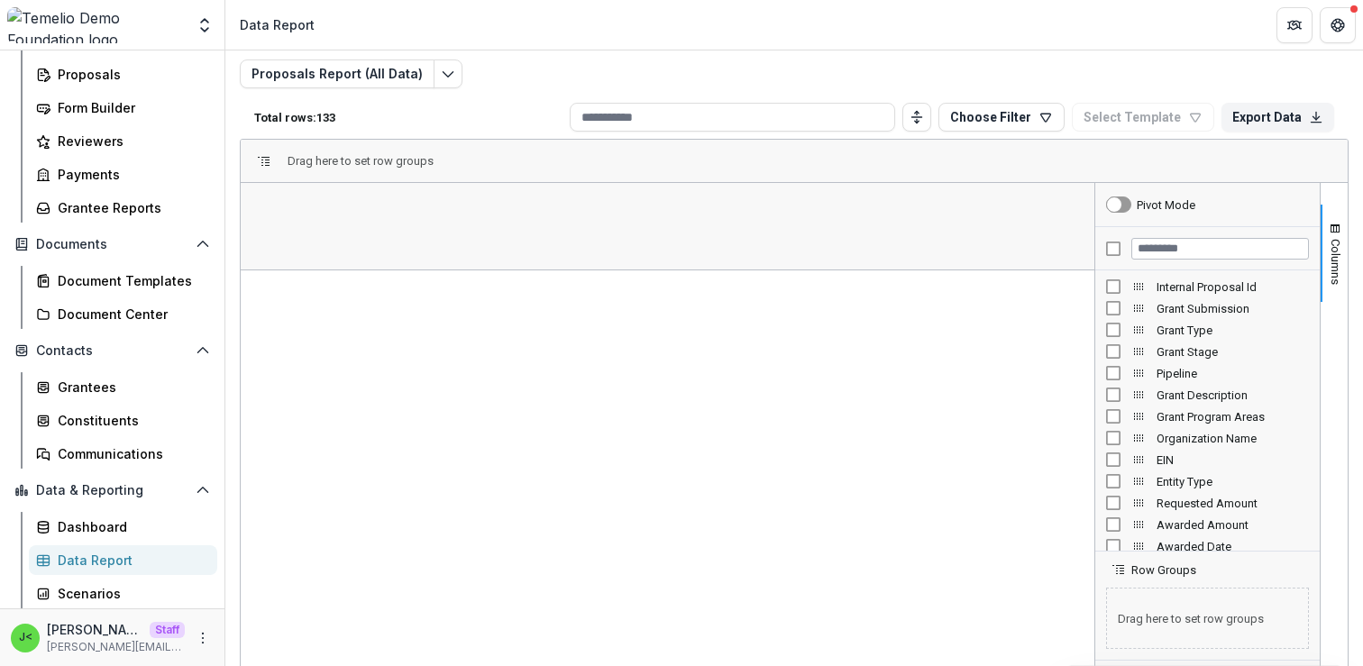
click at [1206, 309] on span "Grant Submission" at bounding box center [1233, 309] width 152 height 14
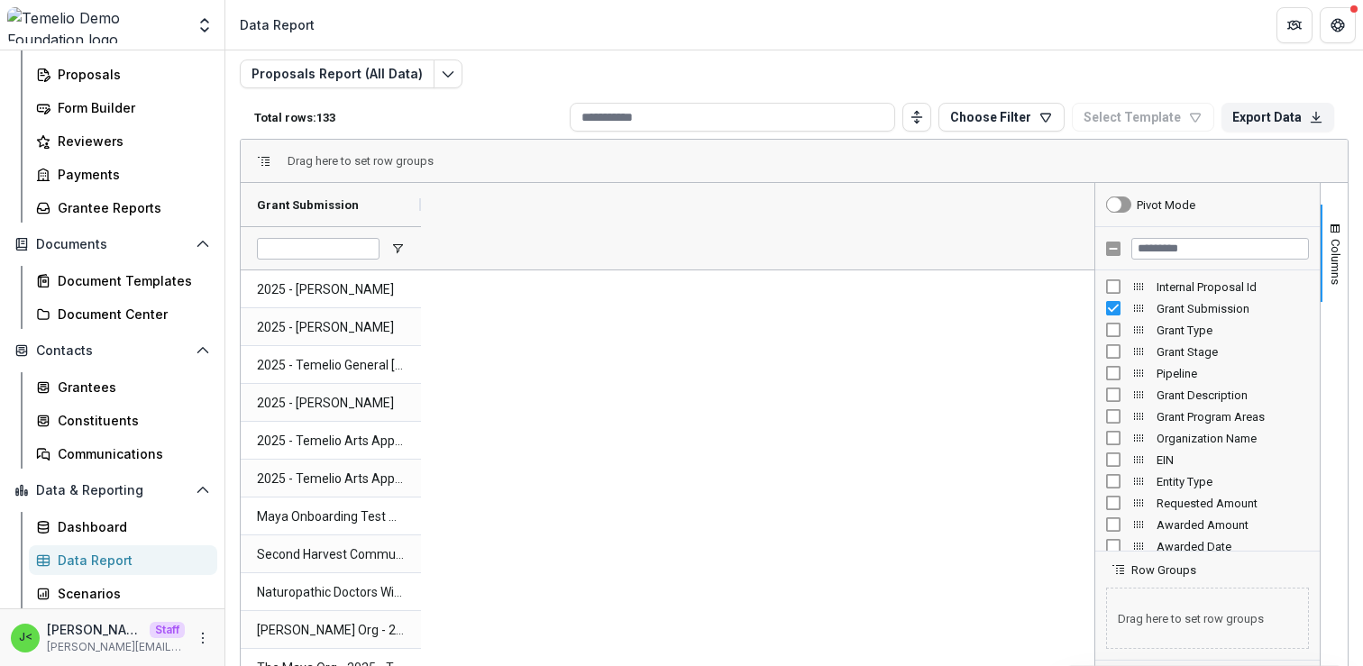
click at [1200, 333] on span "Grant Type" at bounding box center [1233, 331] width 152 height 14
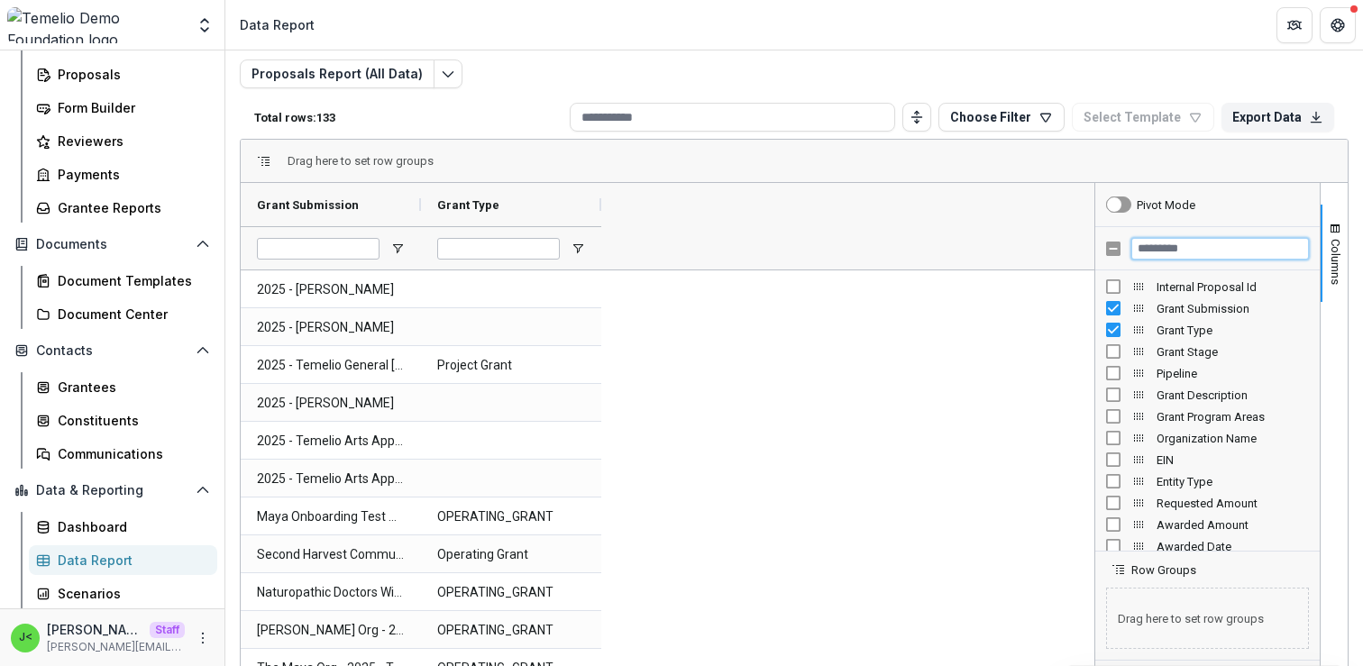
click at [1149, 247] on input "Filter Columns Input" at bounding box center [1220, 249] width 178 height 22
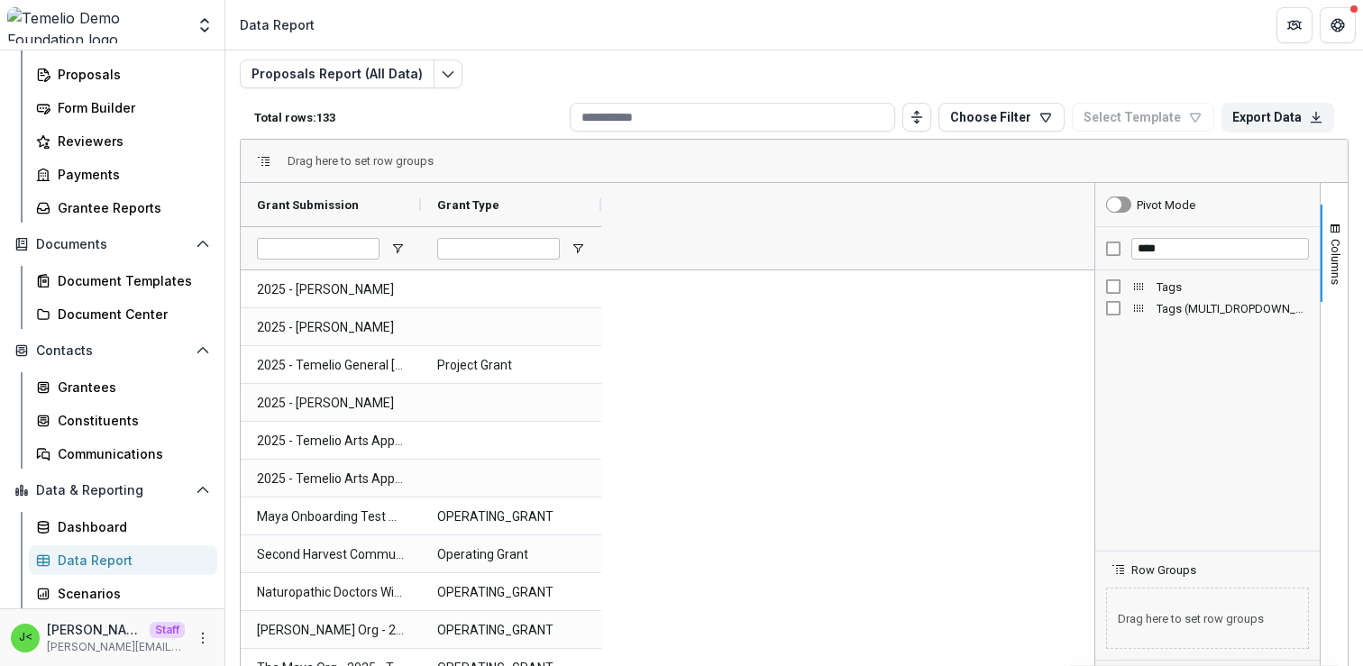
click at [1167, 288] on span "Tags" at bounding box center [1233, 287] width 152 height 14
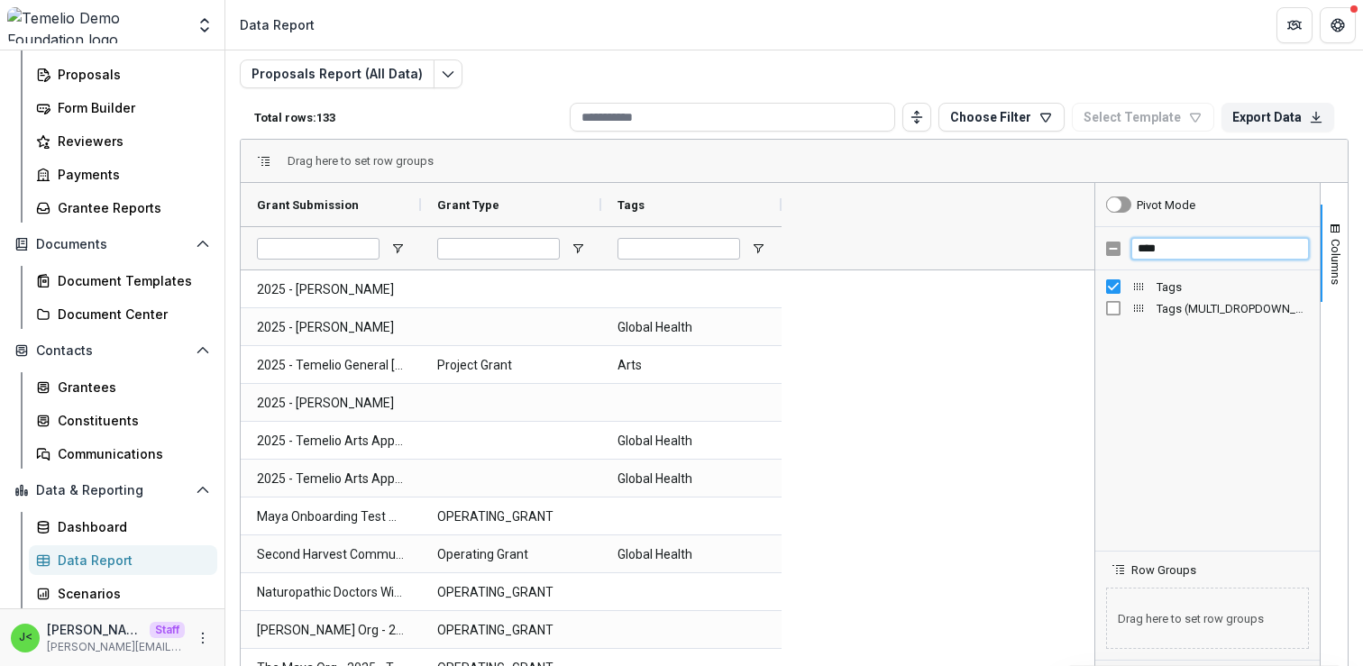
click at [1170, 244] on input "****" at bounding box center [1220, 249] width 178 height 22
type input "*"
click at [1182, 289] on span "Awarded Amount" at bounding box center [1233, 287] width 152 height 14
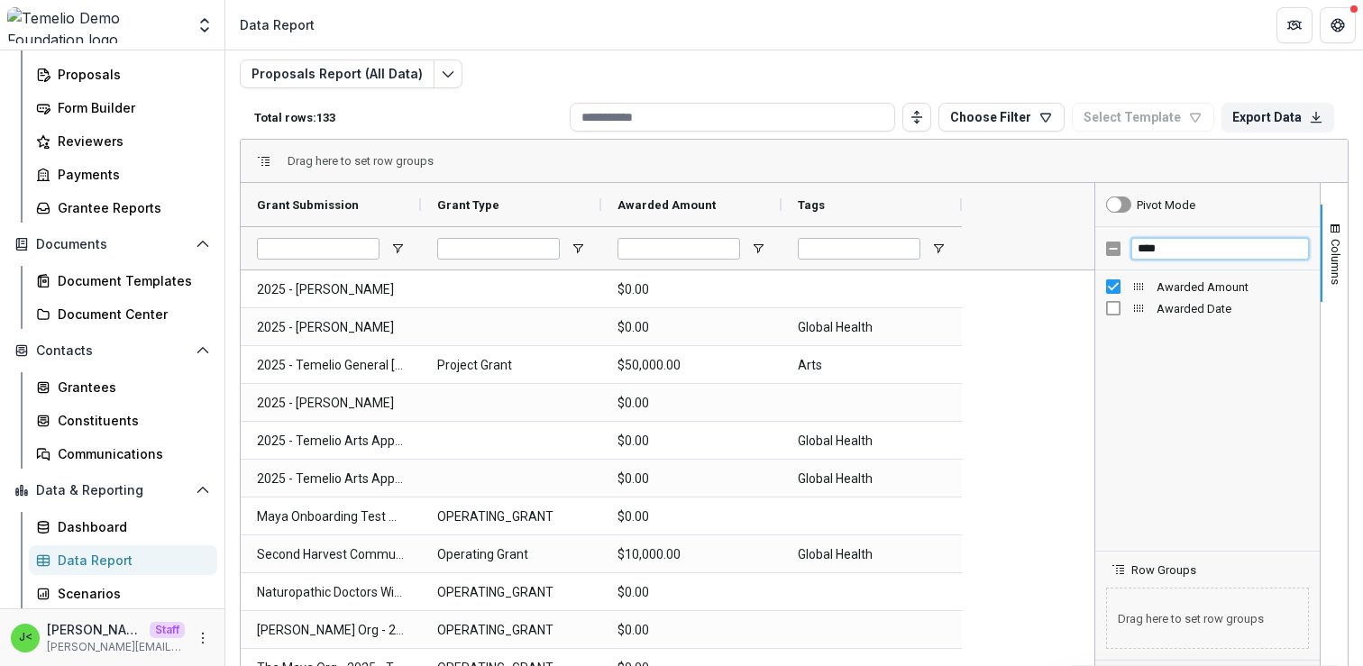
click at [1181, 243] on input "****" at bounding box center [1220, 249] width 178 height 22
type input "*"
type input "**"
click at [1178, 333] on span "HQ City" at bounding box center [1233, 331] width 152 height 14
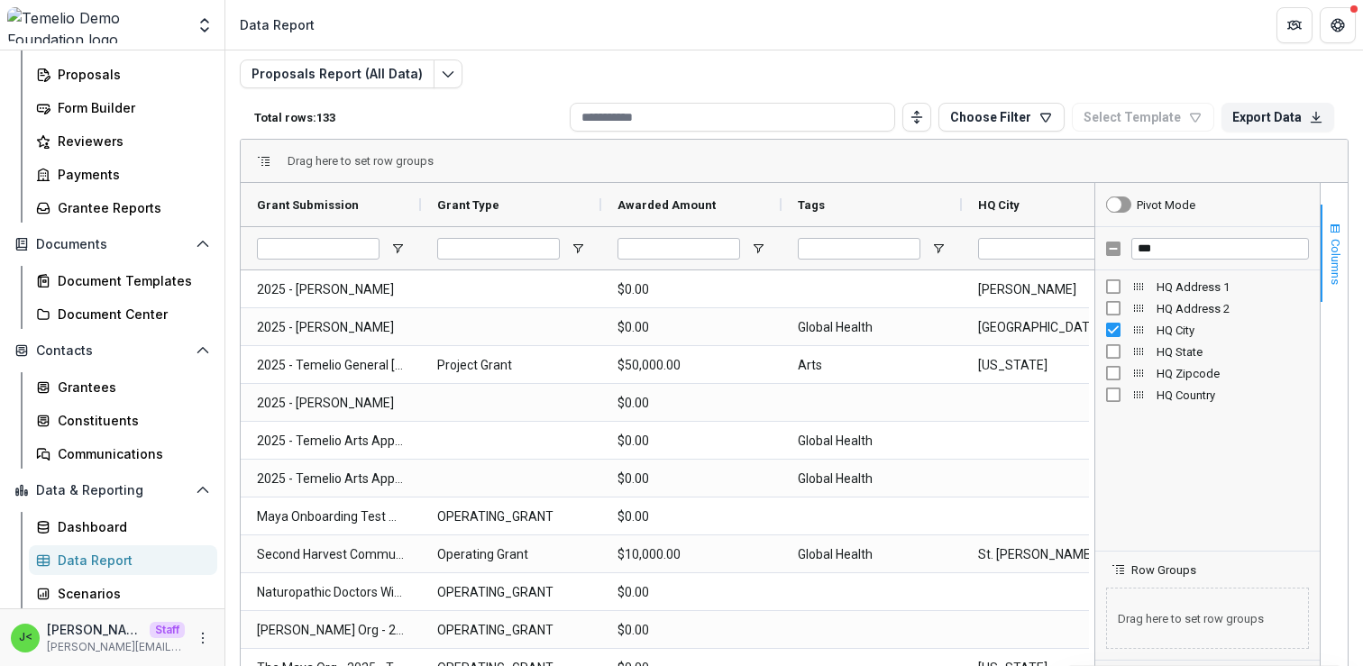
click at [1332, 259] on span "Columns" at bounding box center [1336, 262] width 14 height 46
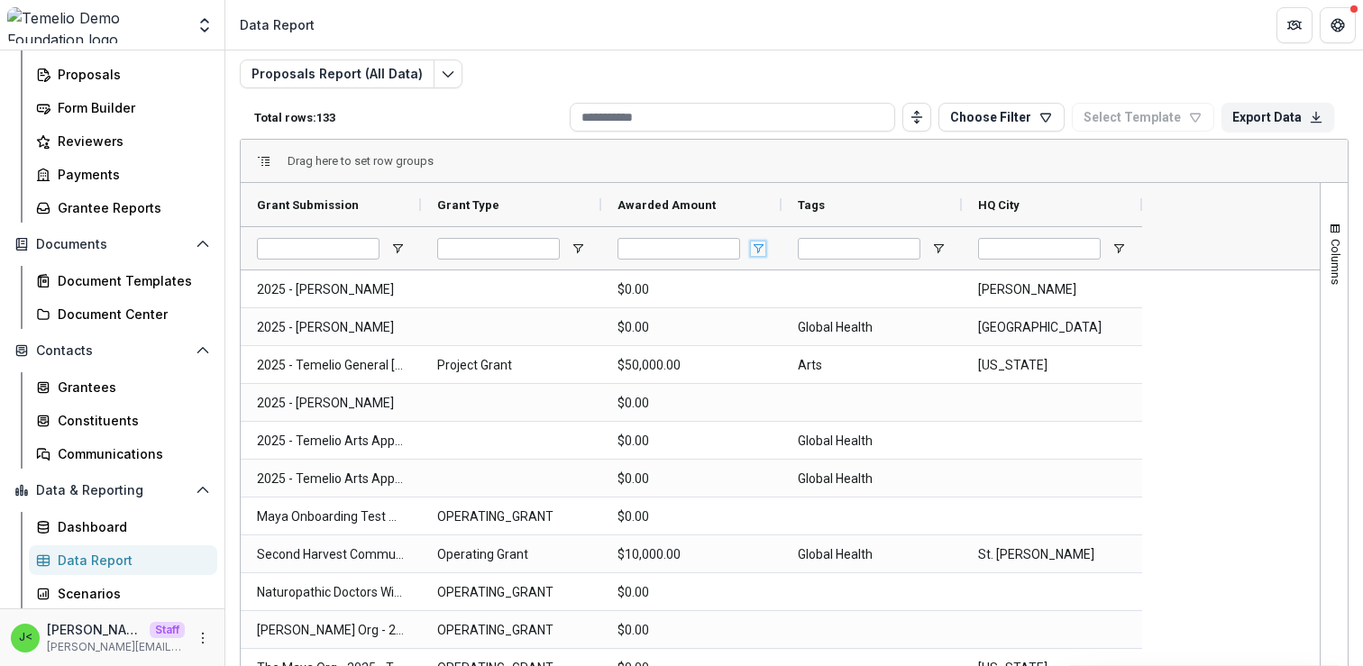
click at [759, 246] on span "Open Filter Menu" at bounding box center [758, 249] width 14 height 14
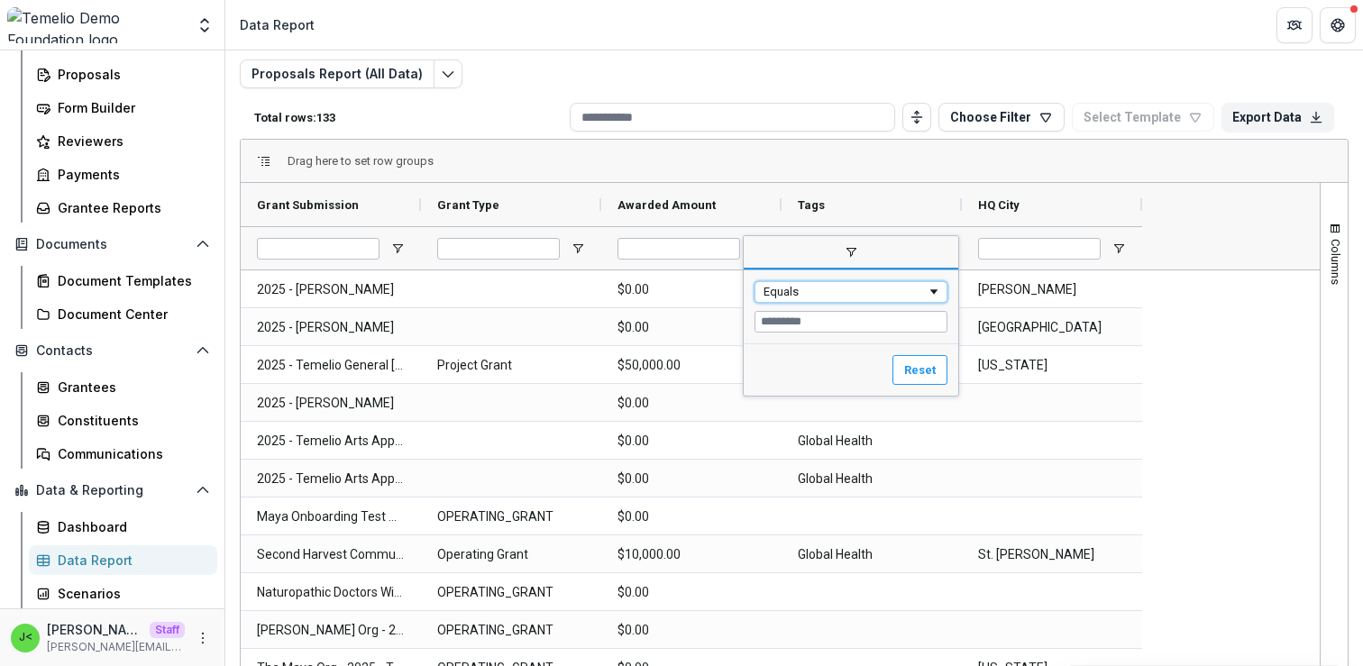
click at [802, 295] on div "Equals" at bounding box center [845, 292] width 163 height 14
click at [792, 322] on input "Filter Value" at bounding box center [851, 322] width 193 height 22
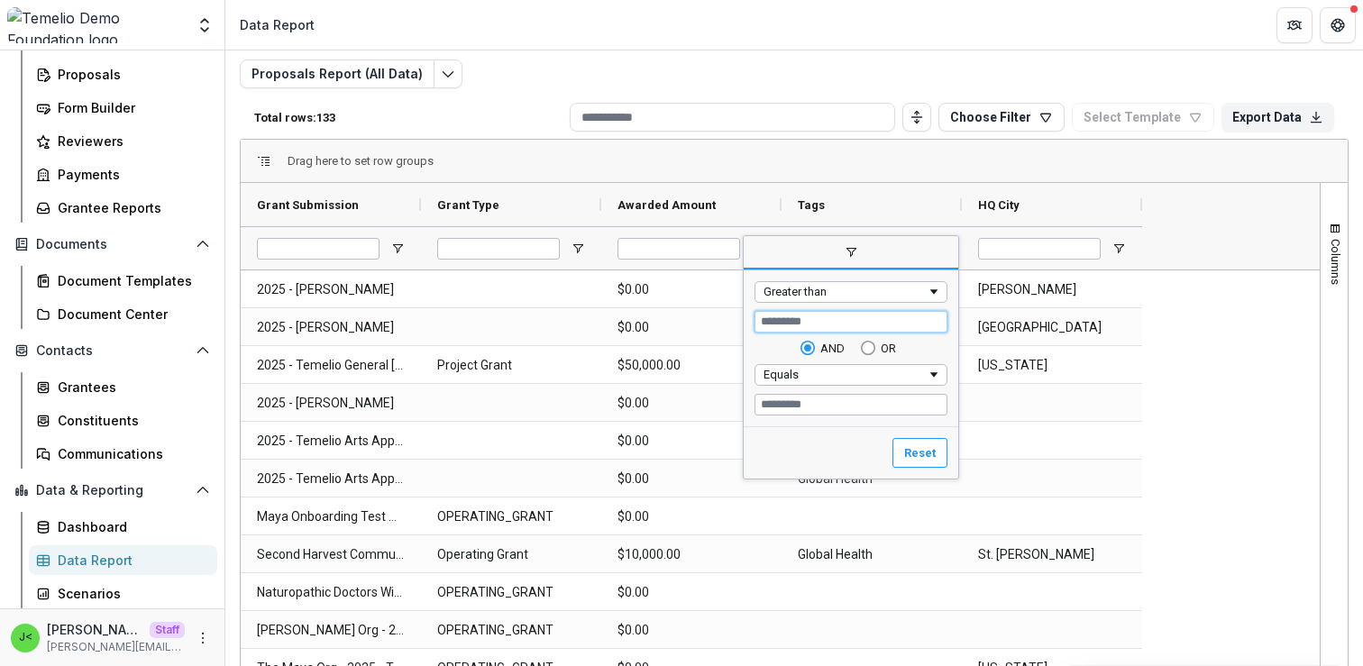
type input "****"
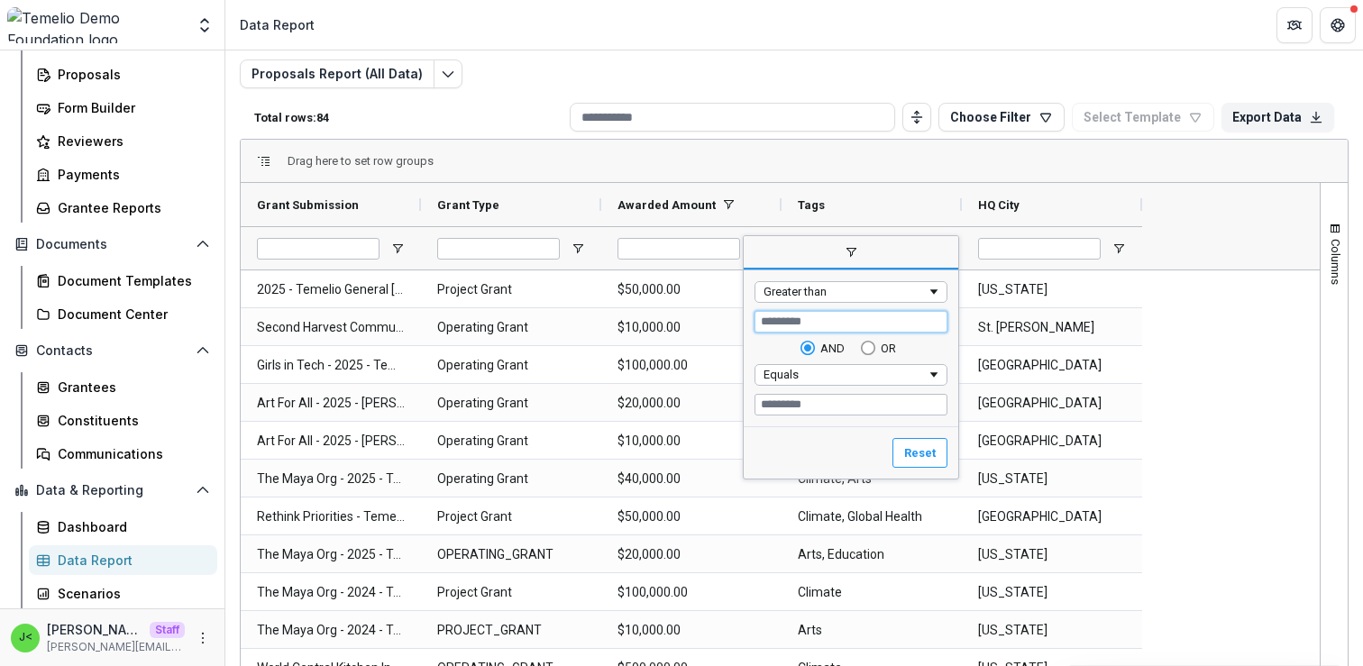
type input "*****"
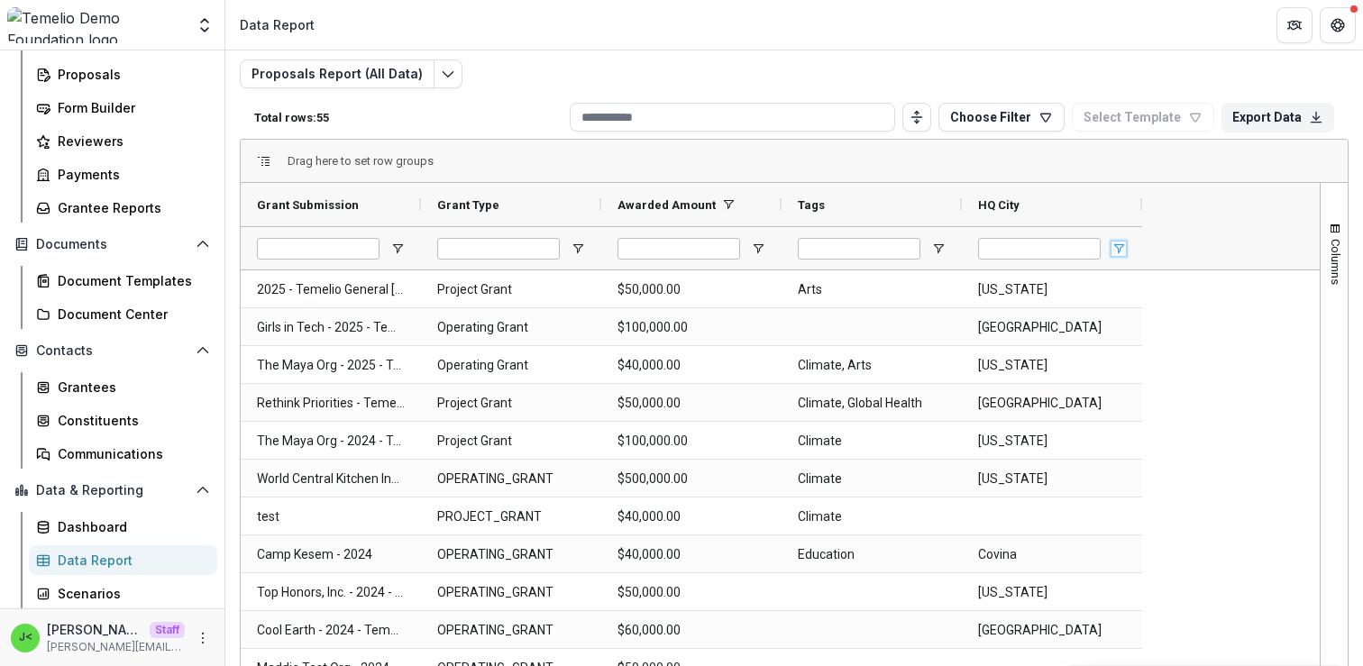
click at [1124, 243] on span "Open Filter Menu" at bounding box center [1119, 249] width 14 height 14
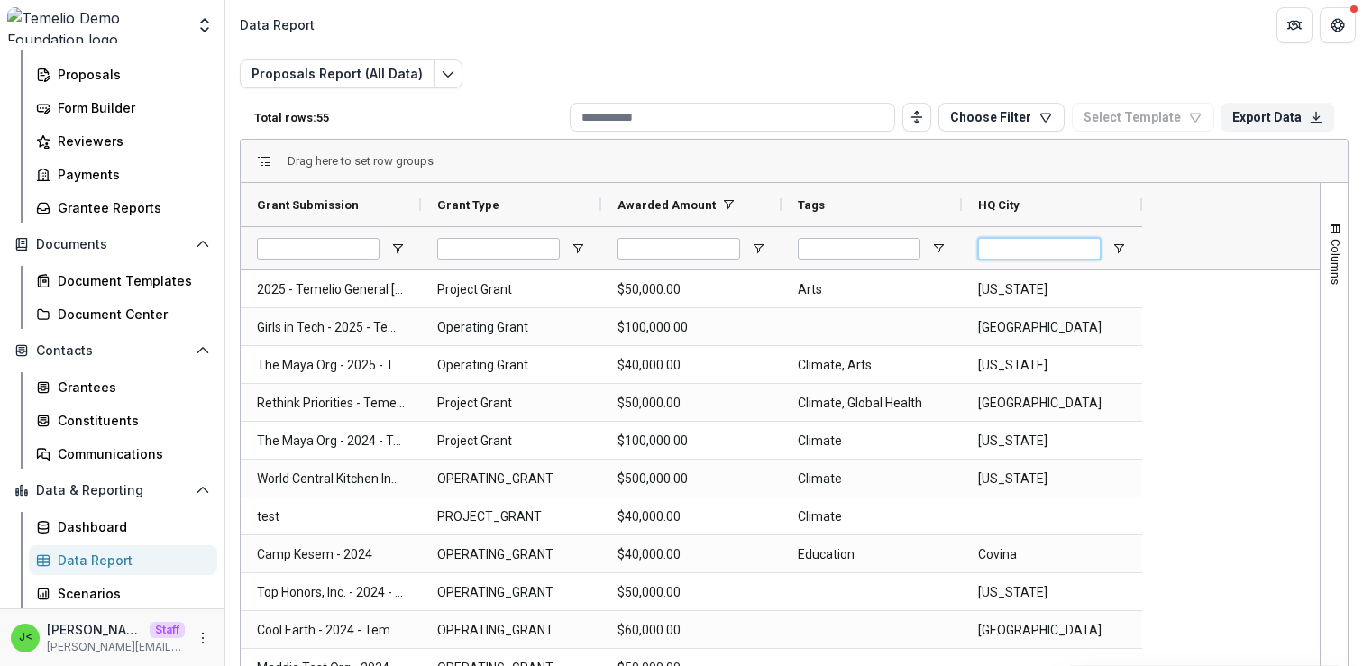
click at [1059, 255] on input "HQ City Filter Input" at bounding box center [1039, 249] width 123 height 22
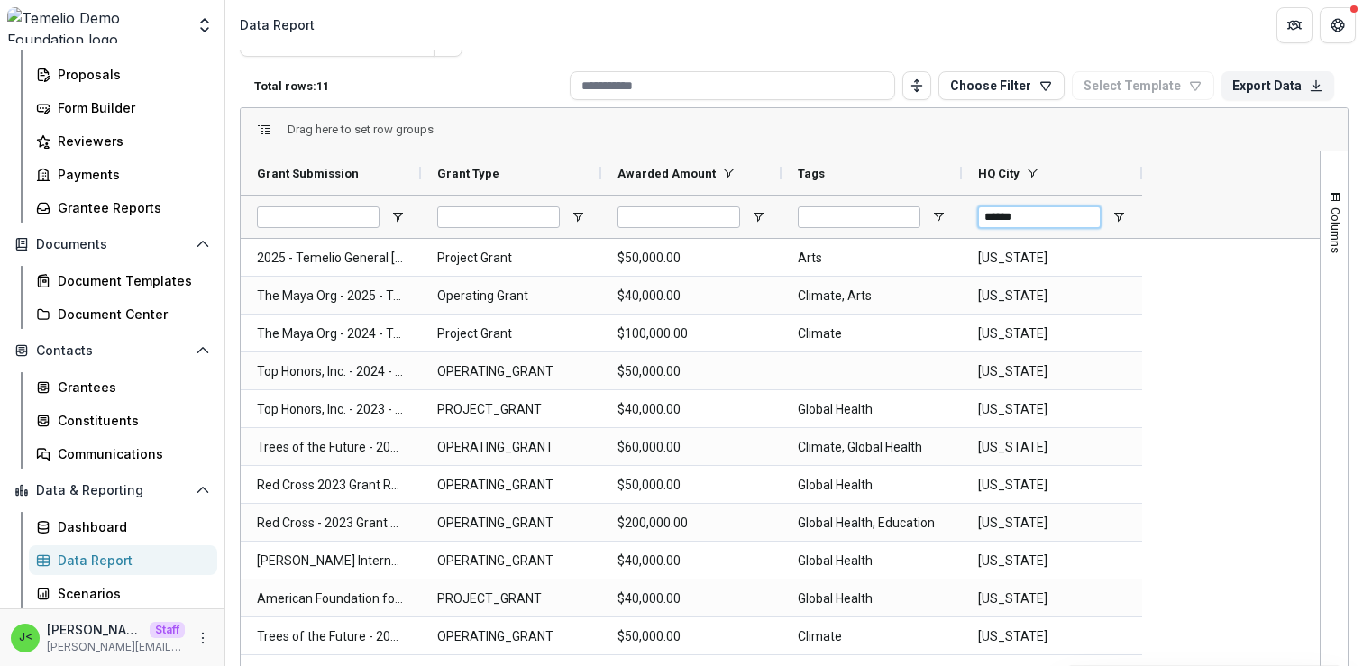
type input "******"
click at [1201, 435] on div "2025 - Temelio General [PERSON_NAME] Proposal Project Grant $50,000.00 Arts [US…" at bounding box center [780, 488] width 1079 height 499
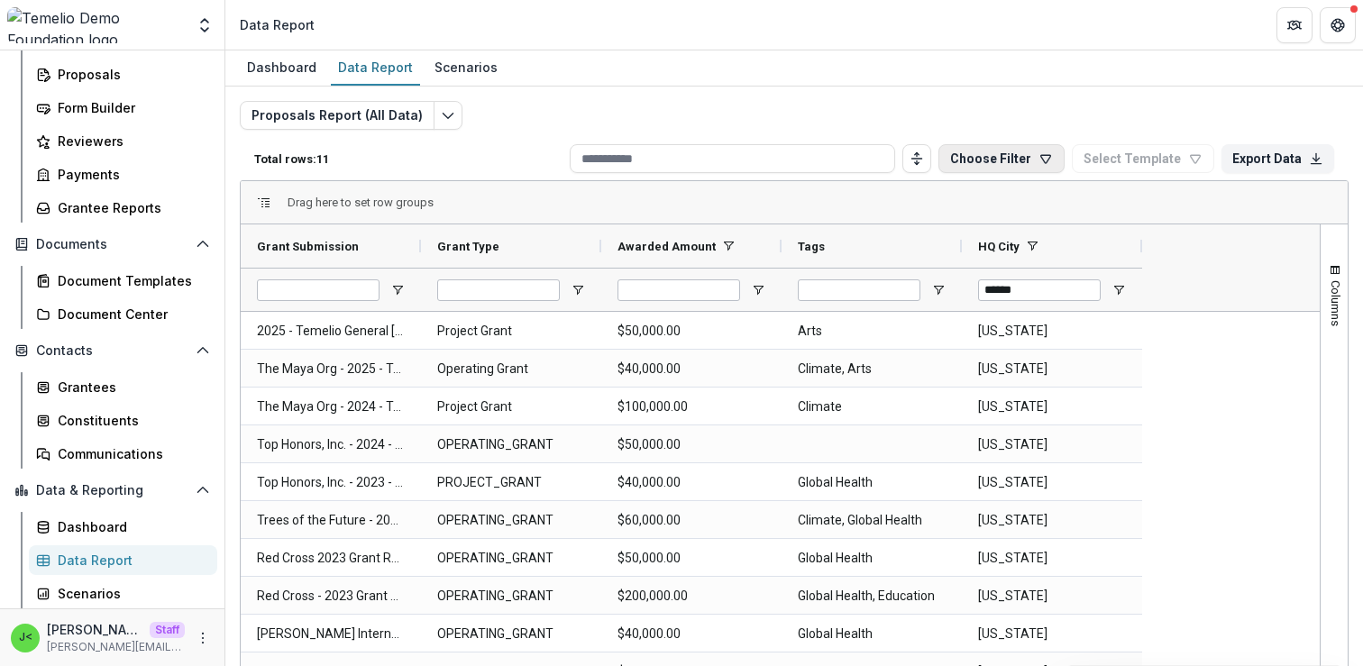
click at [995, 159] on button "Choose Filter" at bounding box center [1001, 158] width 126 height 29
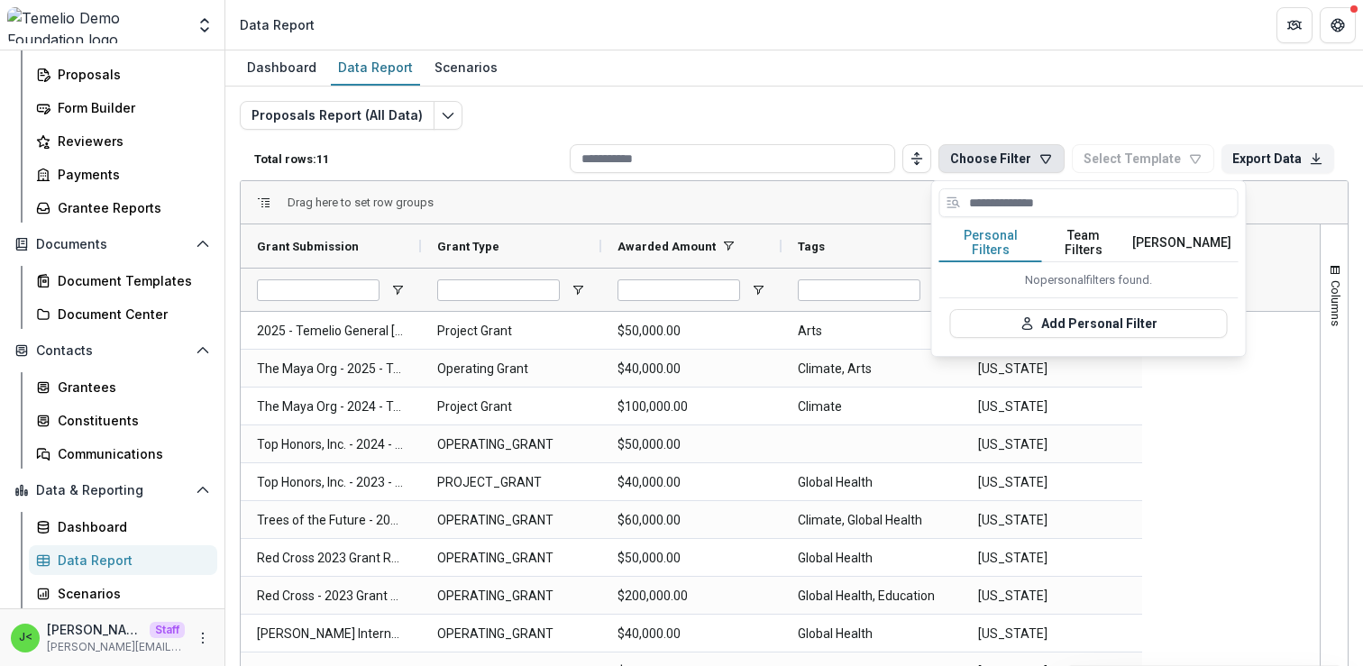
click at [1222, 477] on div "2025 - Temelio General [PERSON_NAME] Proposal Project Grant $50,000.00 Arts [US…" at bounding box center [780, 561] width 1079 height 499
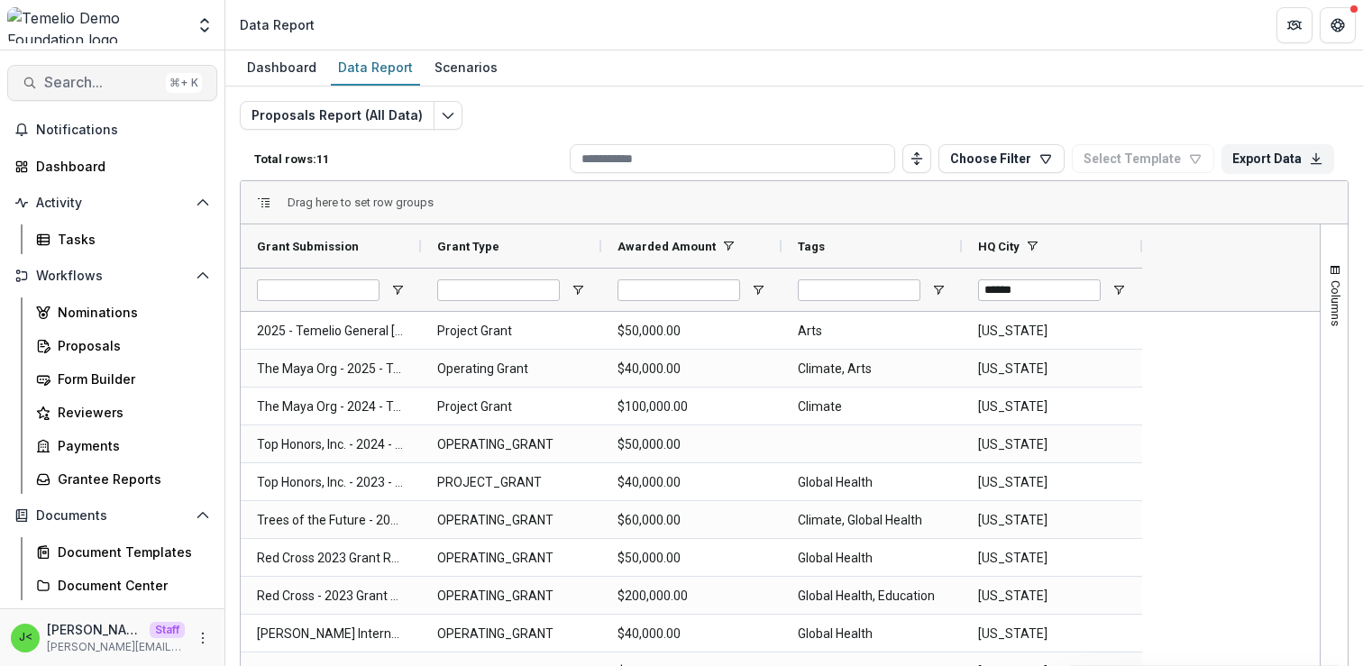
click at [82, 84] on span "Search..." at bounding box center [101, 82] width 114 height 17
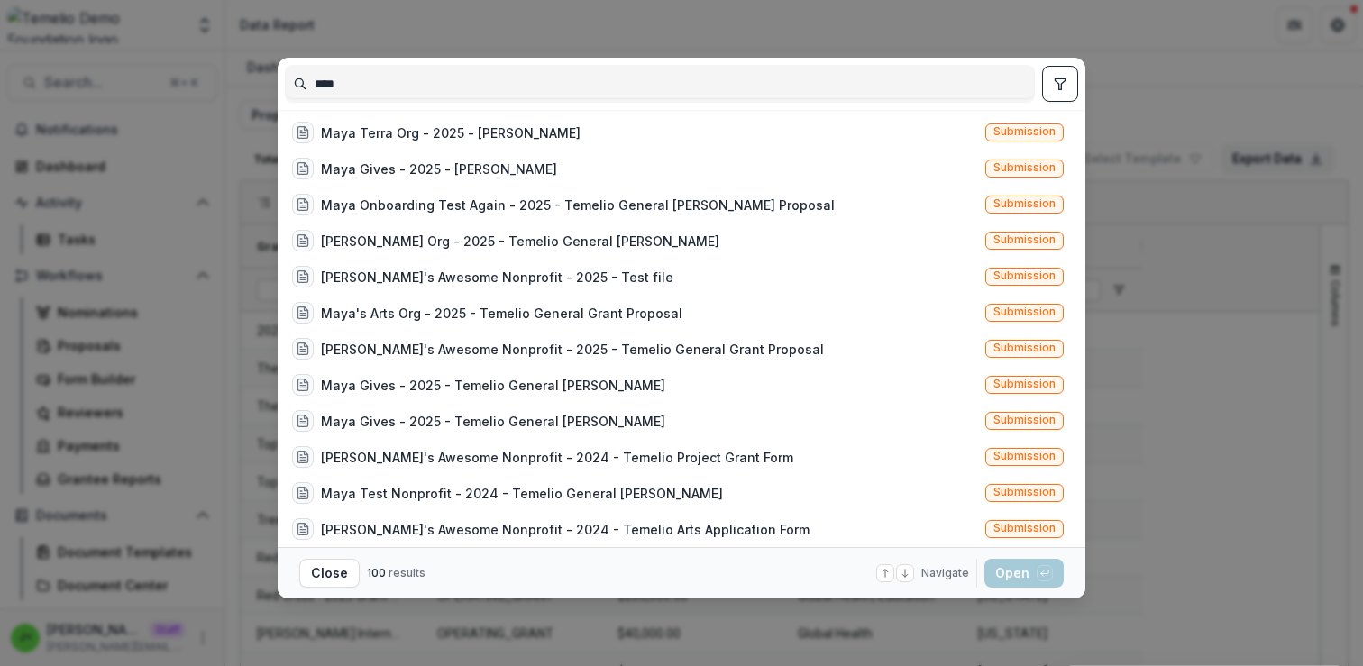
scroll to position [601, 0]
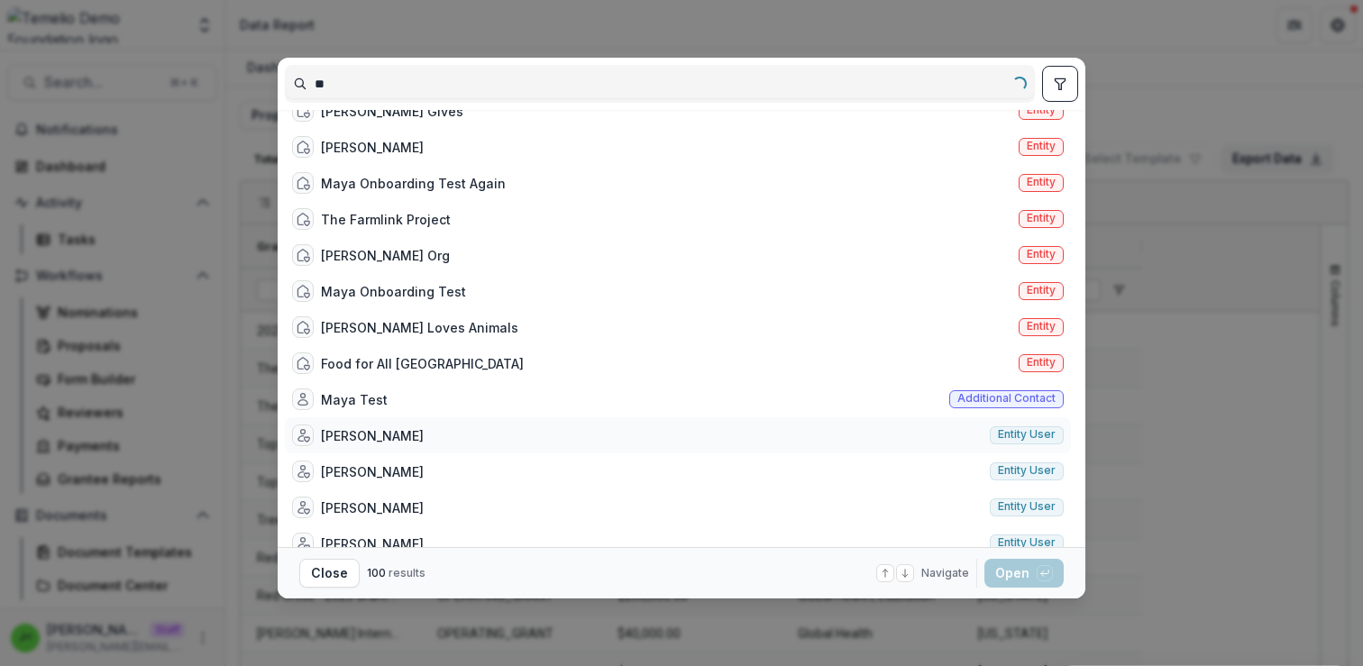
type input "*"
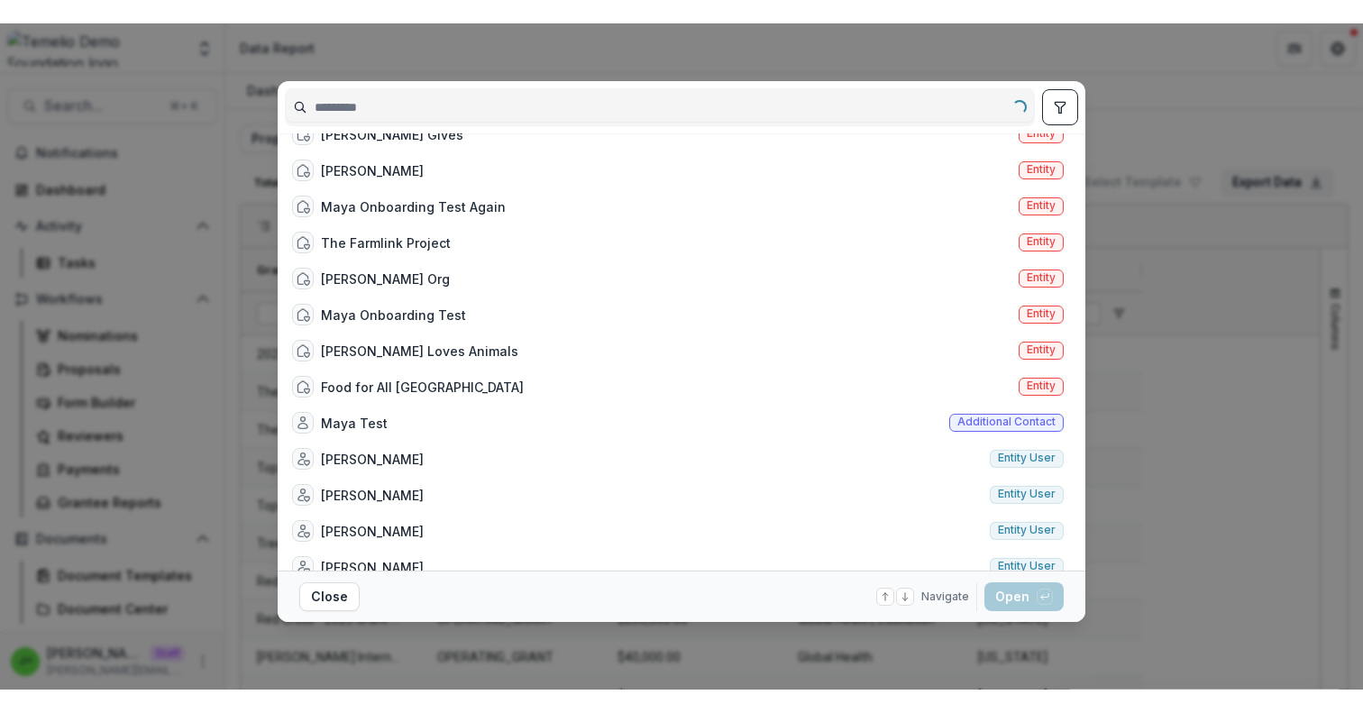
scroll to position [0, 0]
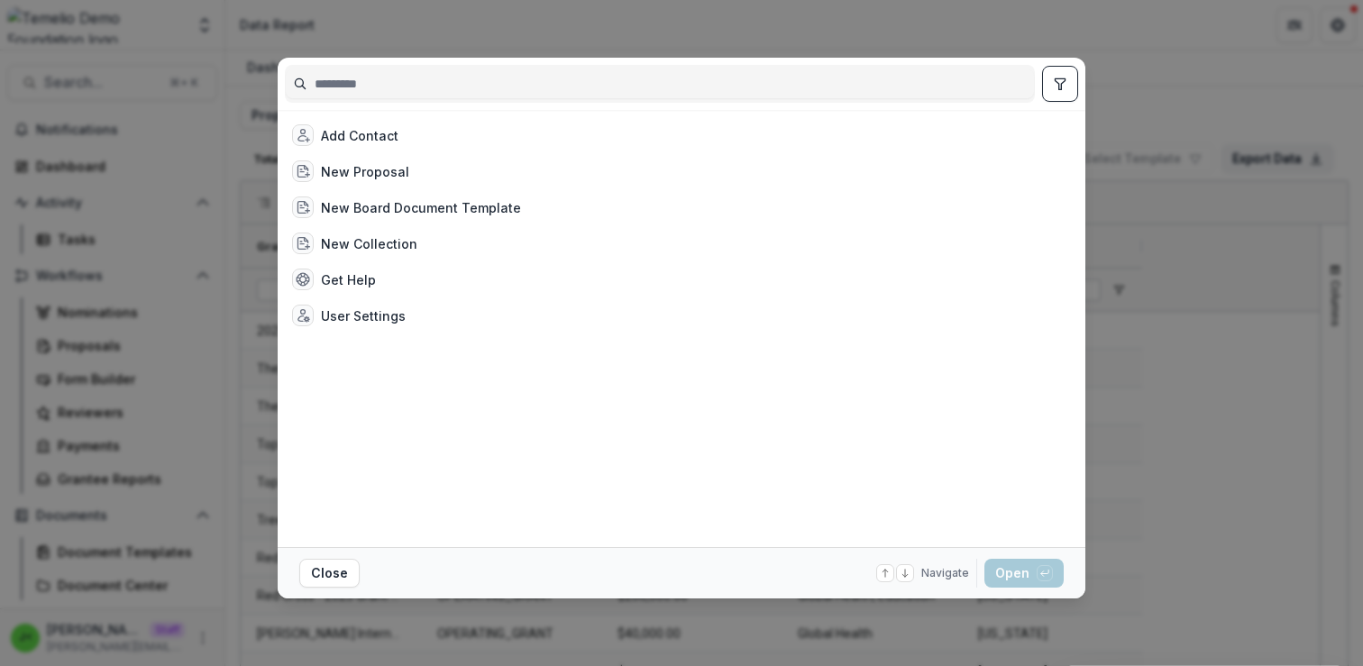
click at [1274, 94] on div "Add Contact New Proposal New Board Document Template New Collection Get Help Us…" at bounding box center [681, 333] width 1363 height 666
